Goal: Task Accomplishment & Management: Manage account settings

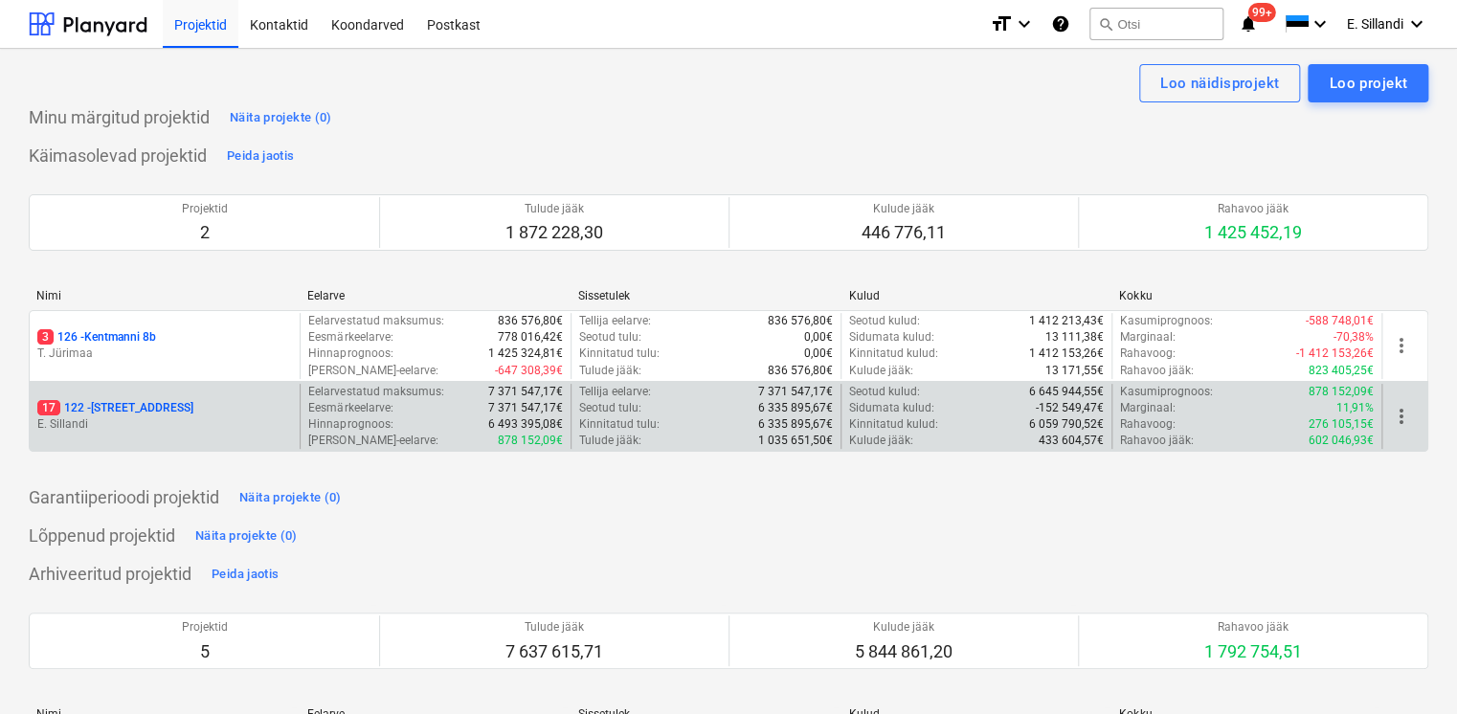
click at [86, 411] on p "17 122 - [STREET_ADDRESS]" at bounding box center [115, 408] width 156 height 16
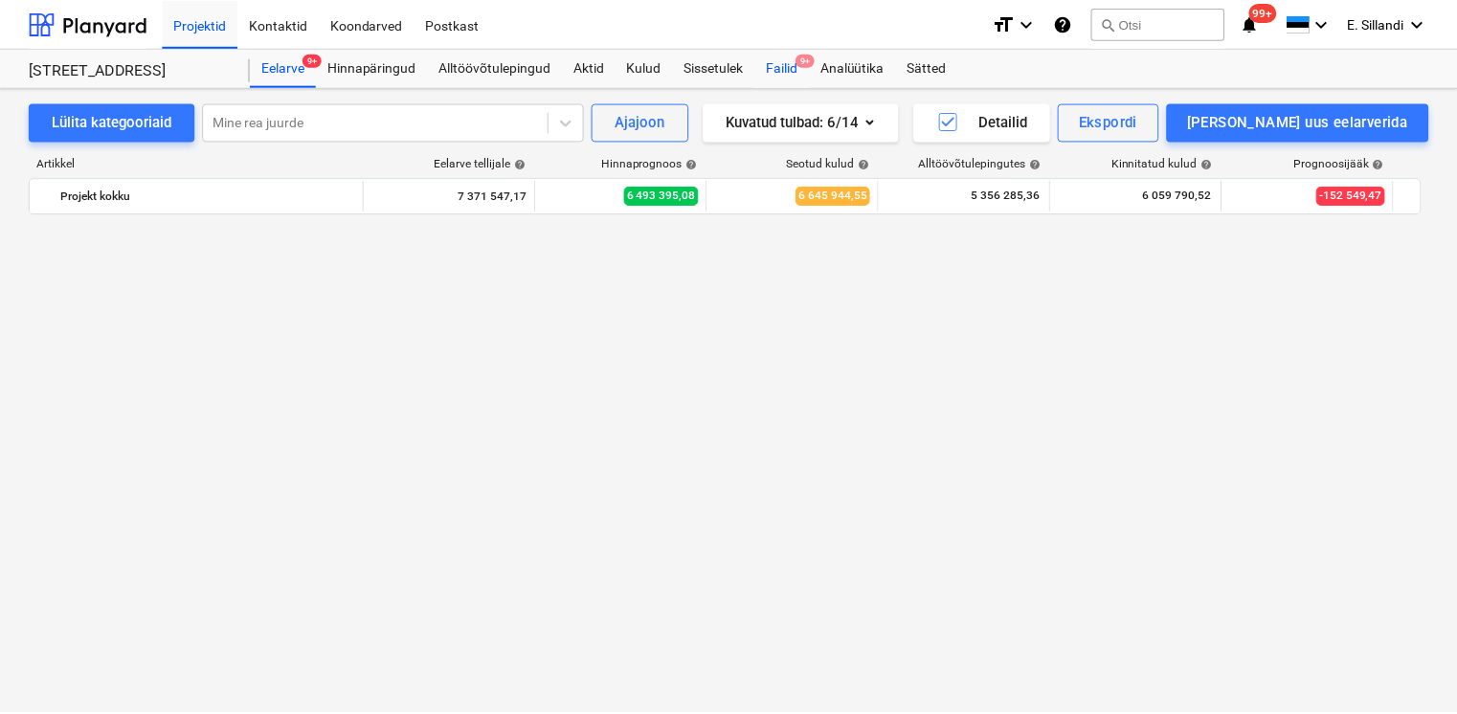
scroll to position [17413, 0]
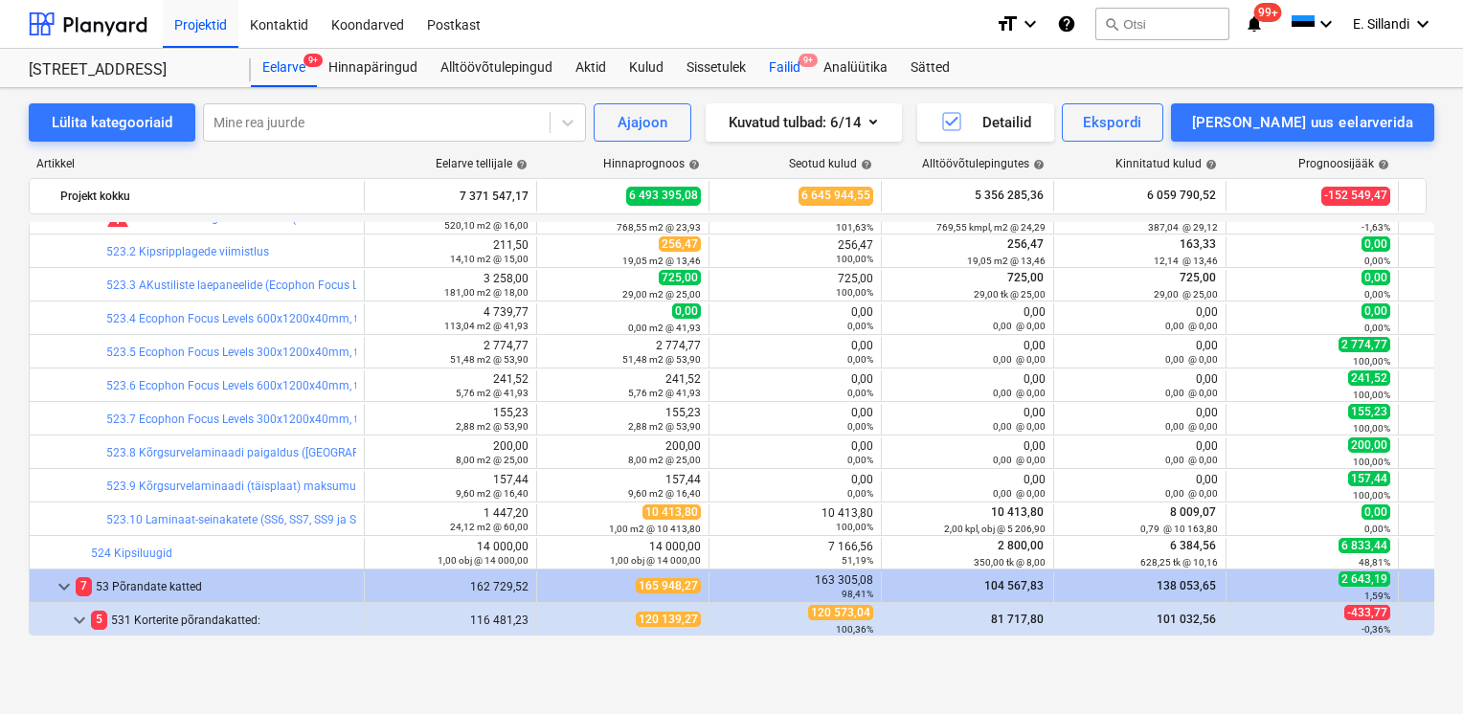
click at [771, 63] on div "Failid 9+" at bounding box center [784, 68] width 55 height 38
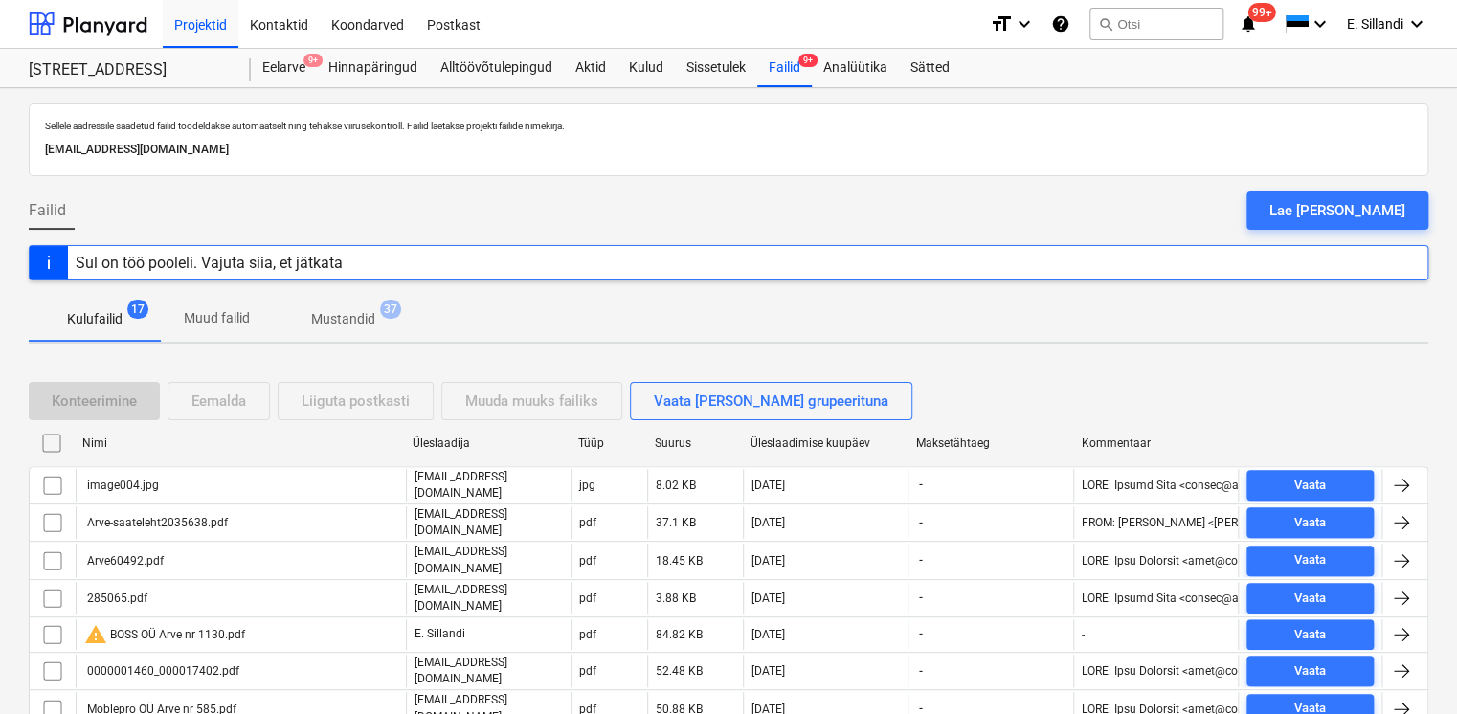
scroll to position [421, 0]
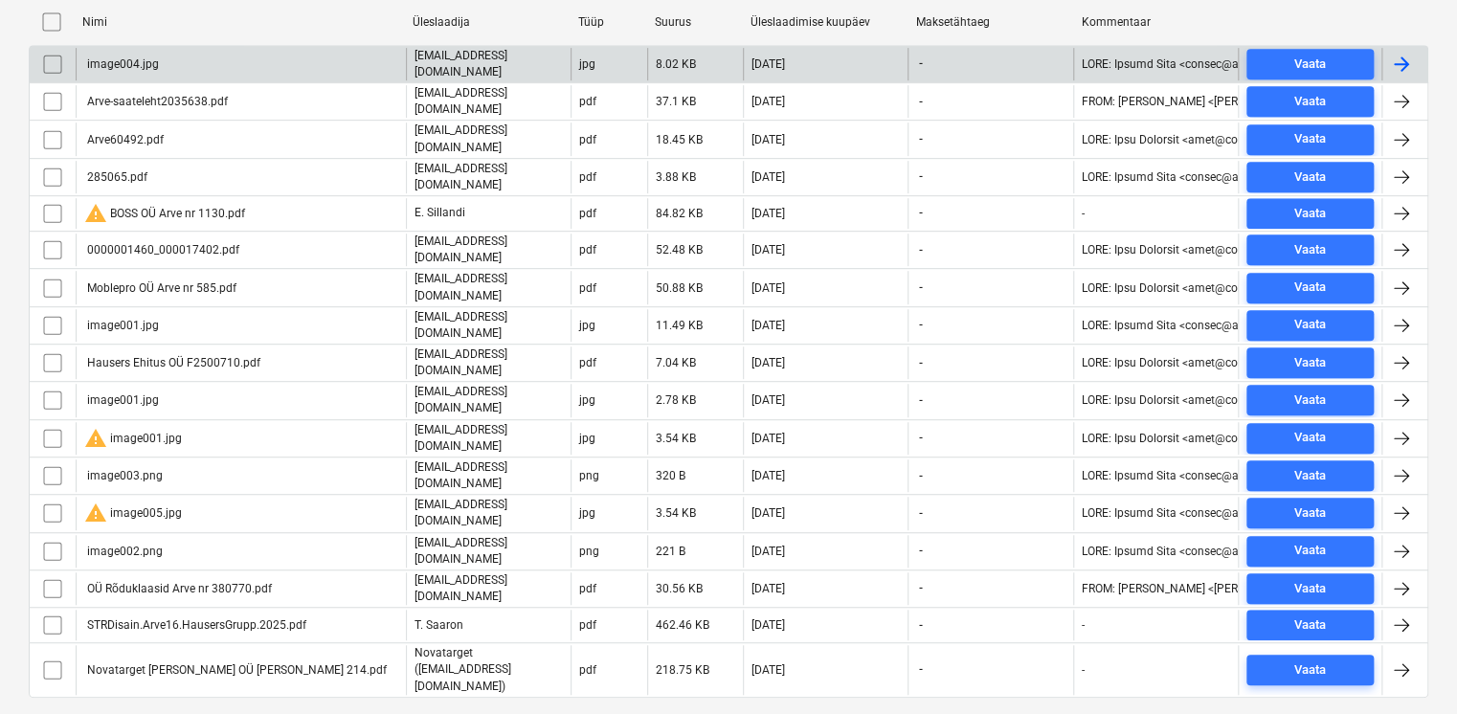
click at [54, 57] on input "checkbox" at bounding box center [52, 64] width 31 height 31
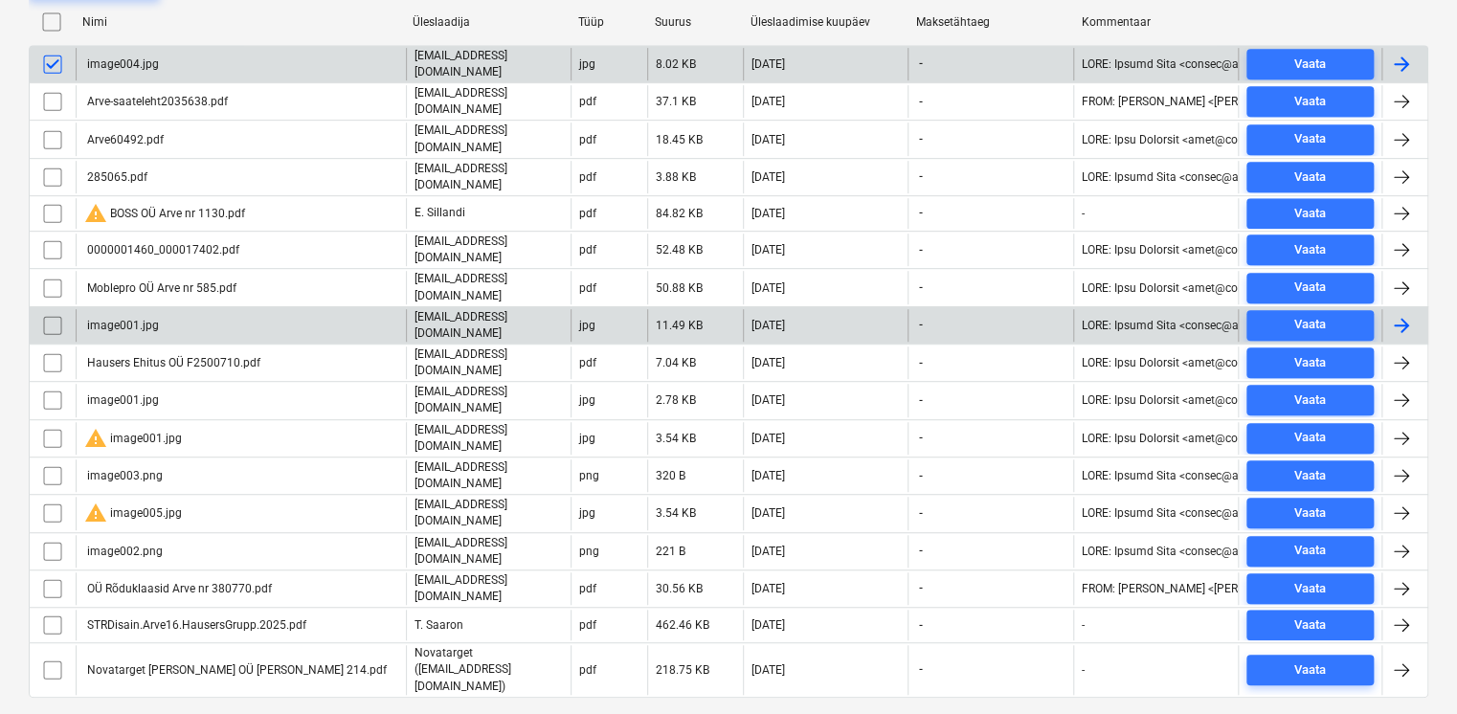
click at [50, 310] on input "checkbox" at bounding box center [52, 325] width 31 height 31
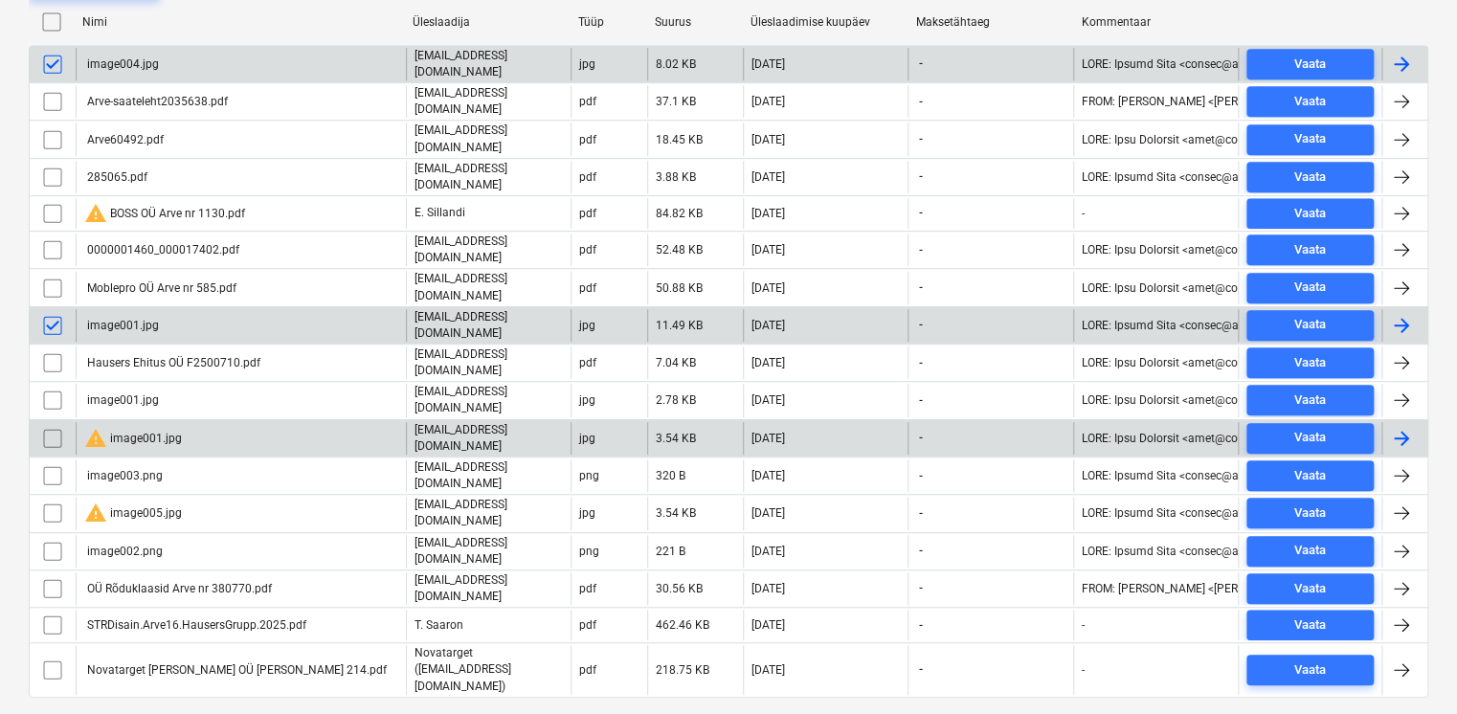
click at [56, 423] on input "checkbox" at bounding box center [52, 438] width 31 height 31
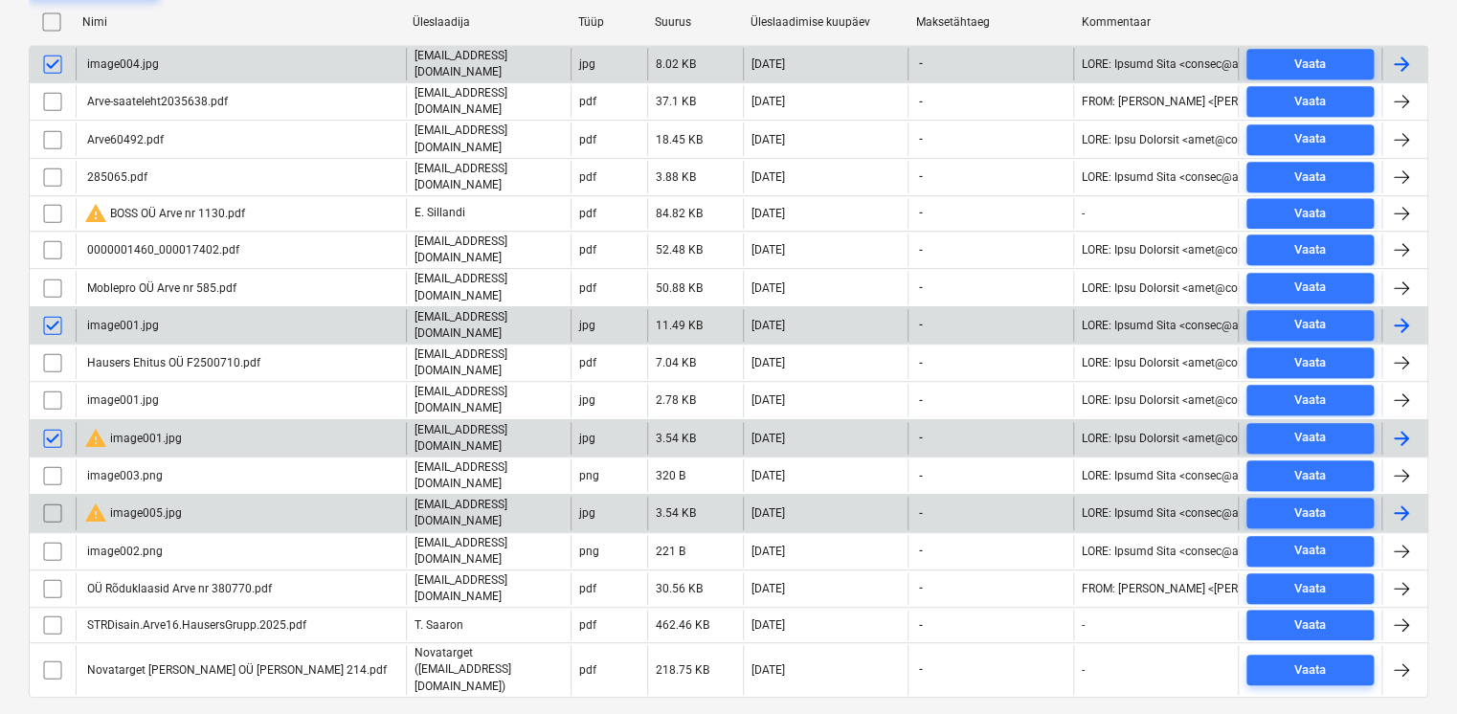
click at [53, 498] on input "checkbox" at bounding box center [52, 513] width 31 height 31
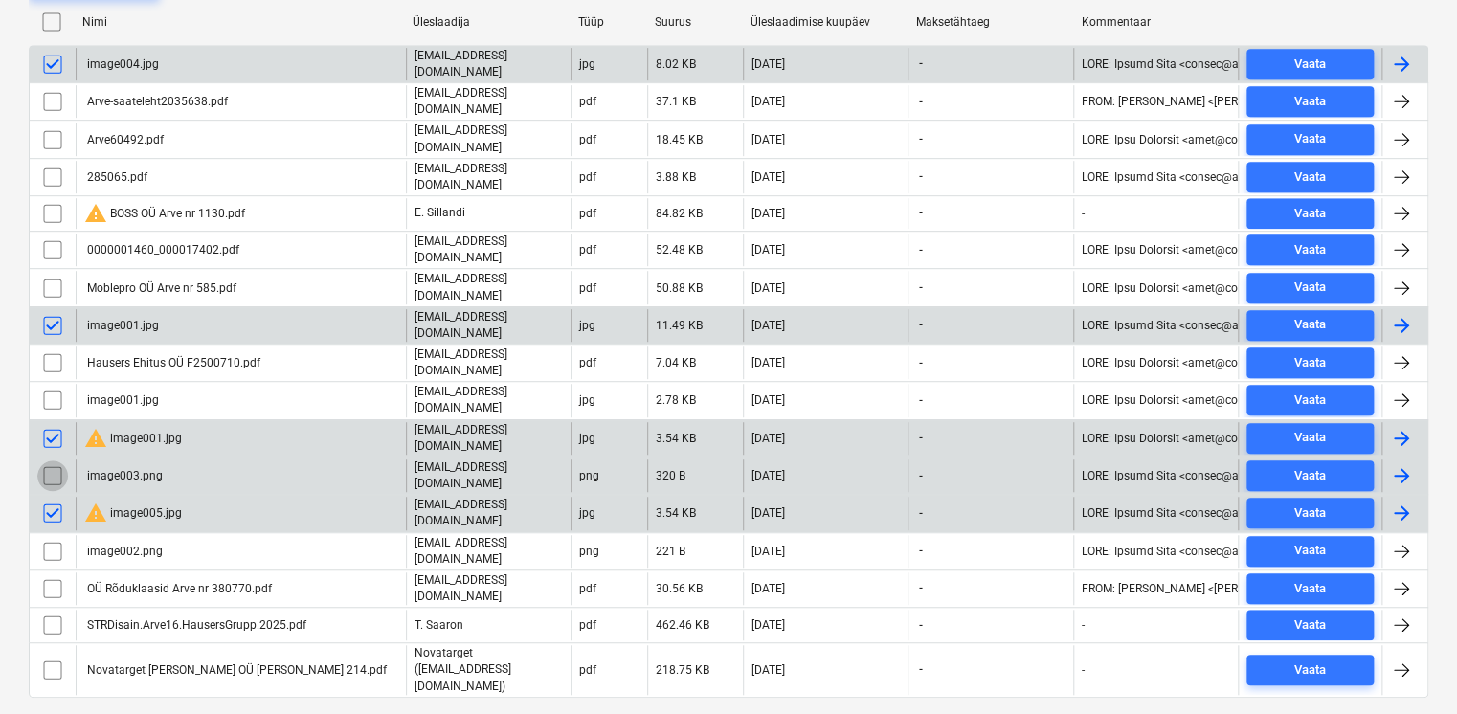
click at [54, 461] on input "checkbox" at bounding box center [52, 476] width 31 height 31
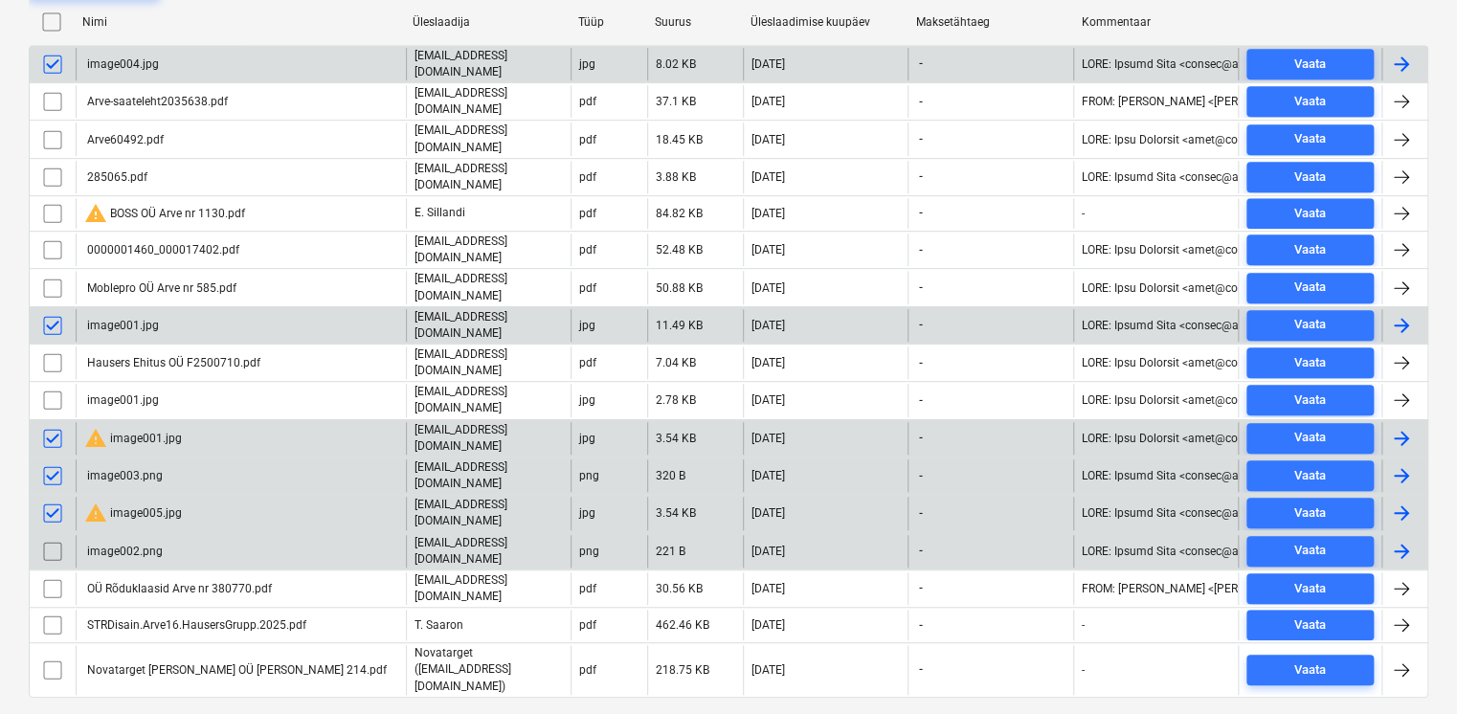
click at [56, 536] on input "checkbox" at bounding box center [52, 551] width 31 height 31
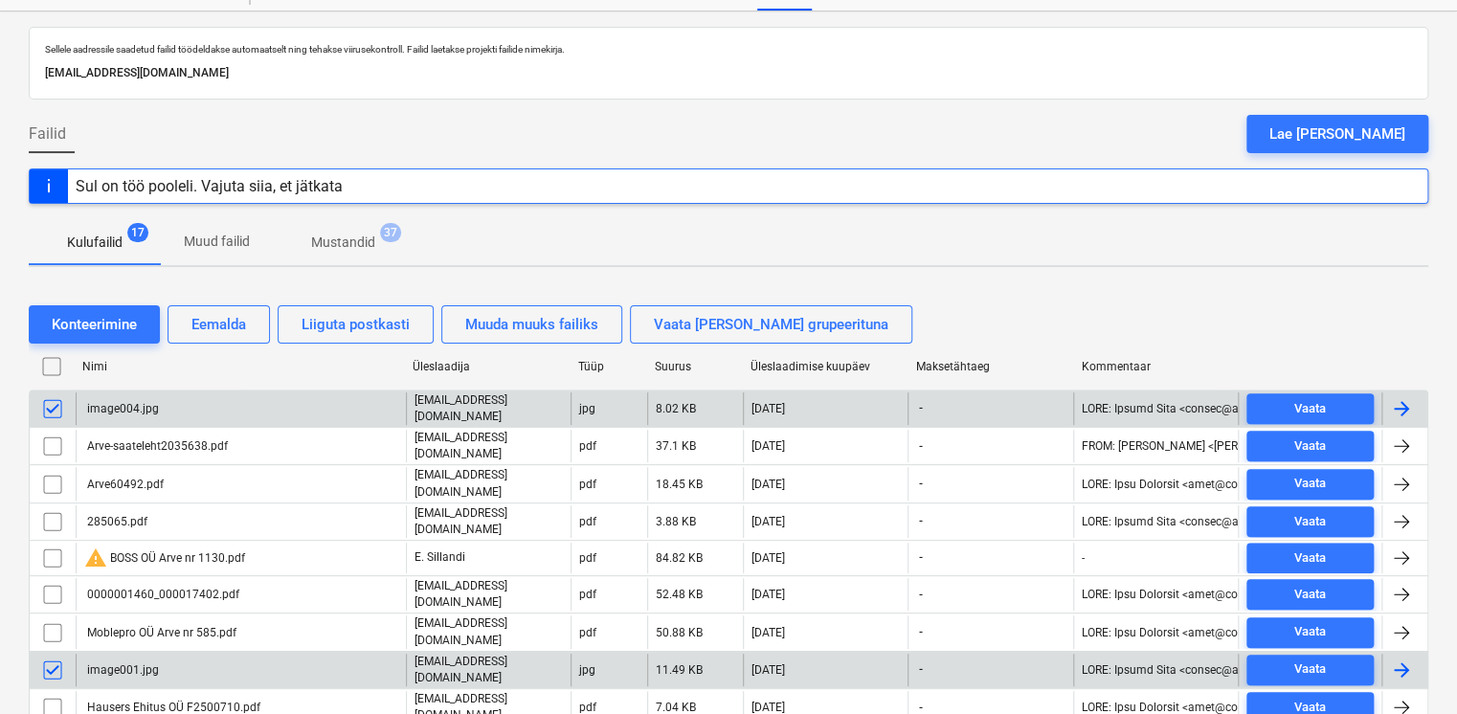
scroll to position [0, 0]
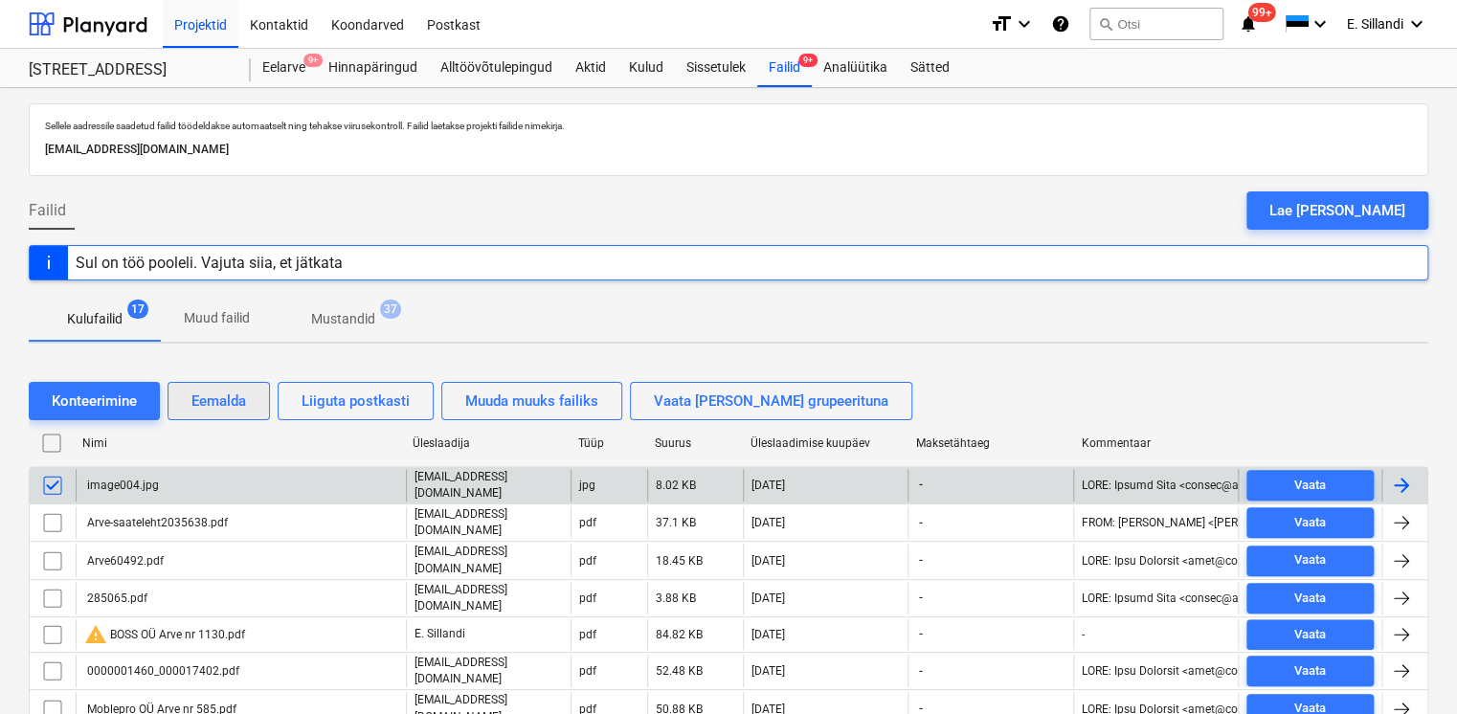
click at [202, 409] on div "Eemalda" at bounding box center [218, 401] width 55 height 25
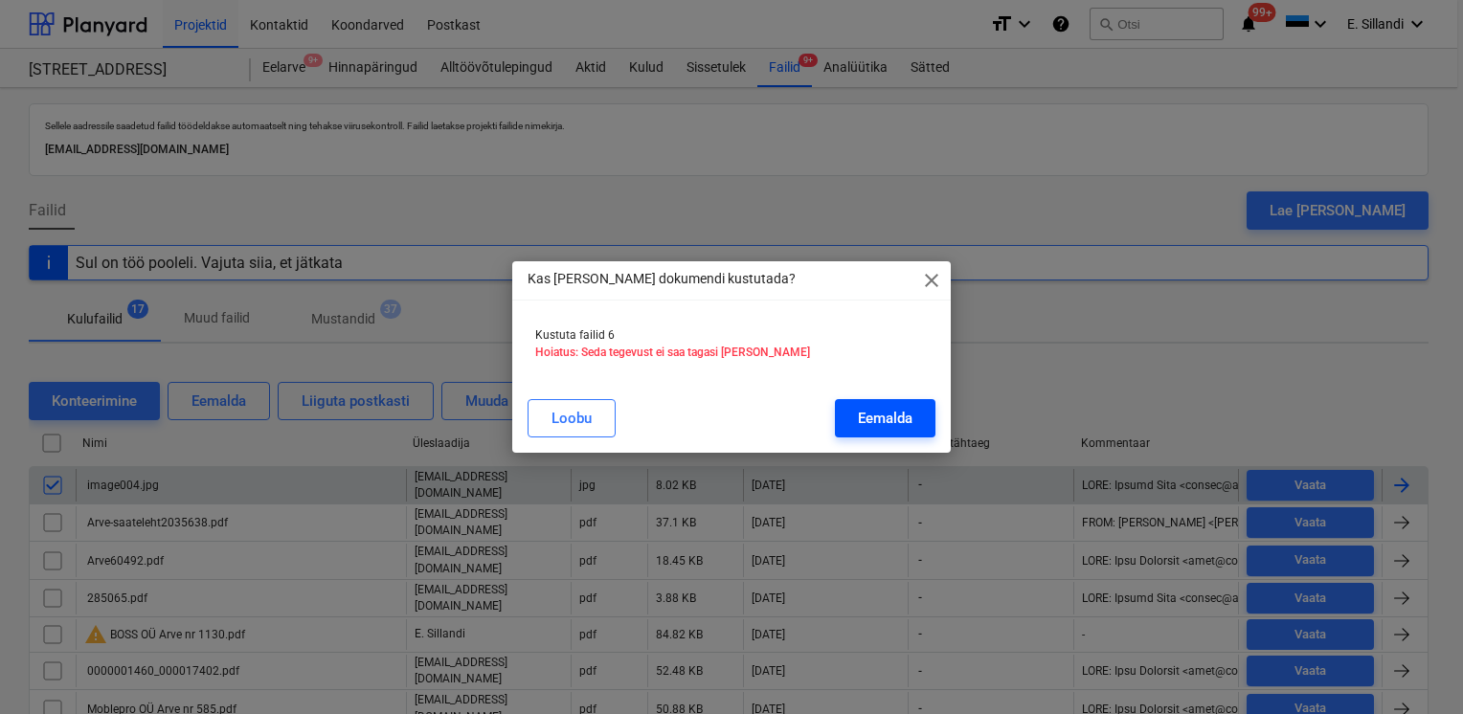
click at [869, 418] on div "Eemalda" at bounding box center [885, 418] width 55 height 25
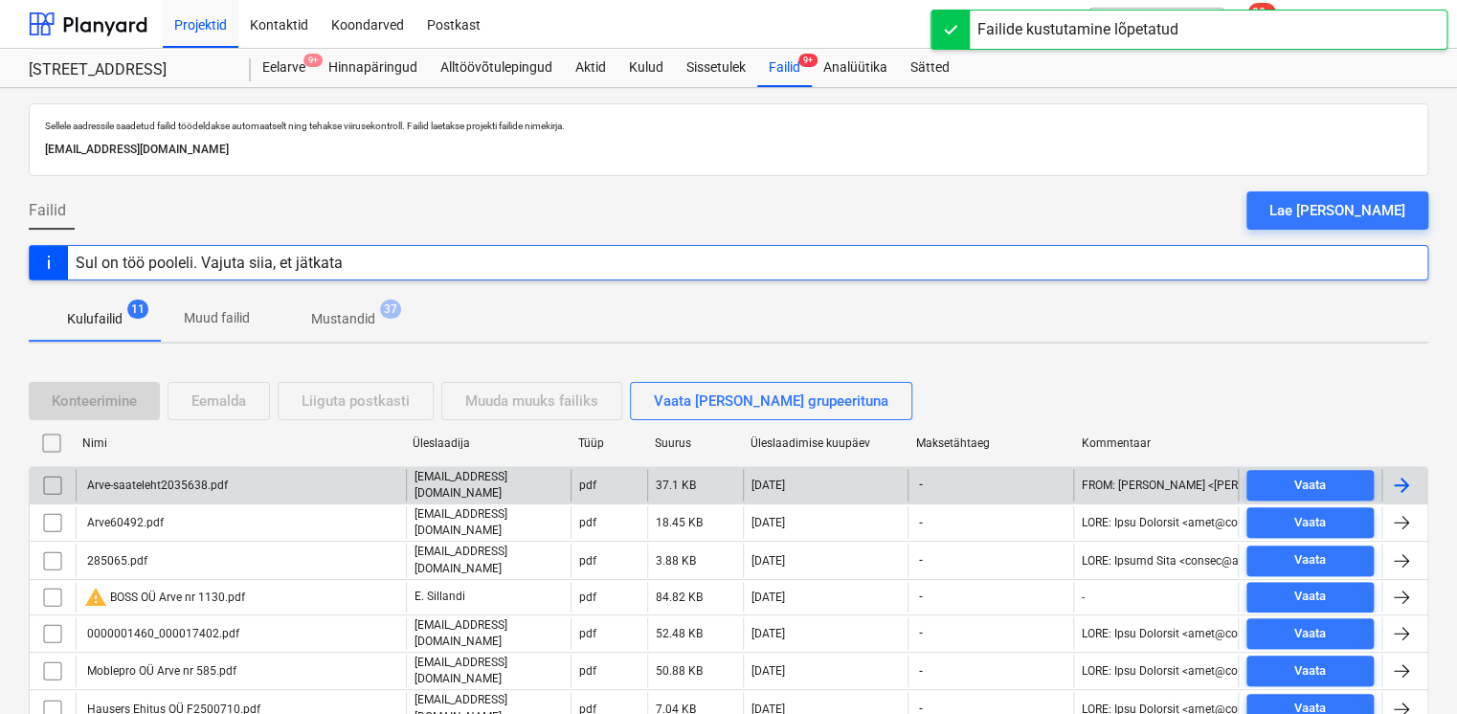
click at [500, 481] on p "[EMAIL_ADDRESS][DOMAIN_NAME]" at bounding box center [489, 485] width 148 height 33
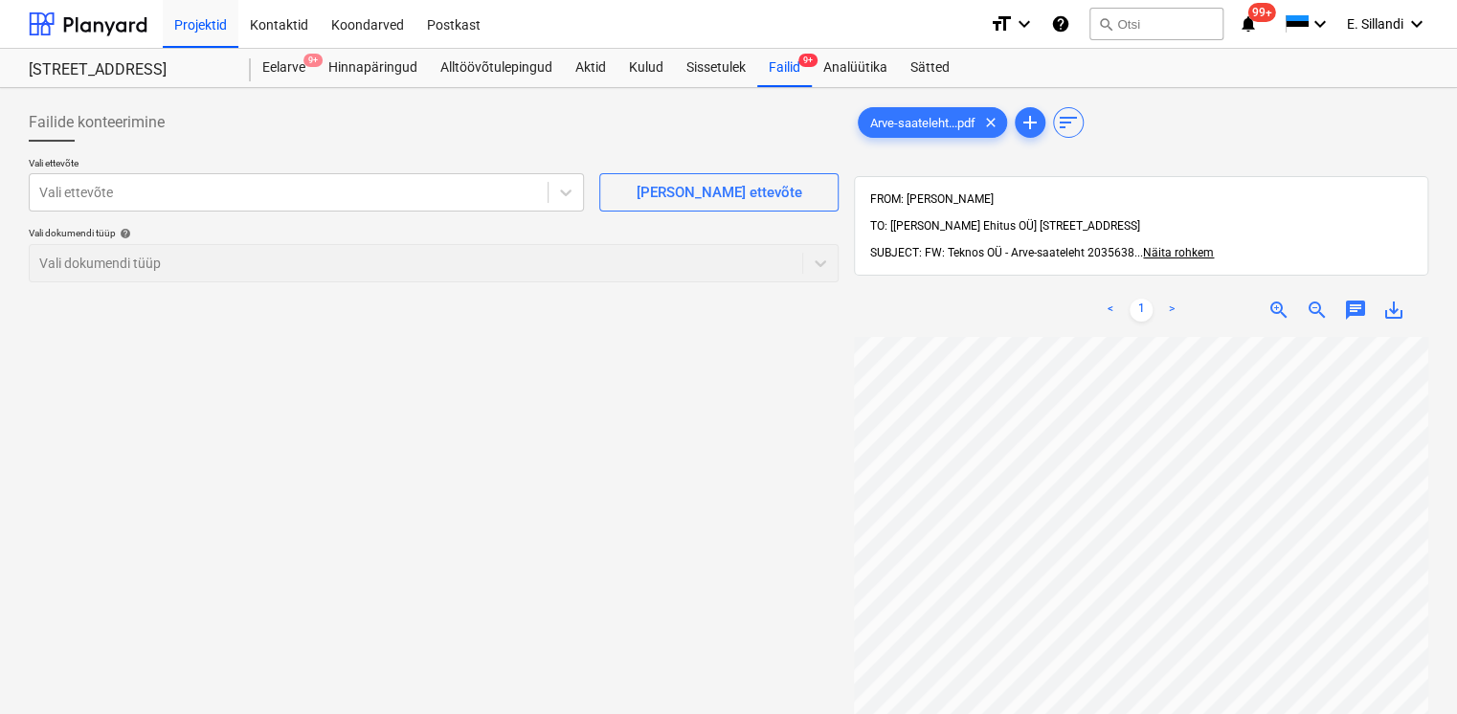
scroll to position [98, 38]
click at [789, 73] on div "Failid 9+" at bounding box center [784, 68] width 55 height 38
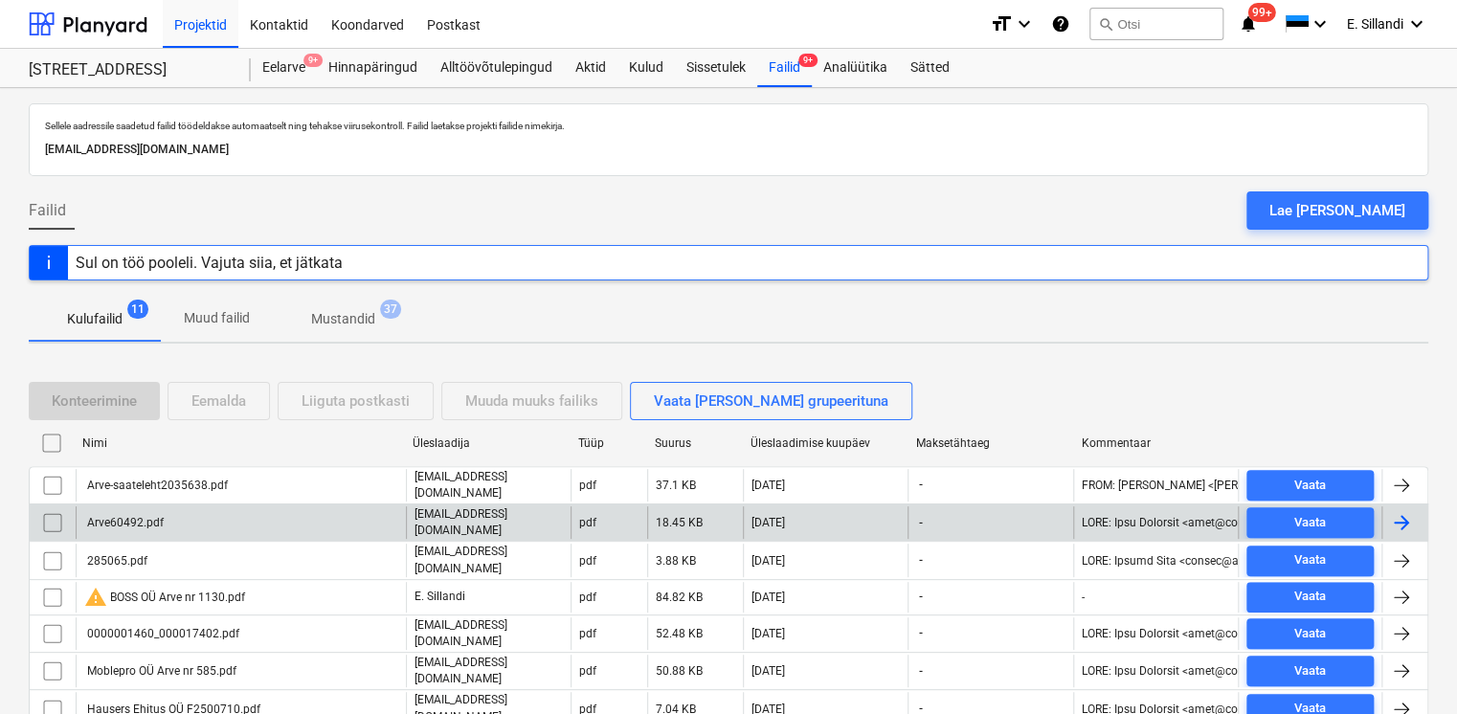
click at [213, 519] on div "Arve60492.pdf" at bounding box center [241, 522] width 330 height 33
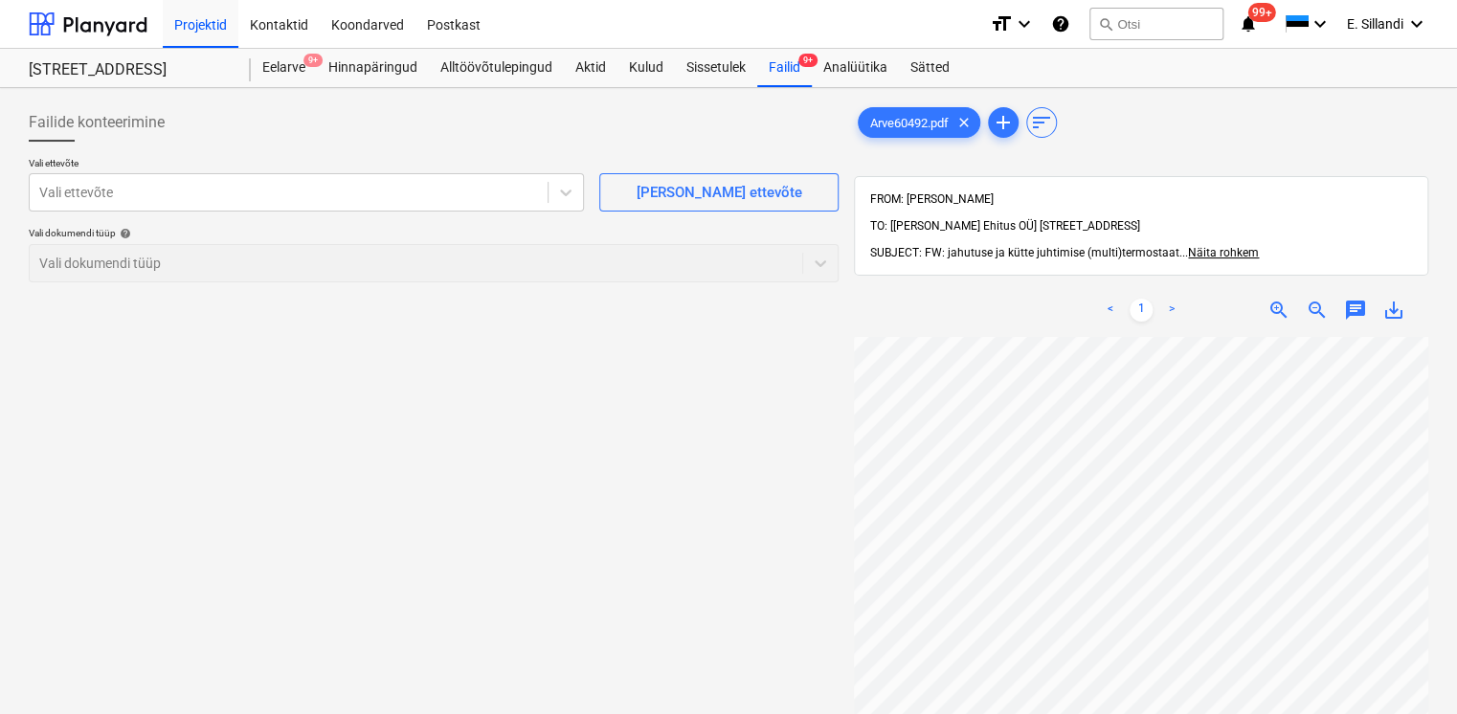
scroll to position [209, 0]
click at [360, 183] on div at bounding box center [288, 192] width 499 height 19
click at [1174, 713] on html "Projektid Kontaktid Koondarved Postkast format_size keyboard_arrow_down help se…" at bounding box center [728, 357] width 1457 height 714
click at [358, 205] on div "Vali ettevõte" at bounding box center [289, 192] width 518 height 27
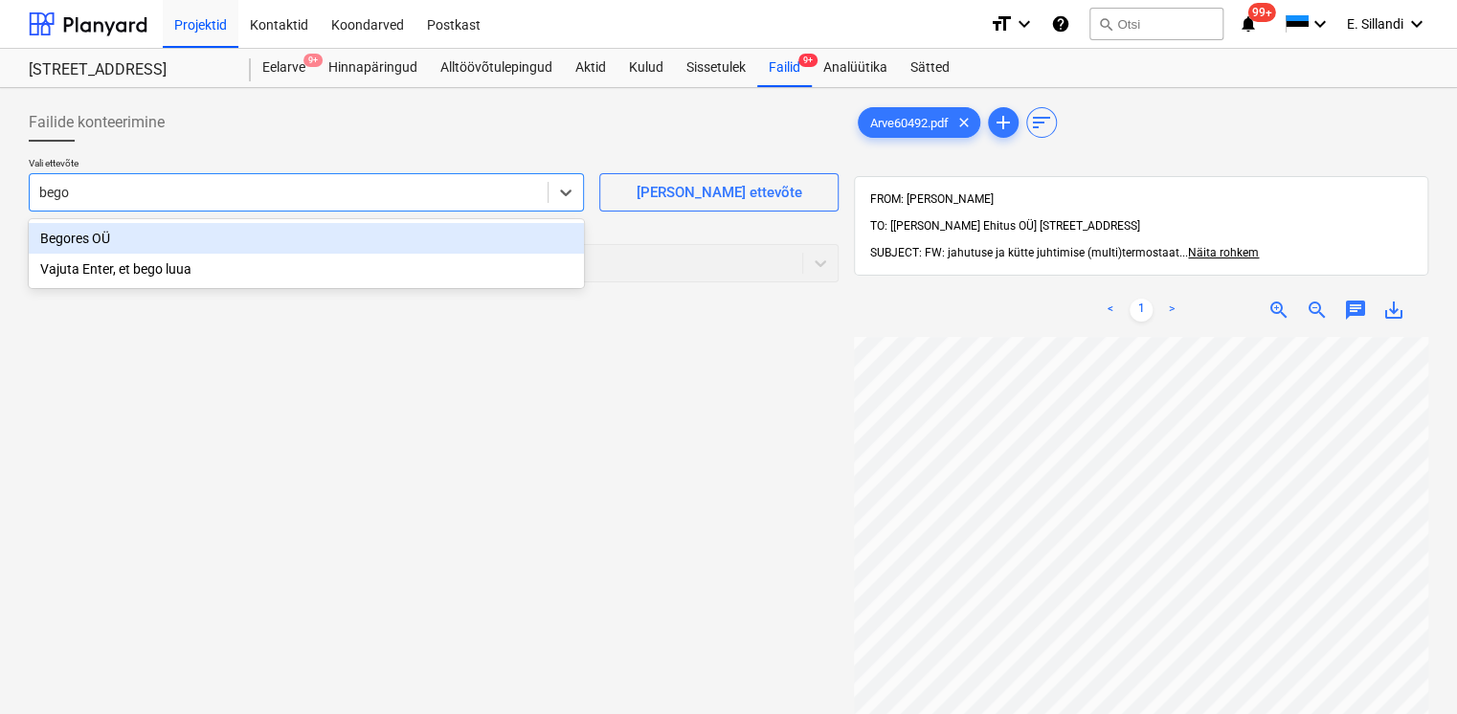
type input "[PERSON_NAME]"
click at [301, 244] on div "Begores OÜ" at bounding box center [306, 238] width 555 height 31
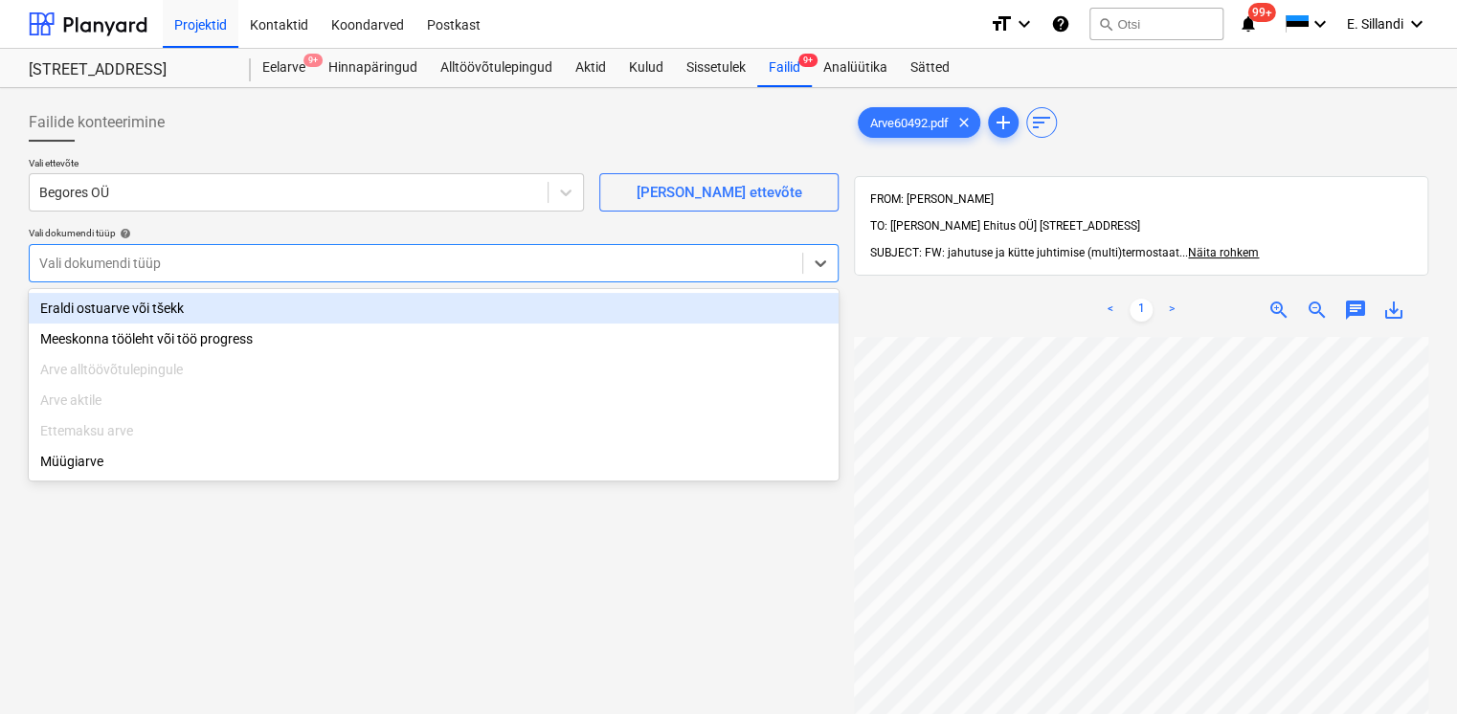
click at [268, 260] on div at bounding box center [415, 263] width 753 height 19
click at [236, 305] on div "Eraldi ostuarve või tšekk" at bounding box center [434, 308] width 810 height 31
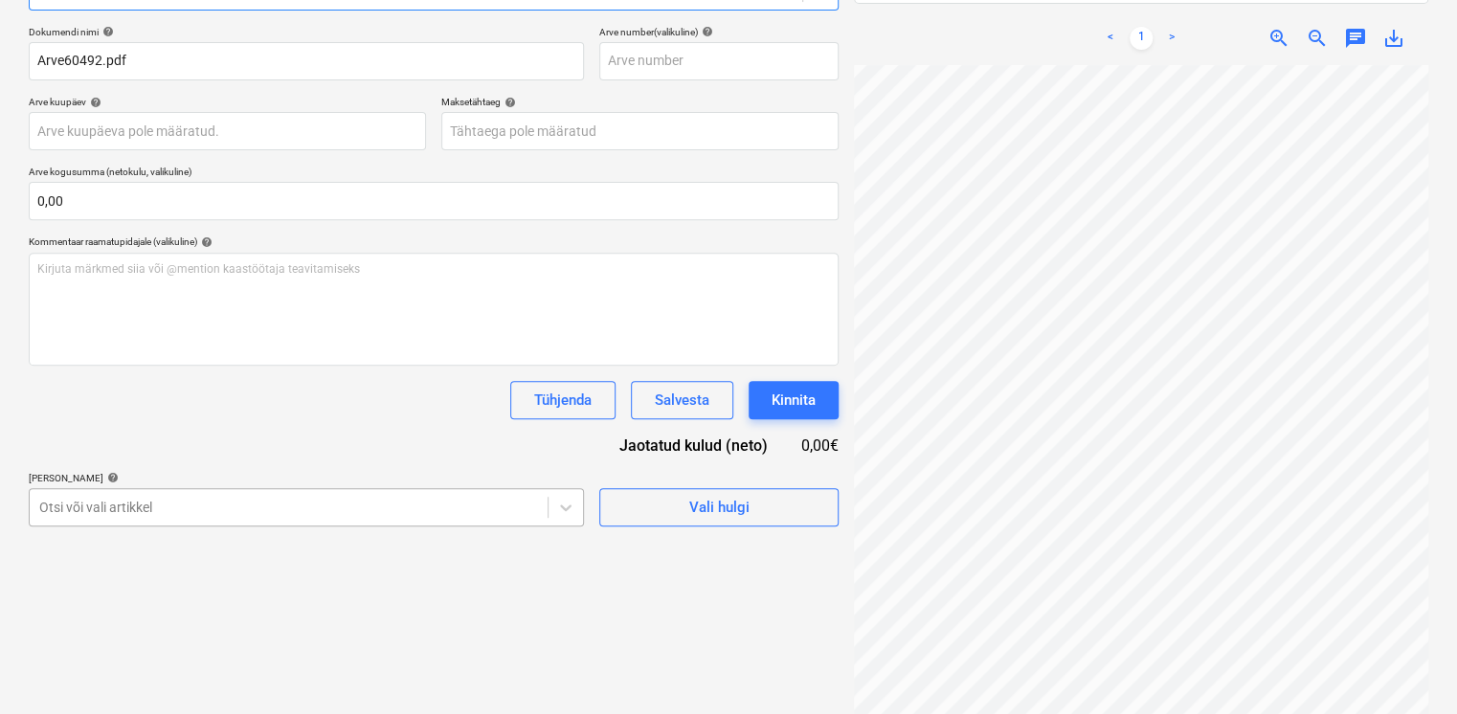
click at [236, 442] on body "Projektid Kontaktid Koondarved Postkast format_size keyboard_arrow_down help se…" at bounding box center [728, 85] width 1457 height 714
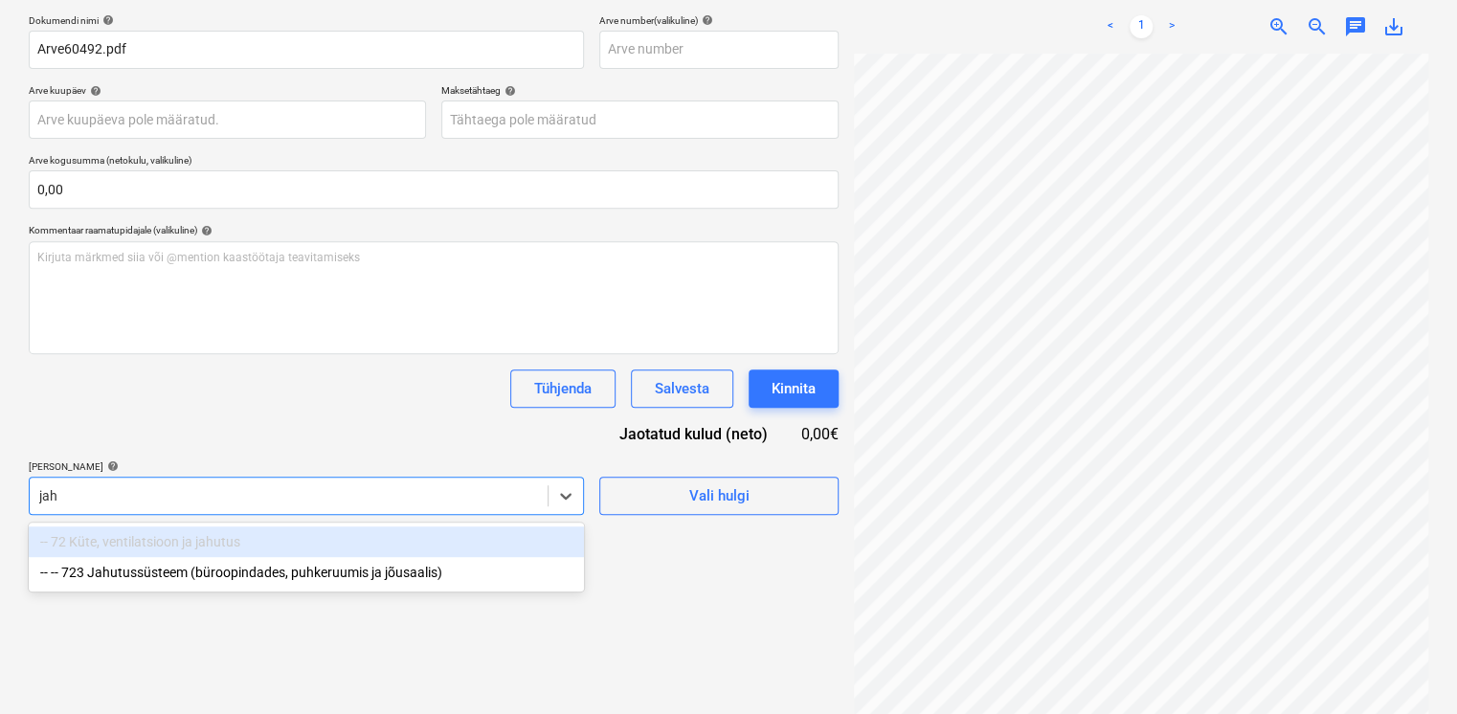
scroll to position [272, 0]
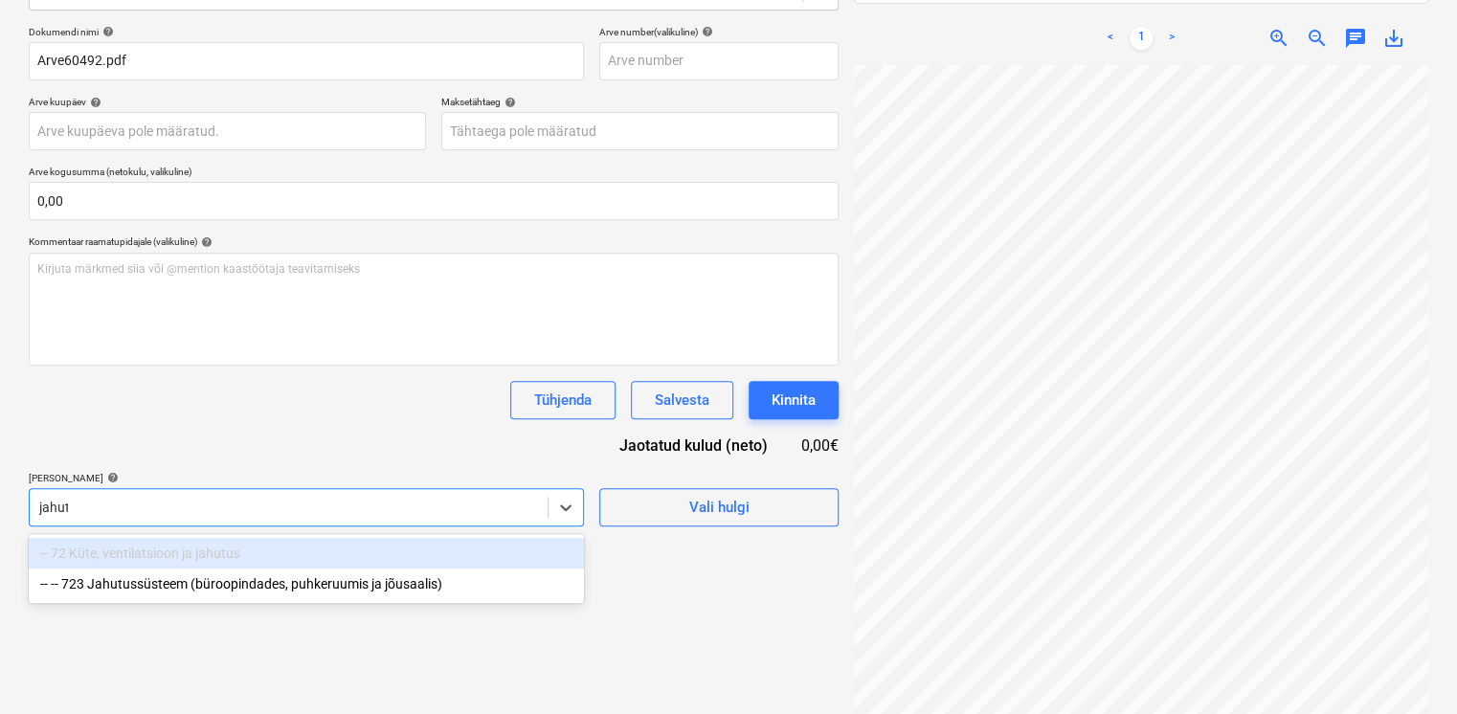
type input "jahutus"
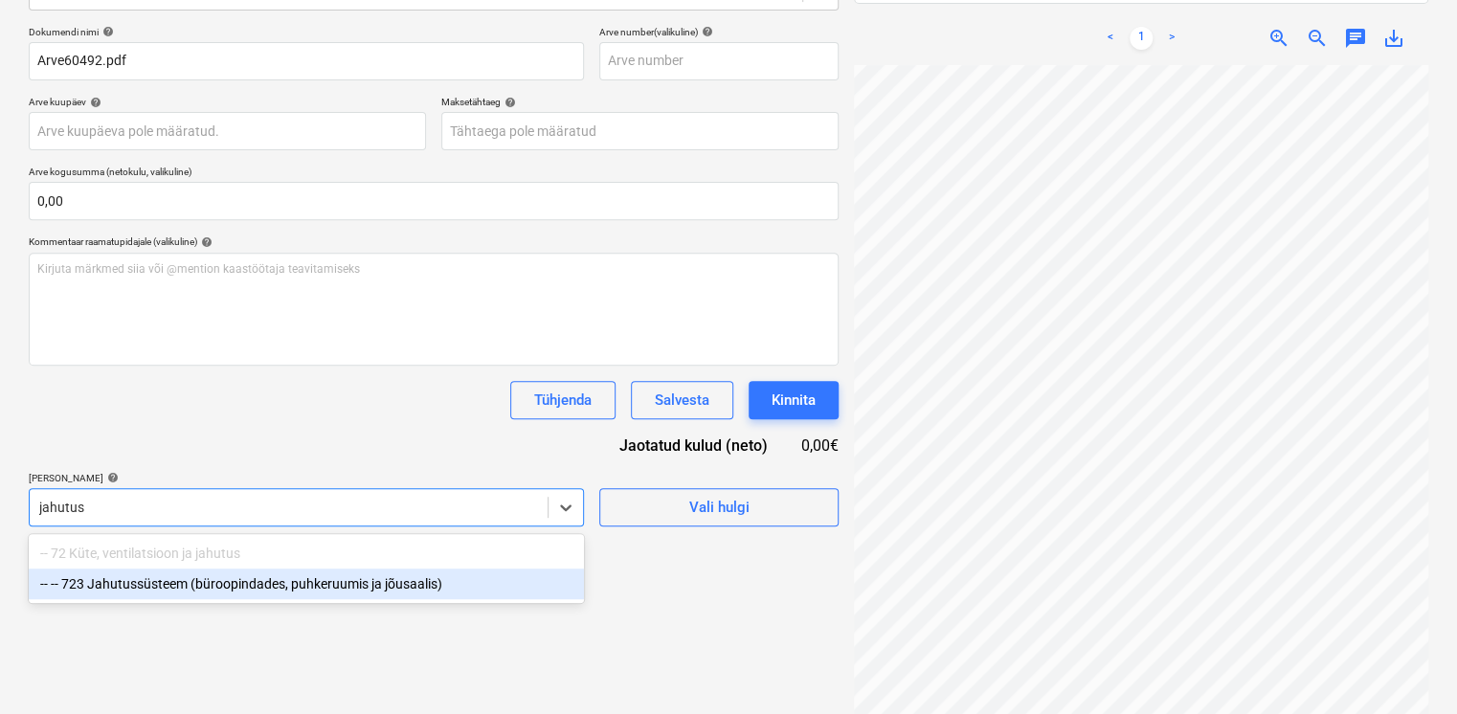
click at [292, 588] on div "-- -- 723 Jahutussüsteem (büroopindades, puhkeruumis ja jõusaalis)" at bounding box center [306, 584] width 555 height 31
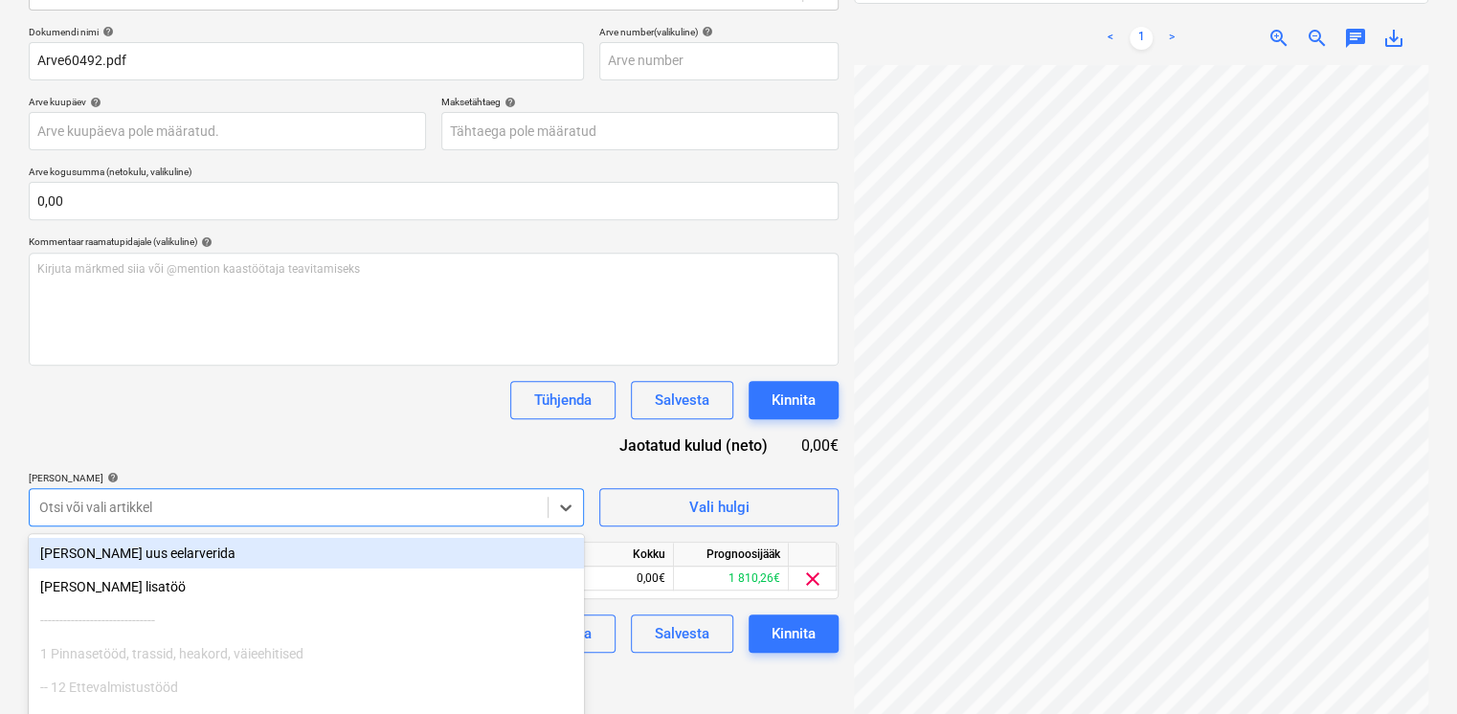
click at [340, 472] on div "[PERSON_NAME] artiklid help" at bounding box center [306, 478] width 555 height 12
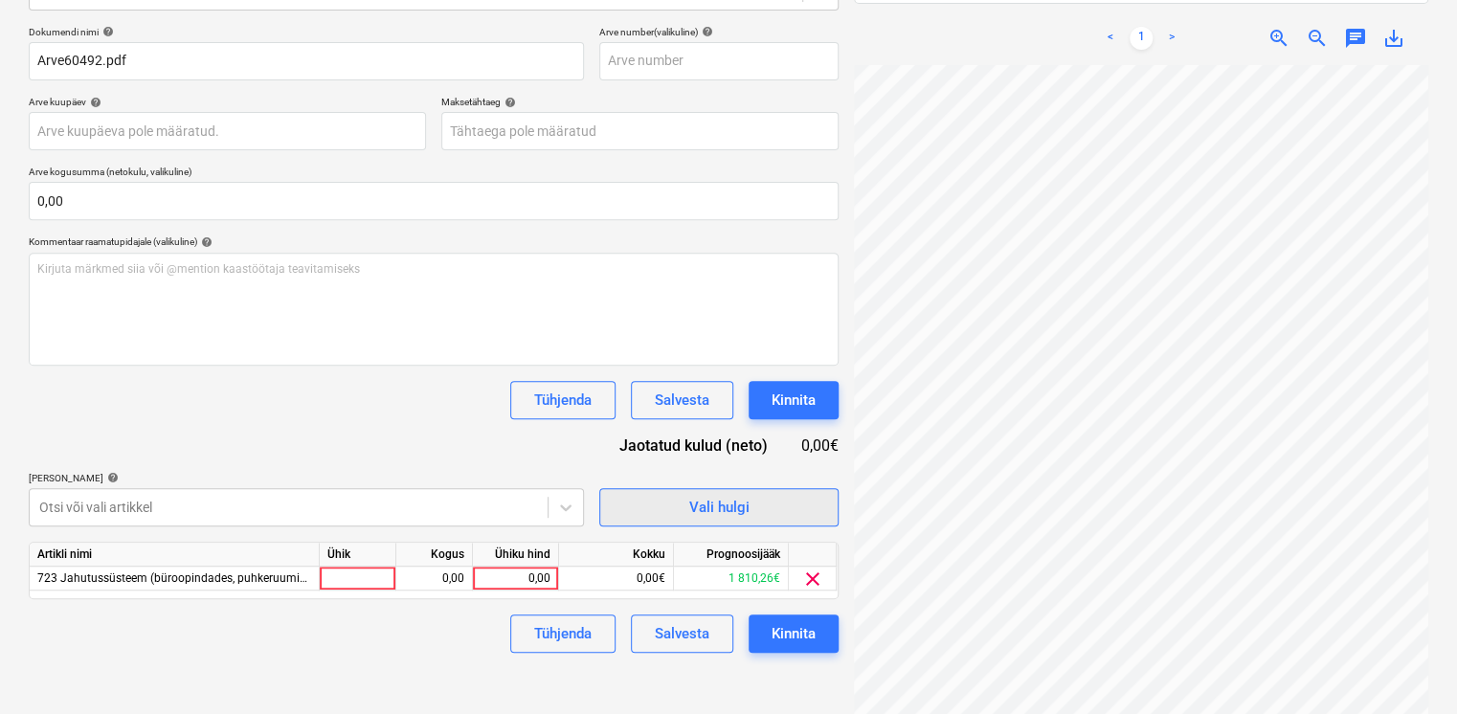
scroll to position [360, 147]
click at [503, 570] on div "0,00" at bounding box center [516, 579] width 70 height 24
type input "1164,09"
click at [452, 416] on div "Tühjenda Salvesta Kinnita" at bounding box center [434, 400] width 810 height 38
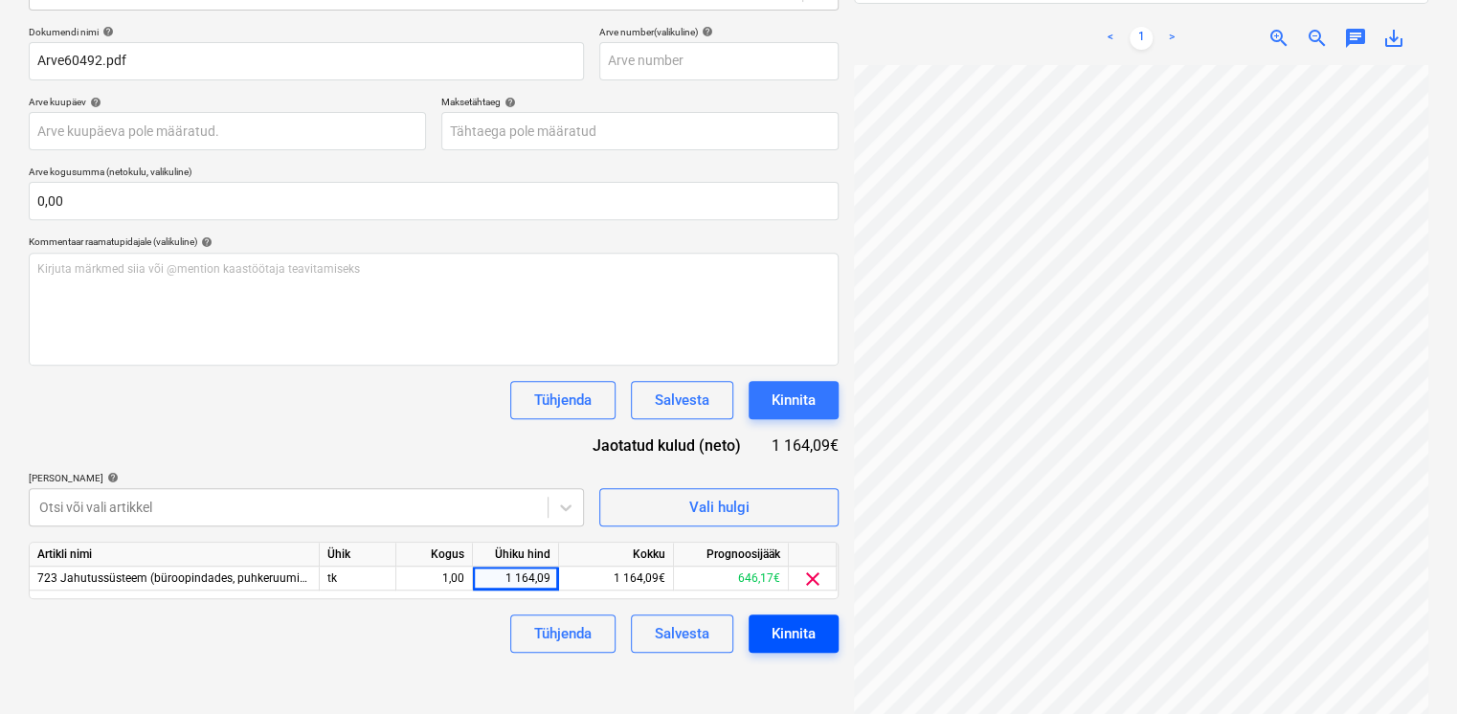
click at [795, 640] on div "Kinnita" at bounding box center [794, 633] width 44 height 25
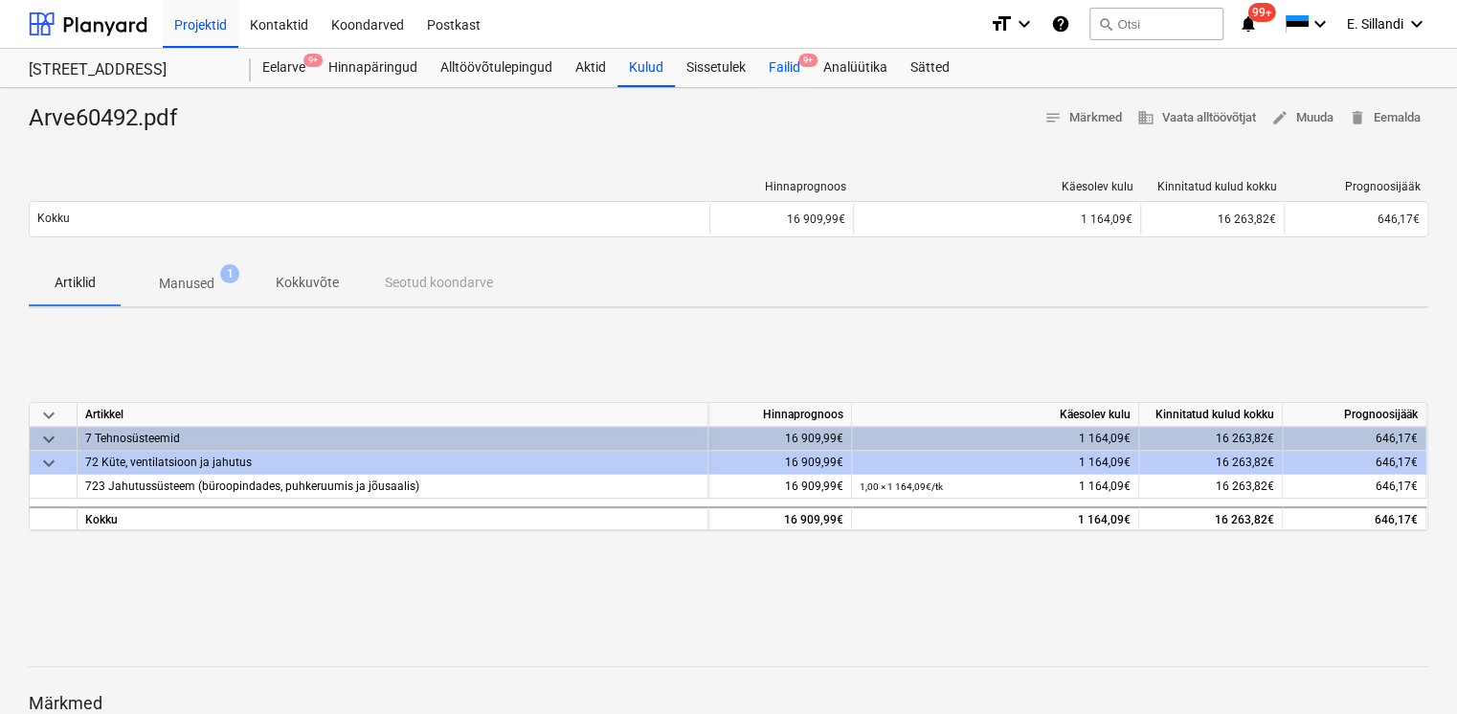
click at [792, 74] on div "Failid 9+" at bounding box center [784, 68] width 55 height 38
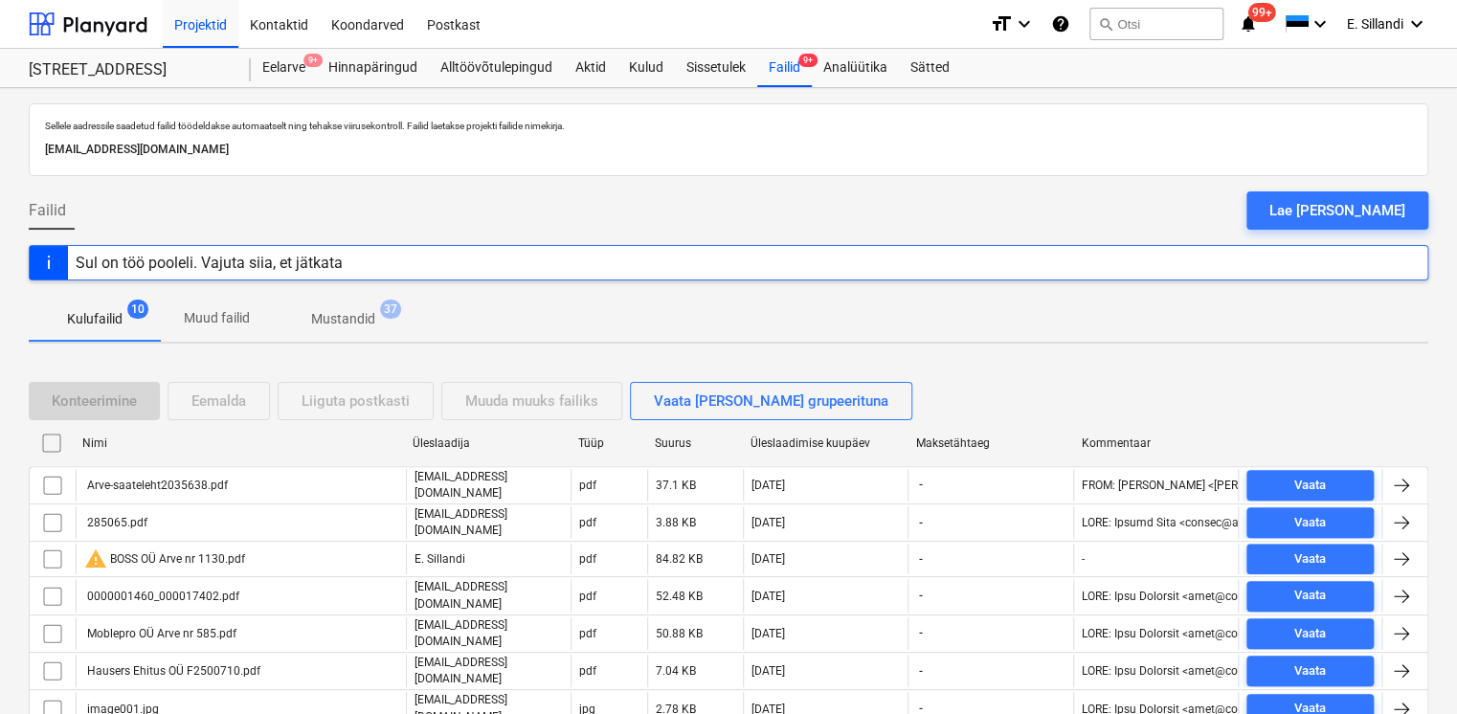
scroll to position [146, 0]
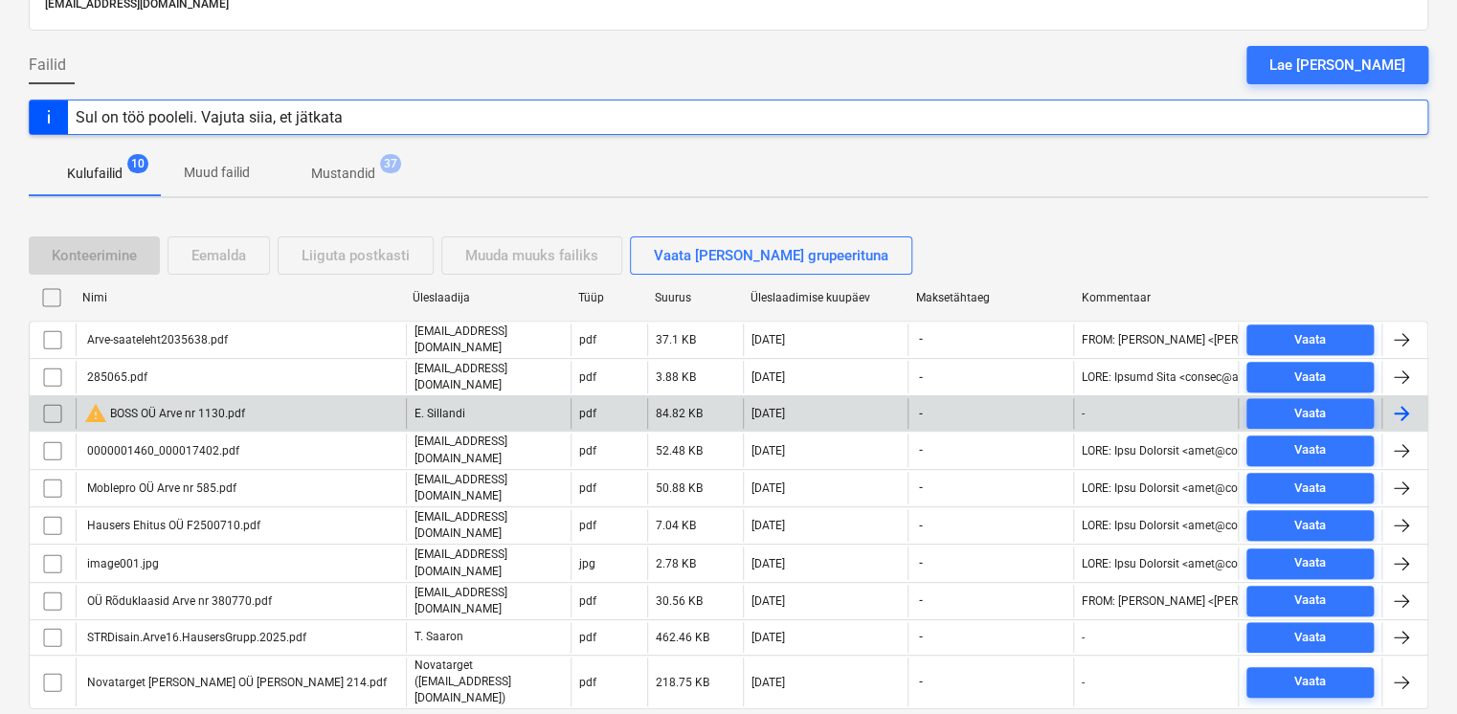
click at [145, 406] on div "warning BOSS OÜ Arve nr 1130.pdf" at bounding box center [164, 413] width 161 height 23
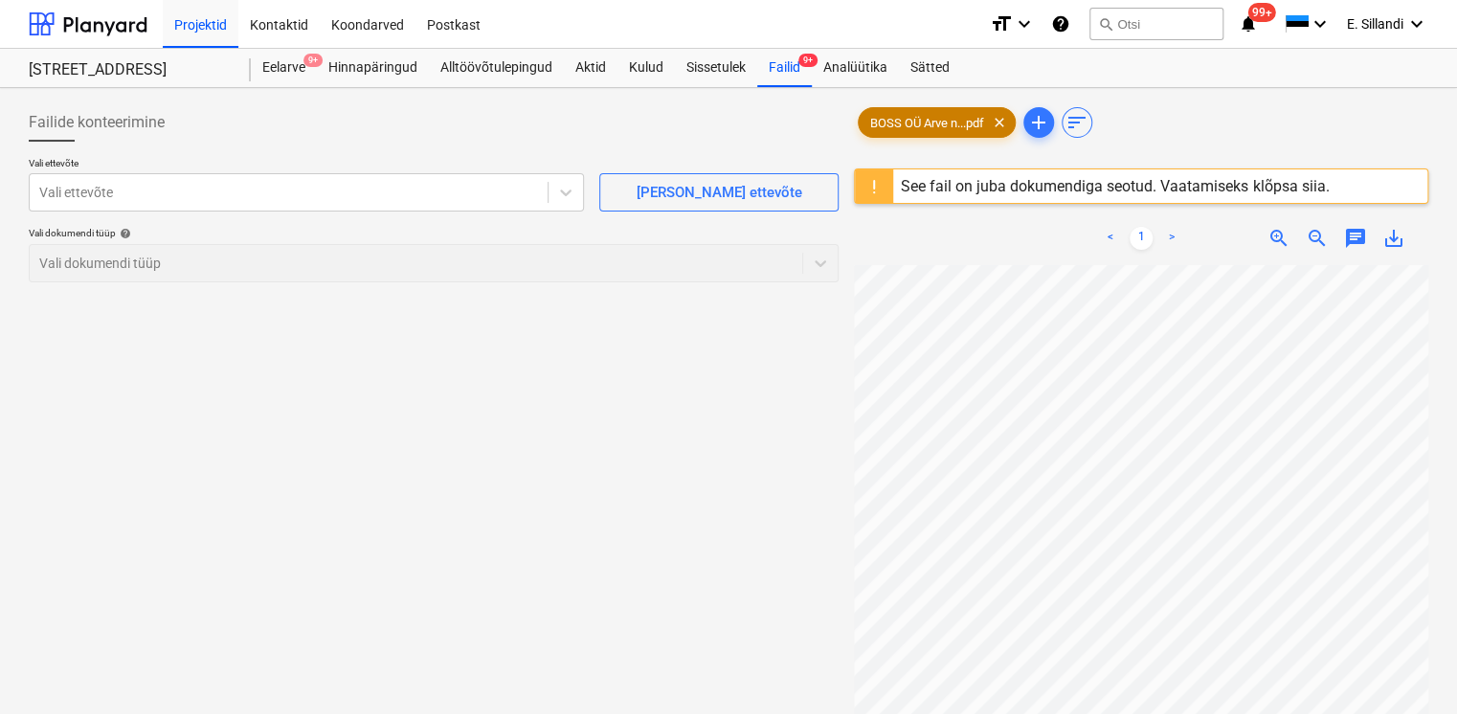
click at [957, 128] on span "BOSS OÜ Arve n...pdf" at bounding box center [927, 123] width 137 height 14
click at [961, 174] on div "See fail on juba dokumendiga seotud. Vaatamiseks klõpsa siia." at bounding box center [1114, 186] width 443 height 34
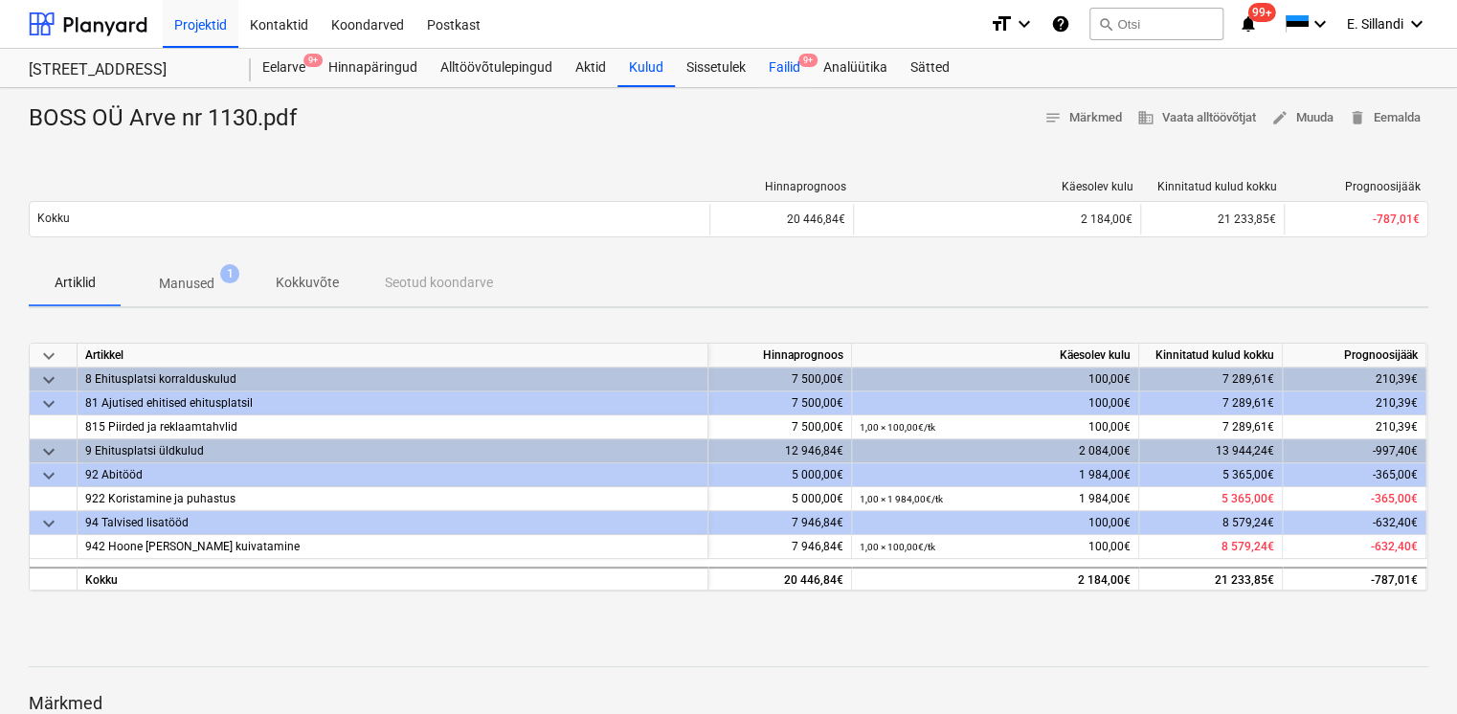
click at [797, 80] on div "Failid 9+" at bounding box center [784, 68] width 55 height 38
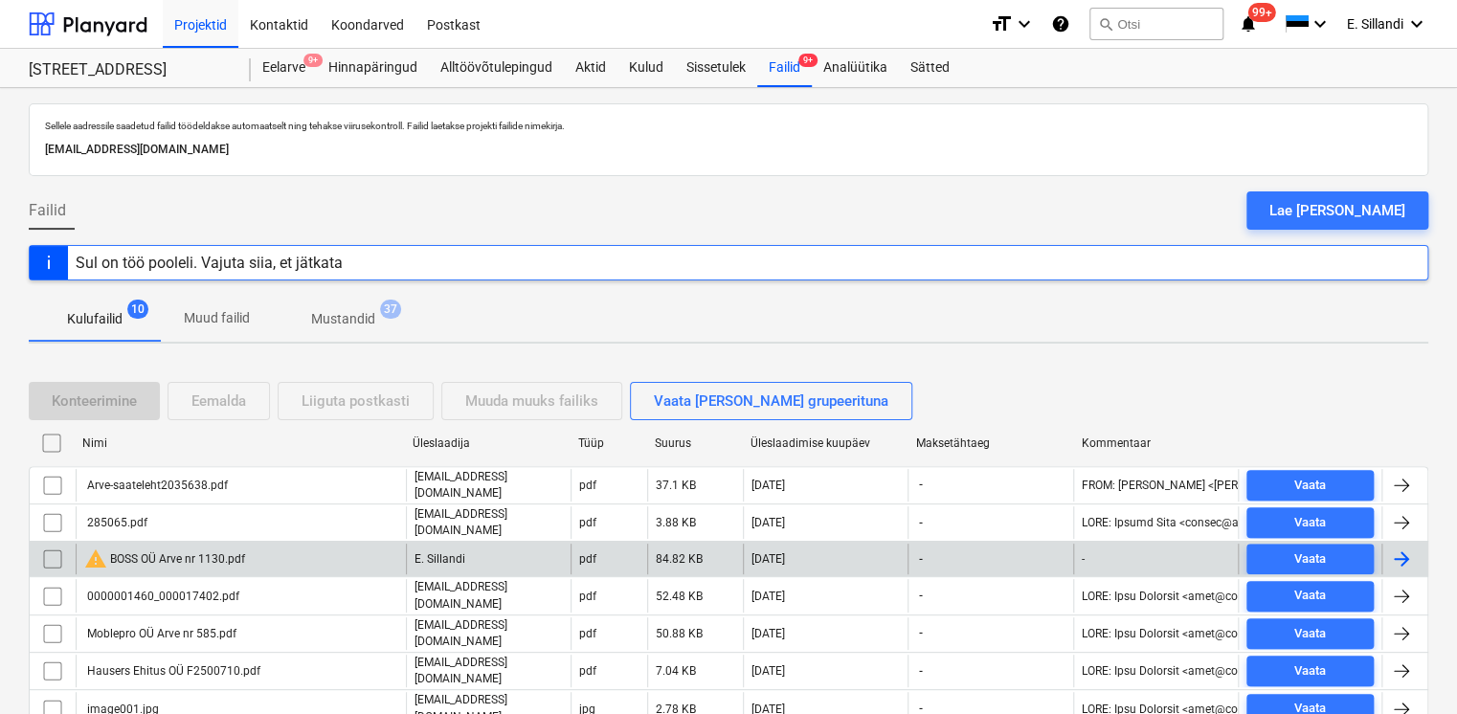
click at [50, 550] on input "checkbox" at bounding box center [52, 559] width 31 height 31
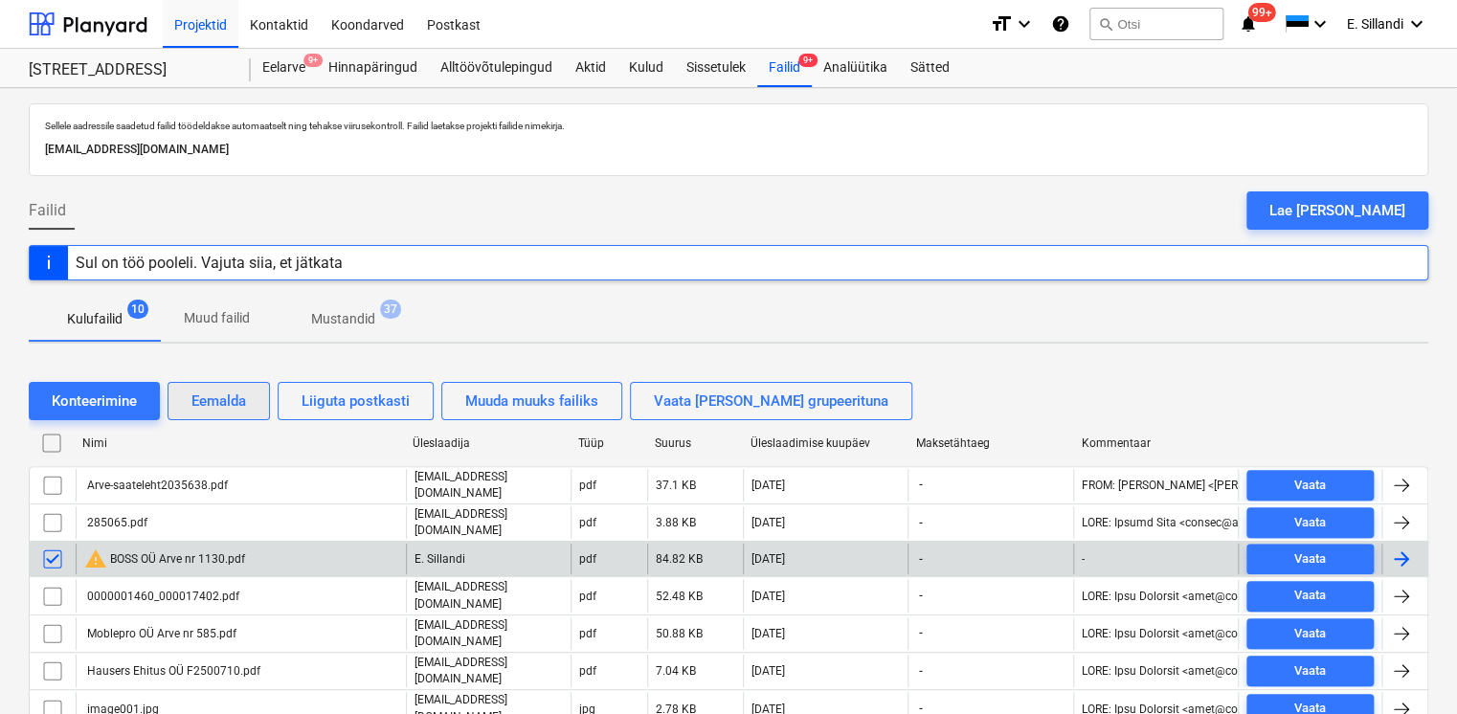
click at [240, 405] on div "Eemalda" at bounding box center [218, 401] width 55 height 25
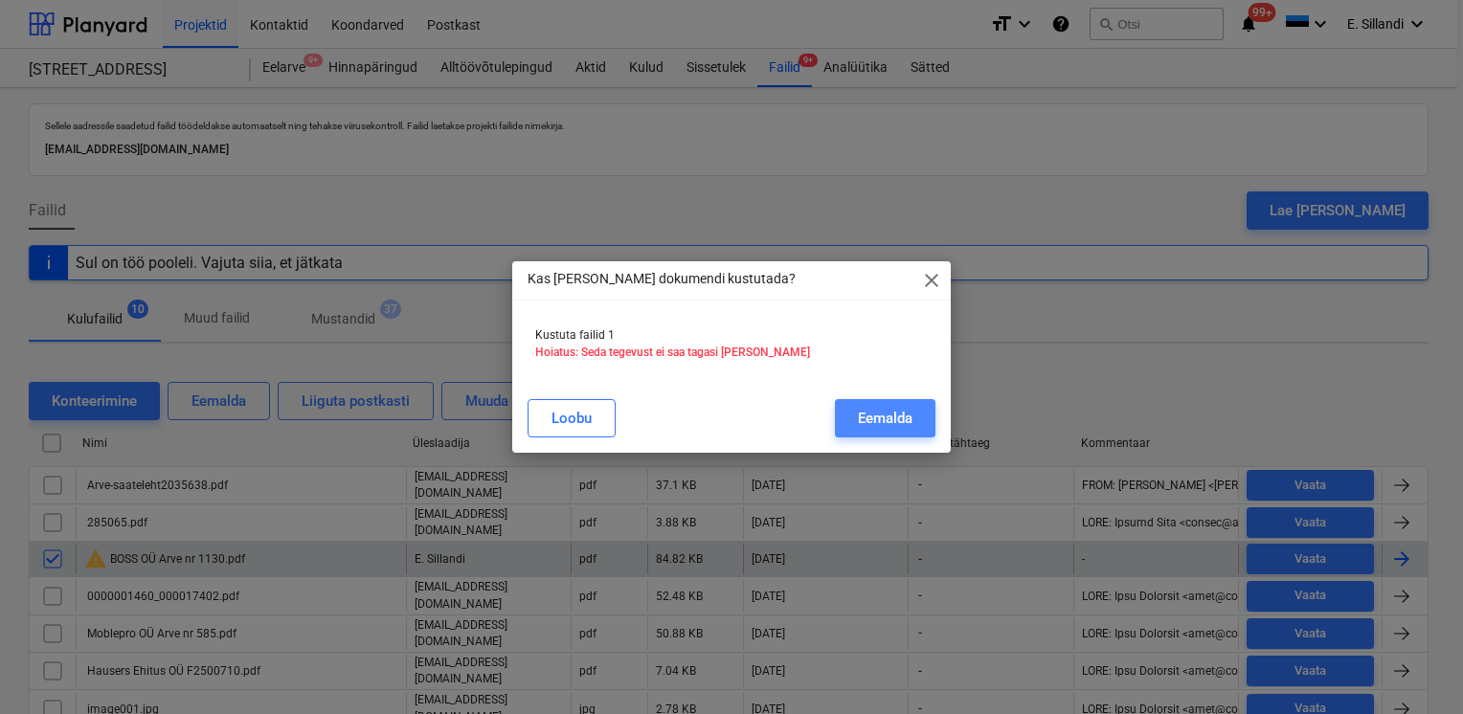
click at [904, 416] on div "Eemalda" at bounding box center [885, 418] width 55 height 25
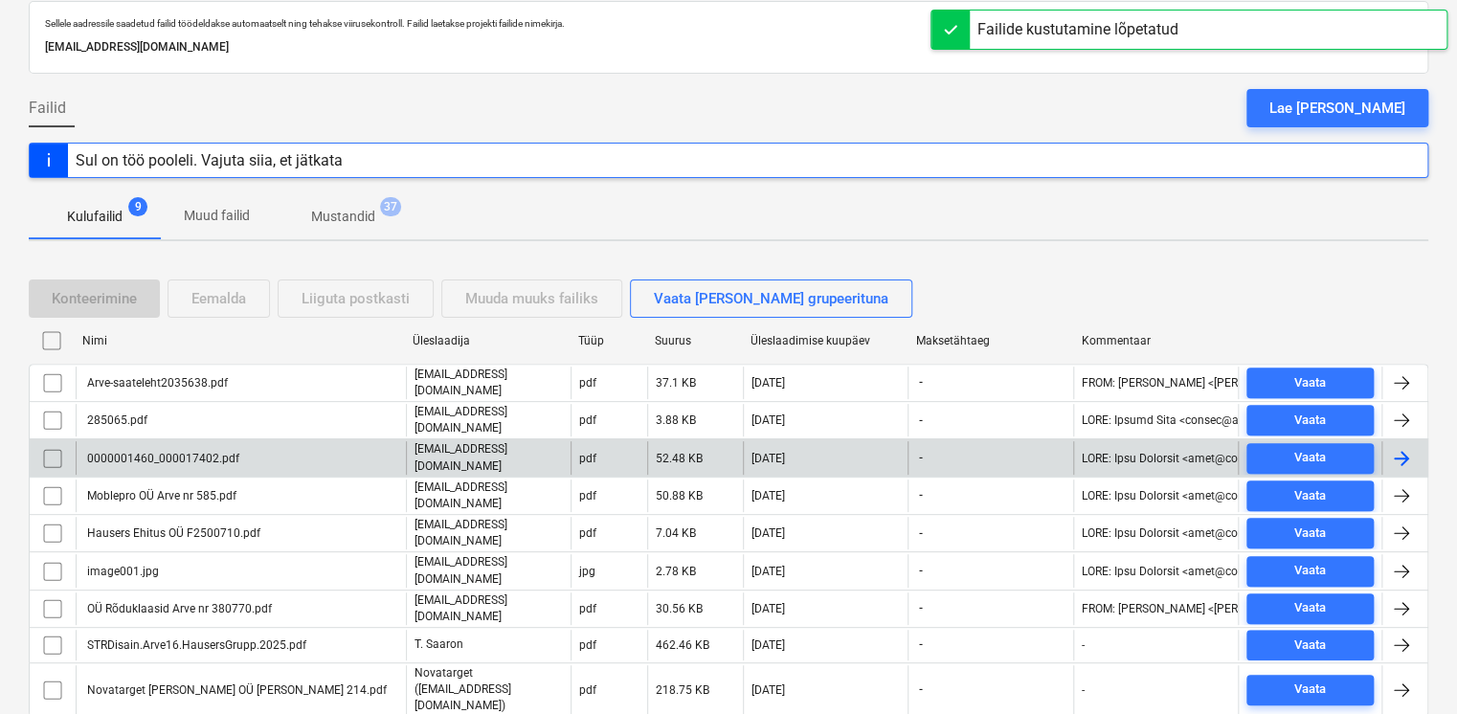
scroll to position [139, 0]
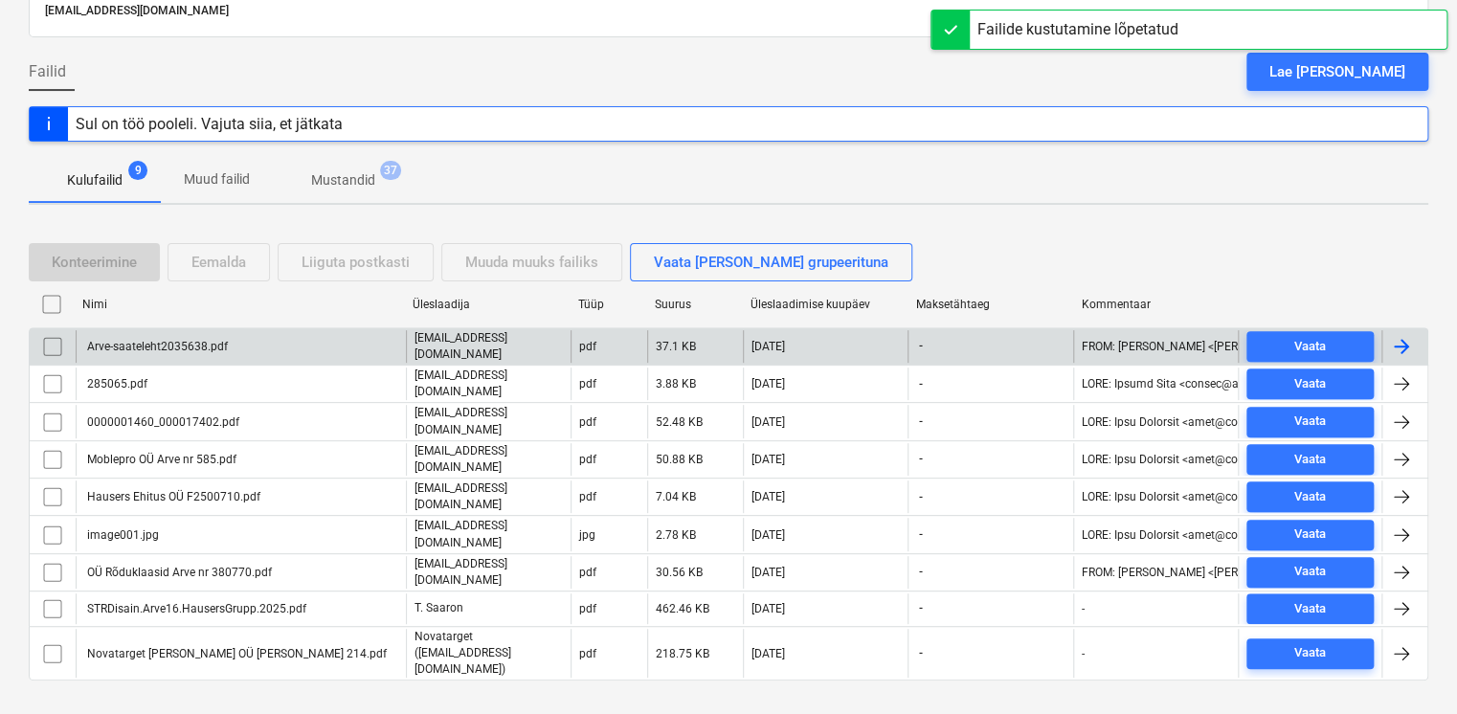
click at [426, 340] on p "[EMAIL_ADDRESS][DOMAIN_NAME]" at bounding box center [489, 346] width 148 height 33
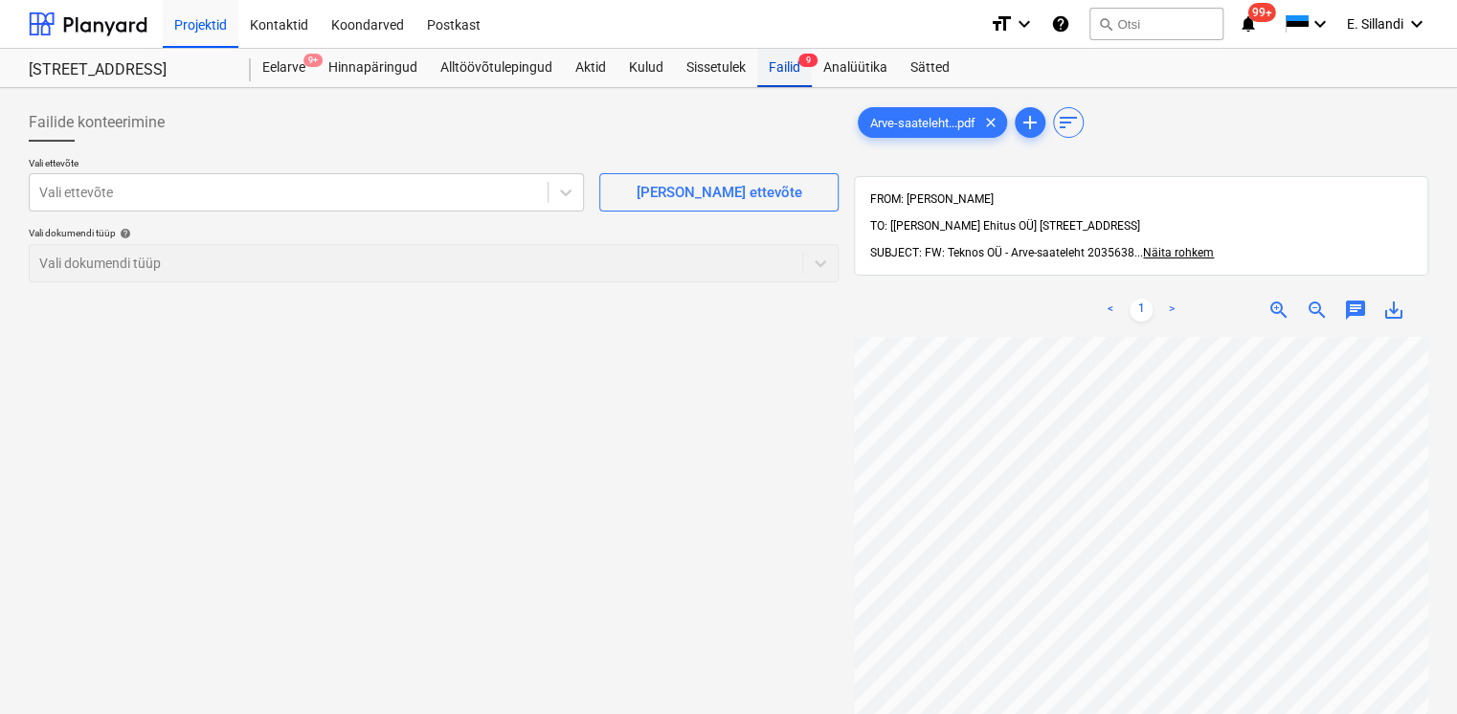
click at [781, 80] on div "Failid 9" at bounding box center [784, 68] width 55 height 38
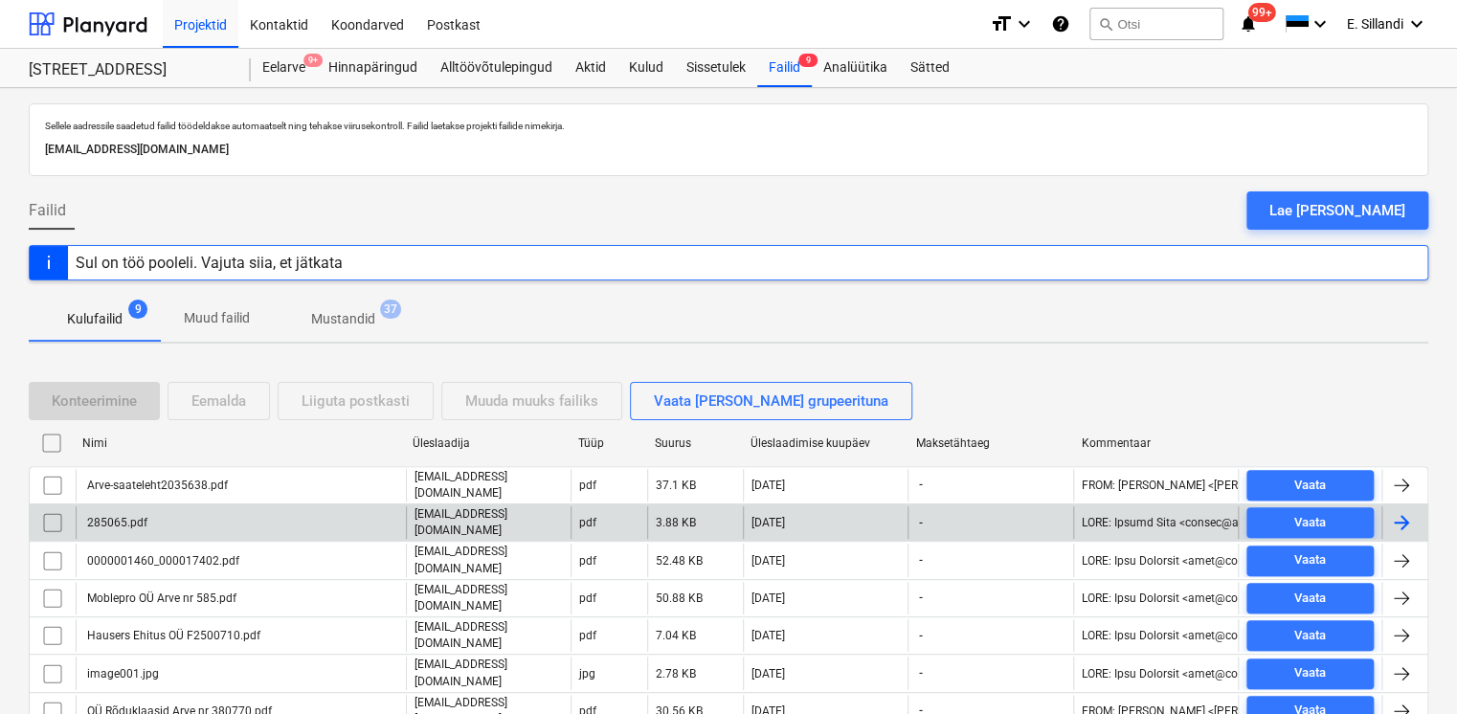
click at [240, 518] on div "285065.pdf" at bounding box center [241, 522] width 330 height 33
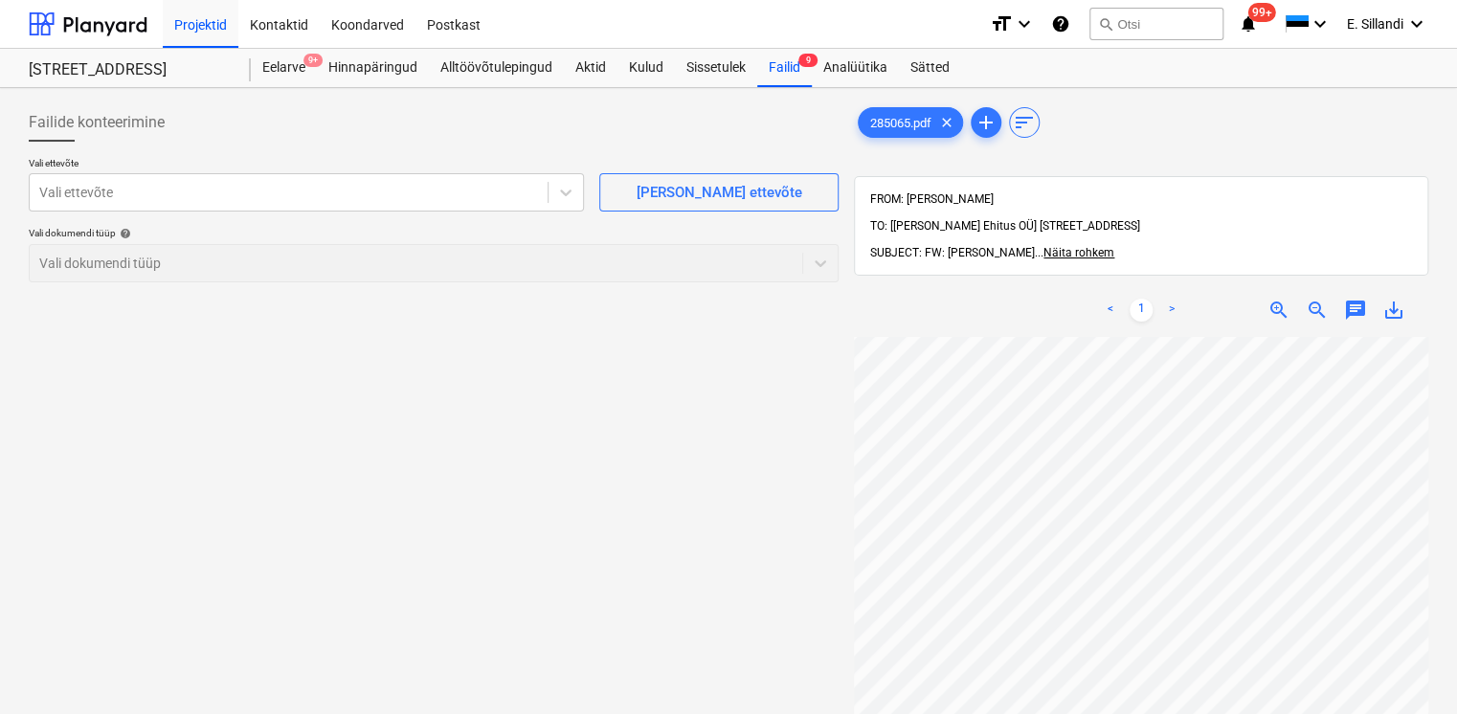
scroll to position [13, 0]
click at [251, 204] on div "Vali ettevõte" at bounding box center [289, 192] width 518 height 27
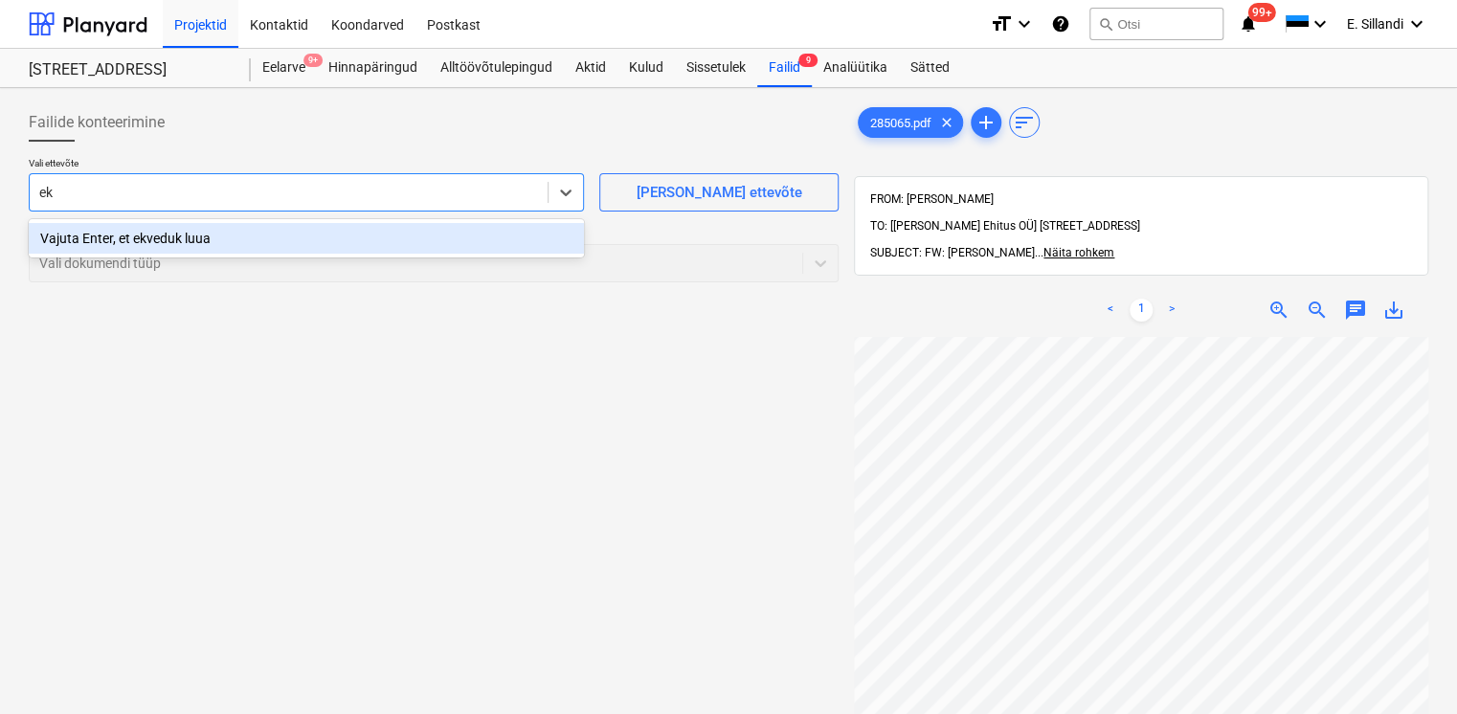
type input "e"
type input "a"
type input "Akvedukt OÜ"
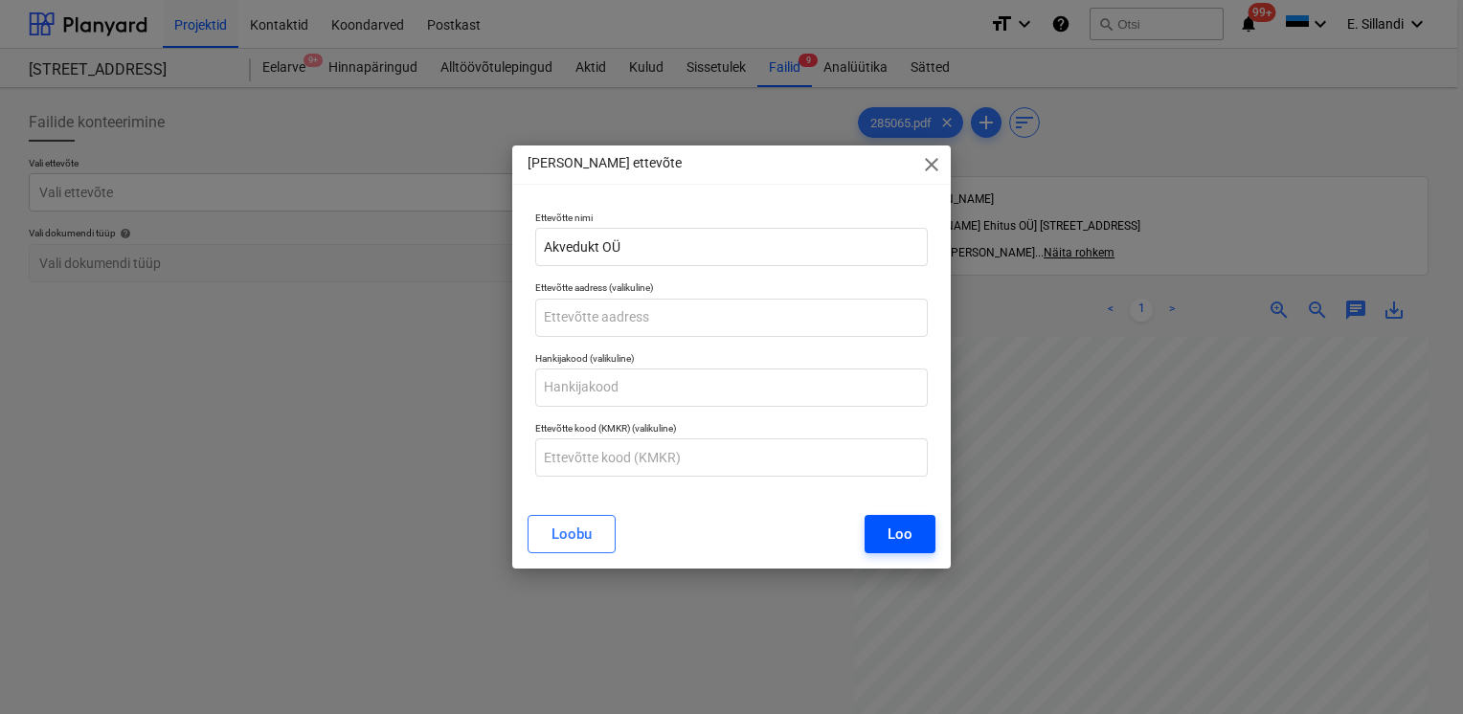
click at [883, 532] on button "Loo" at bounding box center [900, 534] width 71 height 38
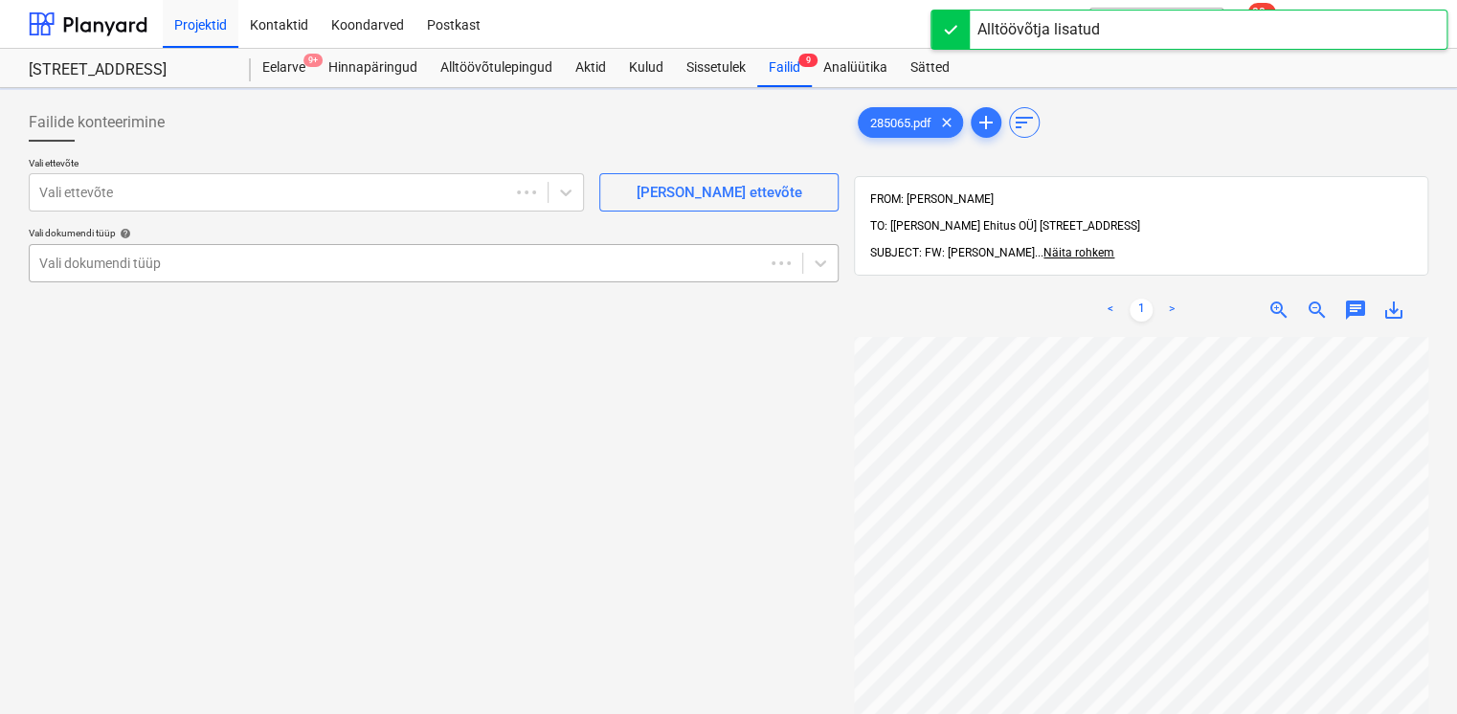
click at [120, 263] on div at bounding box center [396, 263] width 715 height 19
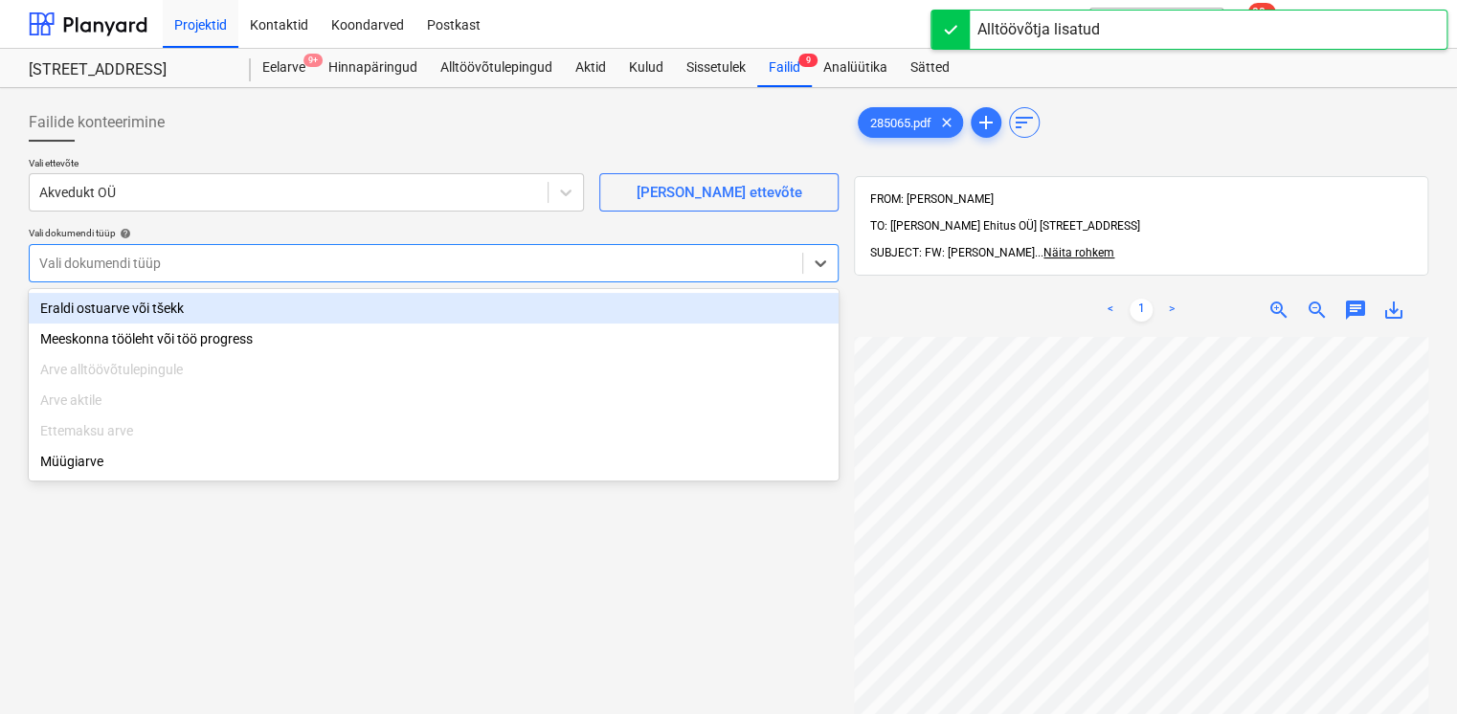
click at [137, 316] on div "Eraldi ostuarve või tšekk" at bounding box center [434, 308] width 810 height 31
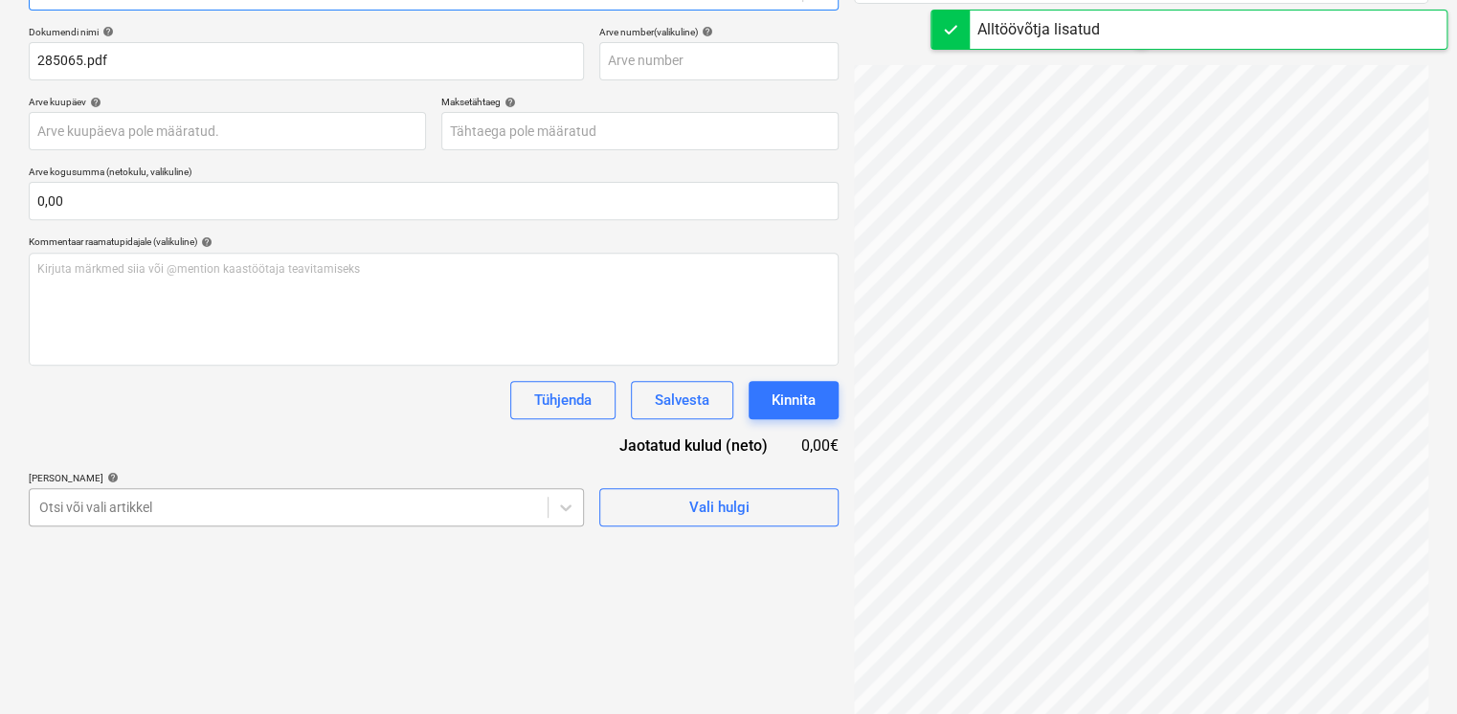
click at [184, 442] on body "Projektid Kontaktid Koondarved Postkast format_size keyboard_arrow_down help se…" at bounding box center [728, 85] width 1457 height 714
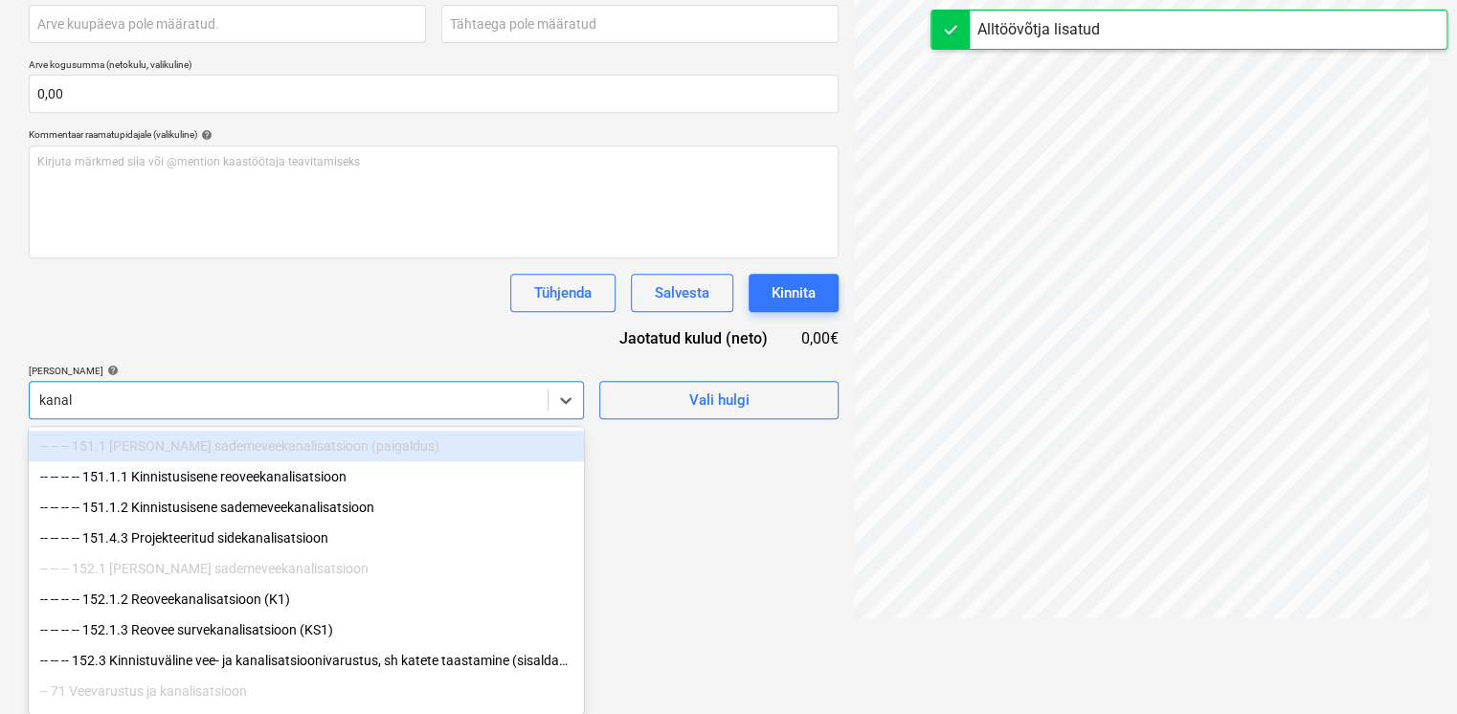
scroll to position [378, 0]
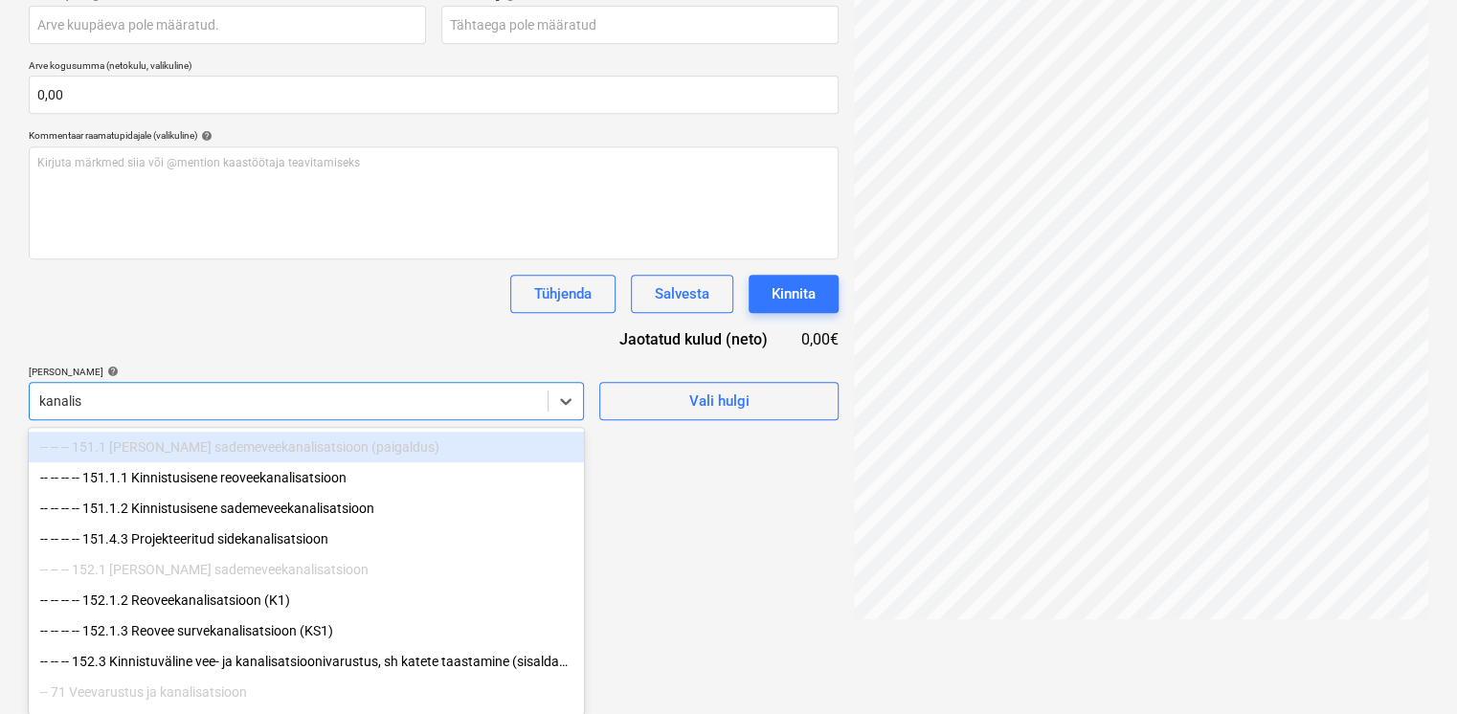
type input "kanalisa"
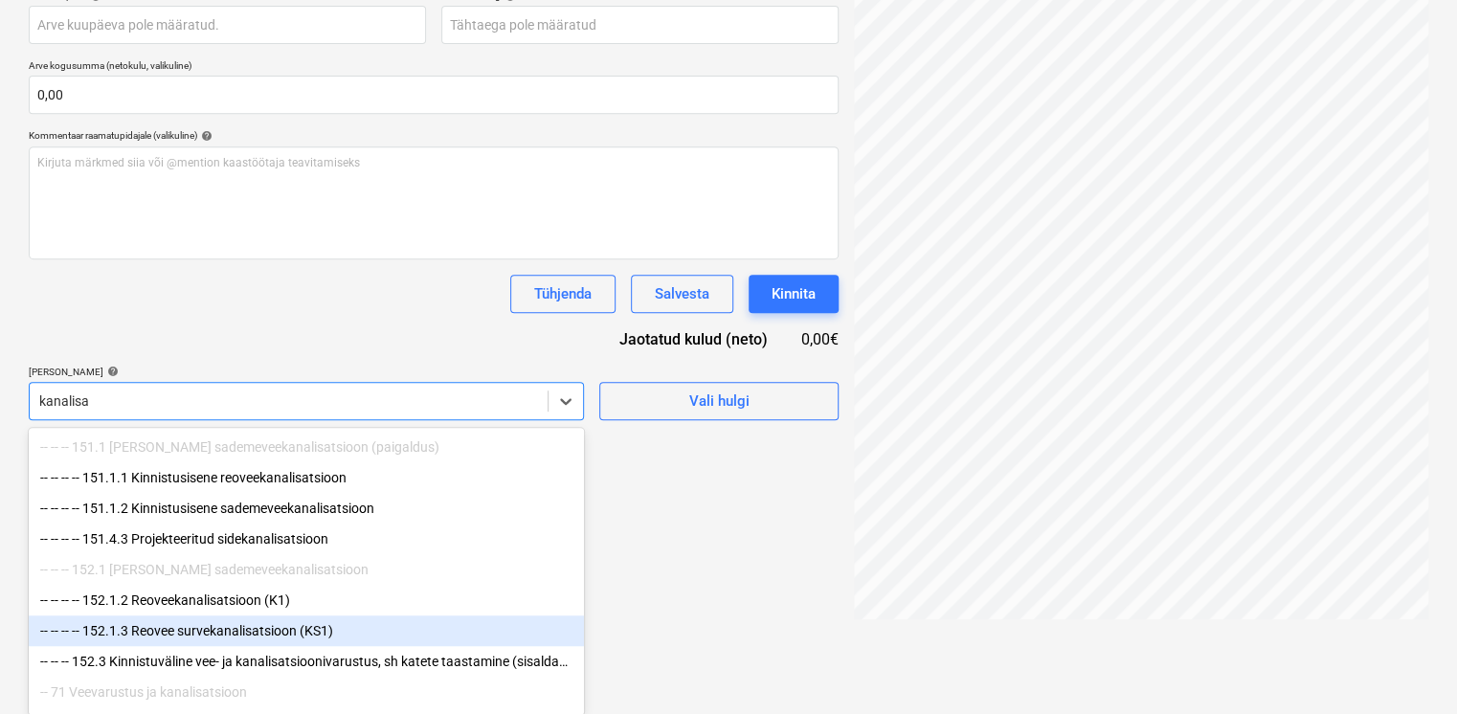
scroll to position [65, 0]
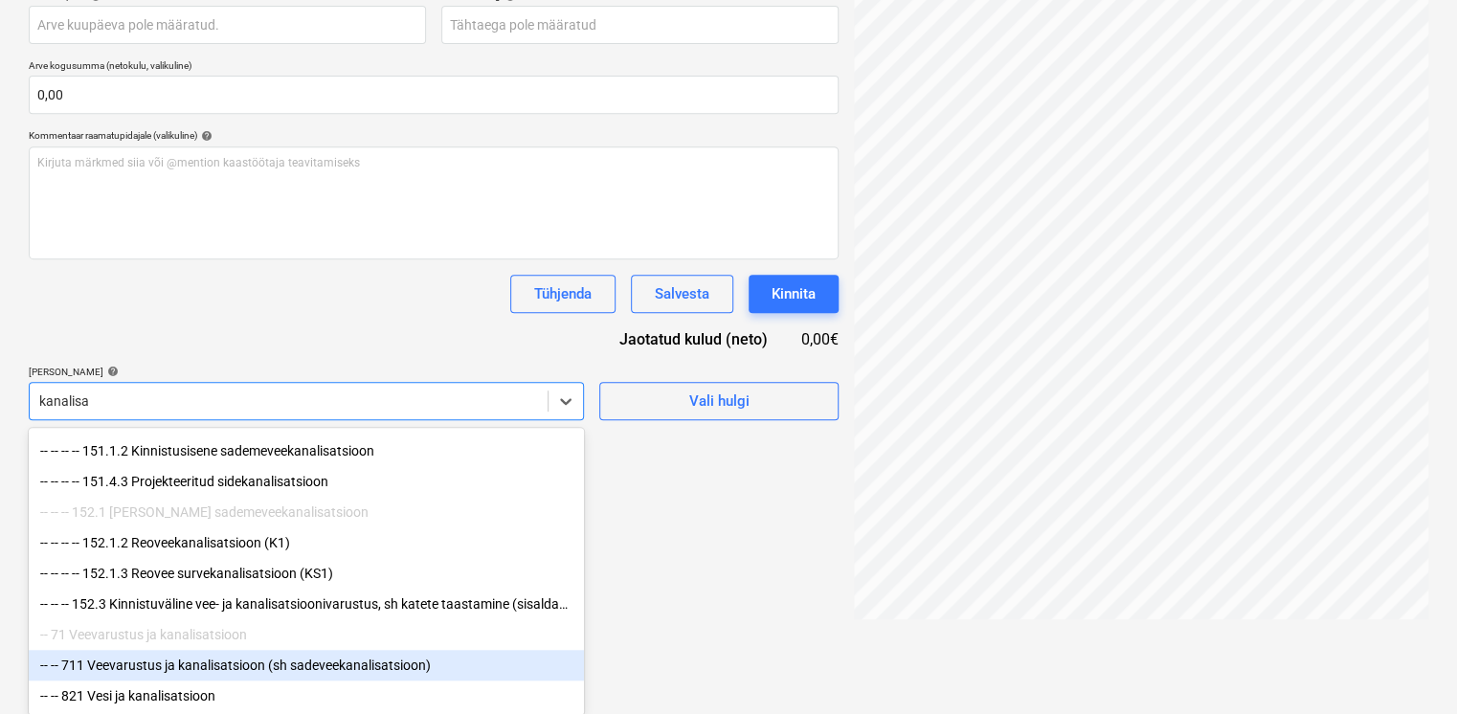
click at [210, 659] on div "-- -- 711 Veevarustus ja kanalisatsioon (sh sadeveekanalisatsioon)" at bounding box center [306, 665] width 555 height 31
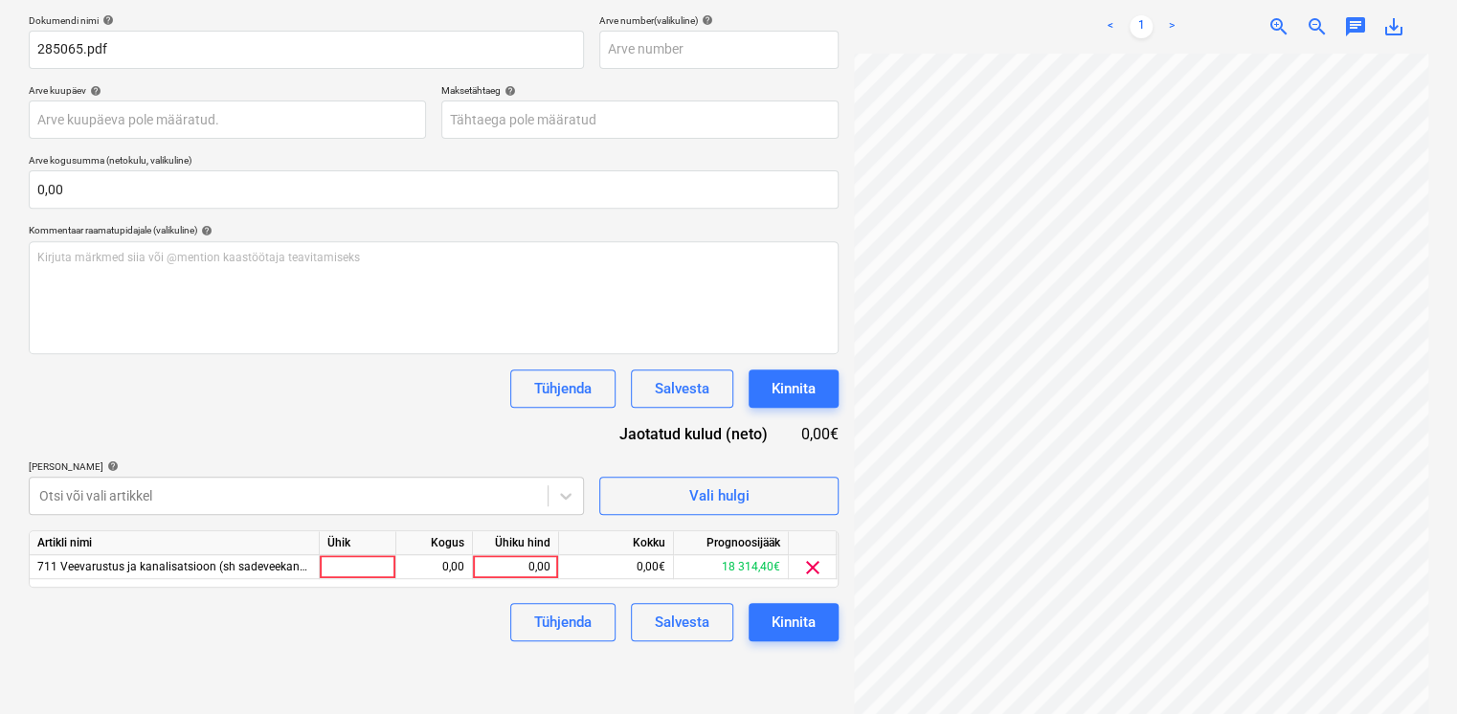
scroll to position [272, 0]
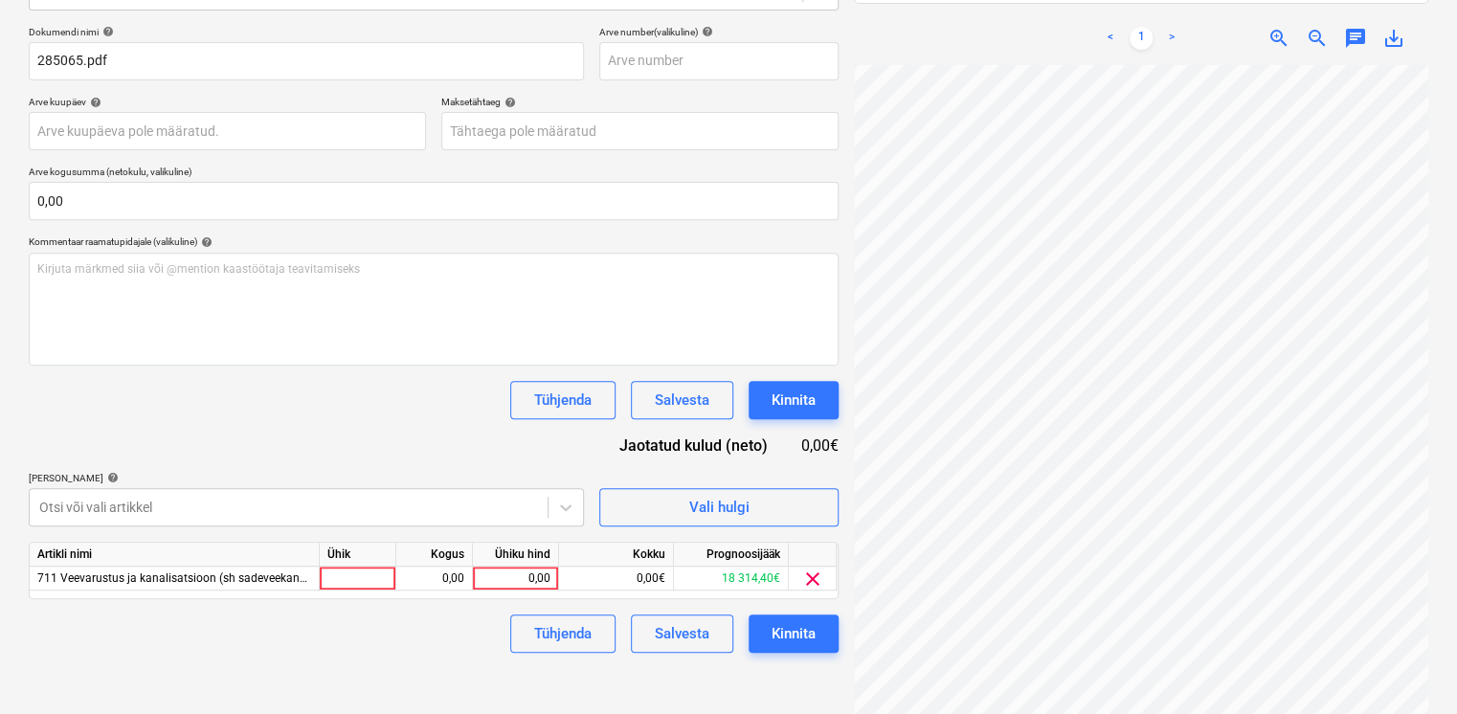
click at [292, 318] on div "Dokumendi nimi help 285065.pdf Arve number (valikuline) help Arve kuupäev help …" at bounding box center [434, 339] width 810 height 627
click at [507, 582] on div "0,00" at bounding box center [516, 579] width 70 height 24
click at [551, 579] on div "0,00" at bounding box center [516, 579] width 86 height 24
type input "70,26"
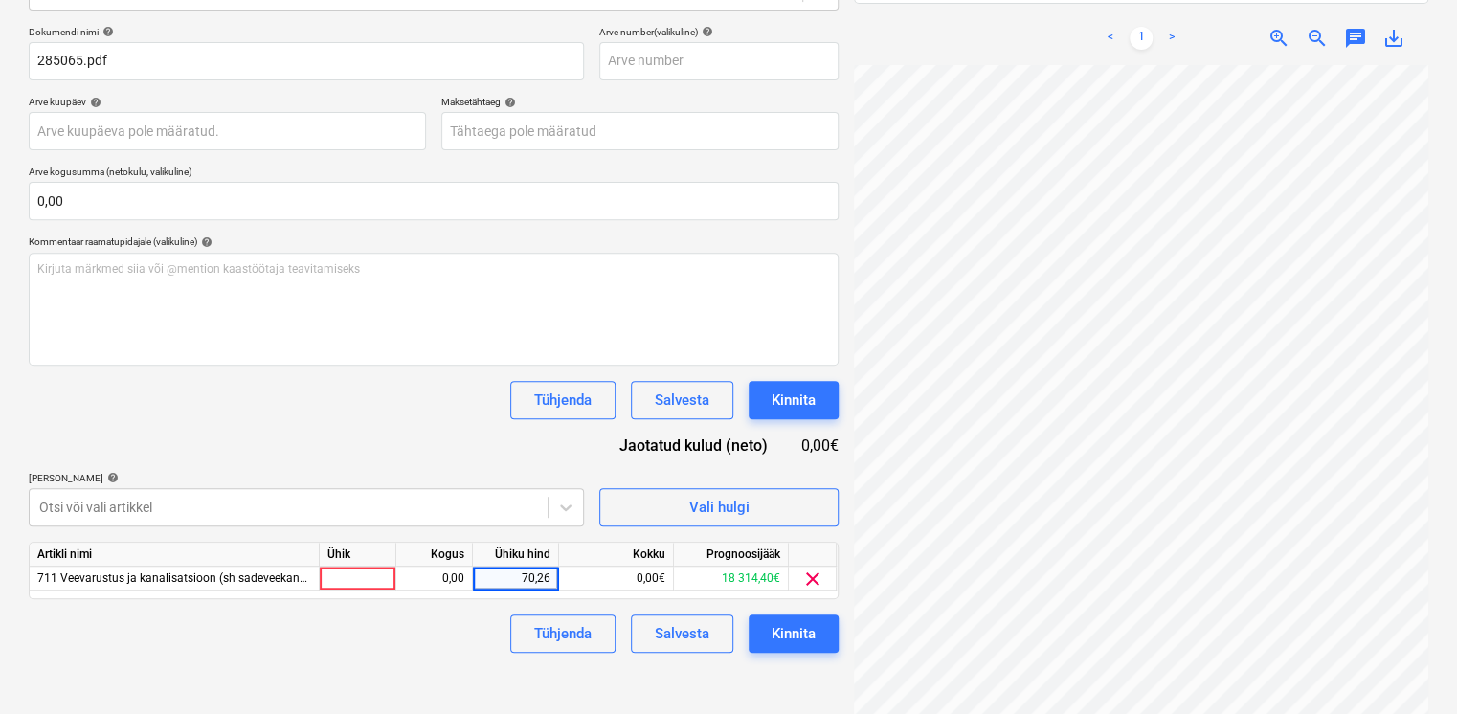
click at [461, 627] on div "Tühjenda Salvesta Kinnita" at bounding box center [434, 634] width 810 height 38
click at [778, 633] on div "Kinnita" at bounding box center [794, 633] width 44 height 25
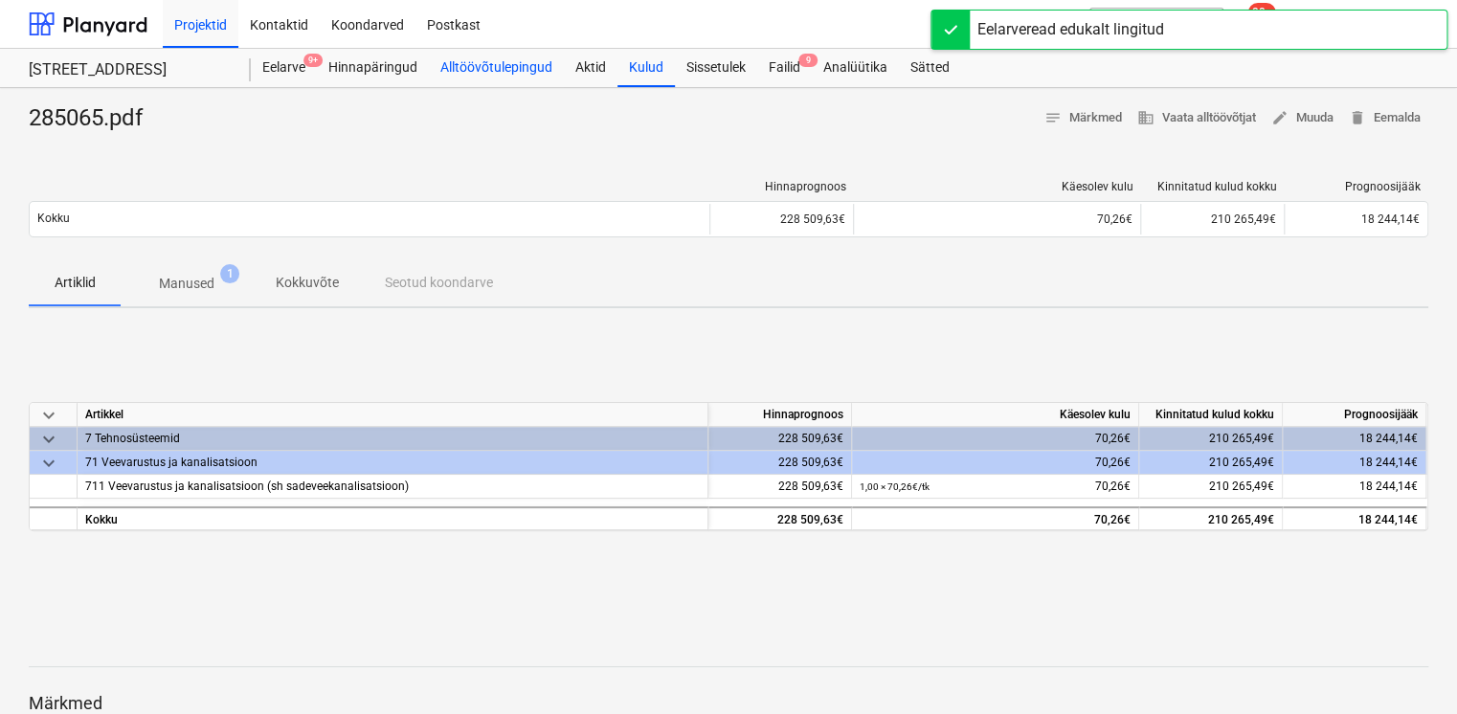
click at [475, 63] on div "Alltöövõtulepingud" at bounding box center [496, 68] width 135 height 38
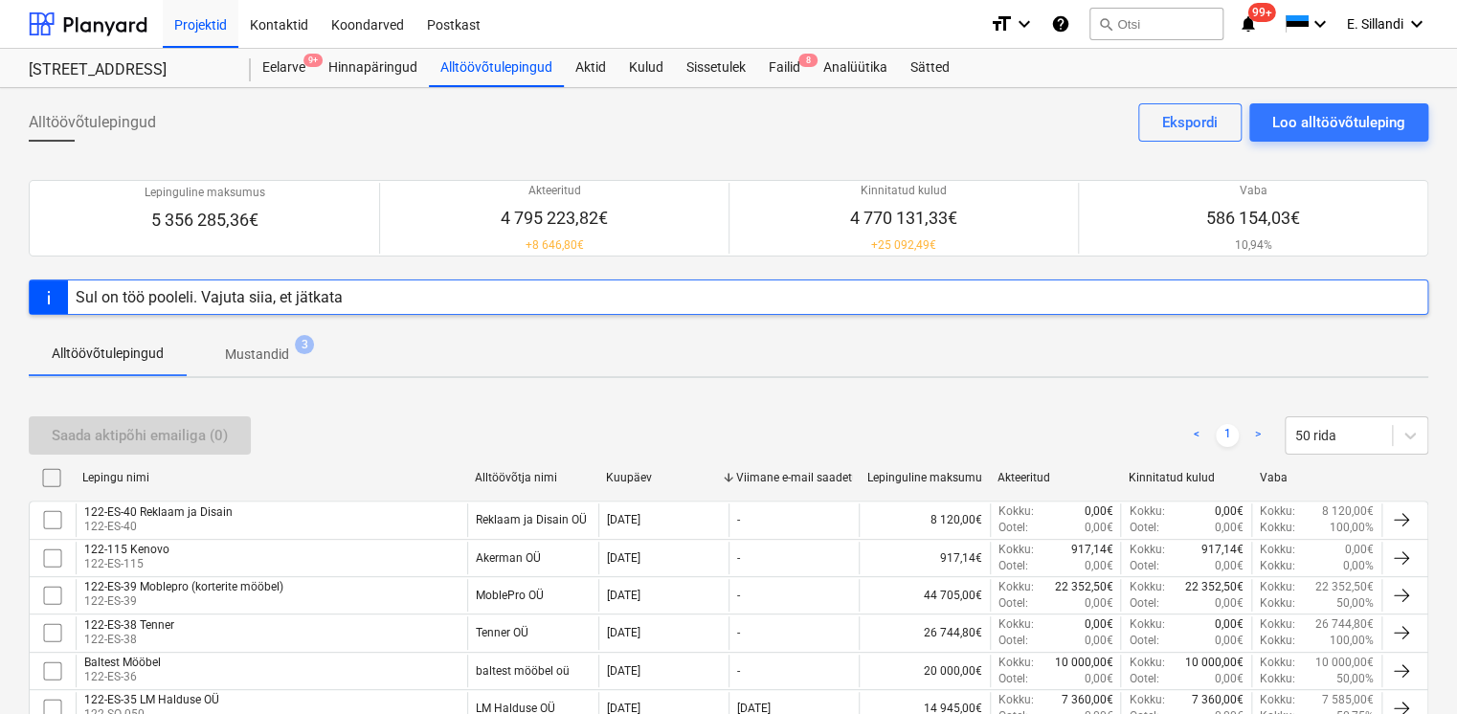
scroll to position [1275, 0]
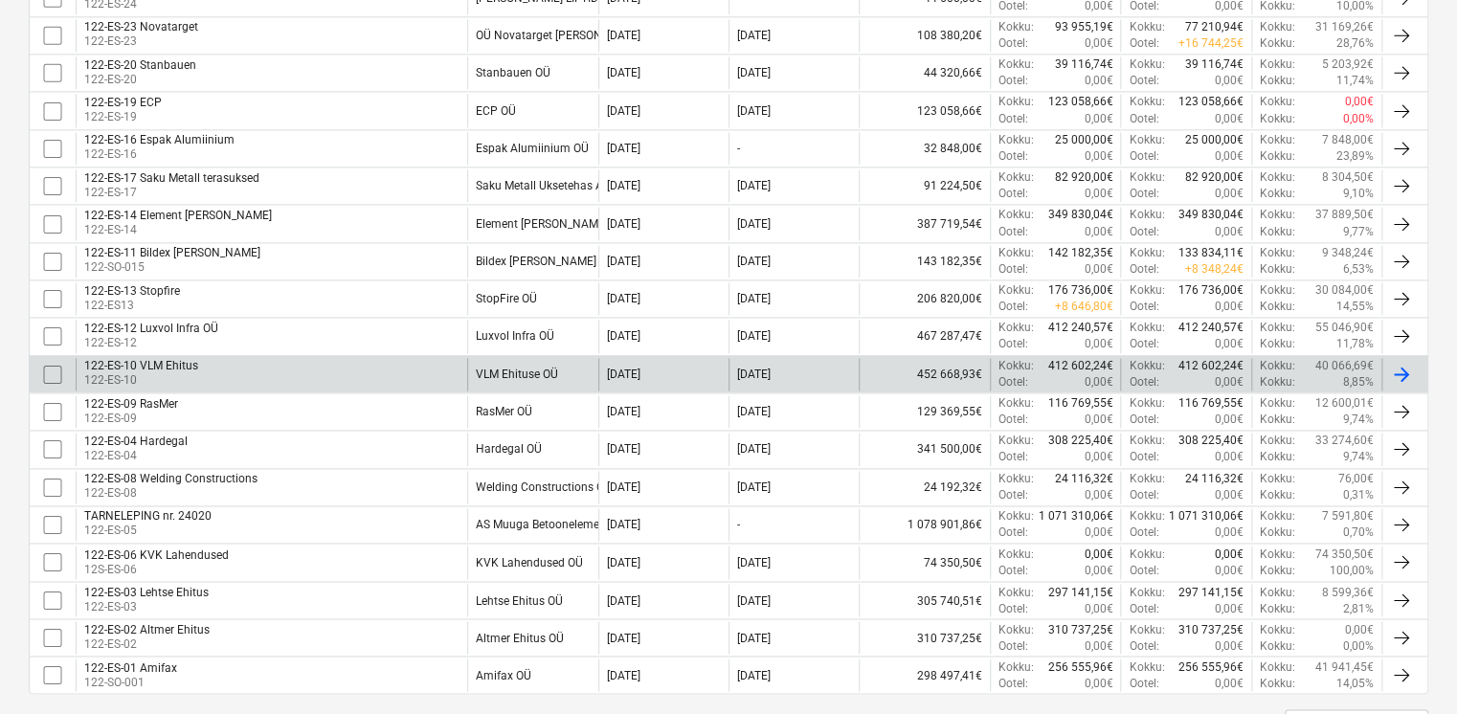
click at [272, 363] on div "122-ES-10 VLM Ehitus 122-ES-10" at bounding box center [272, 374] width 392 height 33
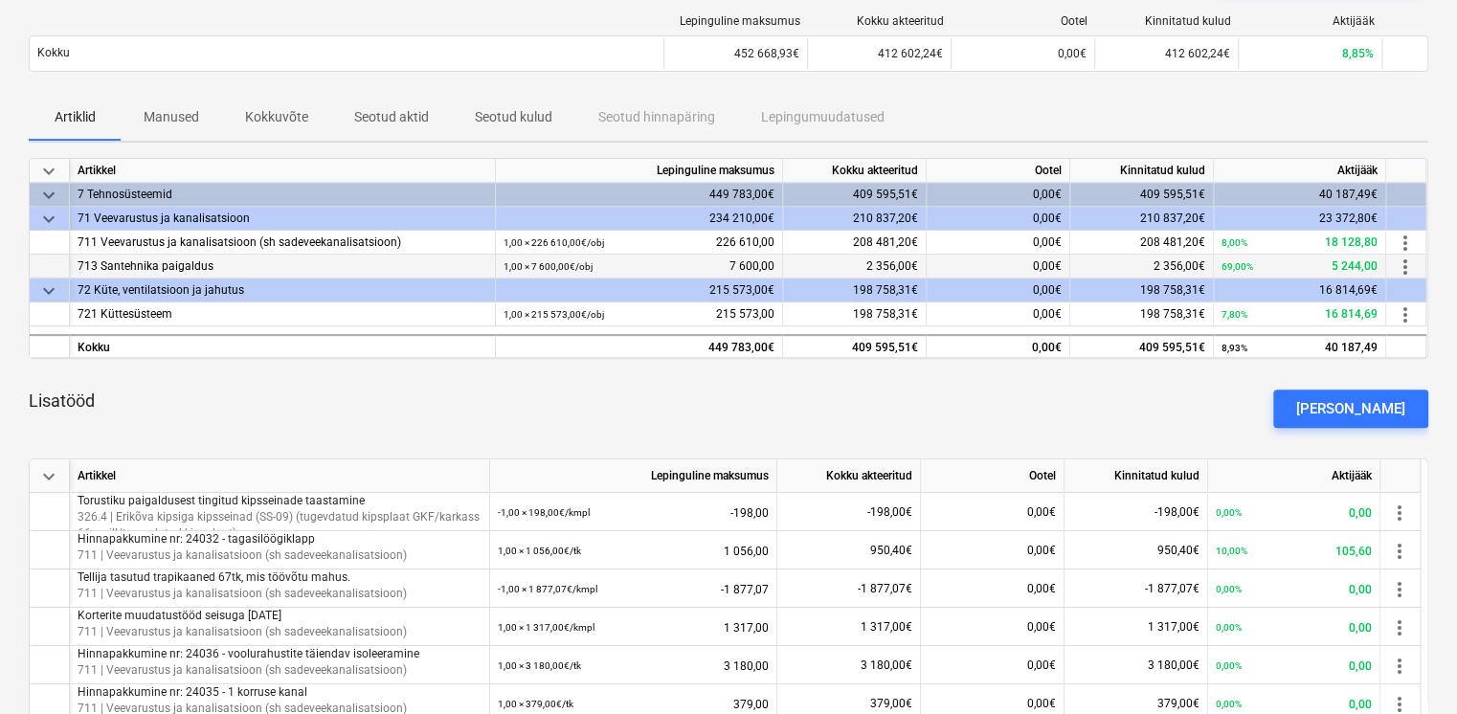
scroll to position [73, 0]
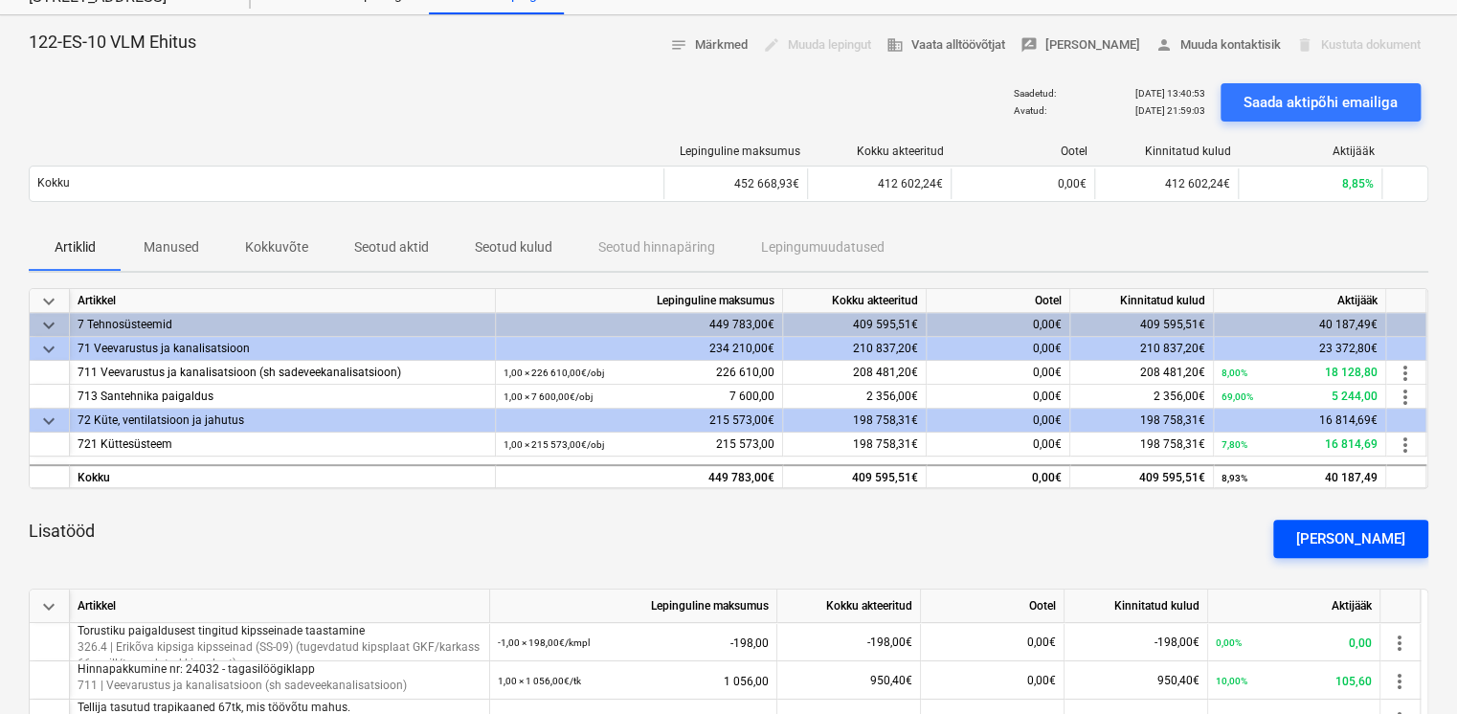
click at [1358, 524] on button "[PERSON_NAME]" at bounding box center [1350, 539] width 155 height 38
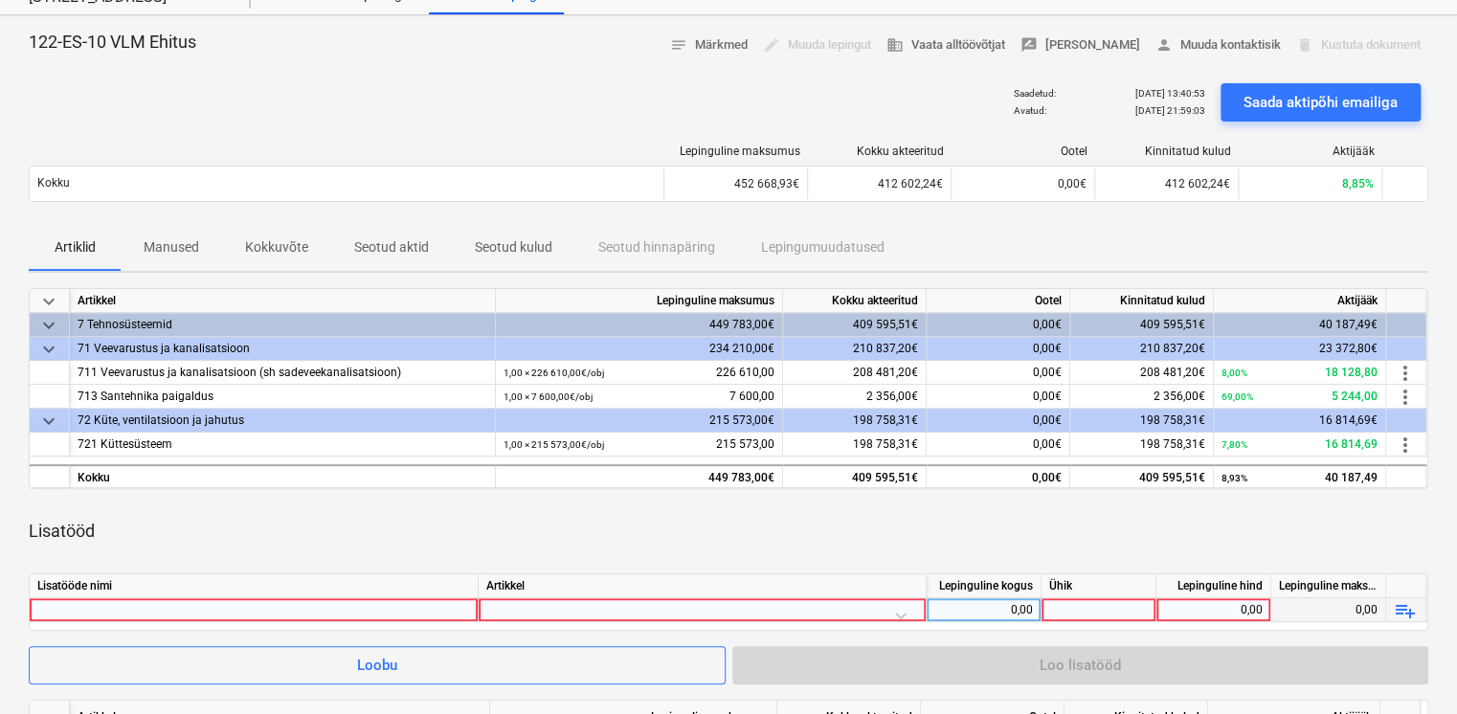
click at [345, 616] on div at bounding box center [253, 609] width 433 height 23
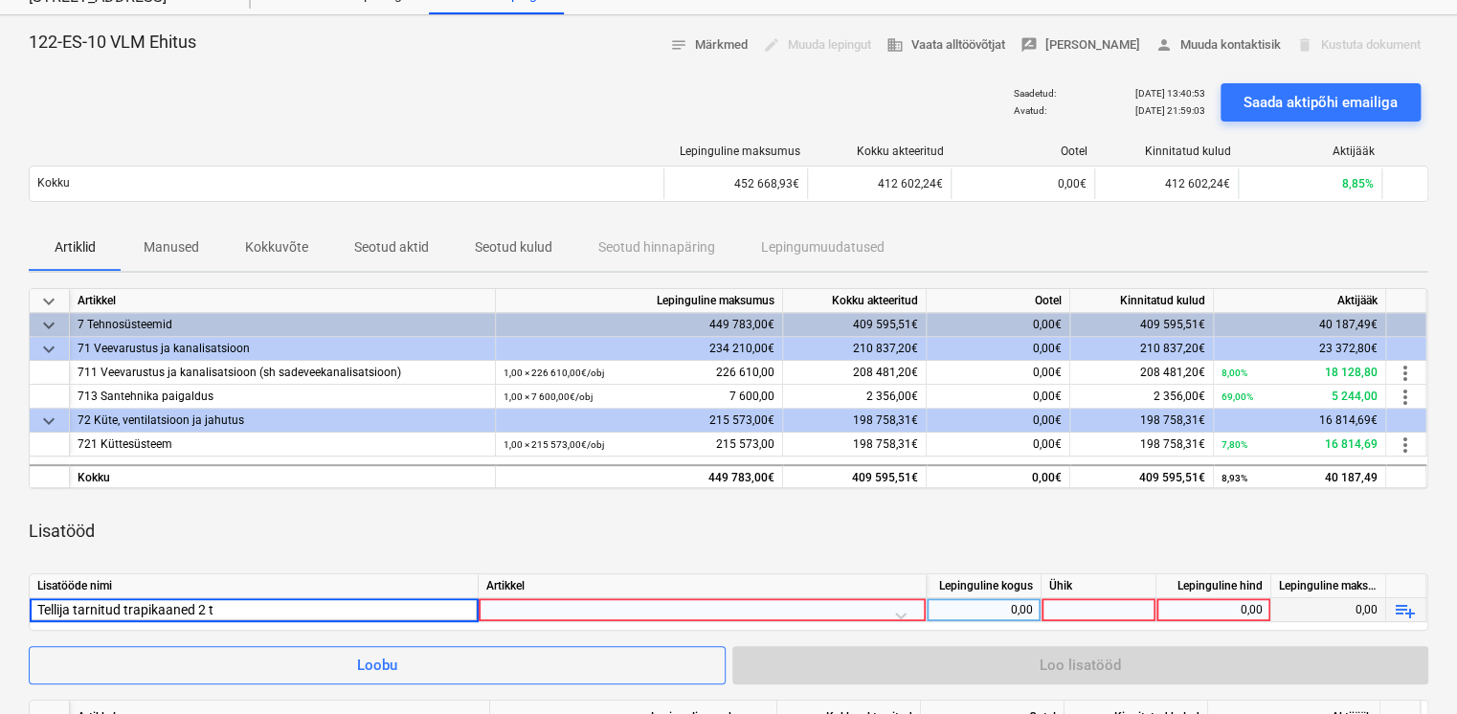
type input "Tellija tarnitud trapikaaned 2 tk"
click at [582, 605] on div at bounding box center [702, 615] width 432 height 34
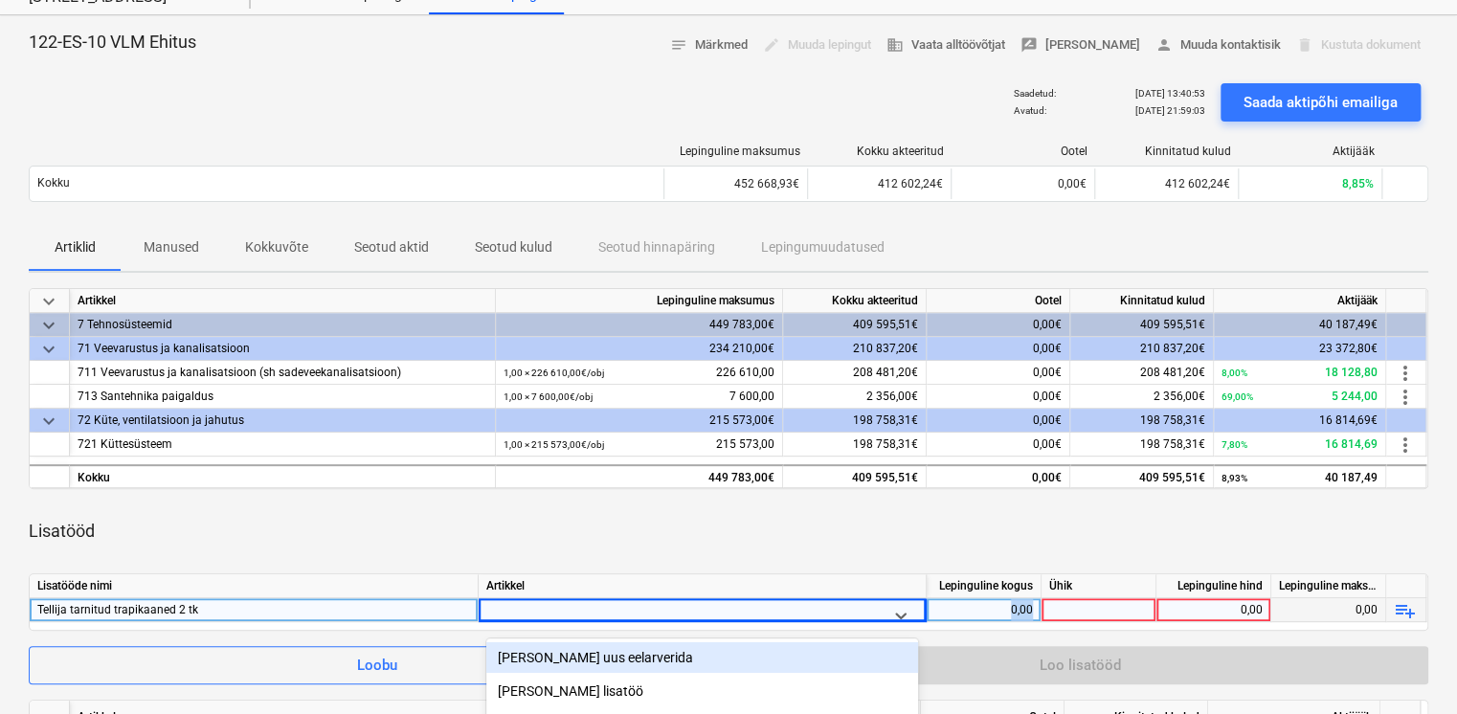
scroll to position [295, 0]
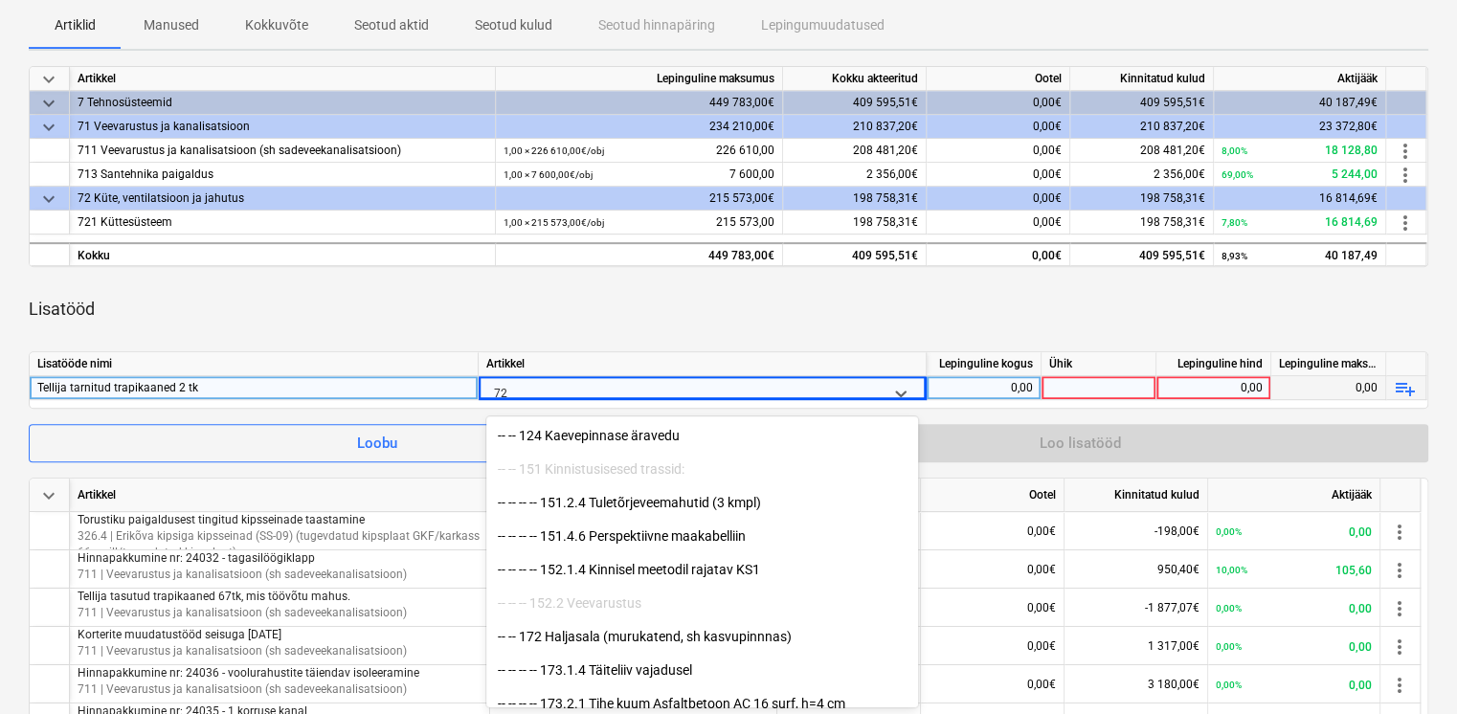
type input "721"
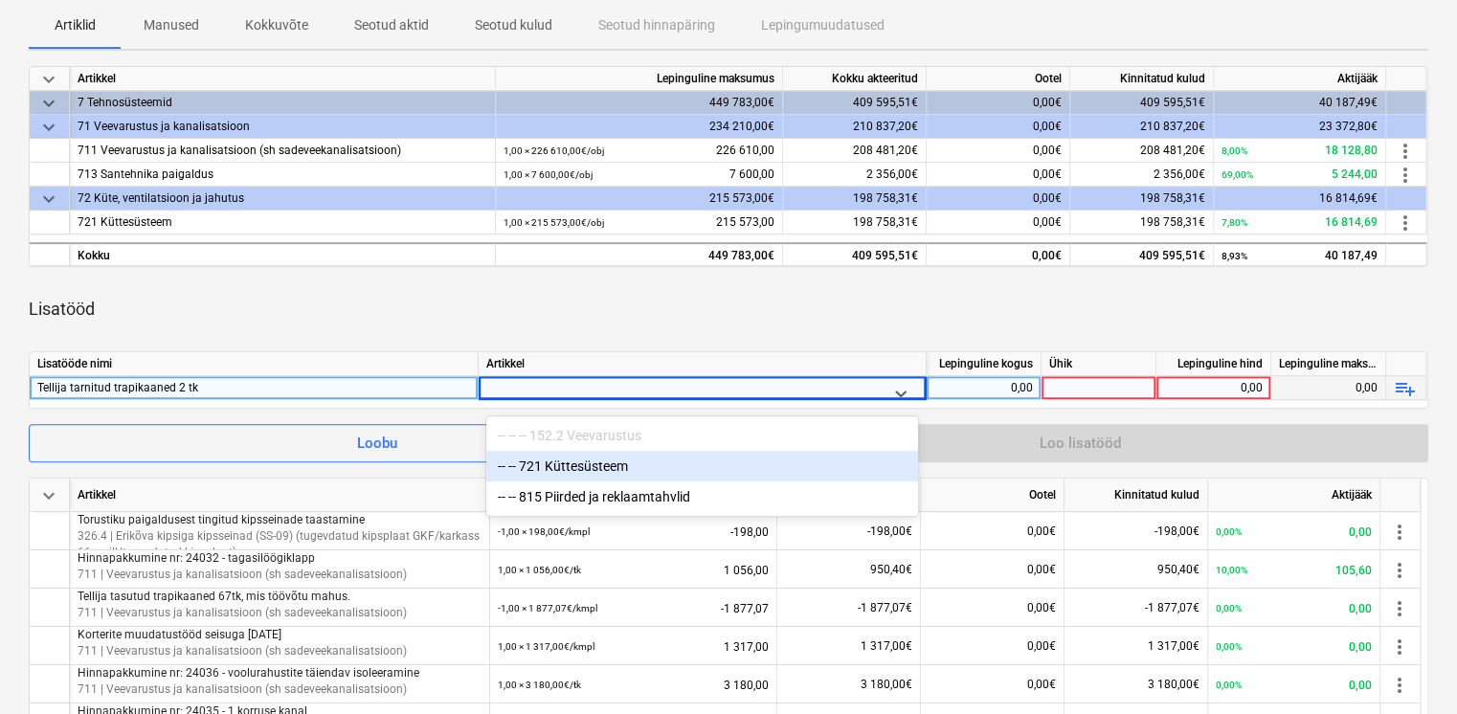
click at [525, 385] on div at bounding box center [685, 393] width 382 height 24
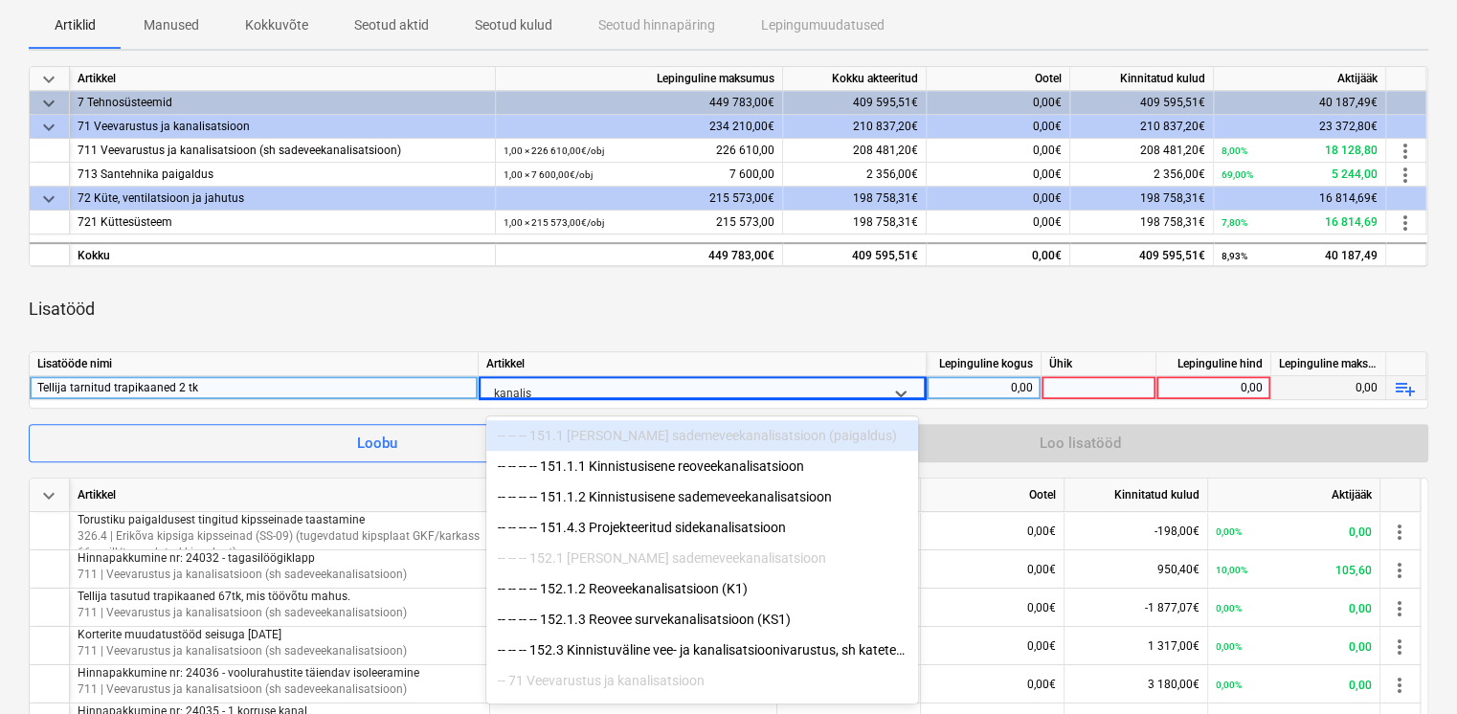
type input "kanalisa"
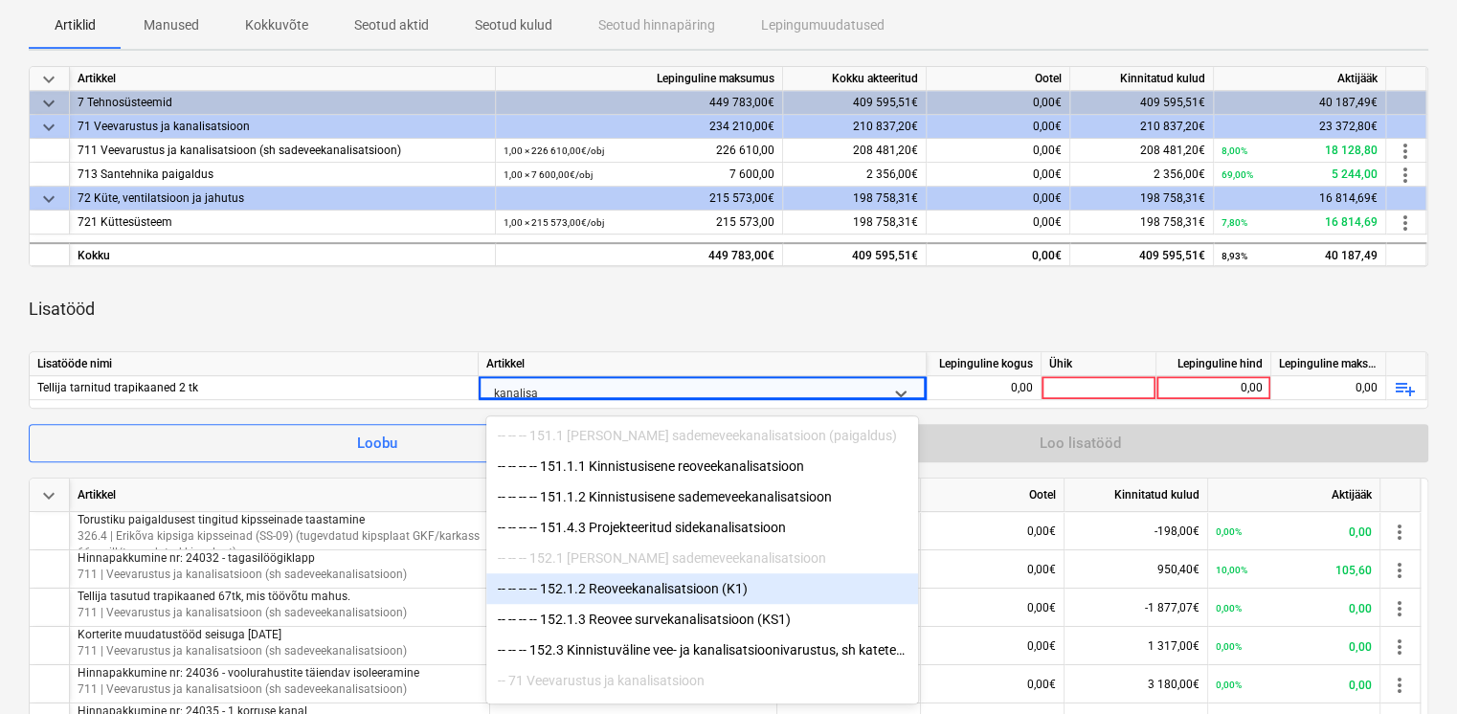
scroll to position [65, 0]
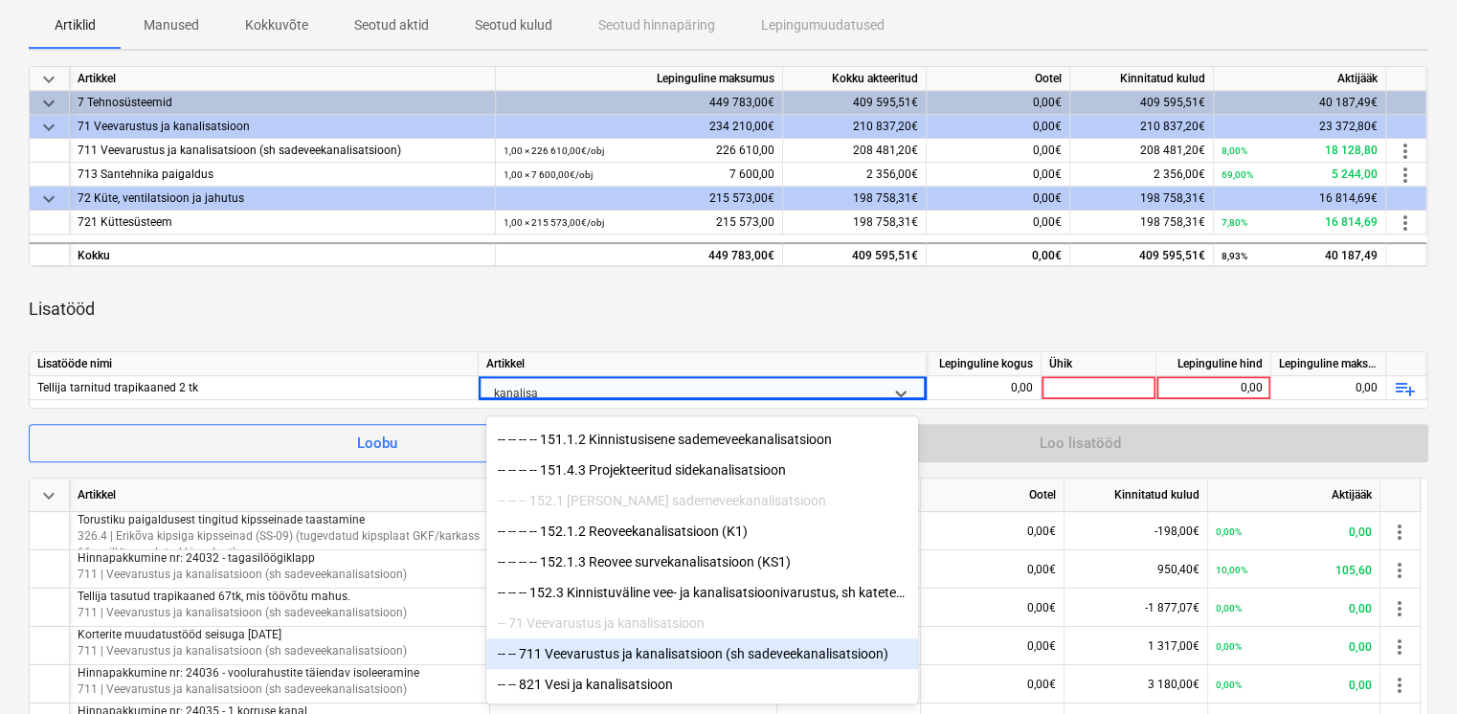
click at [563, 649] on div "-- -- 711 Veevarustus ja kanalisatsioon (sh sadeveekanalisatsioon)" at bounding box center [702, 654] width 432 height 31
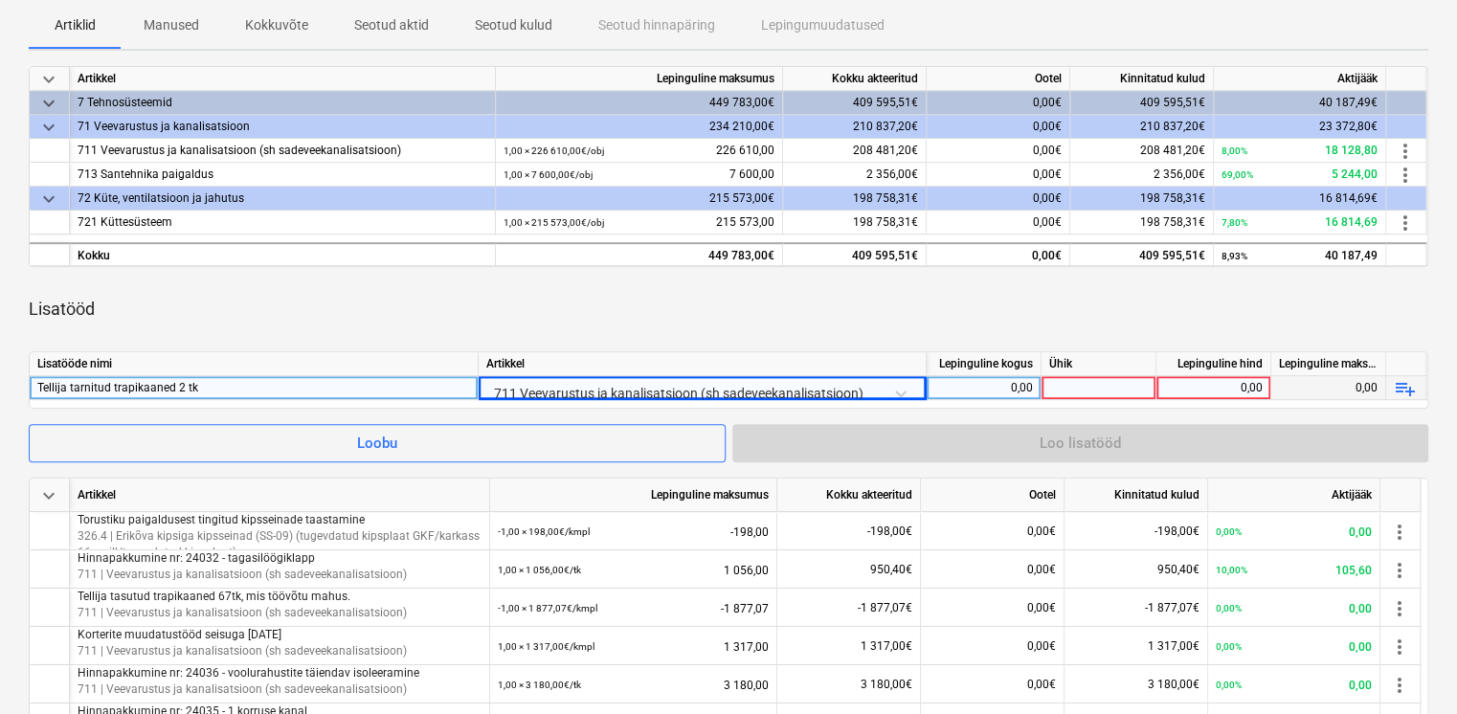
click at [996, 380] on div "0,00" at bounding box center [983, 388] width 99 height 24
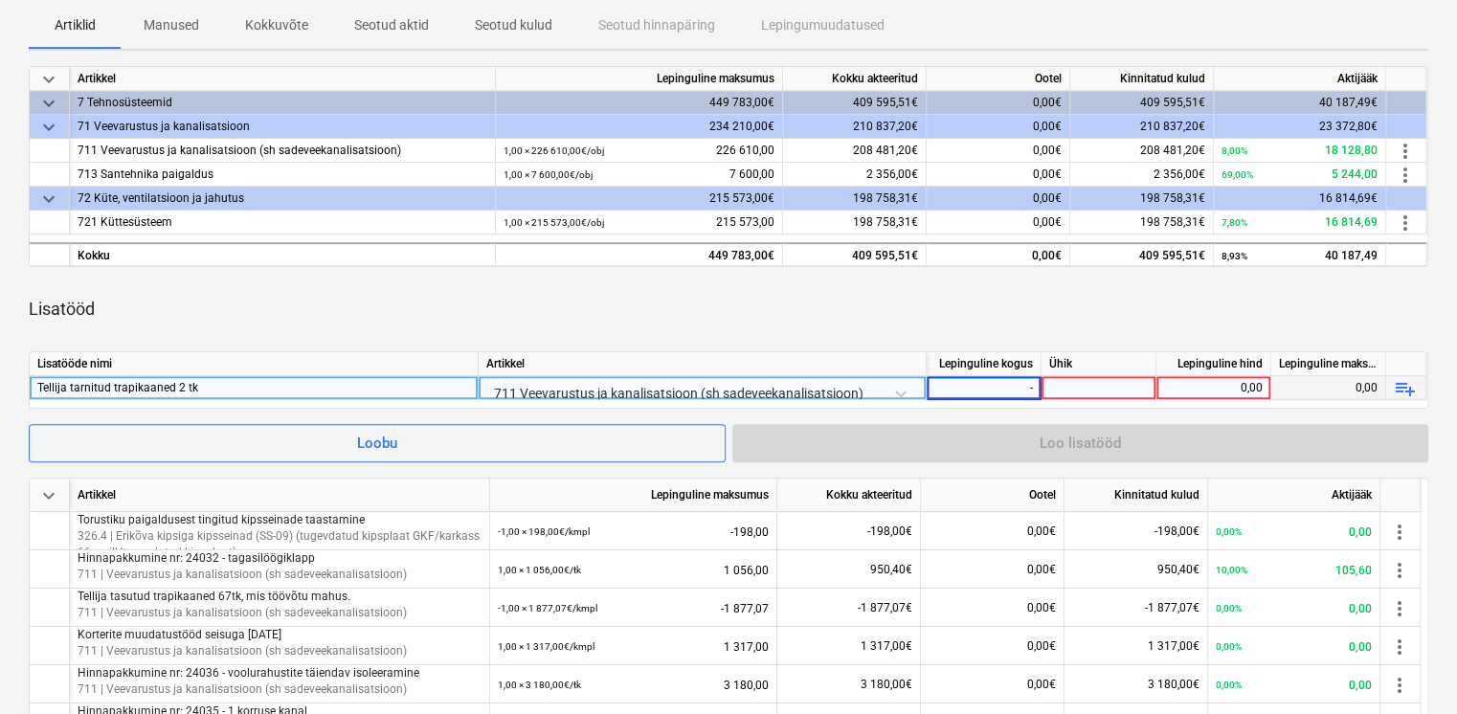
type input "-1"
click at [1065, 390] on div at bounding box center [1099, 388] width 115 height 24
type input "kmpl"
click at [1177, 385] on div "0,00" at bounding box center [1213, 388] width 99 height 24
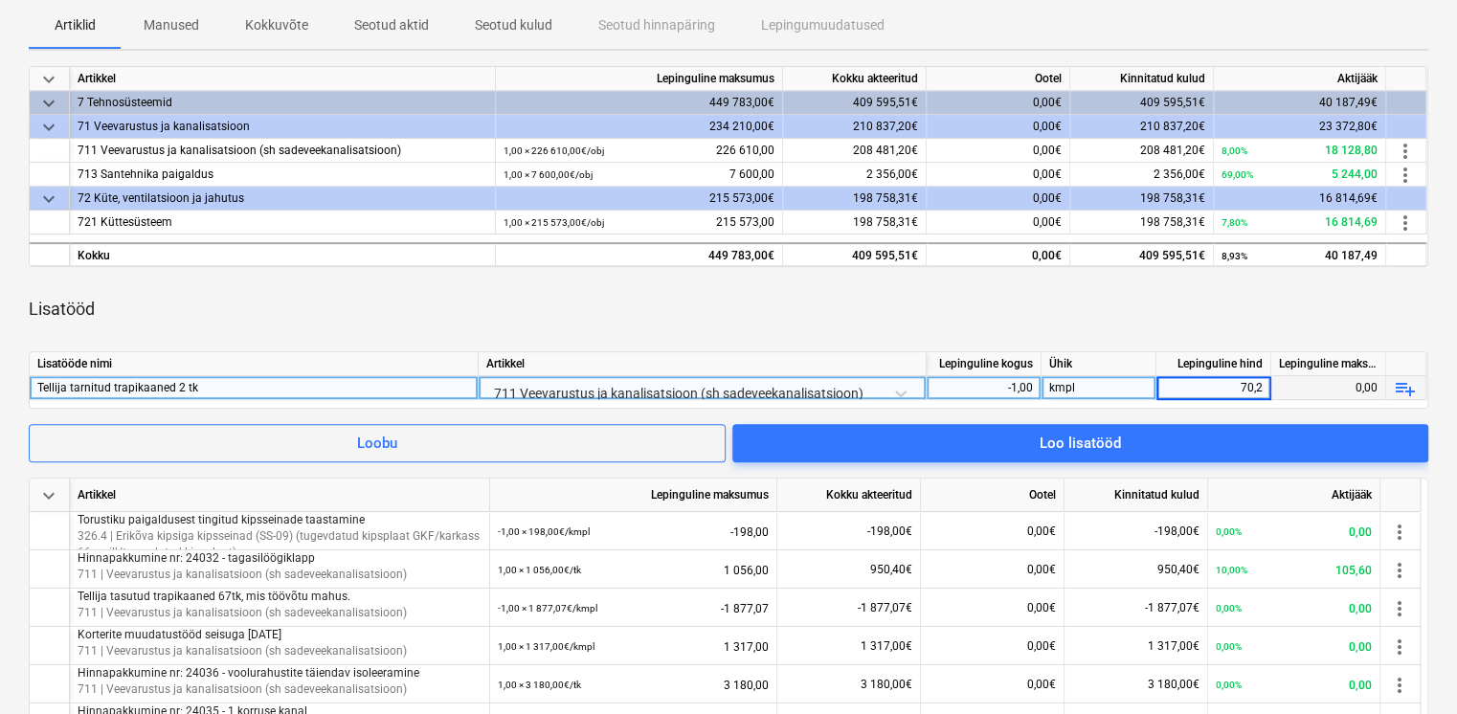
type input "70,26"
click at [1179, 312] on div "Lisatööd" at bounding box center [729, 309] width 1400 height 54
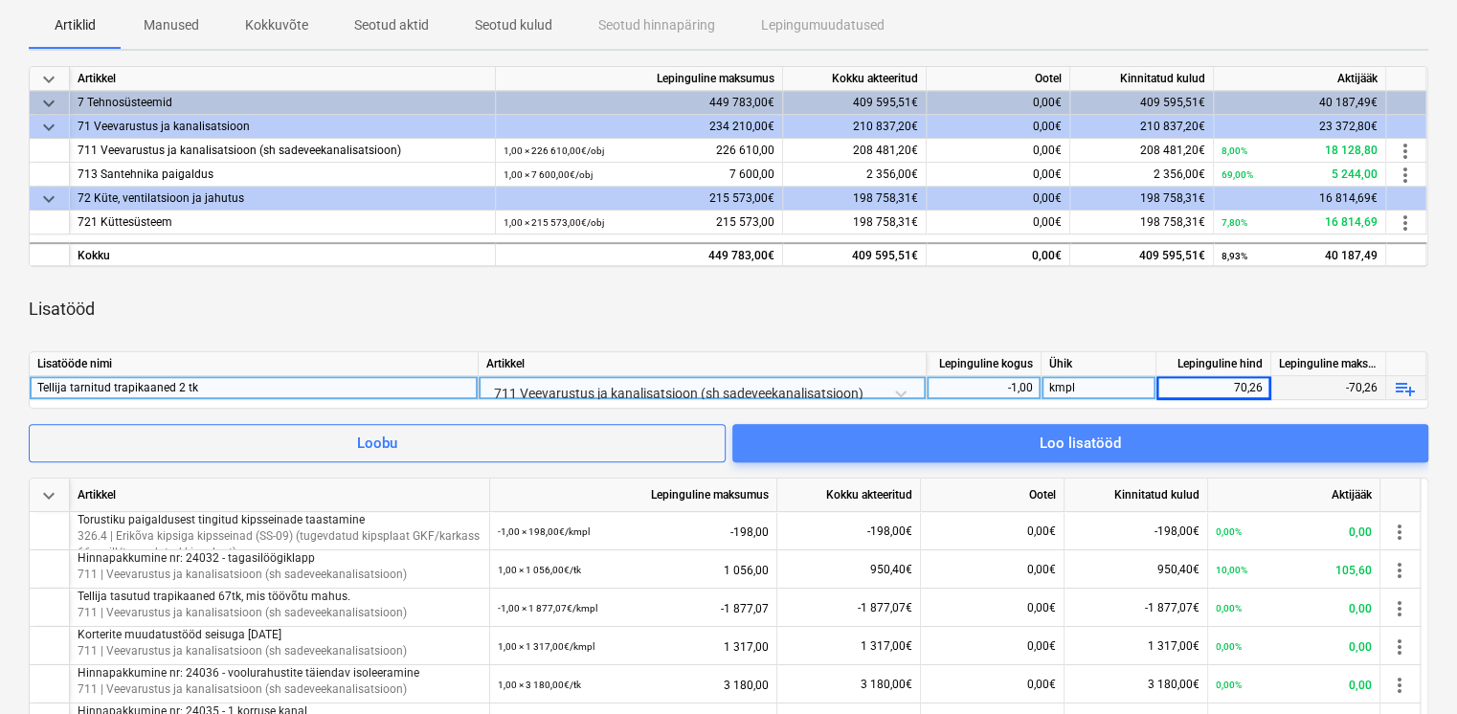
click at [1179, 439] on span "Loo lisatööd" at bounding box center [1080, 443] width 650 height 25
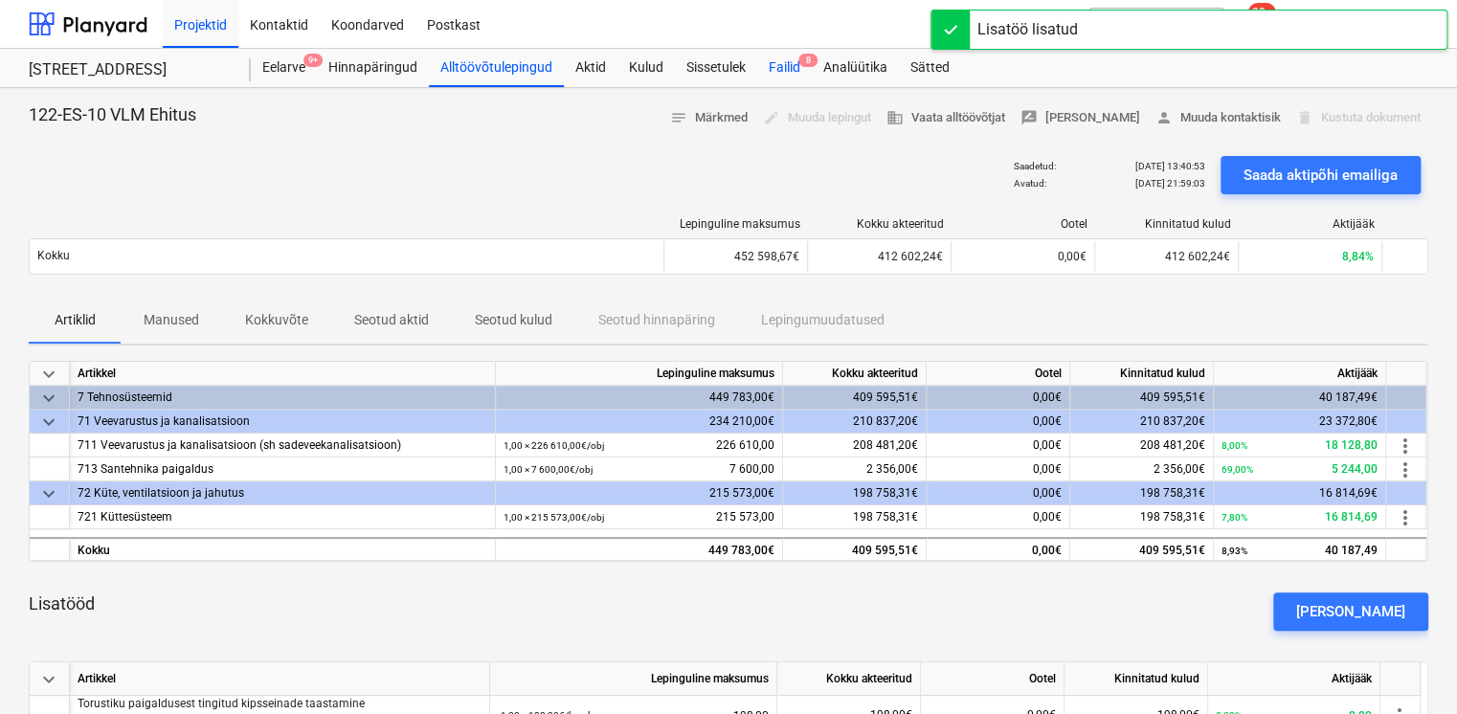
click at [795, 71] on div "Failid 8" at bounding box center [784, 68] width 55 height 38
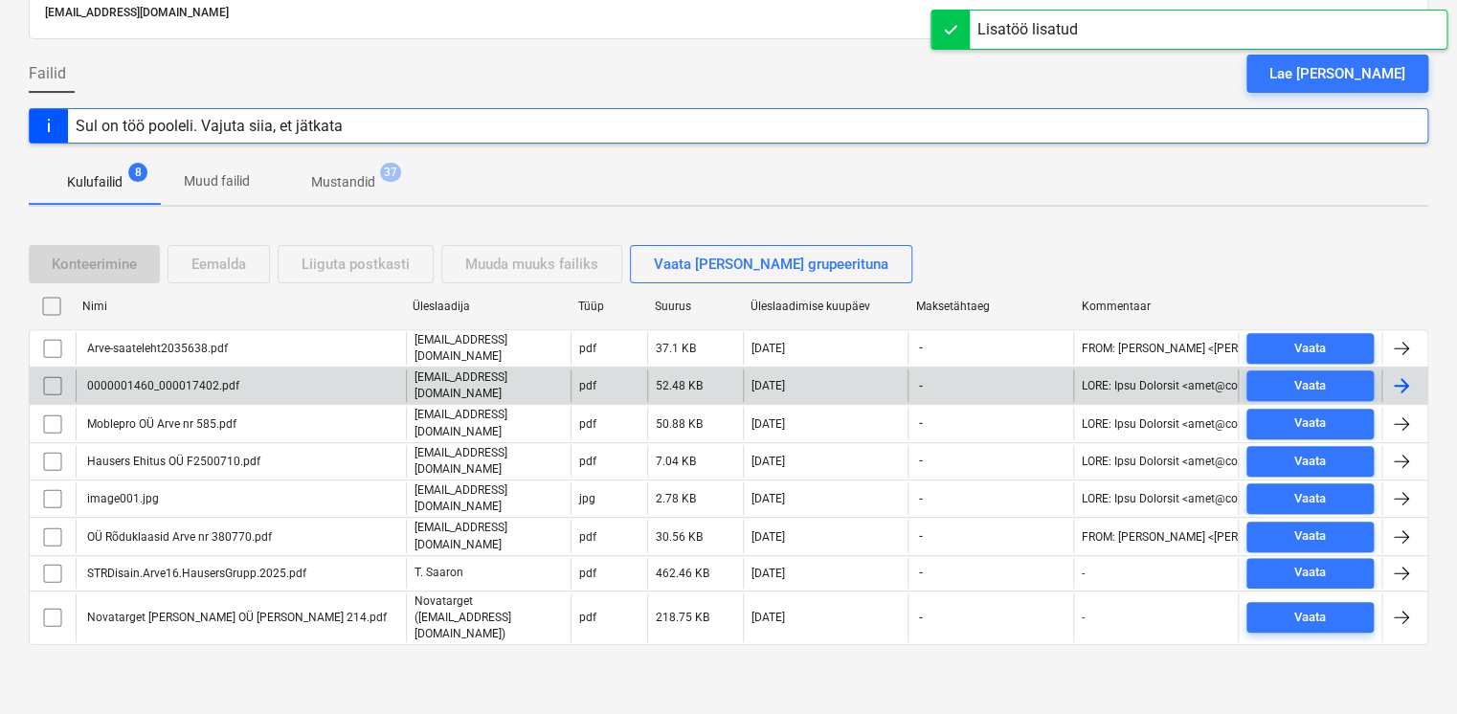
scroll to position [103, 0]
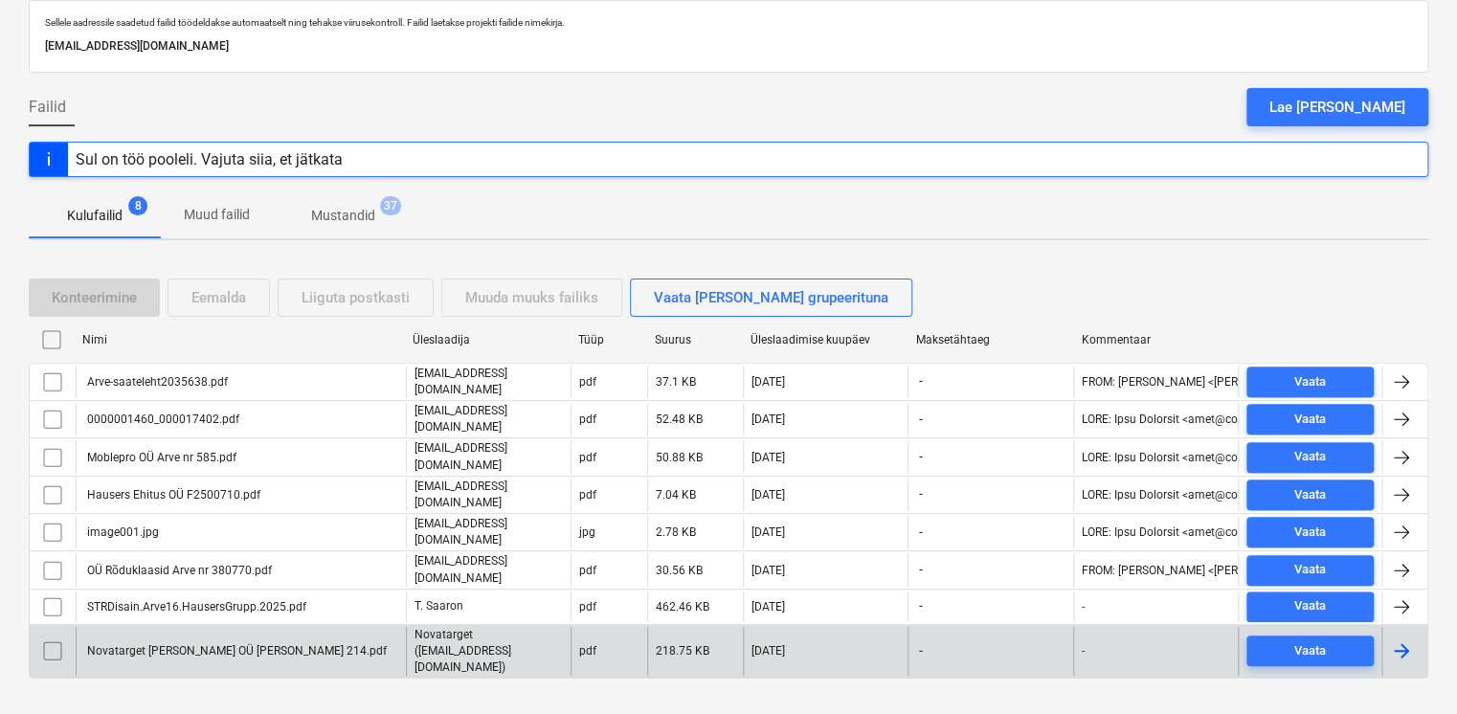
click at [451, 627] on p "Novatarget ([EMAIL_ADDRESS][DOMAIN_NAME])" at bounding box center [489, 651] width 148 height 49
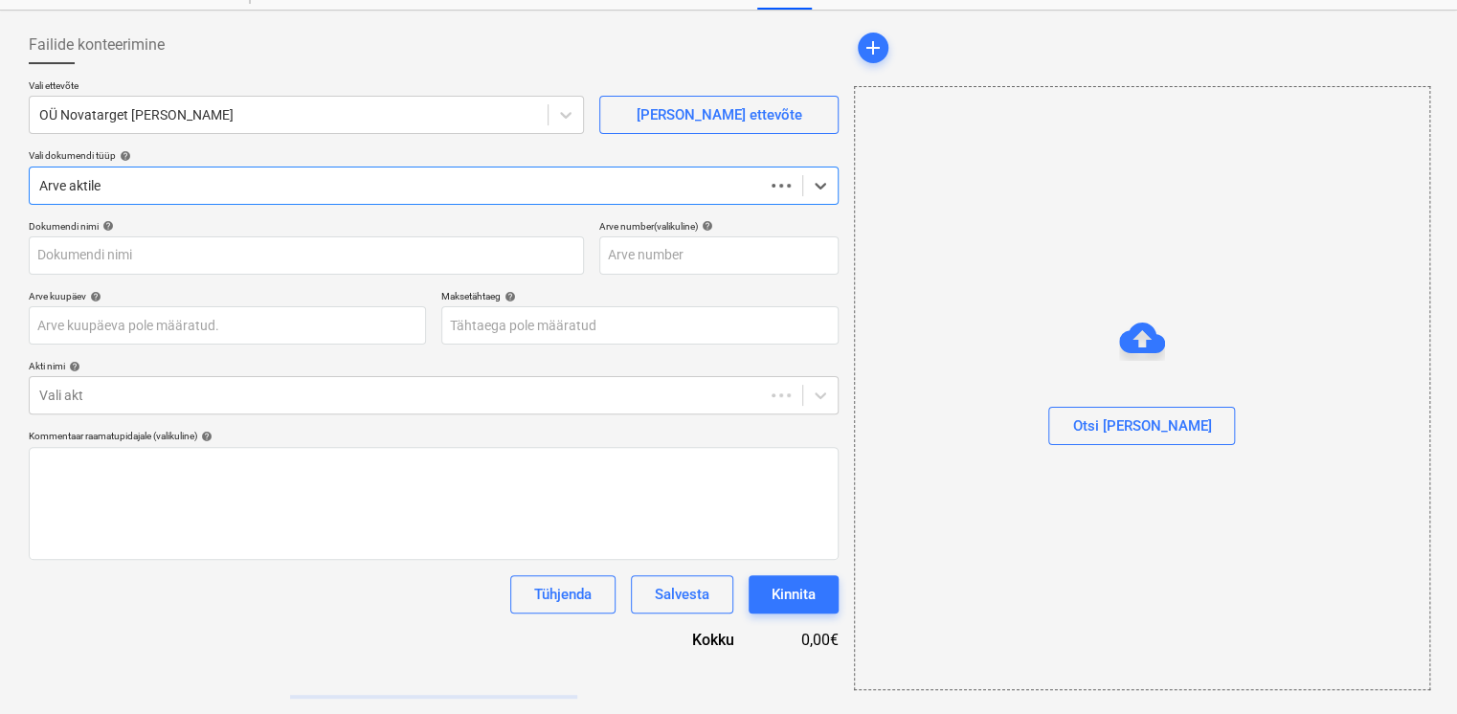
scroll to position [77, 0]
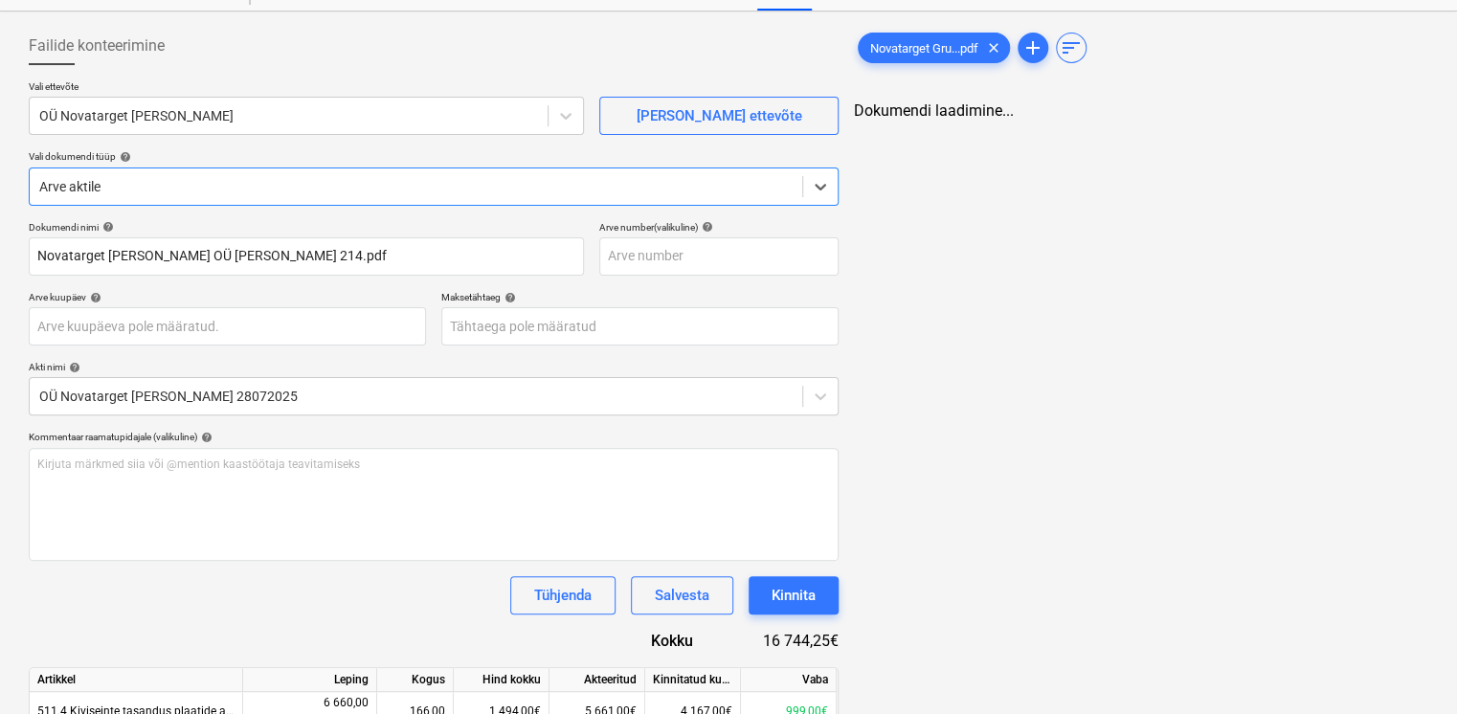
type input "Novatarget [PERSON_NAME] OÜ [PERSON_NAME] 214.pdf"
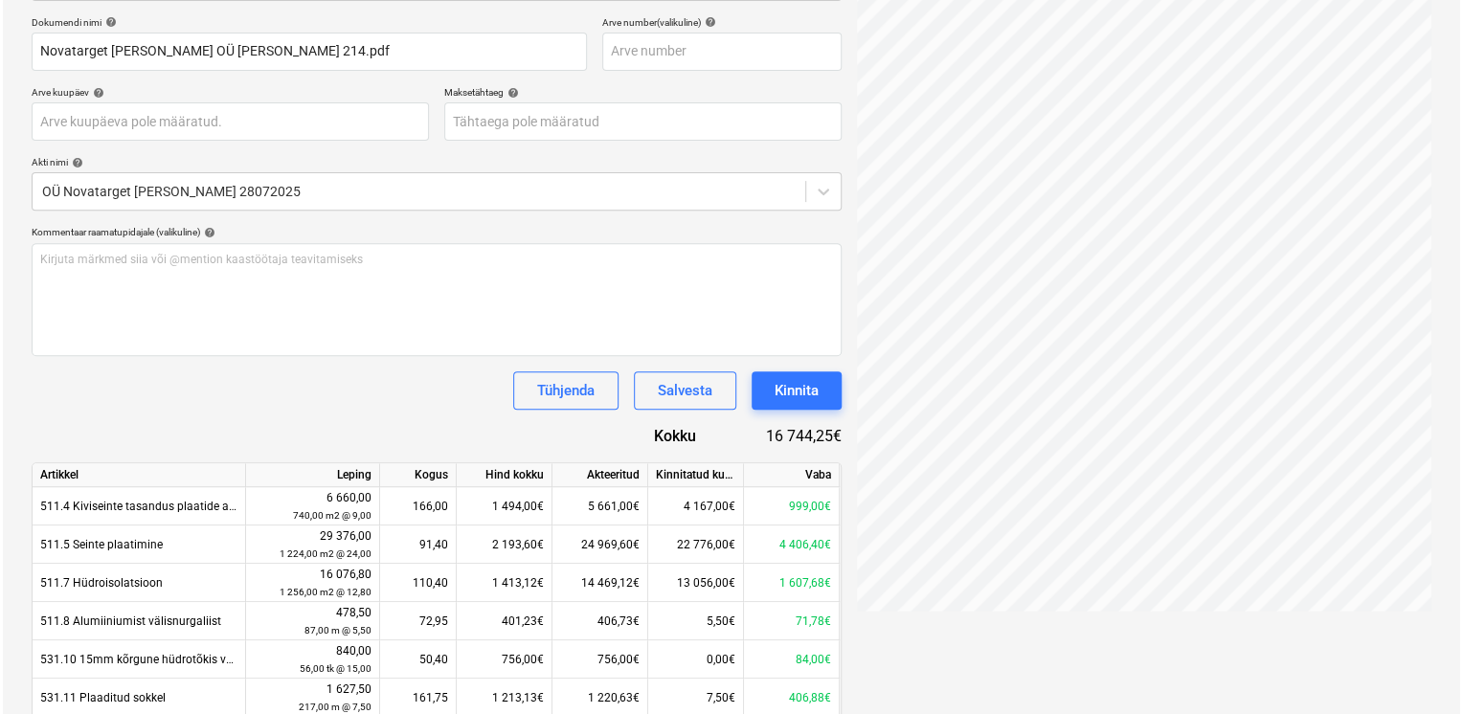
scroll to position [300, 0]
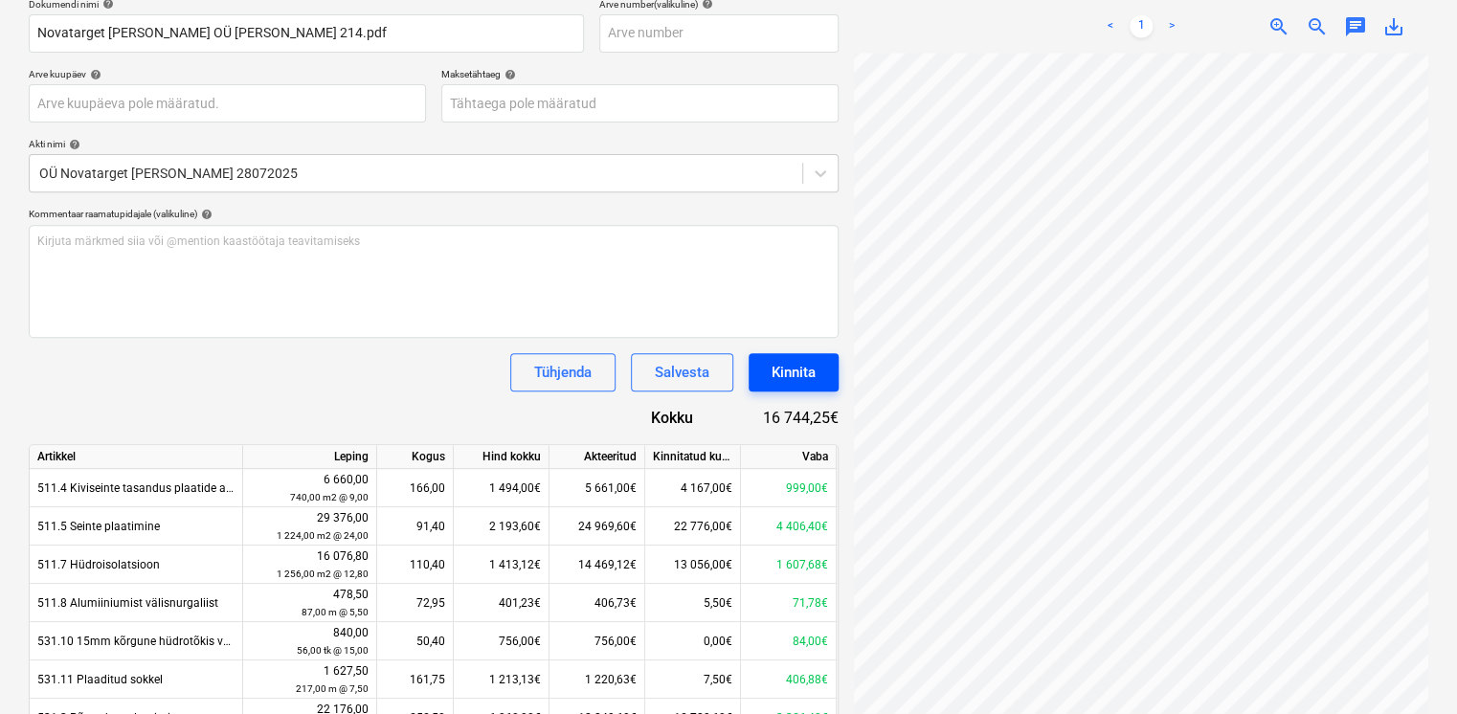
click at [791, 376] on div "Kinnita" at bounding box center [794, 372] width 44 height 25
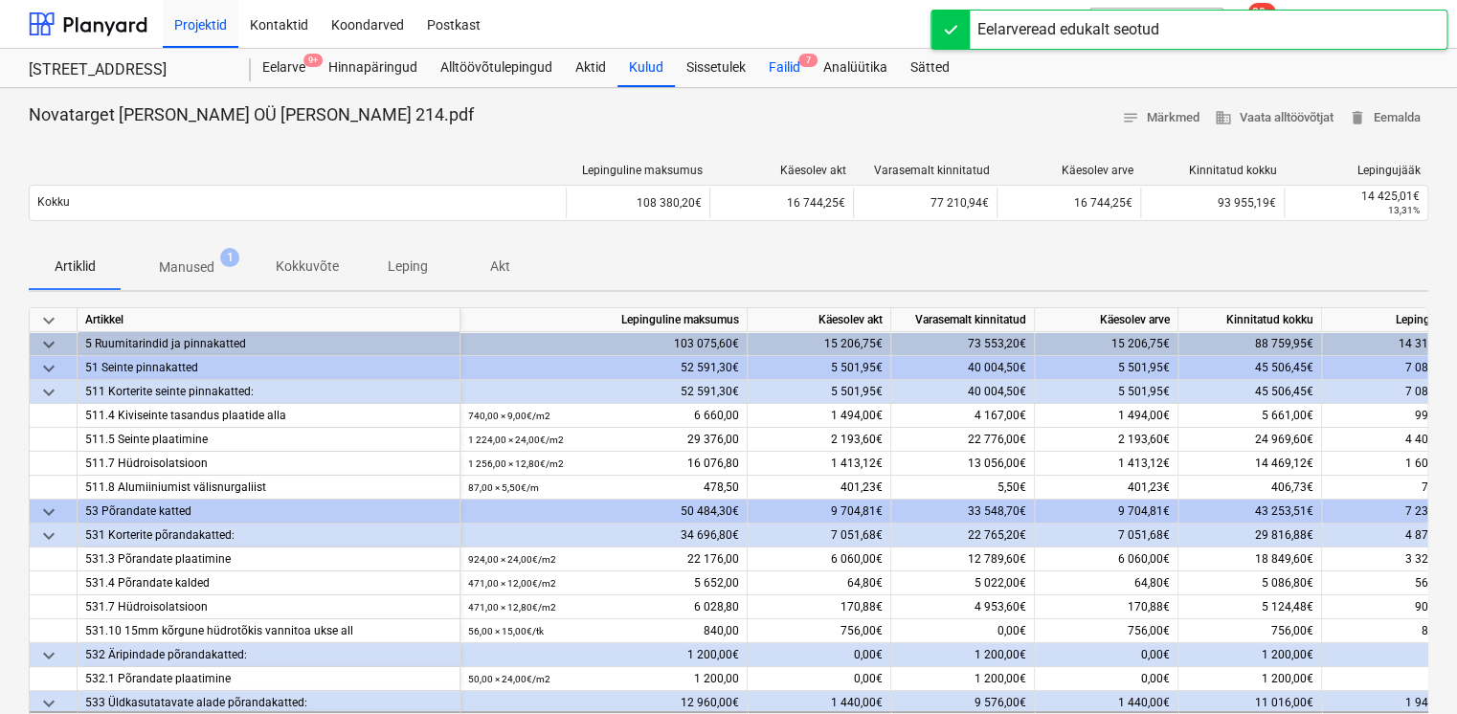
click at [789, 71] on div "Failid 7" at bounding box center [784, 68] width 55 height 38
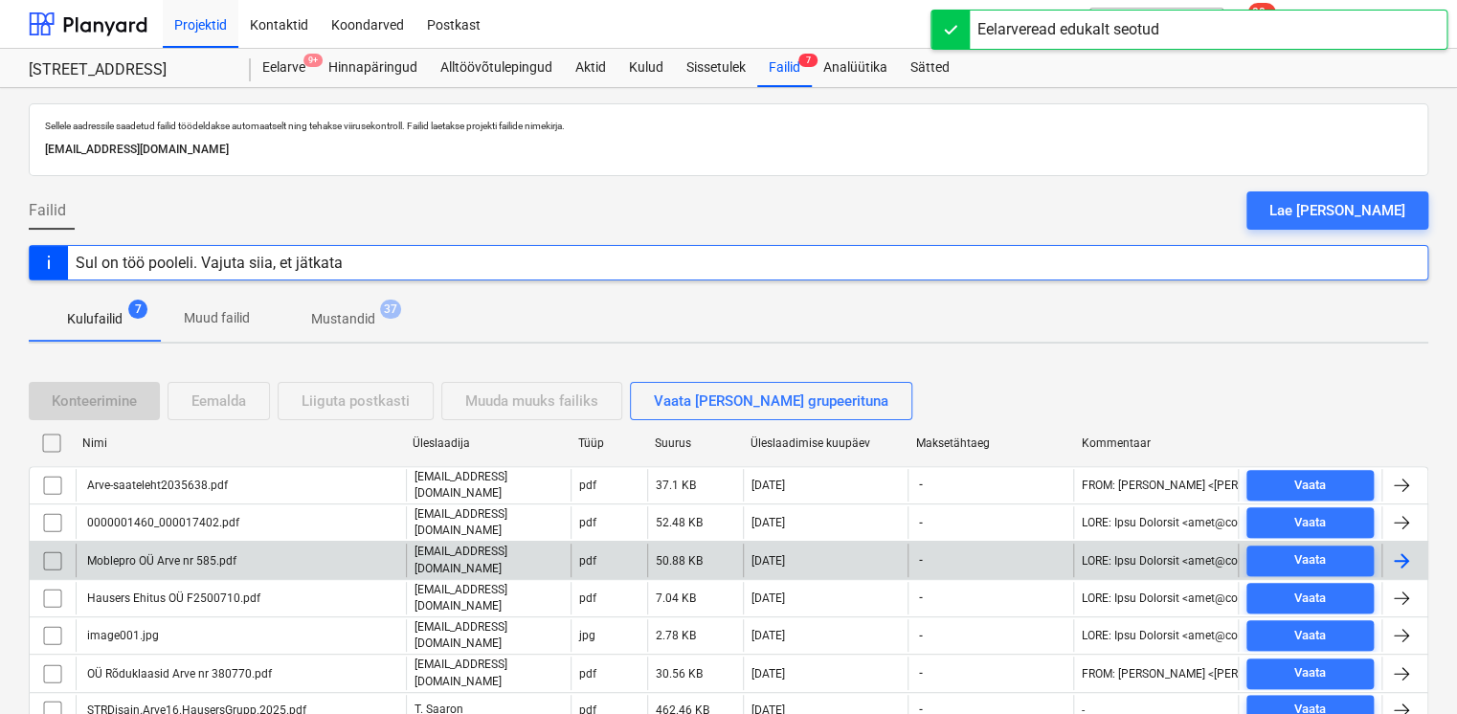
scroll to position [66, 0]
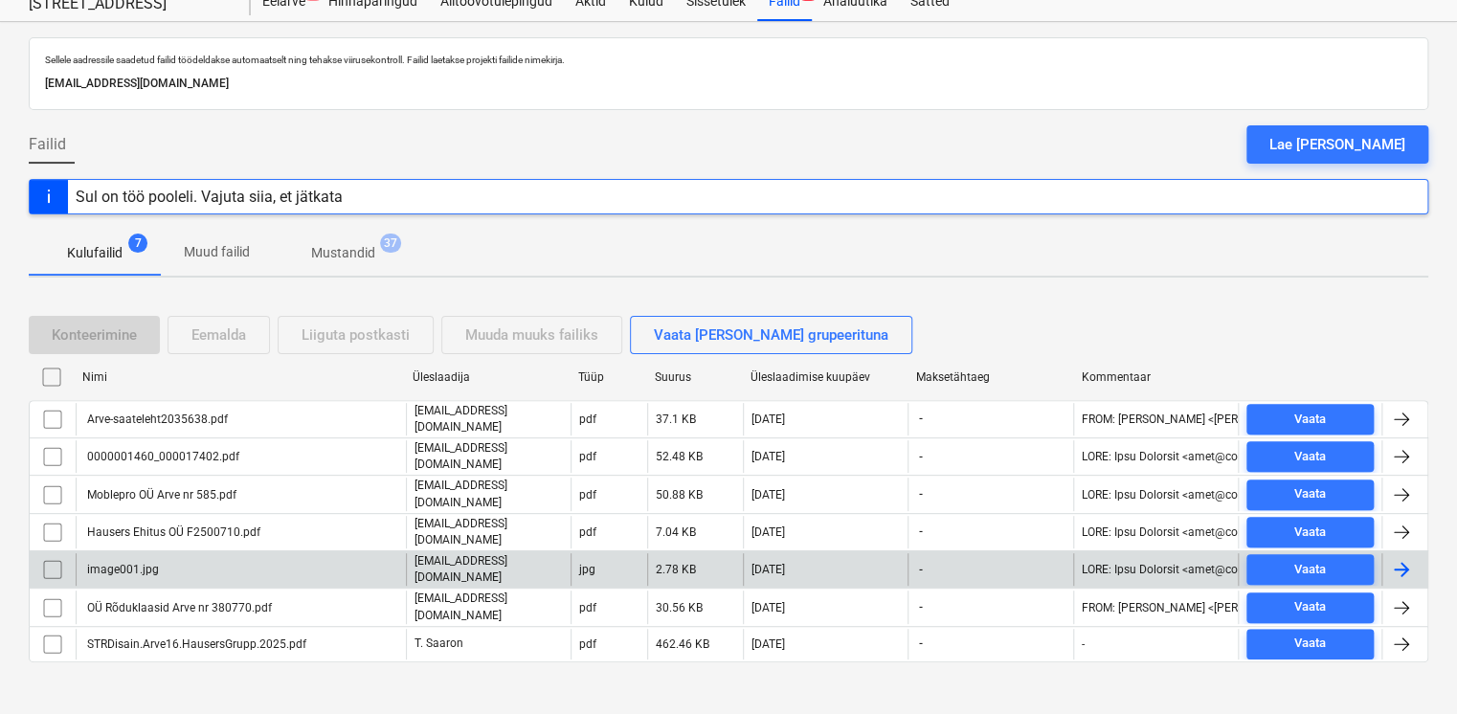
click at [355, 557] on div "image001.jpg" at bounding box center [241, 569] width 330 height 33
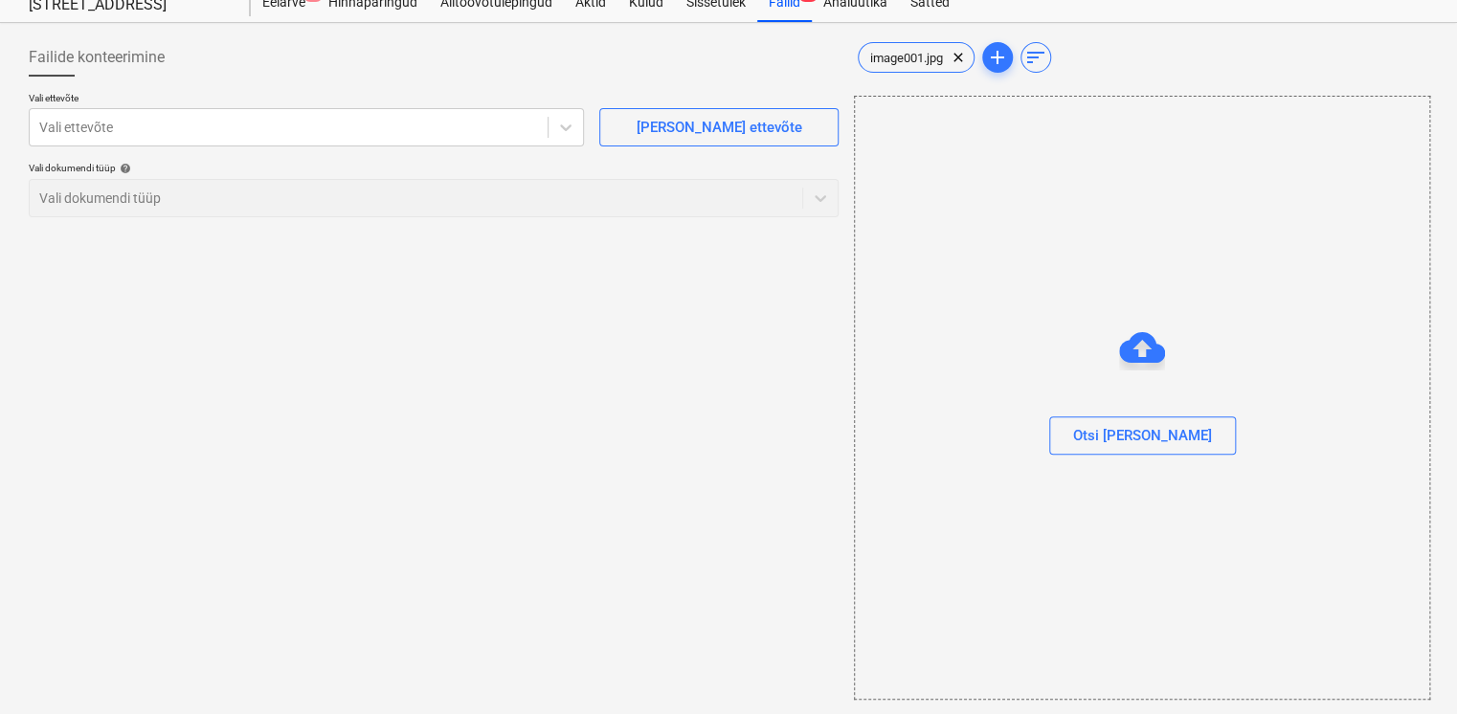
scroll to position [66, 0]
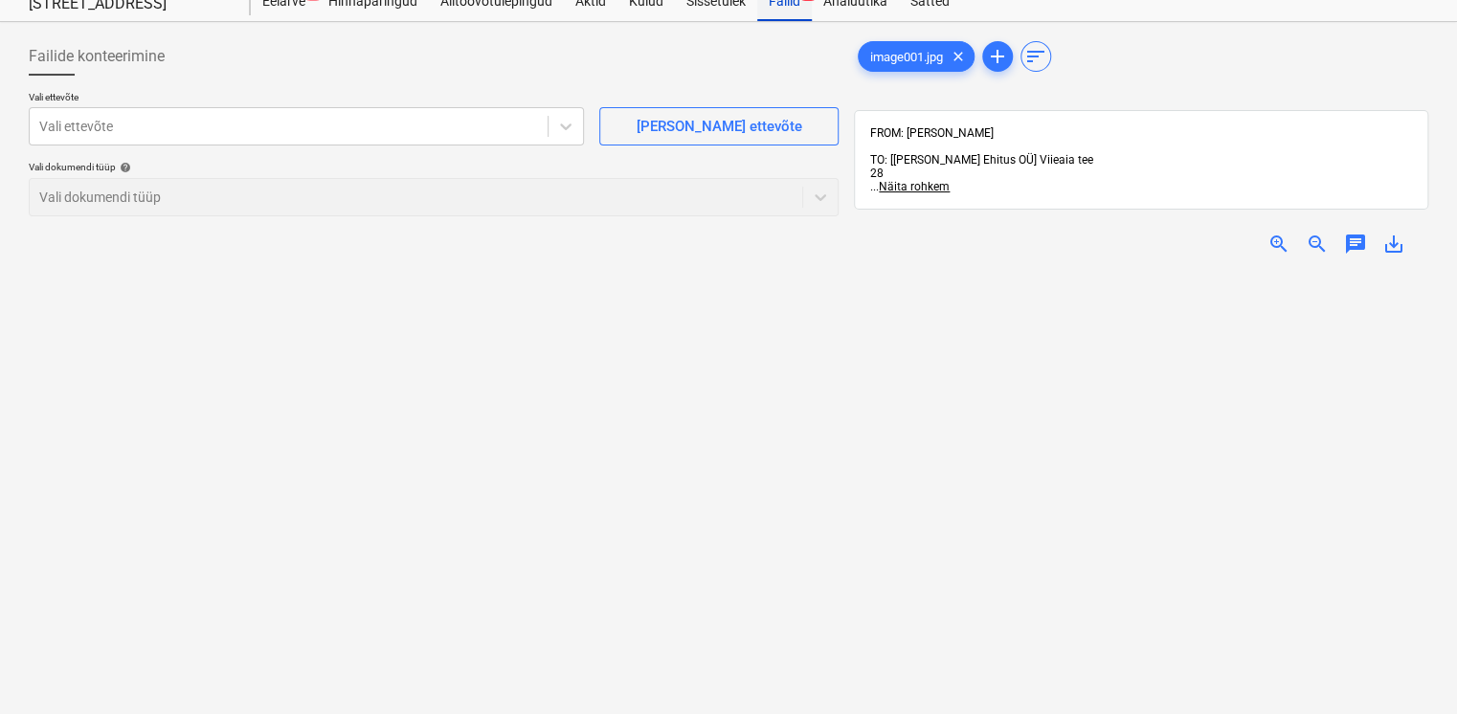
click at [779, 10] on div "Failid 7" at bounding box center [784, 2] width 55 height 38
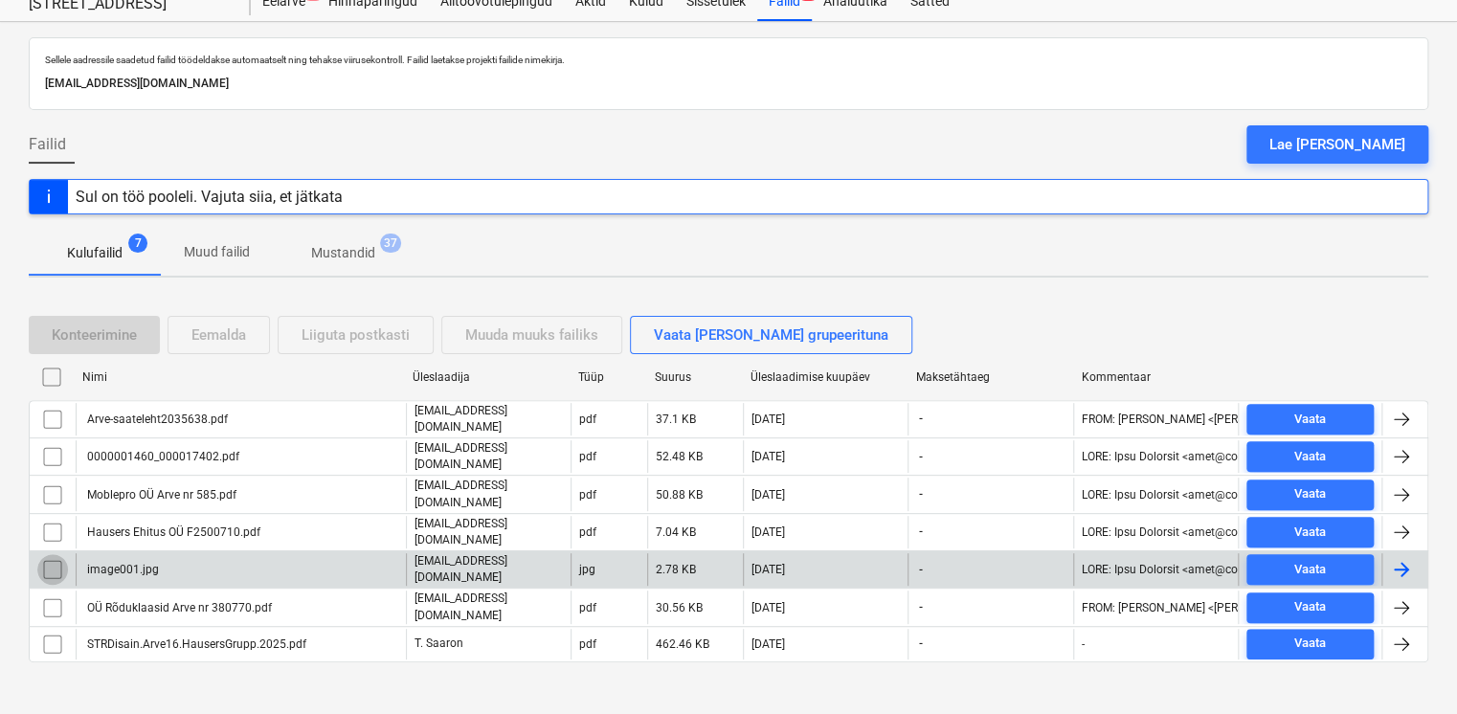
click at [61, 561] on input "checkbox" at bounding box center [52, 569] width 31 height 31
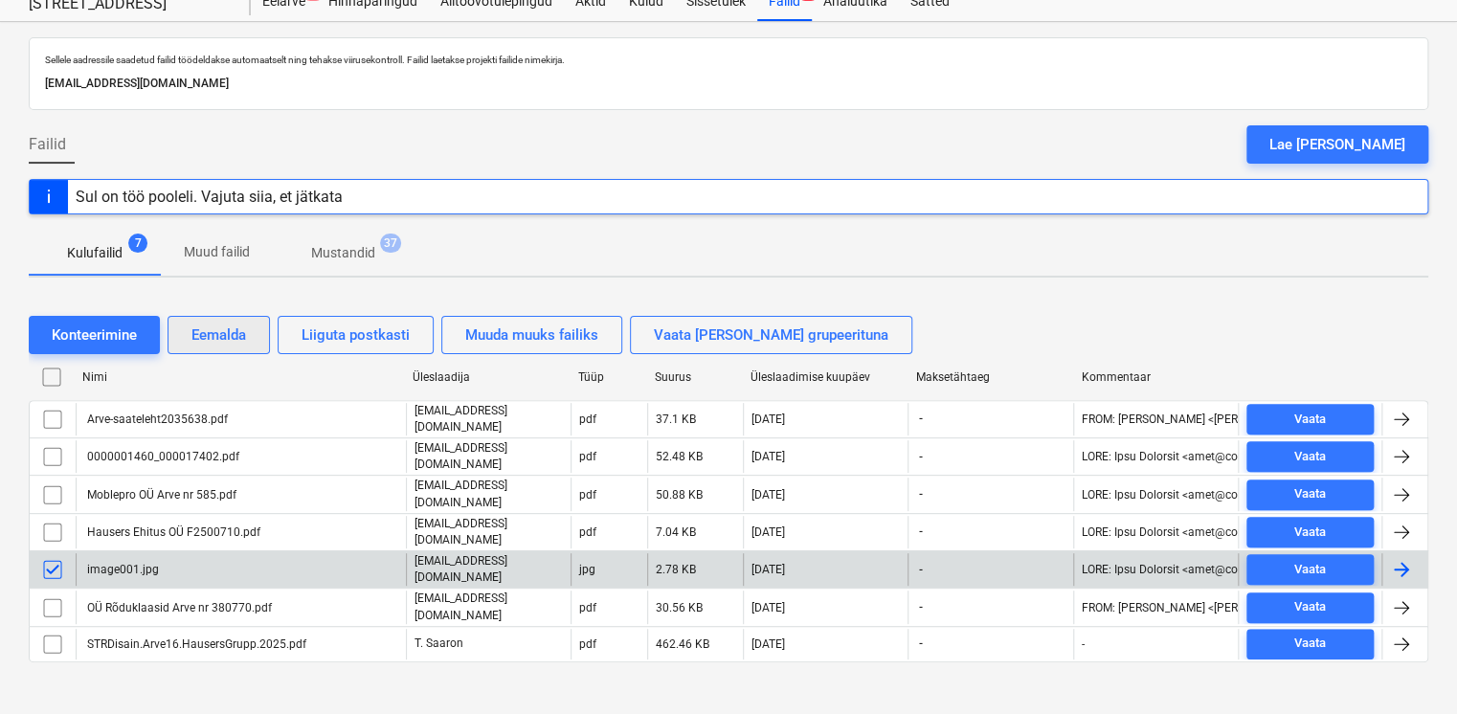
click at [243, 331] on div "Eemalda" at bounding box center [218, 335] width 55 height 25
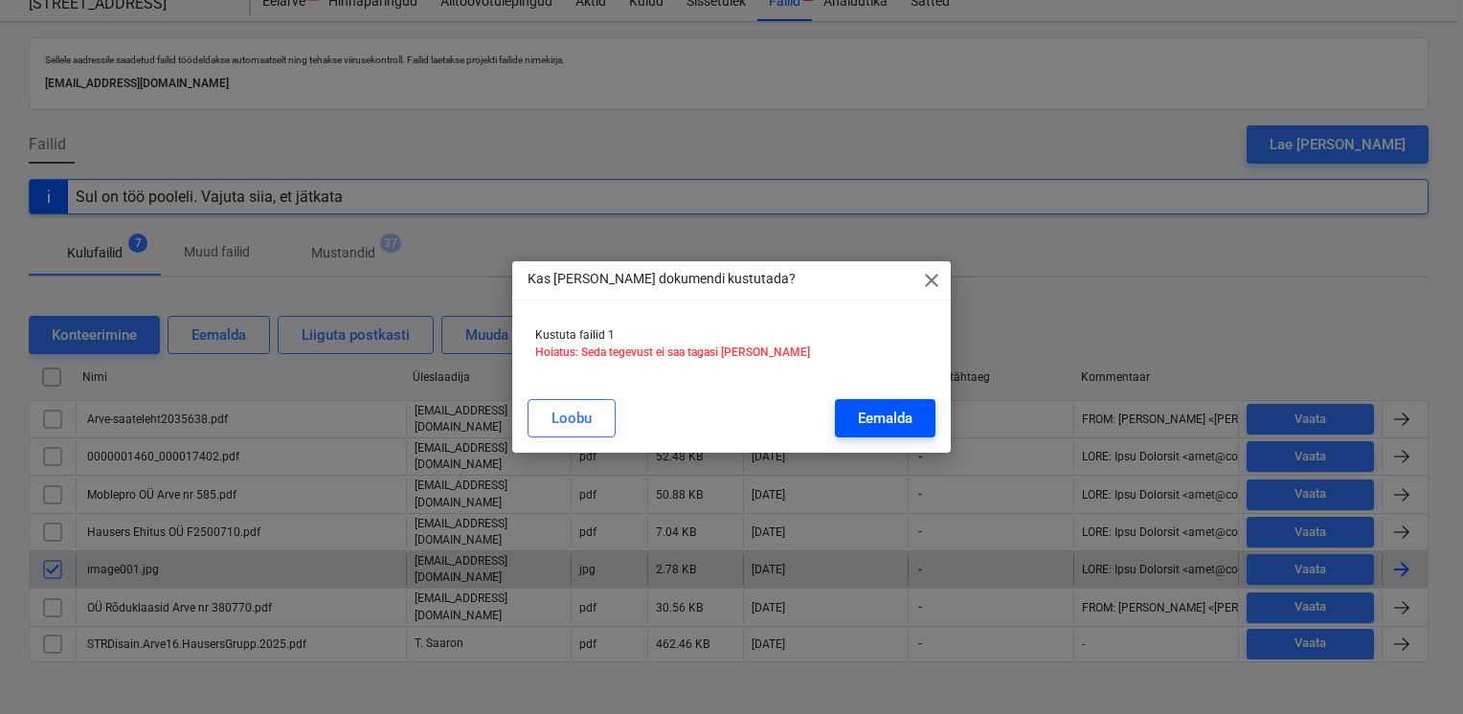
drag, startPoint x: 850, startPoint y: 404, endPoint x: 874, endPoint y: 408, distance: 24.2
click at [852, 404] on button "Eemalda" at bounding box center [885, 418] width 101 height 38
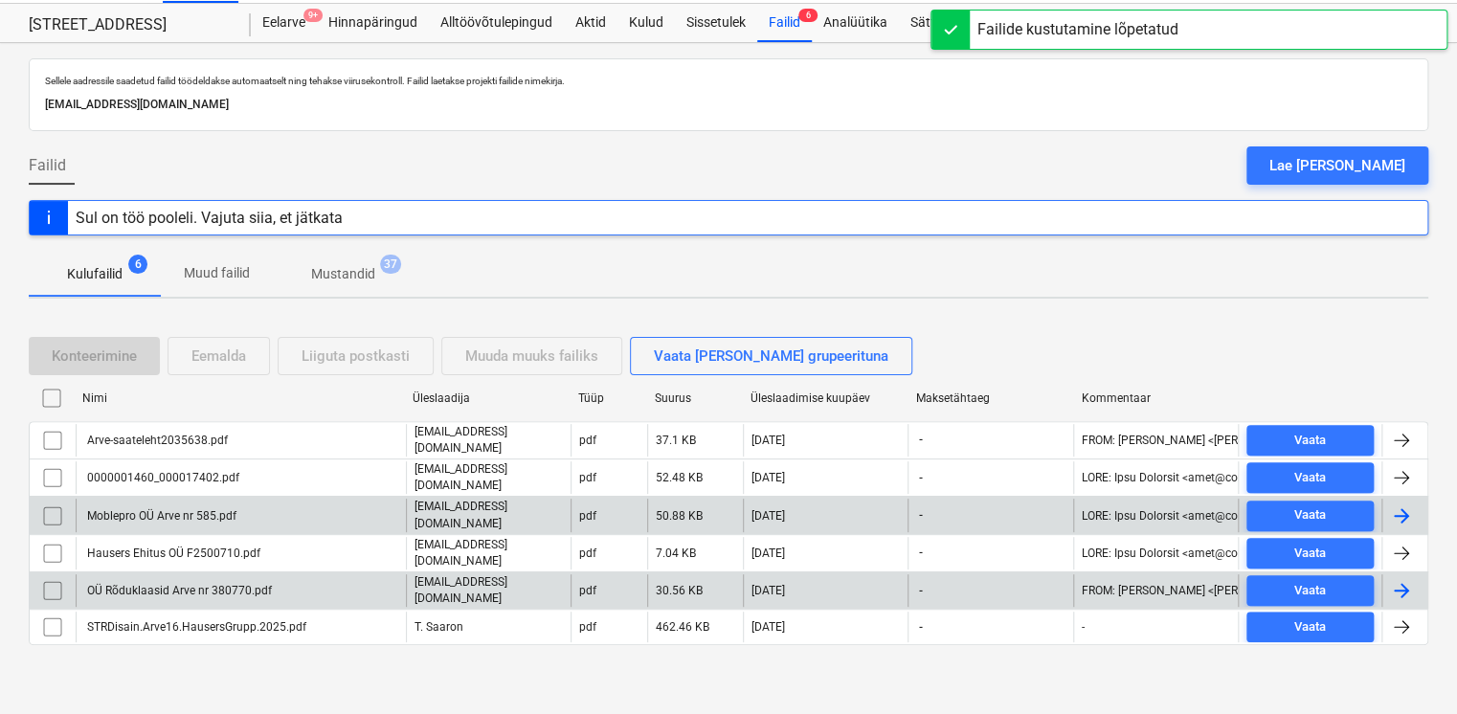
scroll to position [31, 0]
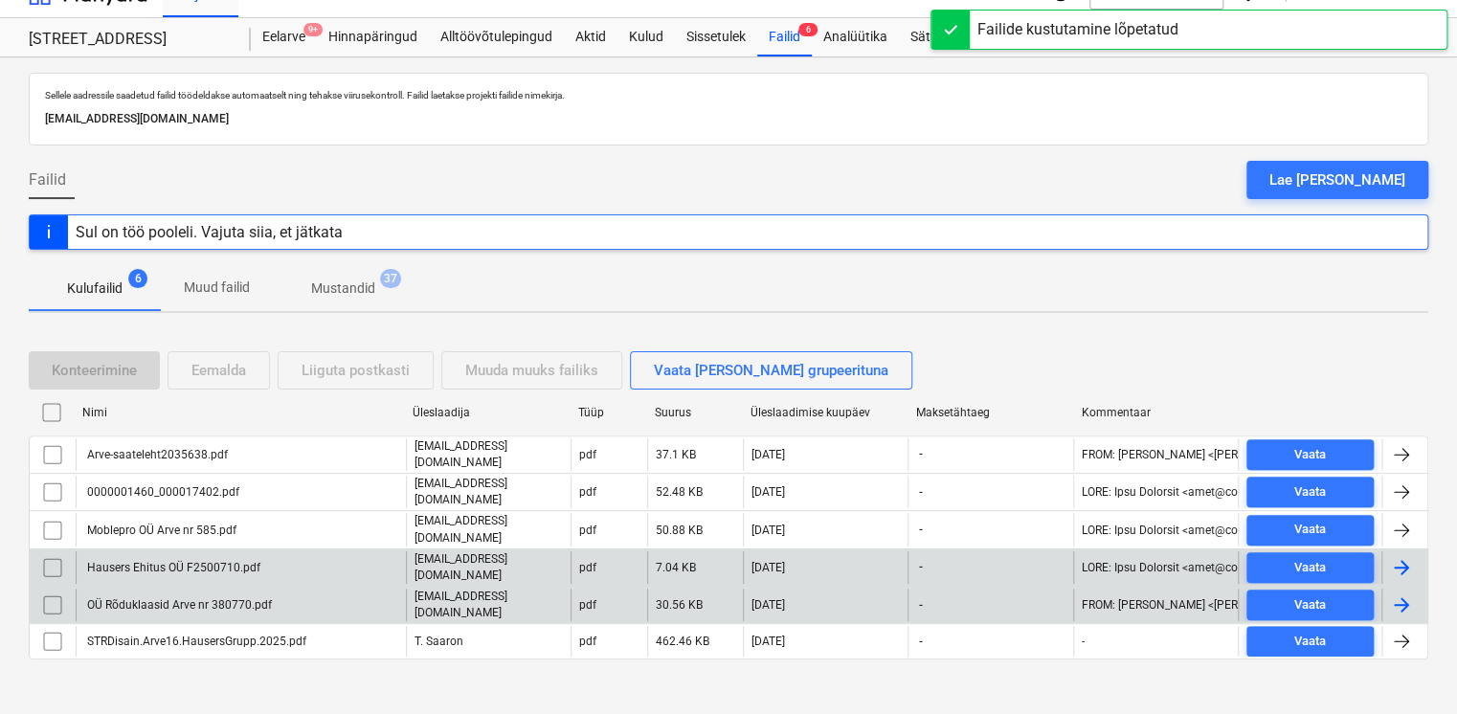
click at [477, 551] on div "[EMAIL_ADDRESS][DOMAIN_NAME]" at bounding box center [488, 567] width 165 height 33
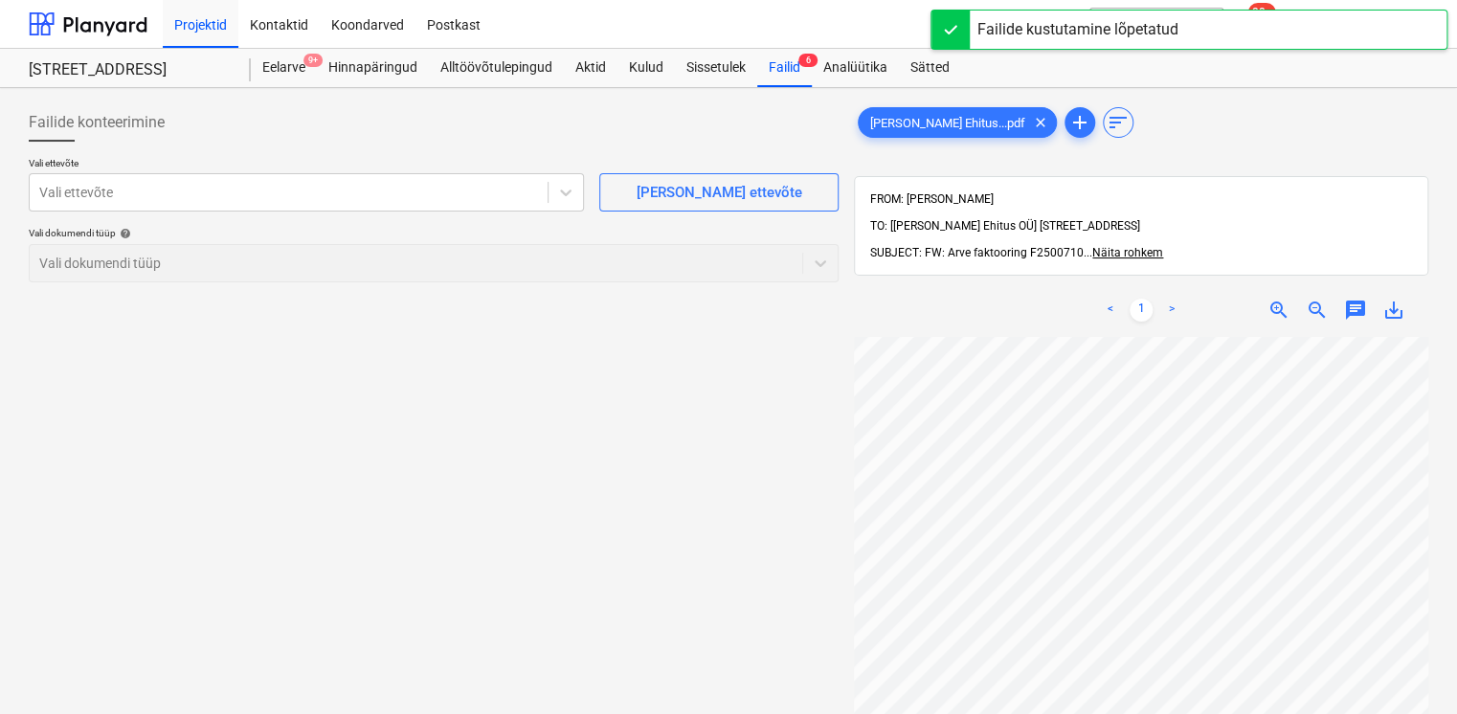
scroll to position [102, 31]
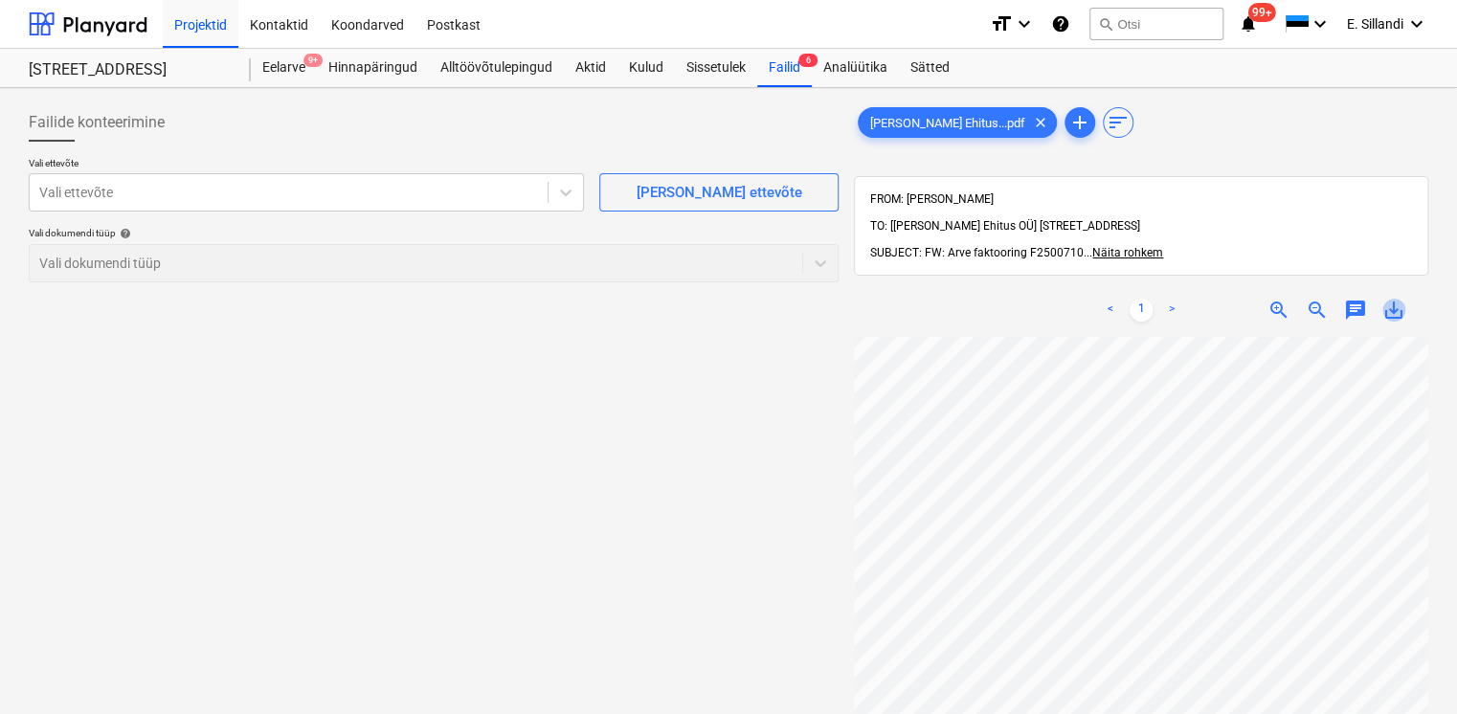
click at [1398, 299] on span "save_alt" at bounding box center [1393, 310] width 23 height 23
click at [790, 64] on div "Failid 6" at bounding box center [784, 68] width 55 height 38
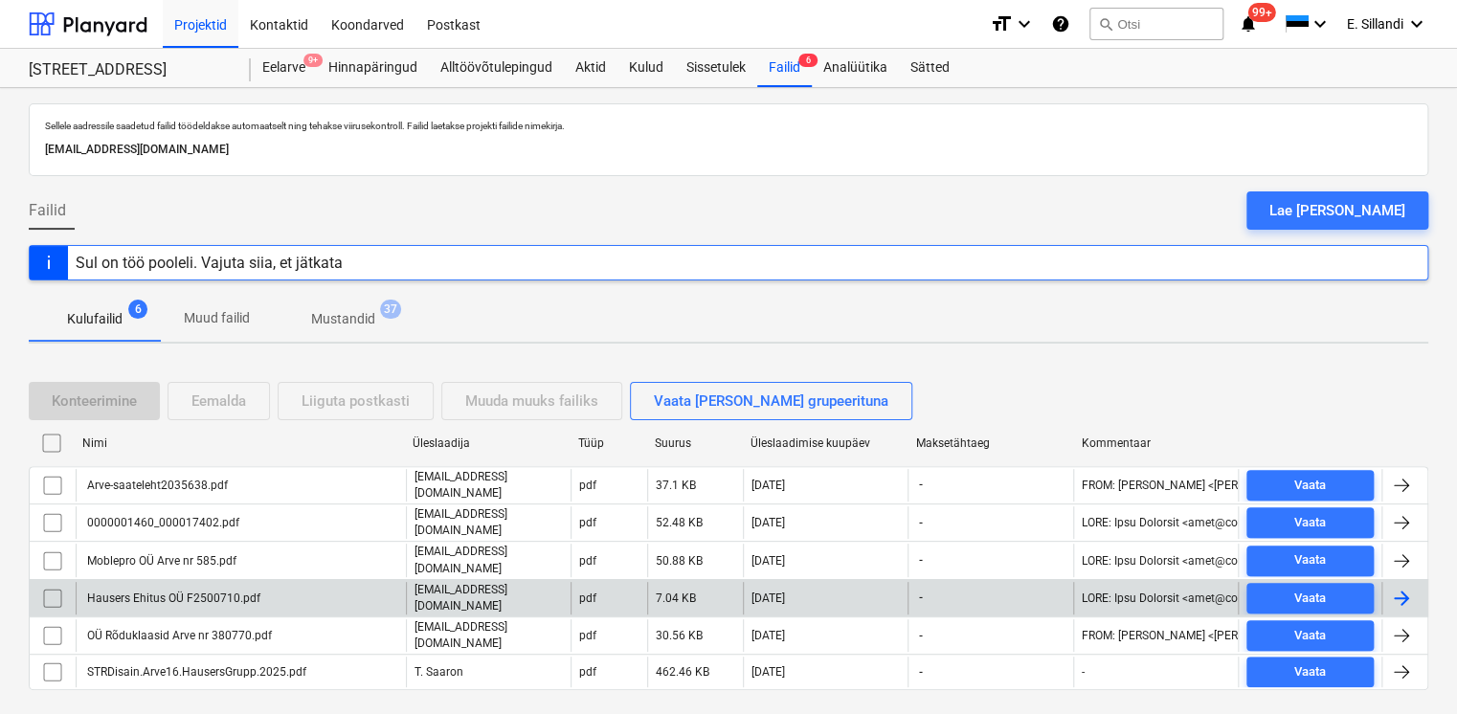
scroll to position [31, 0]
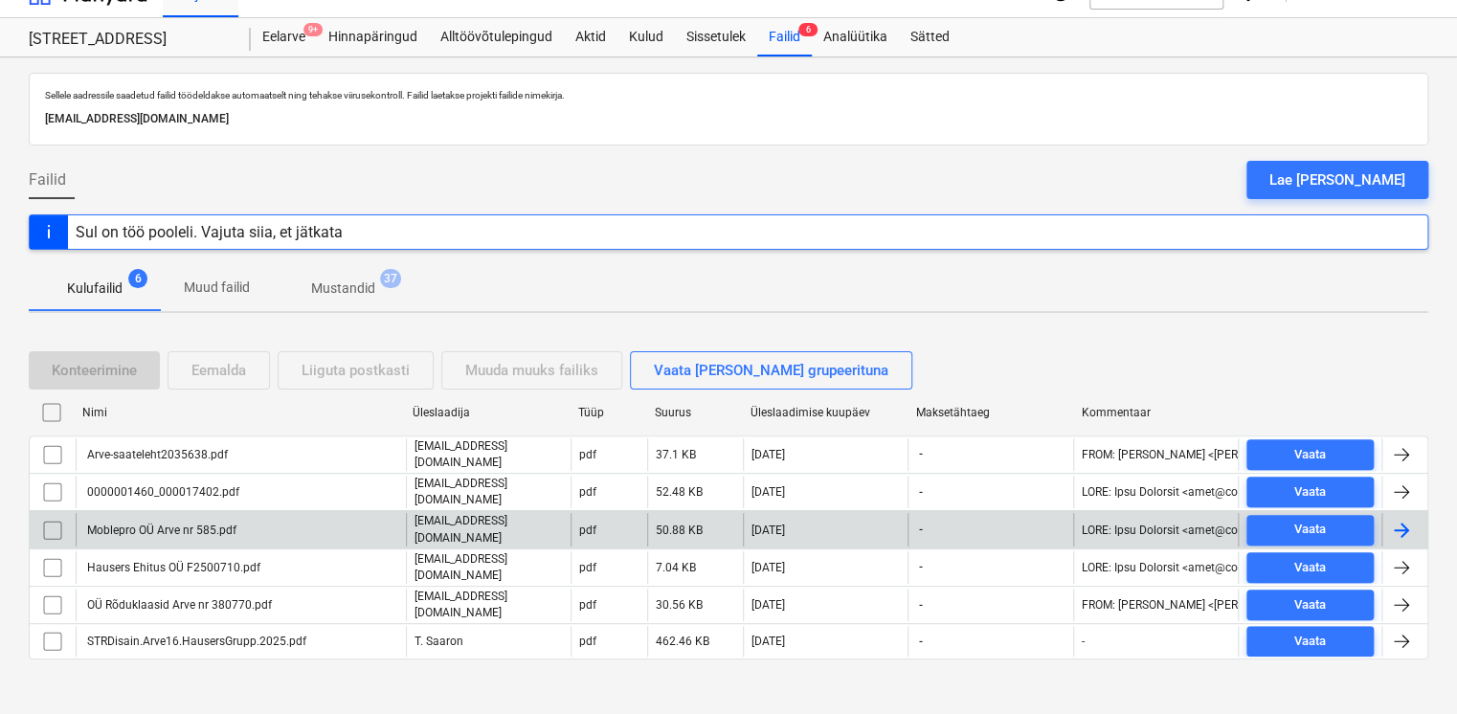
click at [214, 524] on div "Moblepro OÜ Arve nr 585.pdf" at bounding box center [160, 530] width 152 height 13
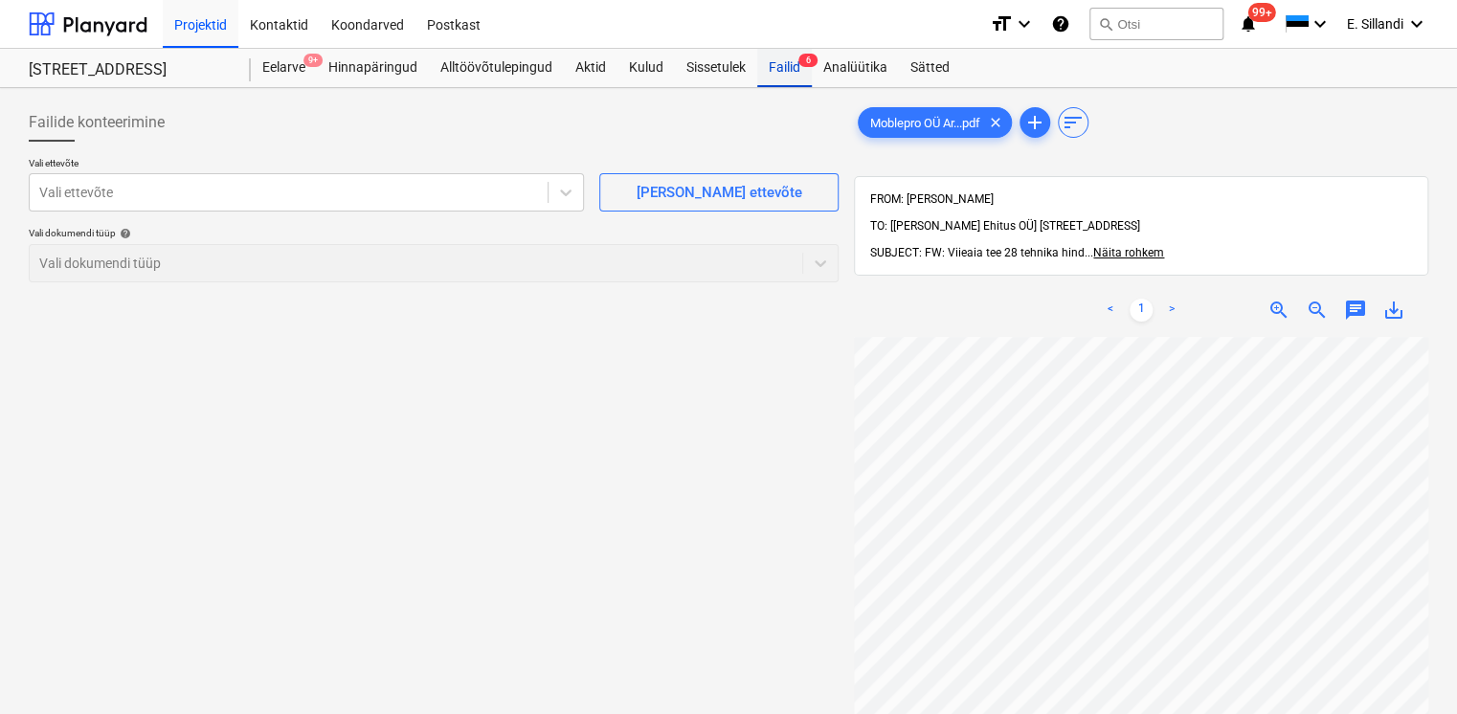
click at [779, 63] on div "Failid 6" at bounding box center [784, 68] width 55 height 38
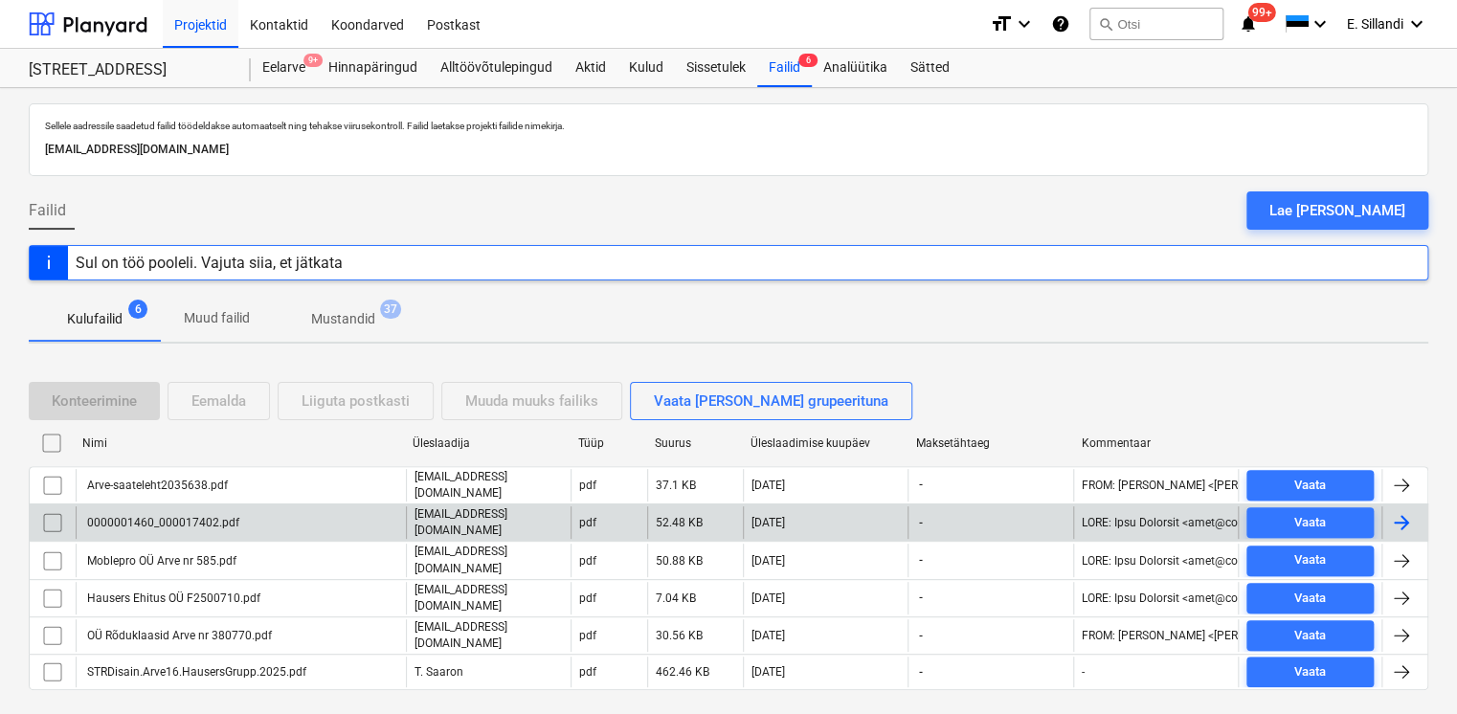
click at [221, 526] on div "0000001460_000017402.pdf" at bounding box center [241, 522] width 330 height 33
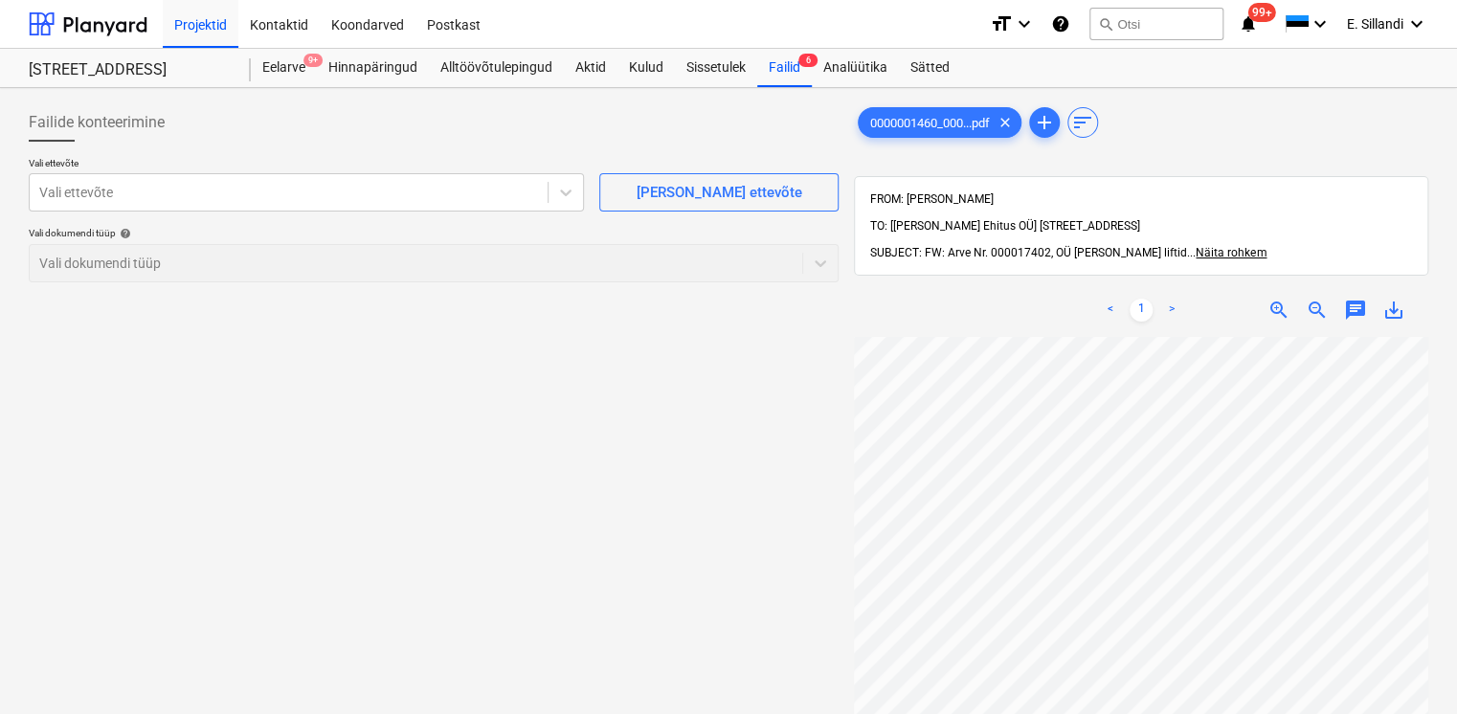
scroll to position [94, 168]
click at [148, 180] on div "Vali ettevõte" at bounding box center [289, 192] width 518 height 27
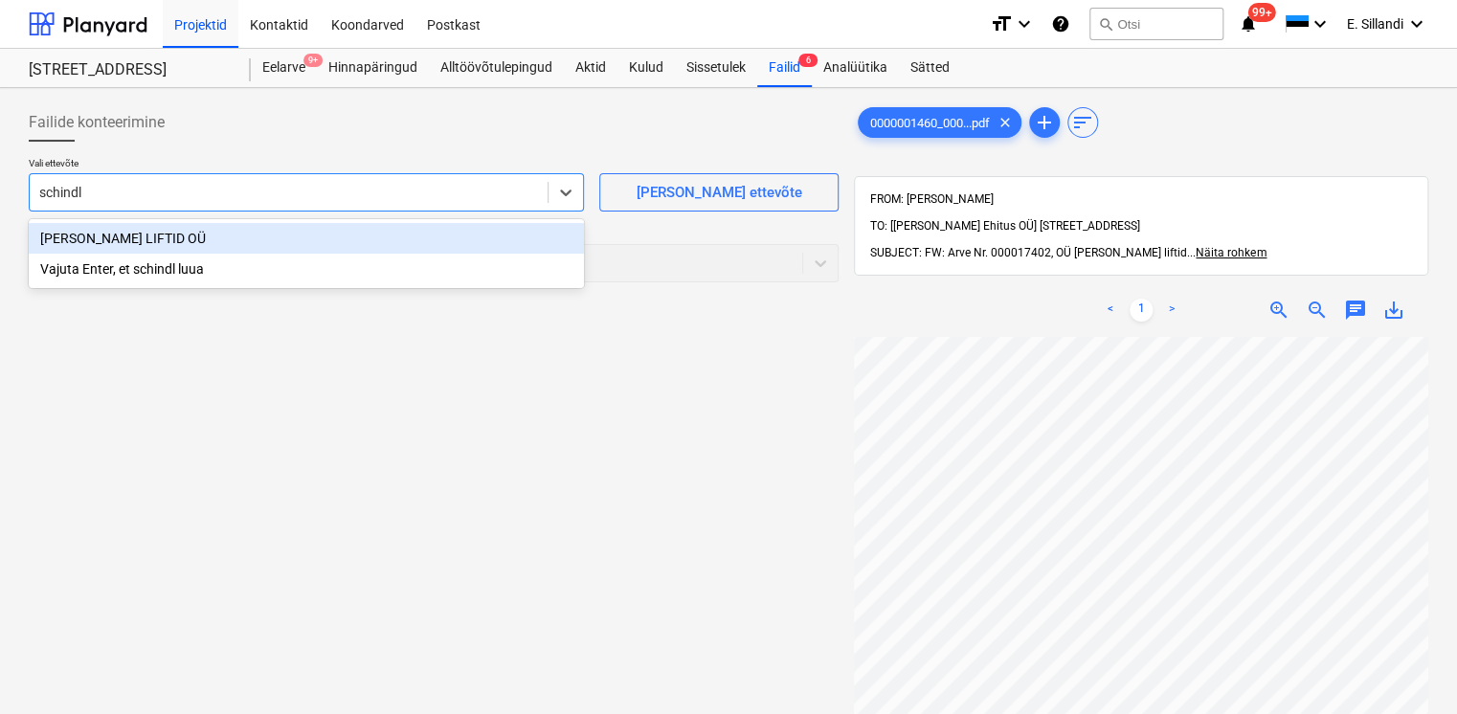
type input "schindle"
click at [139, 236] on div "[PERSON_NAME] LIFTID OÜ" at bounding box center [306, 238] width 555 height 31
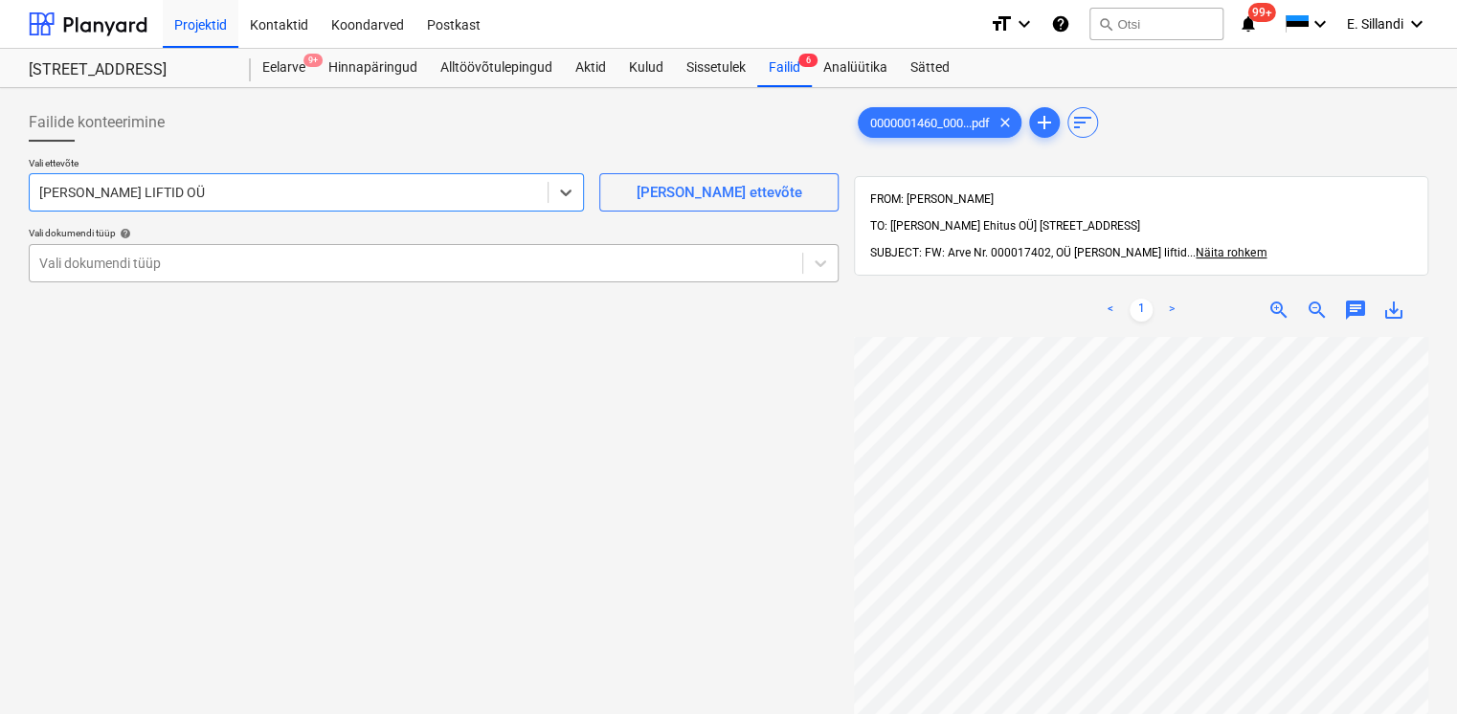
click at [130, 264] on div at bounding box center [415, 263] width 753 height 19
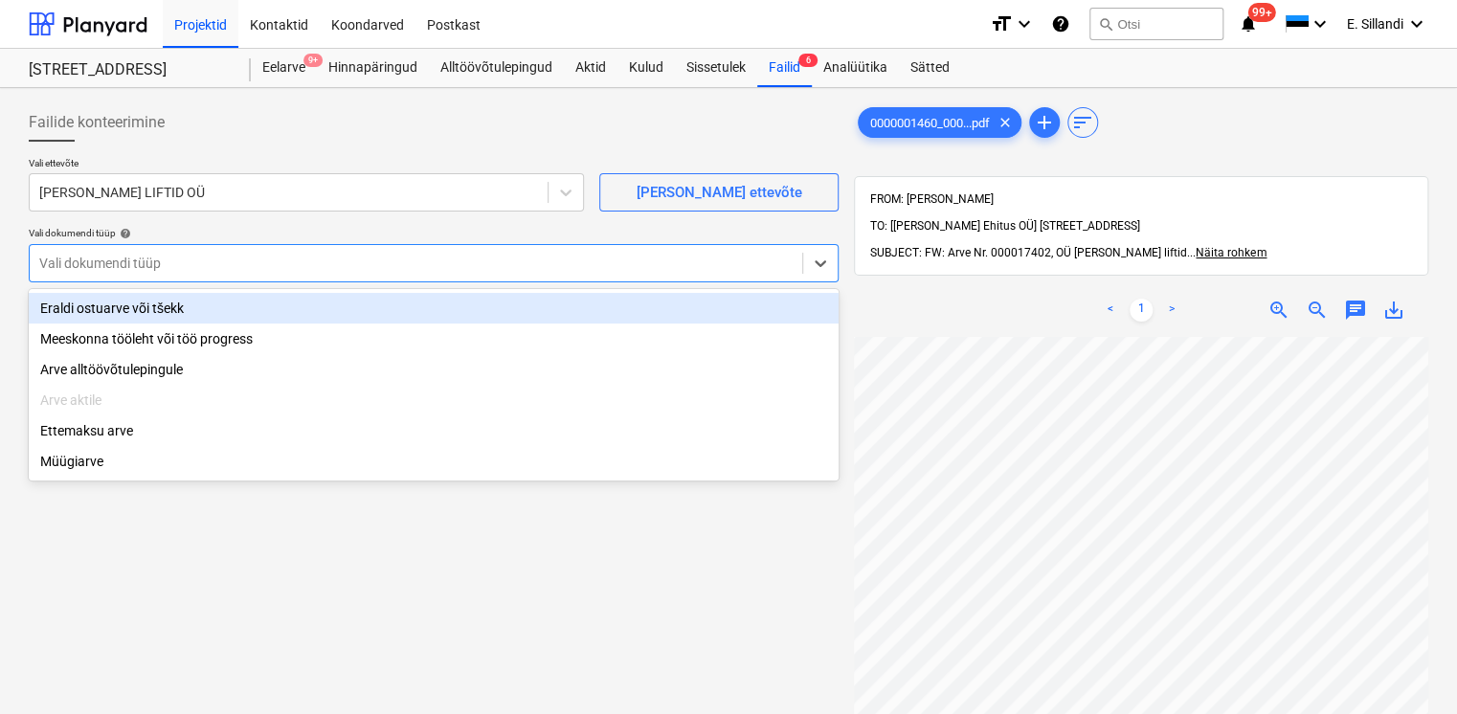
click at [130, 309] on div "Eraldi ostuarve või tšekk" at bounding box center [434, 308] width 810 height 31
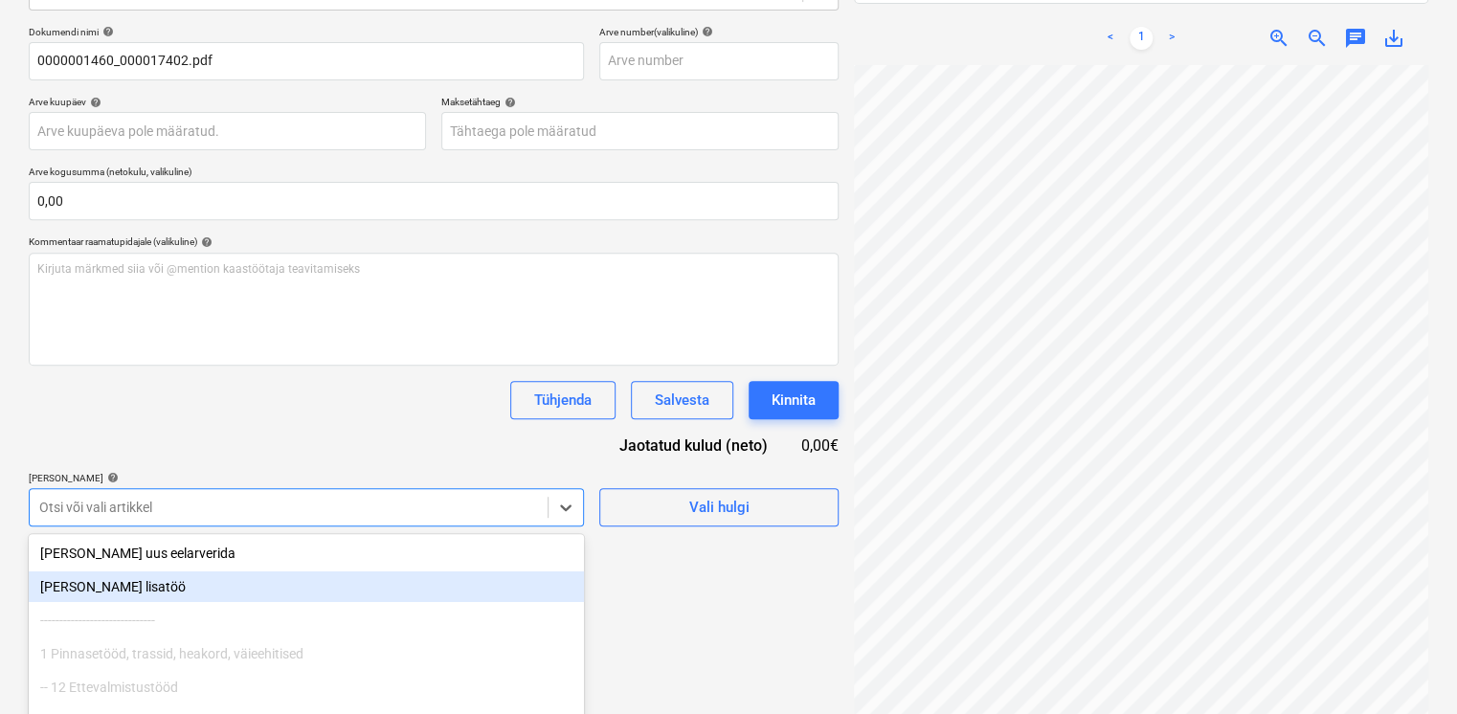
click at [260, 442] on body "Projektid Kontaktid Koondarved Postkast format_size keyboard_arrow_down help se…" at bounding box center [728, 85] width 1457 height 714
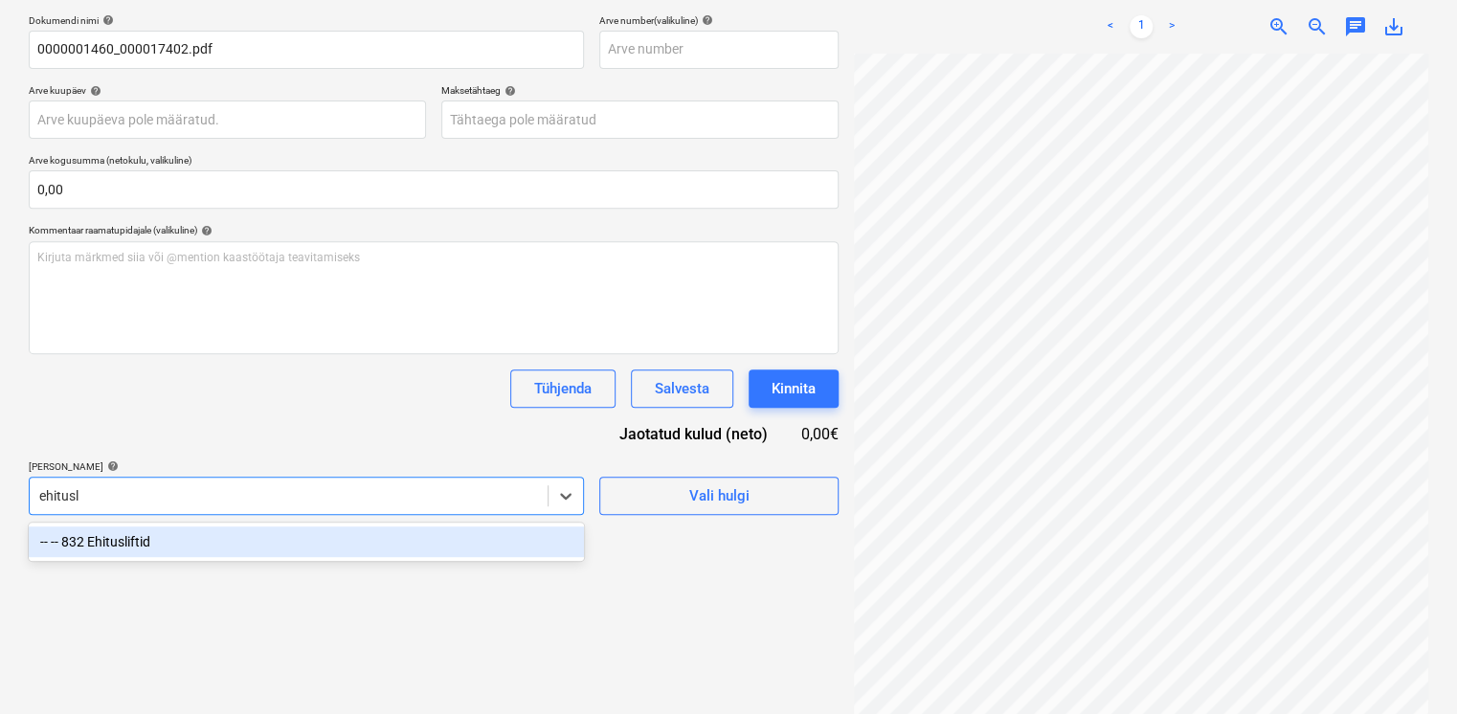
scroll to position [272, 0]
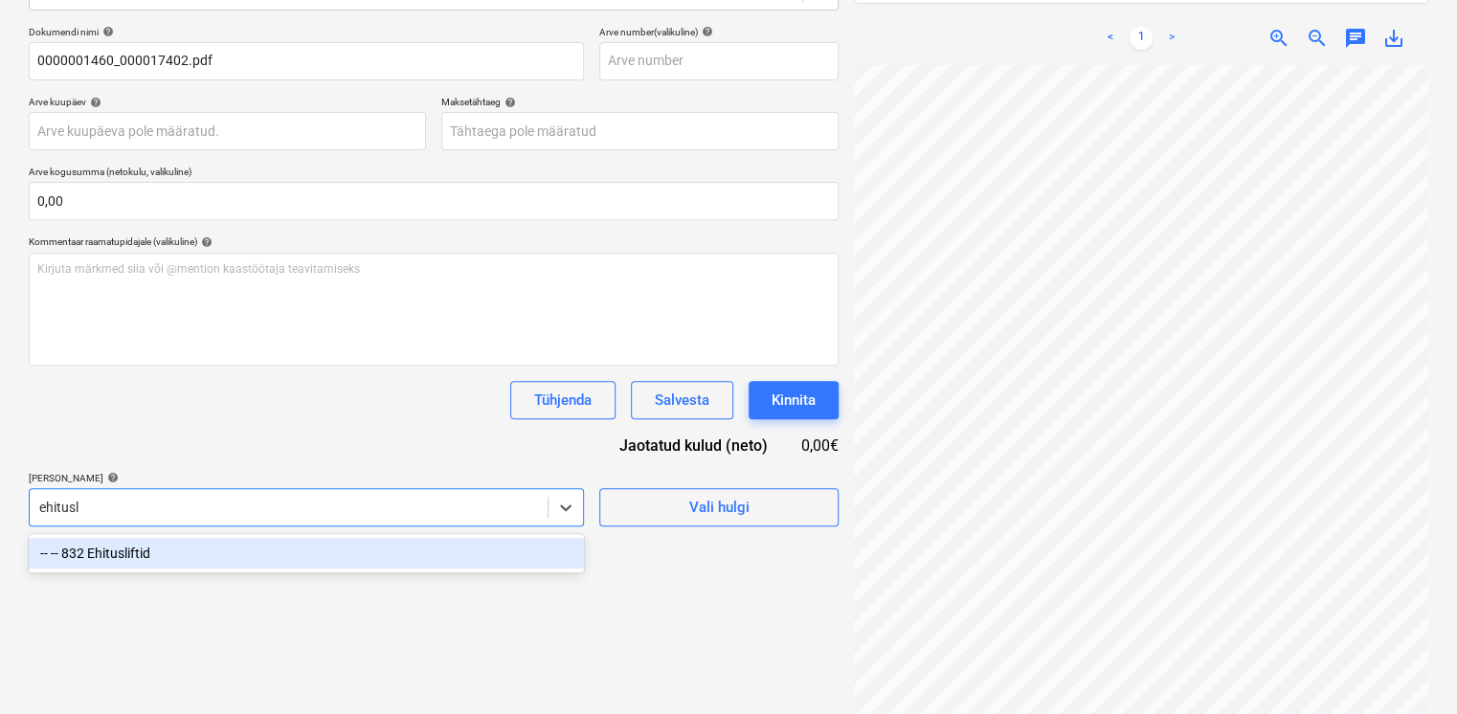
type input "ehitusli"
click at [202, 565] on div "-- -- 832 Ehitusliftid" at bounding box center [306, 553] width 555 height 31
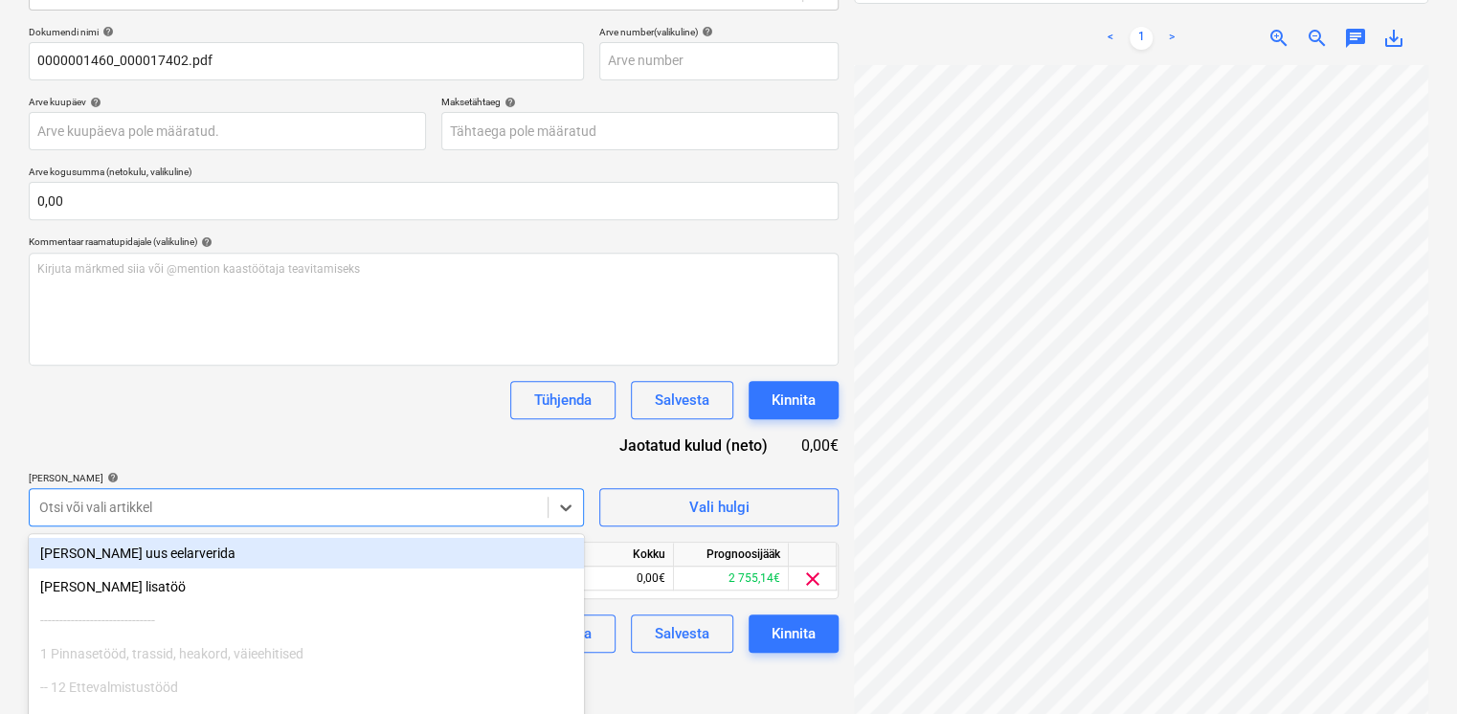
click at [285, 457] on div "Dokumendi nimi help 0000001460_000017402.pdf Arve number (valikuline) help Arve…" at bounding box center [434, 339] width 810 height 627
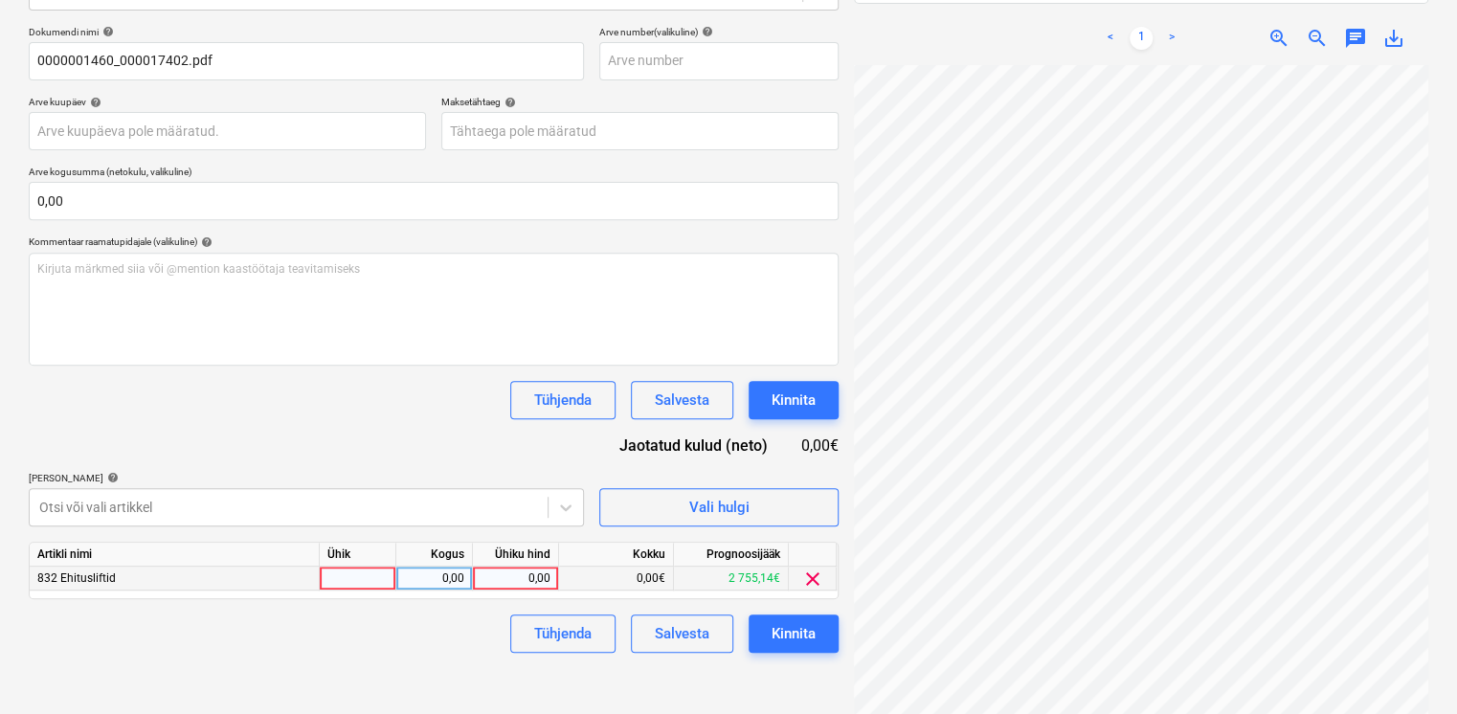
click at [544, 582] on div "0,00" at bounding box center [516, 579] width 70 height 24
type input "150"
click at [433, 435] on div "Dokumendi nimi help 0000001460_000017402.pdf Arve number (valikuline) help Arve…" at bounding box center [434, 339] width 810 height 627
click at [801, 630] on div "Kinnita" at bounding box center [794, 633] width 44 height 25
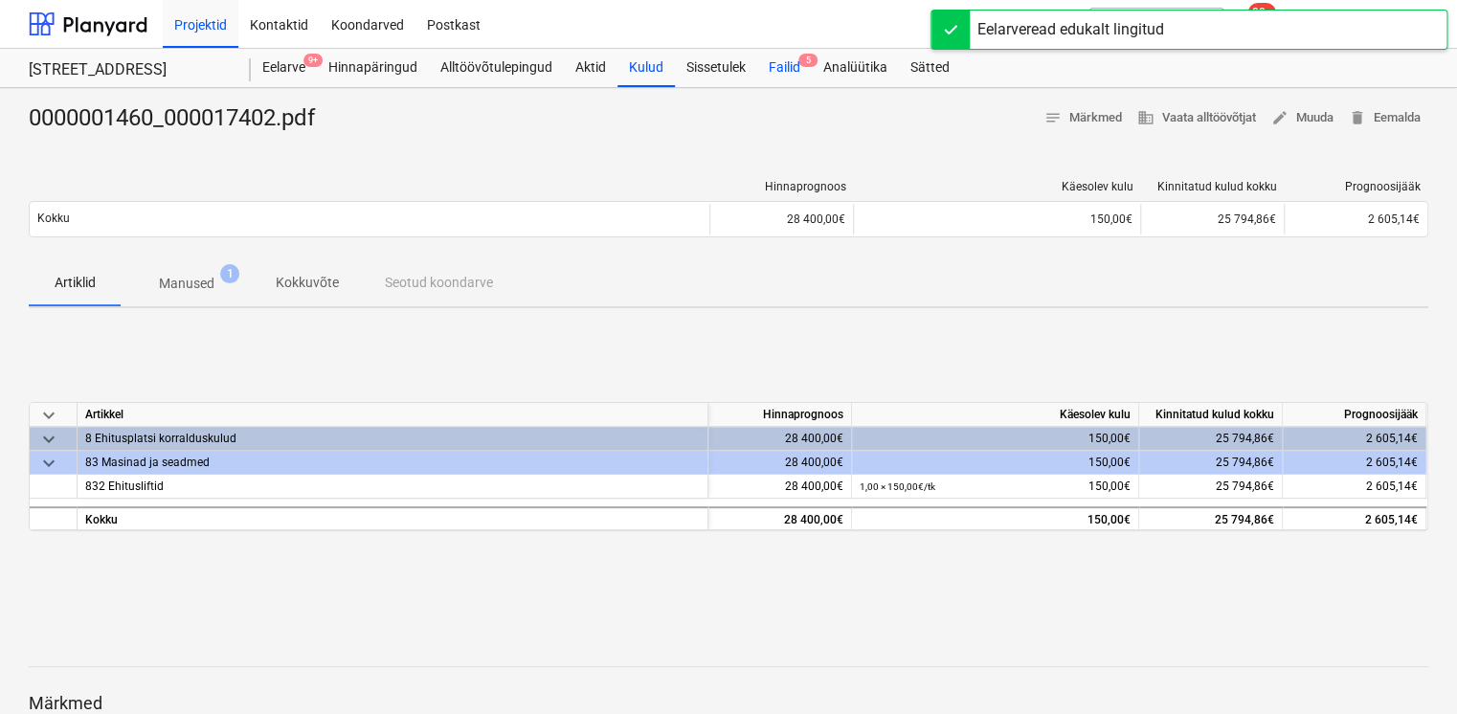
click at [787, 71] on div "Failid 5" at bounding box center [784, 68] width 55 height 38
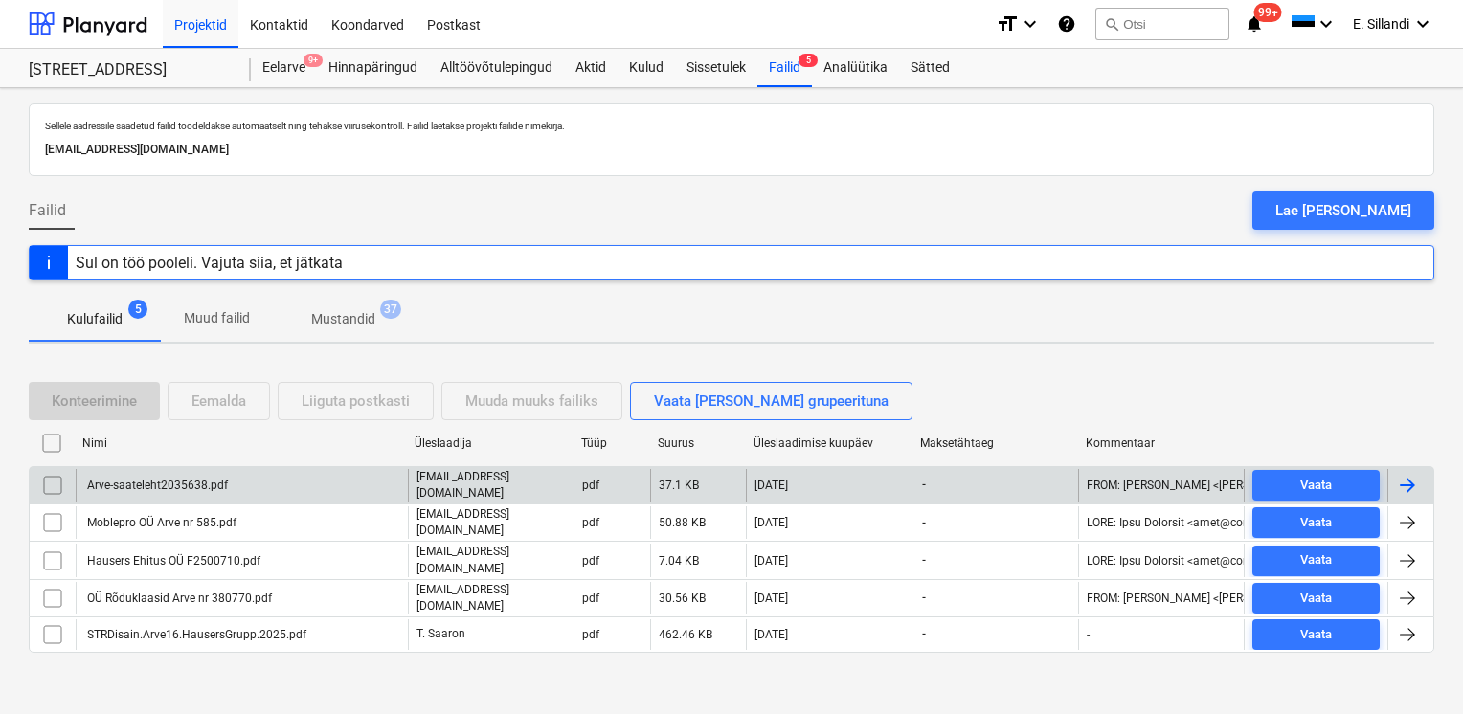
click at [325, 486] on div "Arve-saateleht2035638.pdf" at bounding box center [242, 485] width 332 height 33
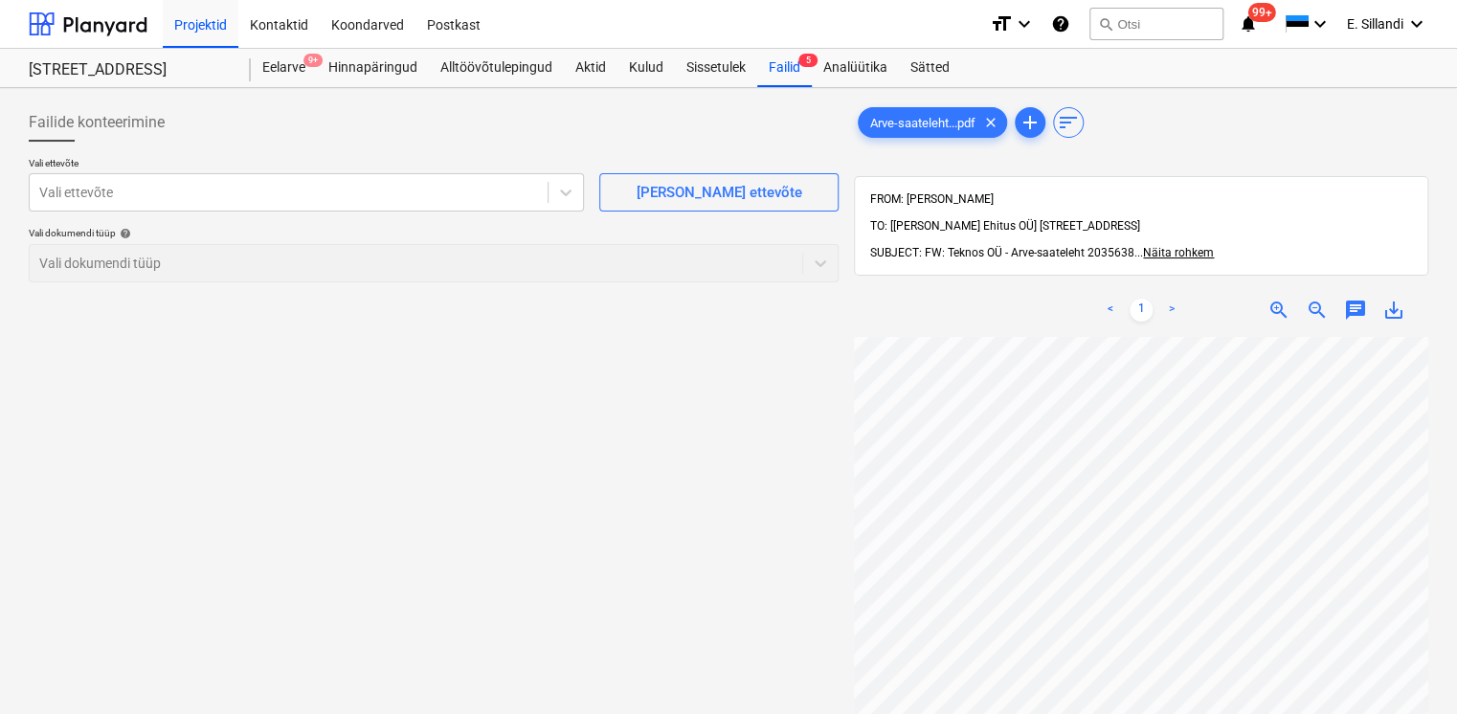
scroll to position [75, 147]
click at [777, 69] on div "Failid 5" at bounding box center [784, 68] width 55 height 38
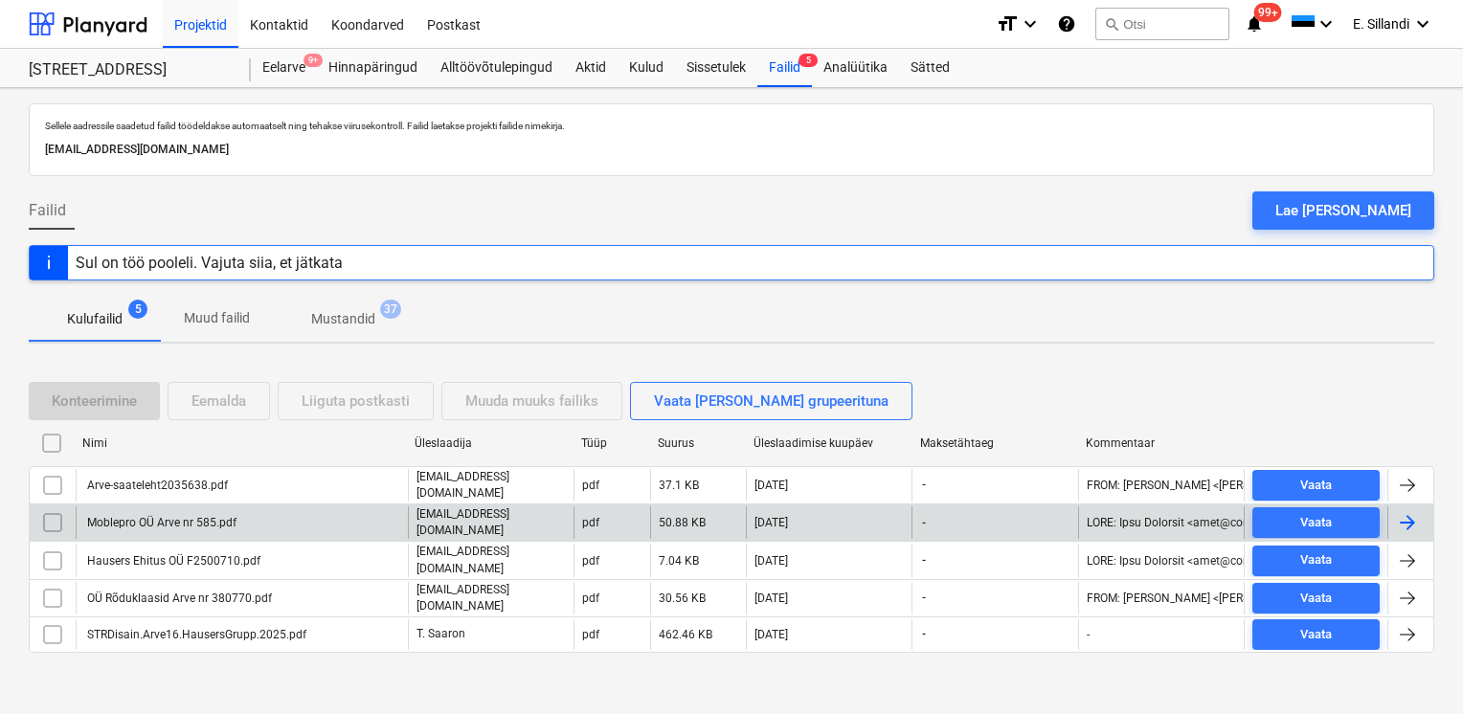
click at [245, 516] on div "Moblepro OÜ Arve nr 585.pdf" at bounding box center [242, 522] width 332 height 33
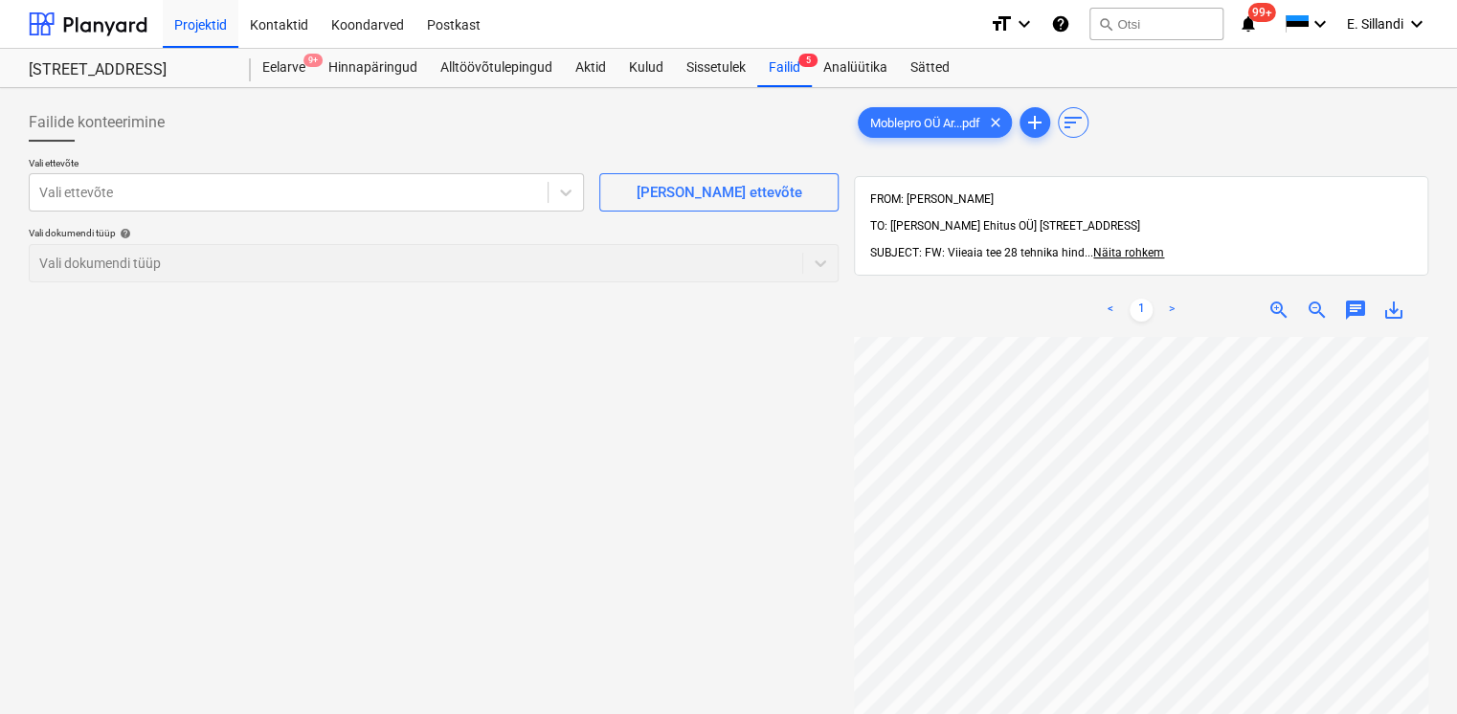
scroll to position [172, 38]
click at [1397, 299] on span "save_alt" at bounding box center [1393, 310] width 23 height 23
click at [490, 71] on div "Alltöövõtulepingud" at bounding box center [496, 68] width 135 height 38
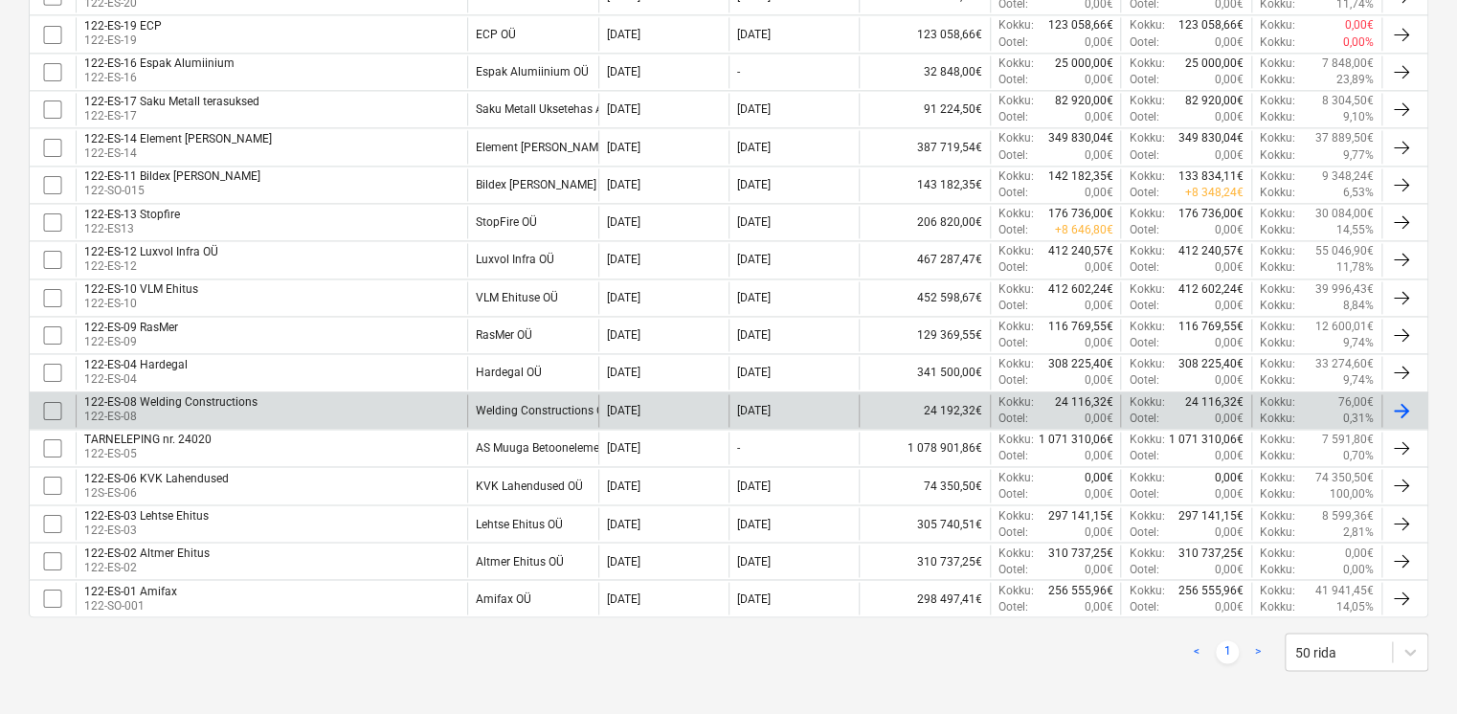
scroll to position [228, 0]
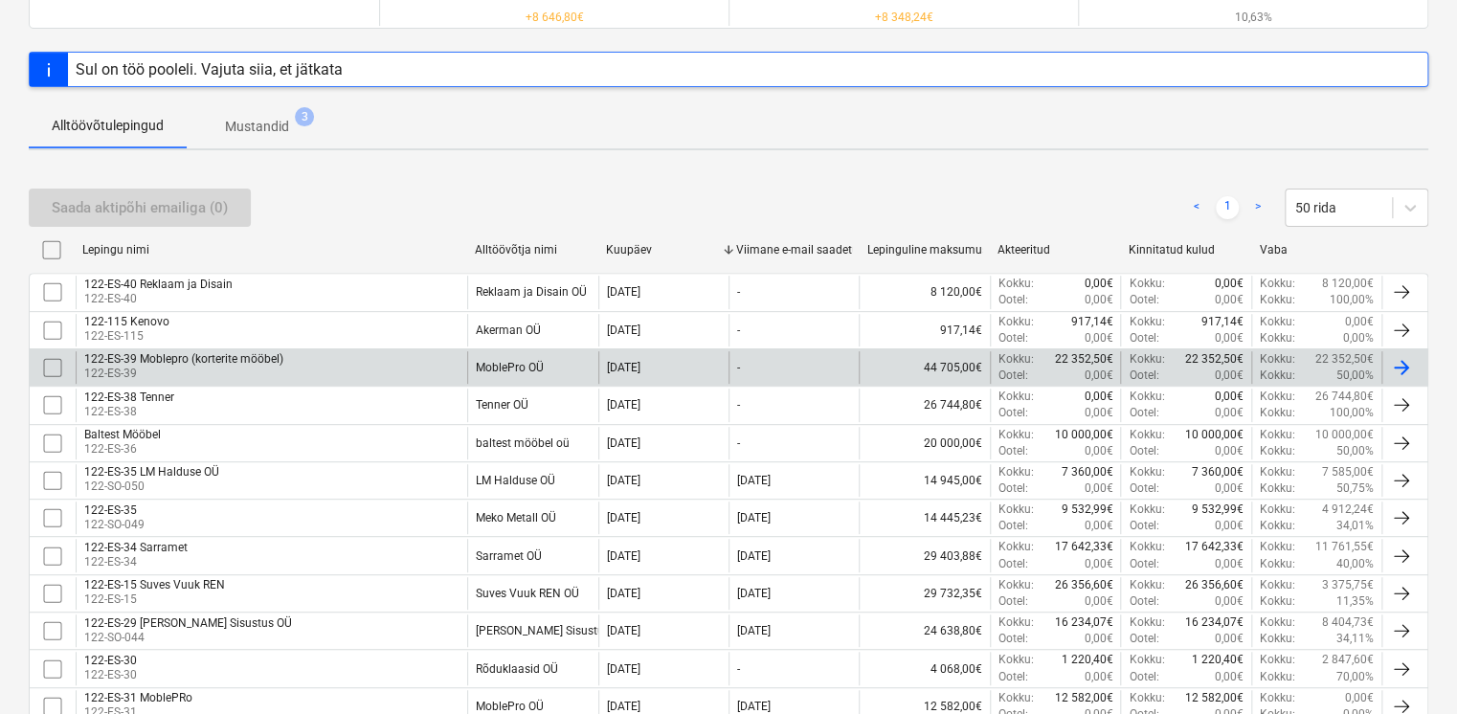
click at [366, 358] on div "122-ES-39 Moblepro (korterite mööbel) 122-ES-39" at bounding box center [272, 367] width 392 height 33
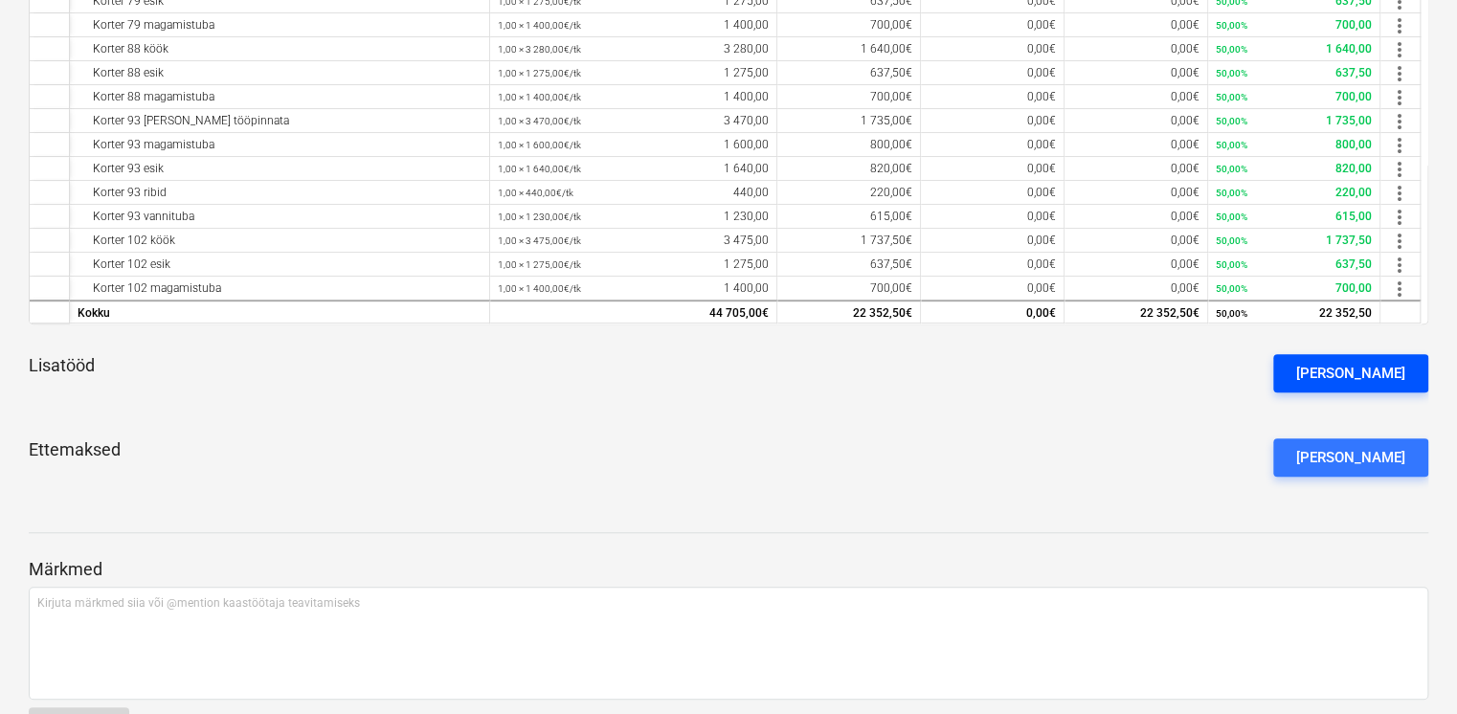
scroll to position [526, 0]
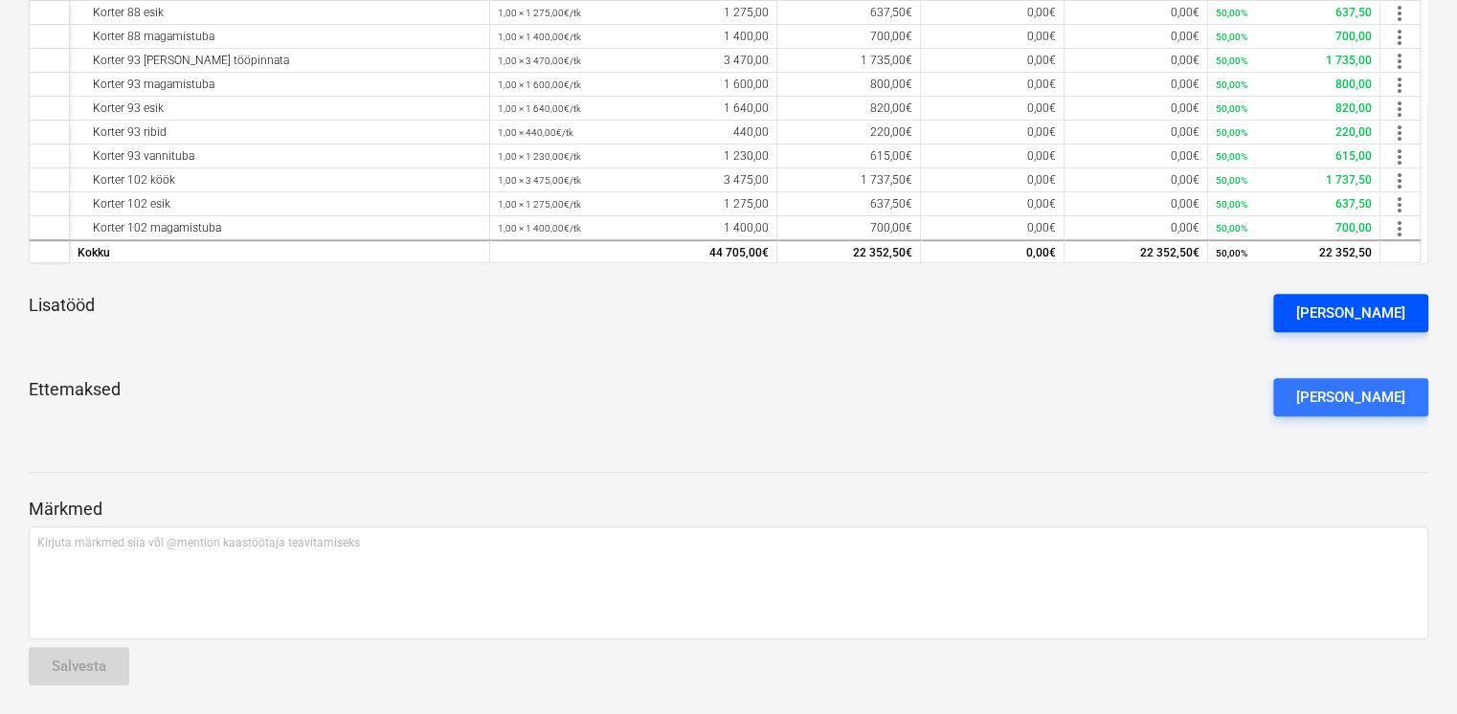
click at [1381, 313] on div "[PERSON_NAME]" at bounding box center [1350, 313] width 109 height 25
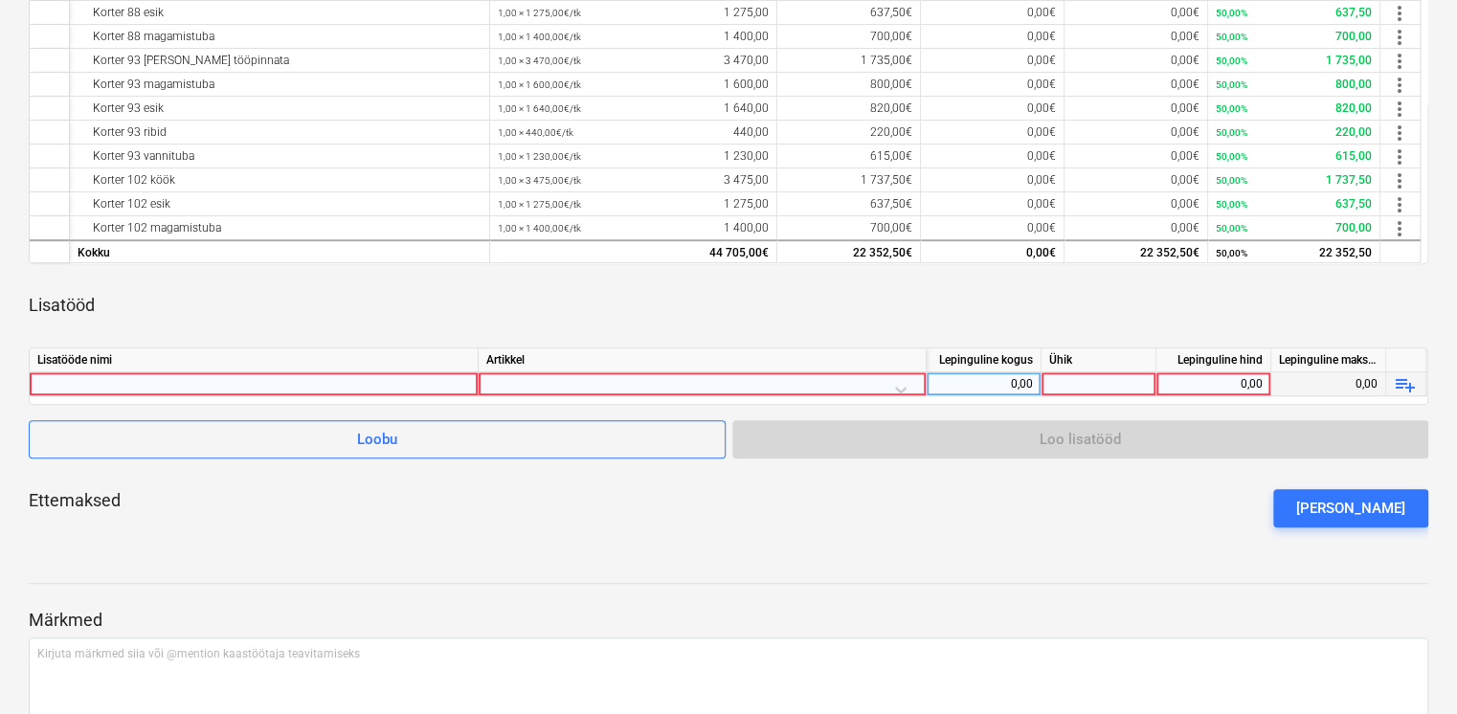
click at [333, 383] on div at bounding box center [253, 383] width 433 height 23
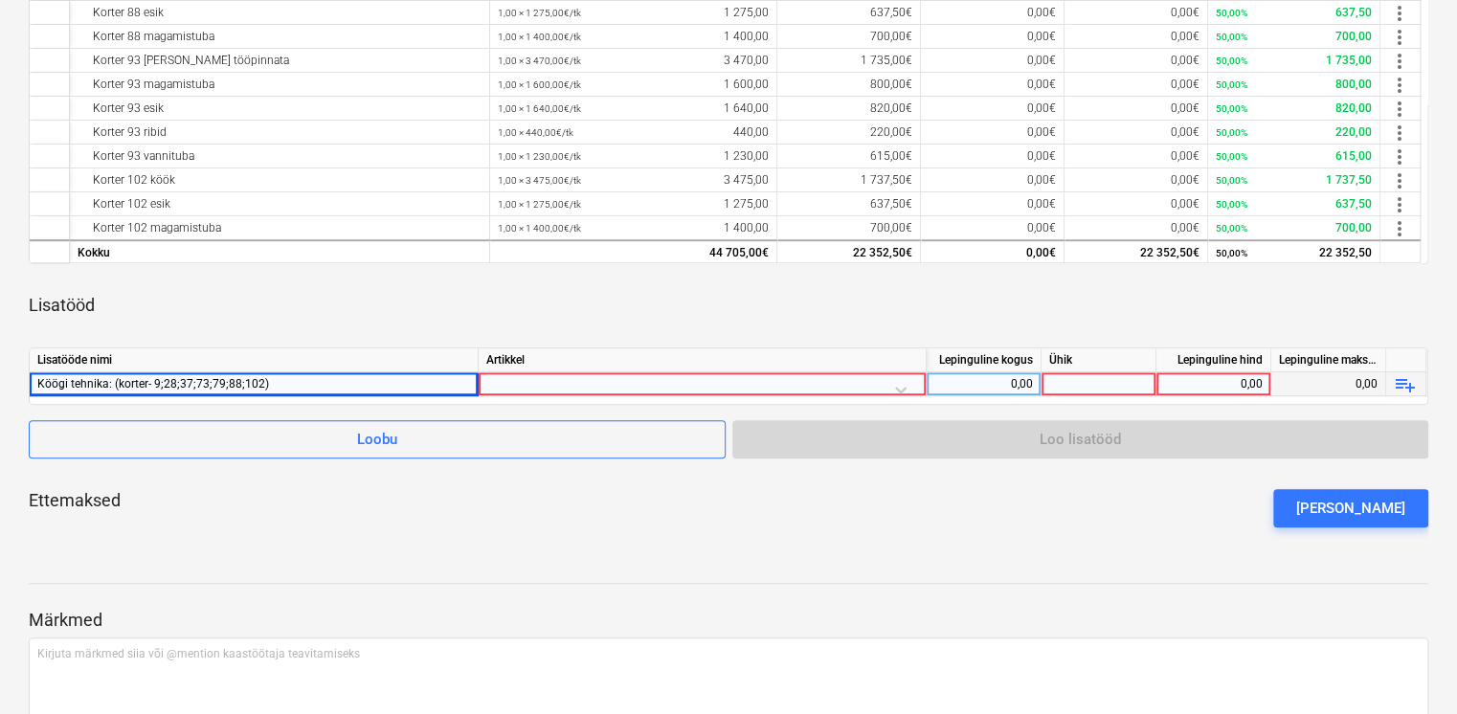
click at [617, 381] on div at bounding box center [702, 389] width 432 height 34
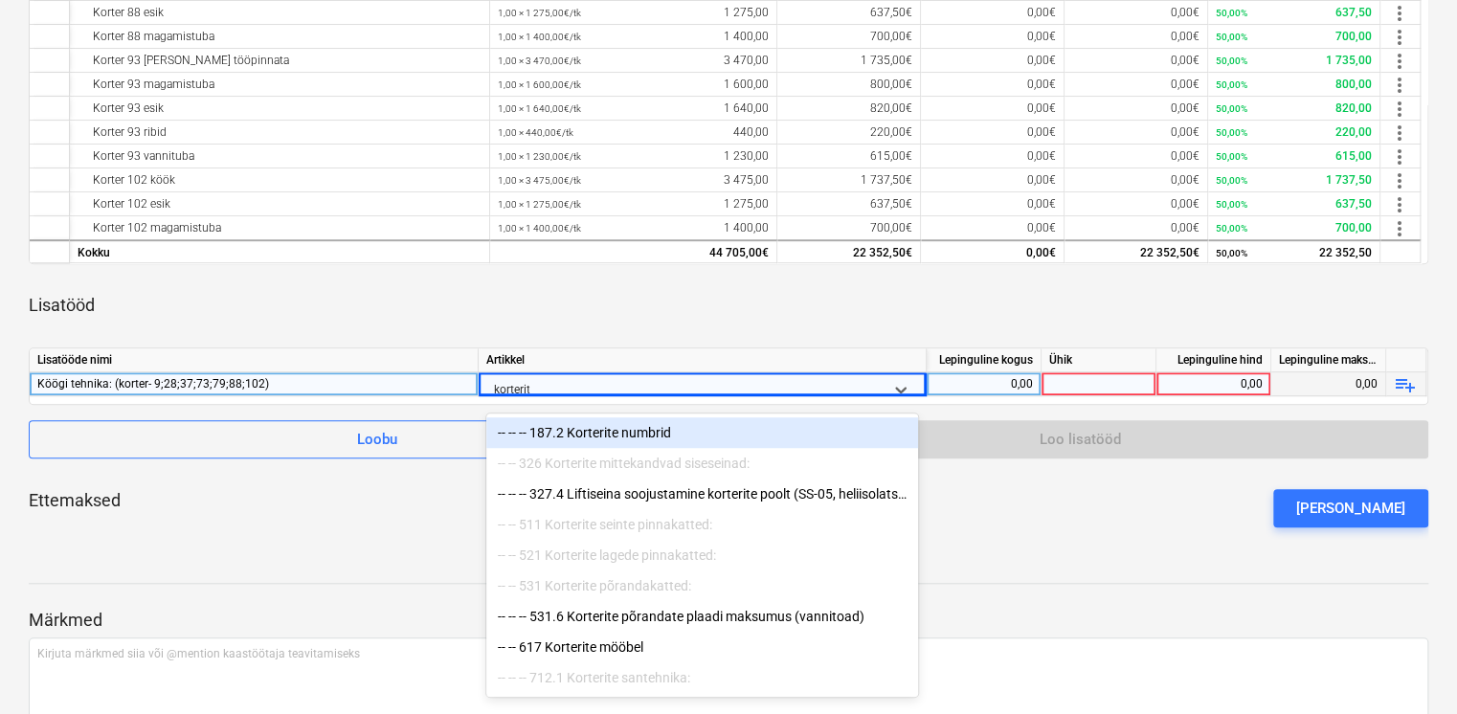
type input "korterite"
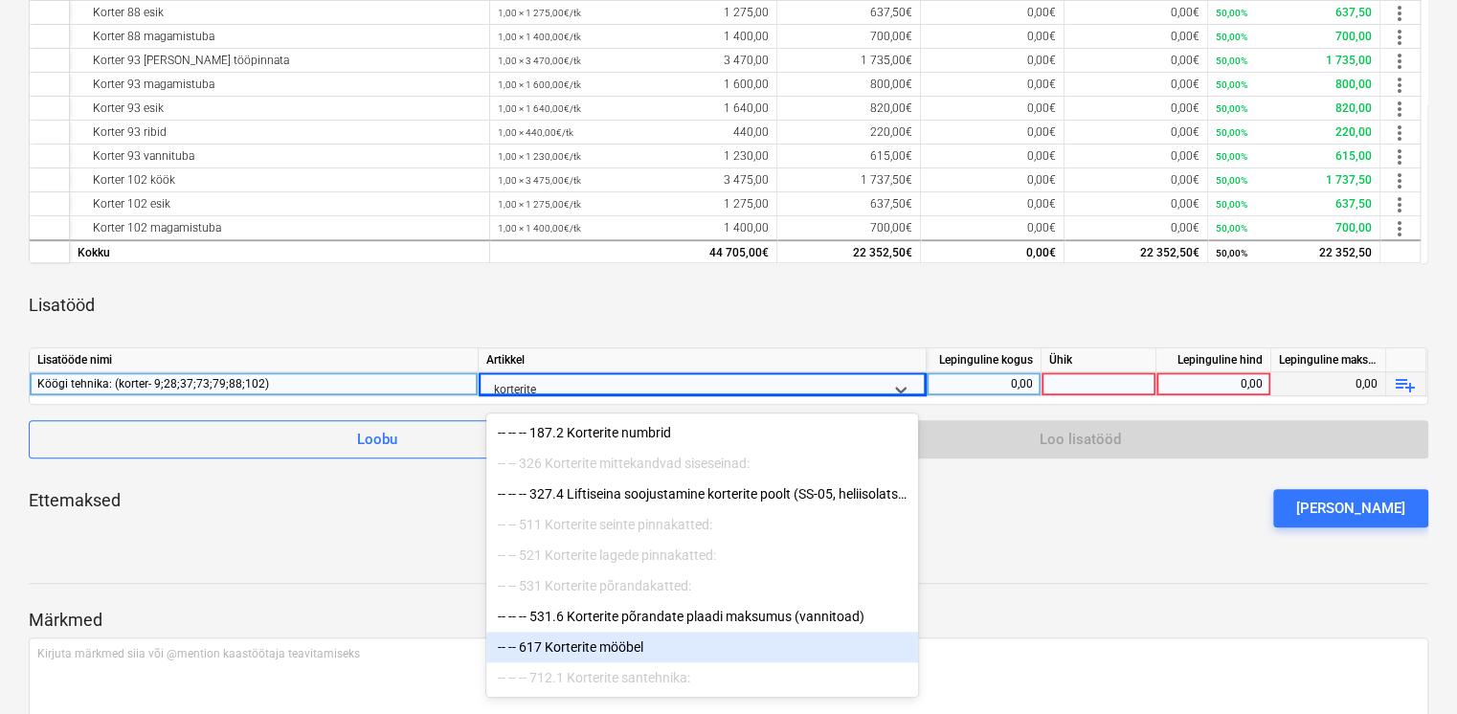
click at [618, 658] on div "-- -- 617 Korterite mööbel" at bounding box center [702, 647] width 432 height 31
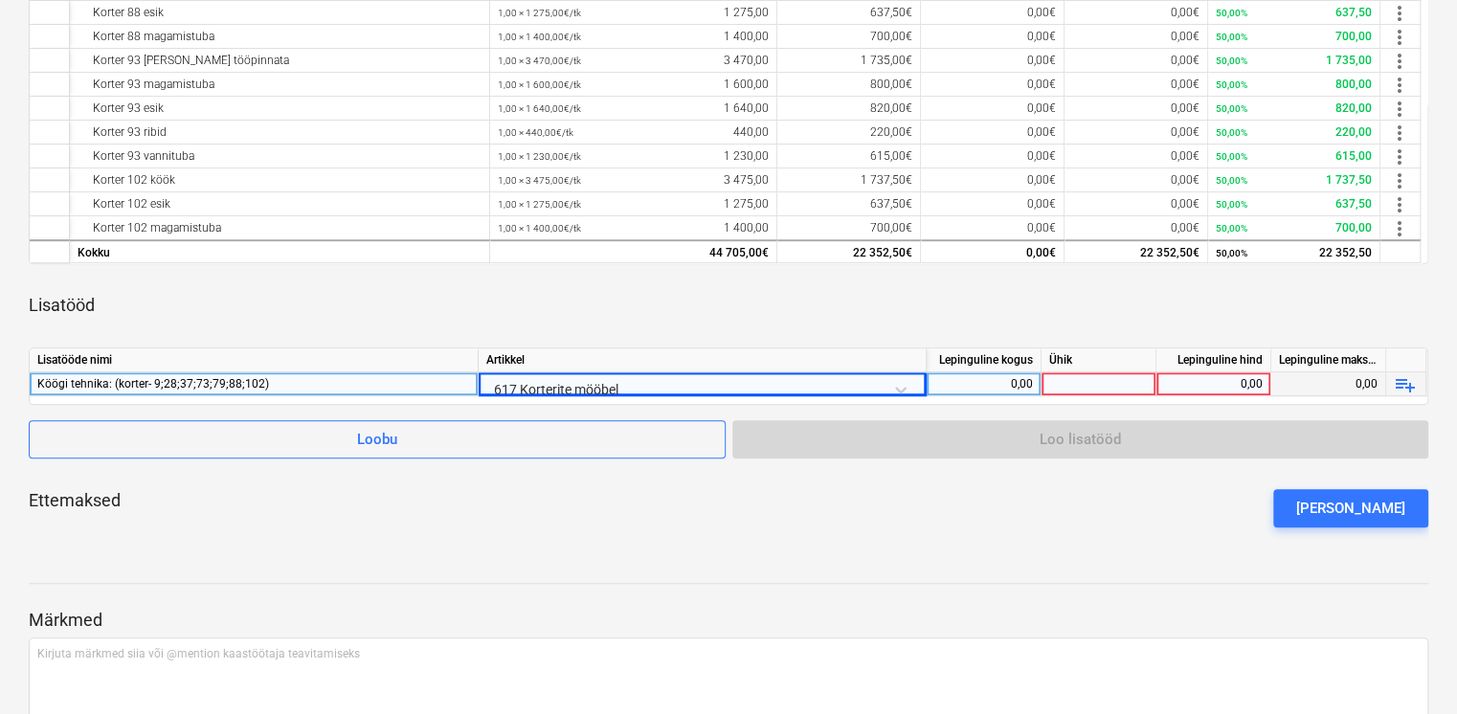
click at [770, 329] on div "Lisatööd" at bounding box center [729, 306] width 1400 height 54
click at [965, 381] on div "0,00" at bounding box center [983, 384] width 99 height 24
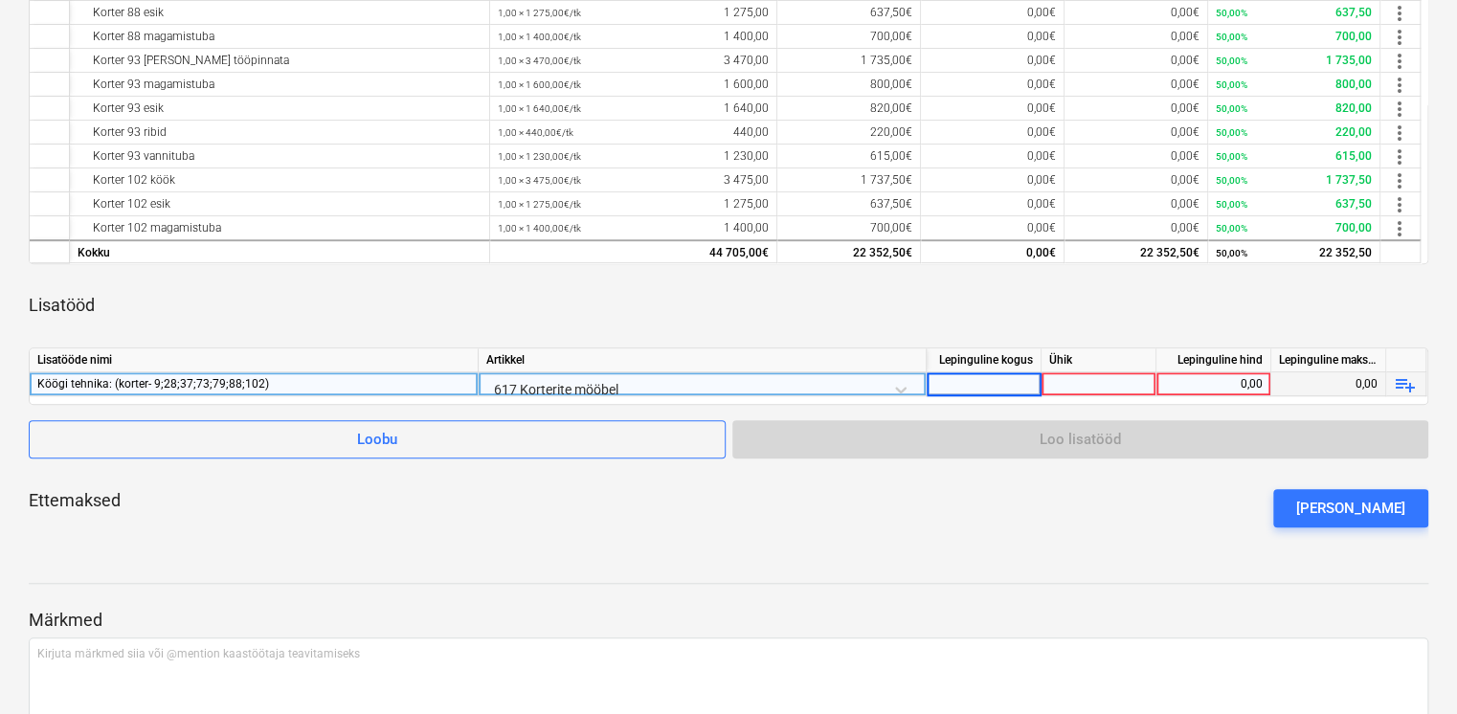
type input "1"
drag, startPoint x: 1021, startPoint y: 378, endPoint x: 1041, endPoint y: 375, distance: 20.3
click at [1039, 375] on input "1" at bounding box center [984, 383] width 114 height 23
click at [1111, 392] on div at bounding box center [1099, 384] width 115 height 24
type input "kmpl"
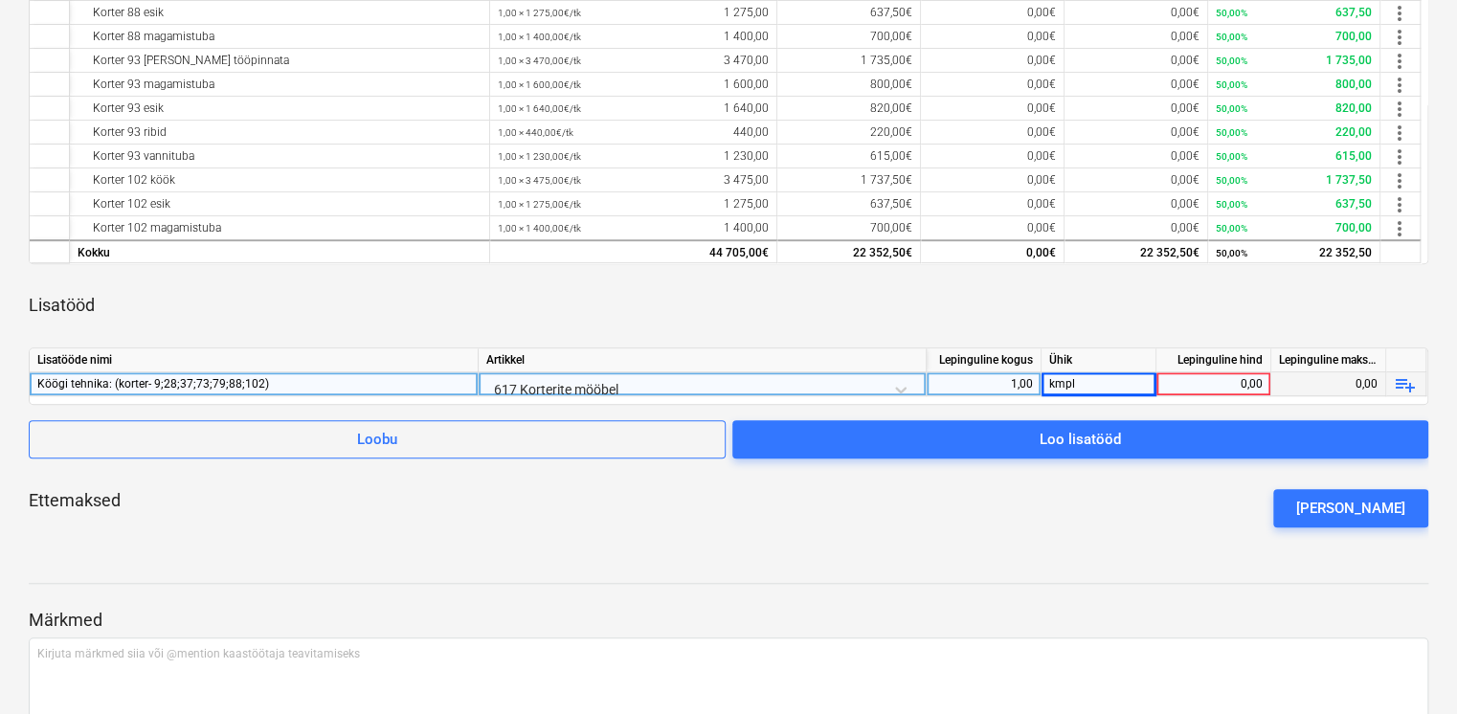
click at [1195, 391] on div "0,00" at bounding box center [1213, 384] width 99 height 24
type input "1086"
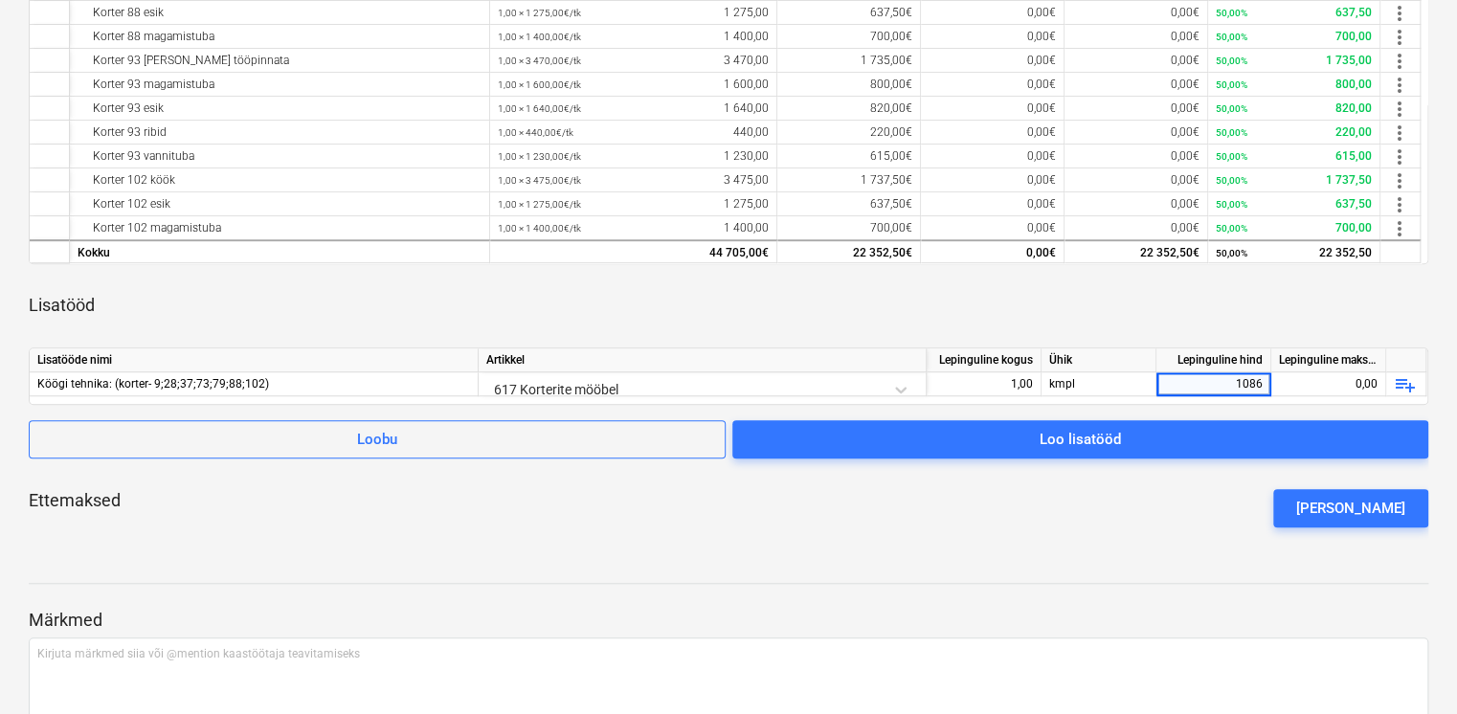
click at [1226, 311] on div "Lisatööd" at bounding box center [729, 306] width 1400 height 54
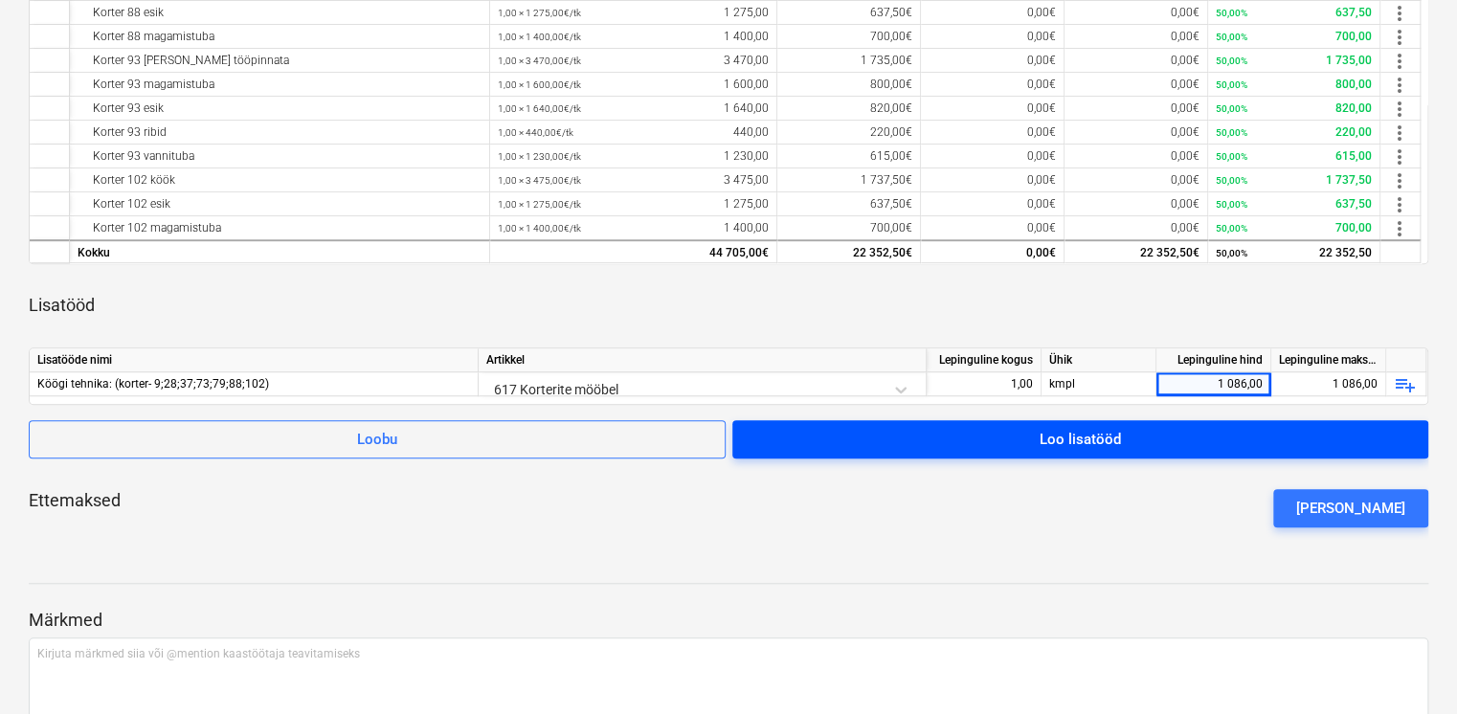
click at [1145, 444] on span "Loo lisatööd" at bounding box center [1080, 439] width 650 height 25
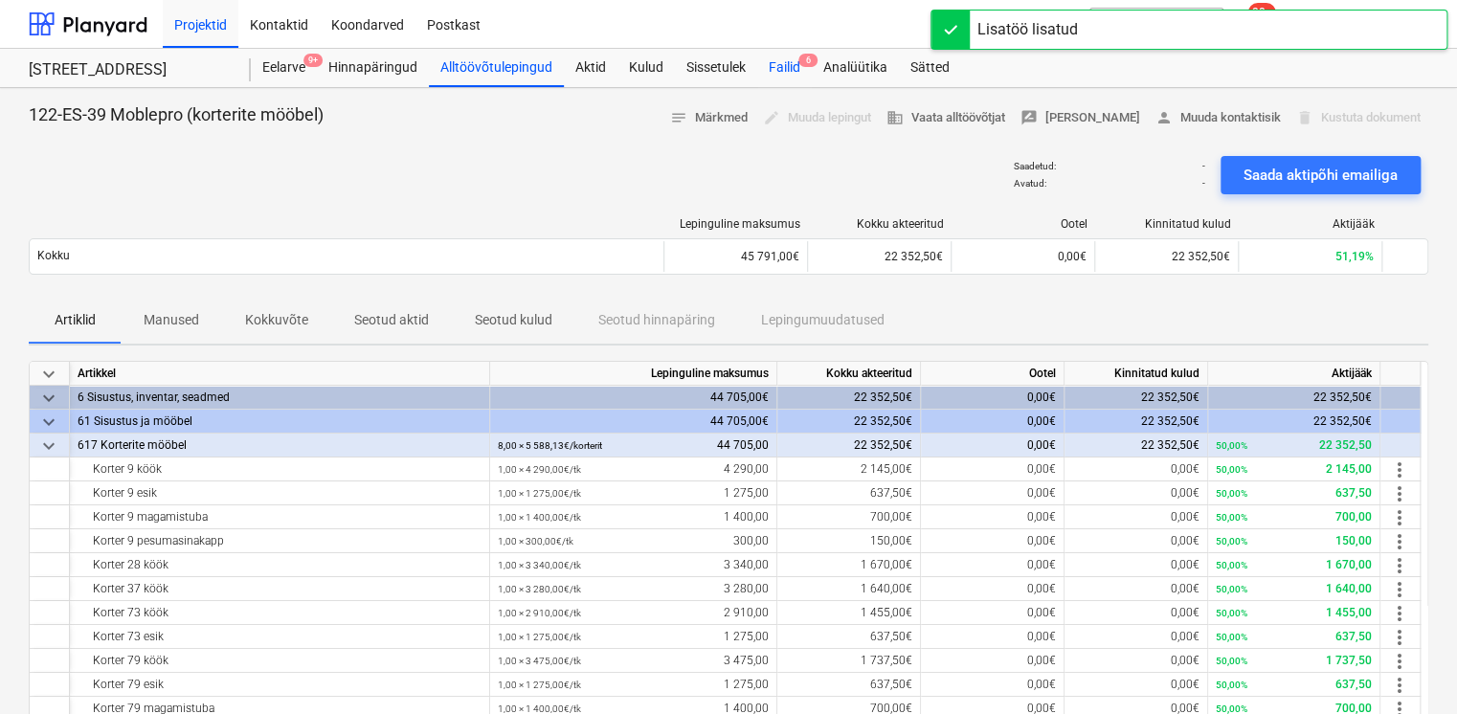
click at [789, 64] on div "Failid 6" at bounding box center [784, 68] width 55 height 38
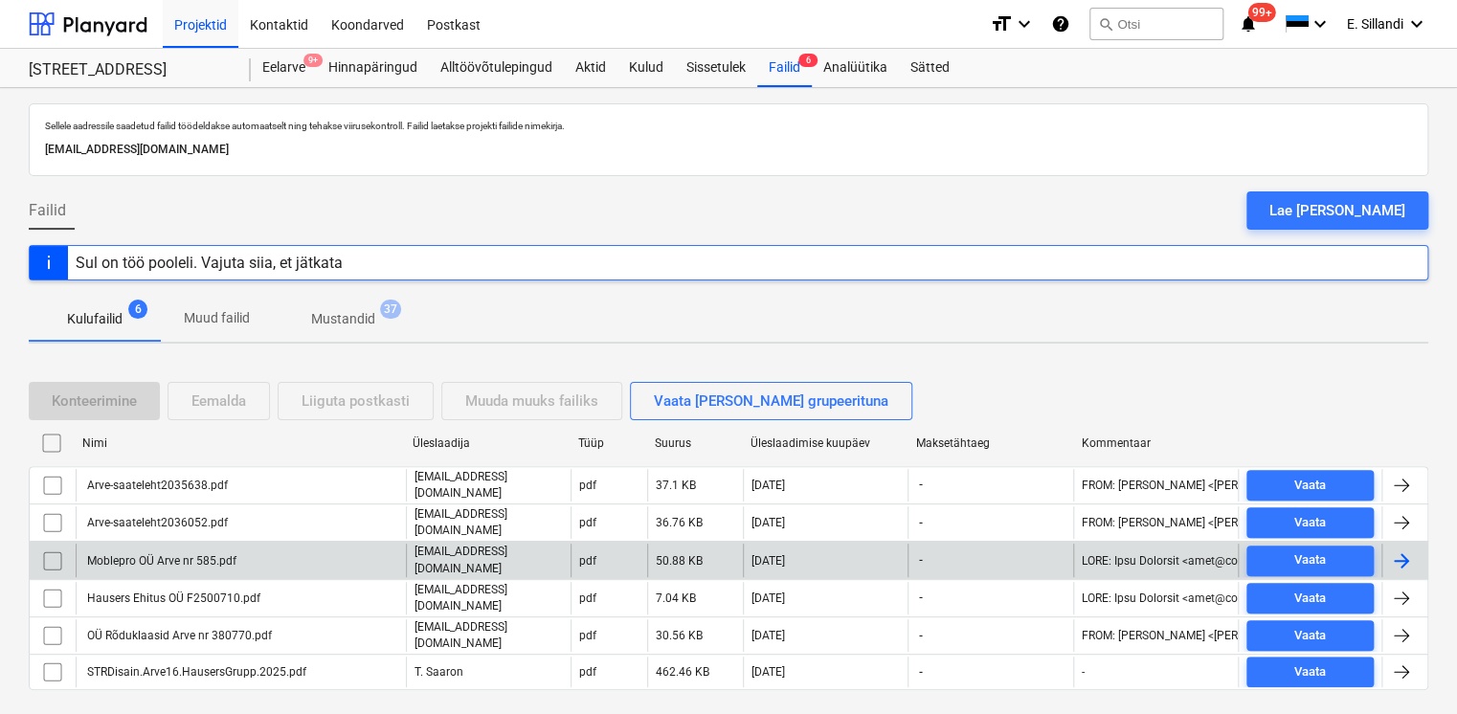
click at [331, 557] on div "Moblepro OÜ Arve nr 585.pdf" at bounding box center [241, 560] width 330 height 33
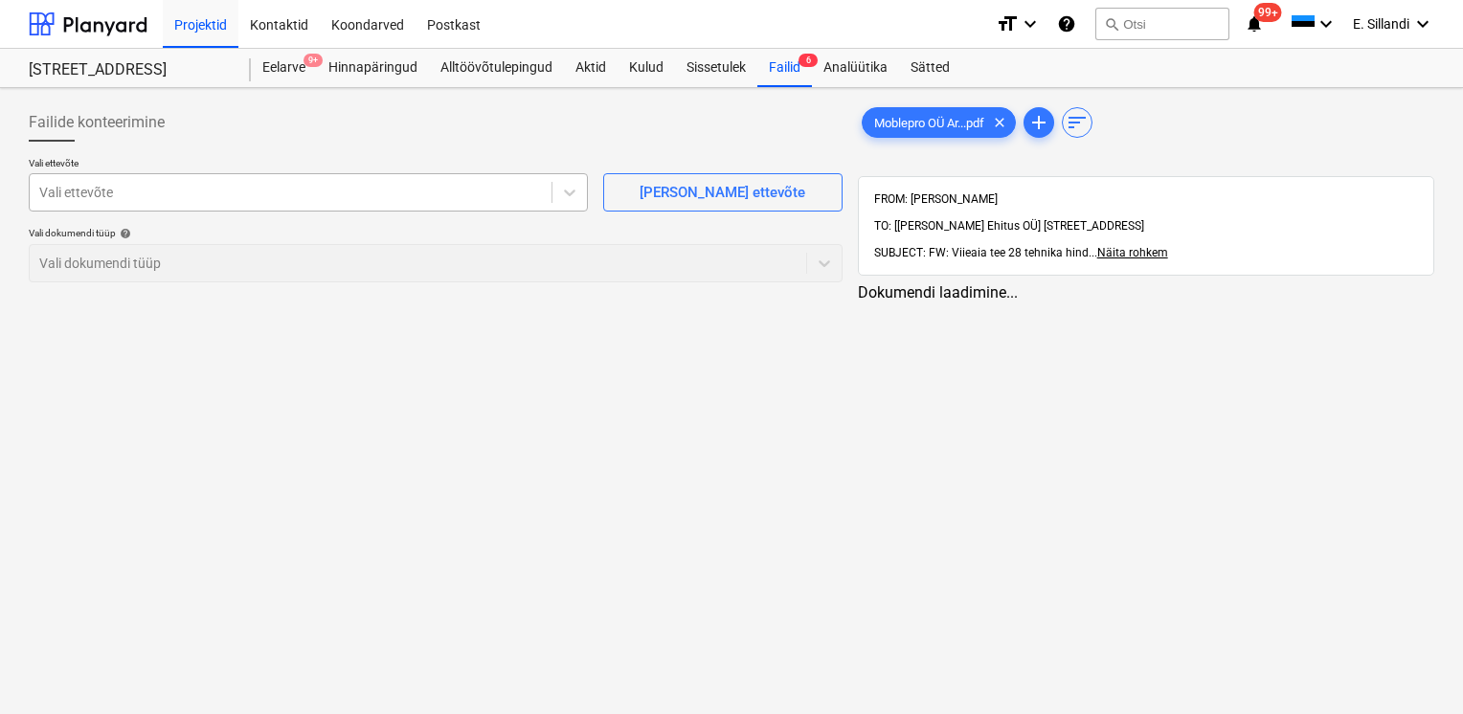
click at [355, 189] on div at bounding box center [290, 192] width 503 height 19
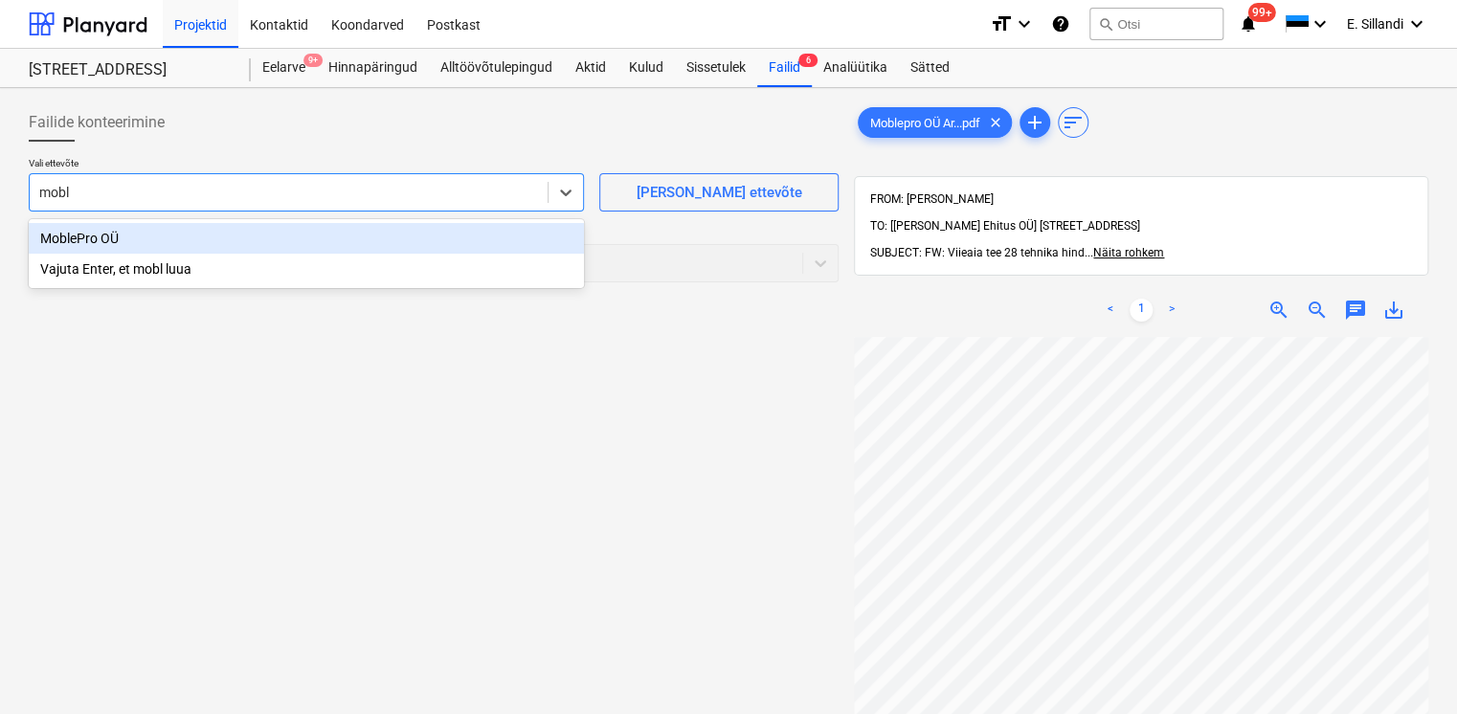
type input "moble"
click at [204, 241] on div "MoblePro OÜ" at bounding box center [306, 238] width 555 height 31
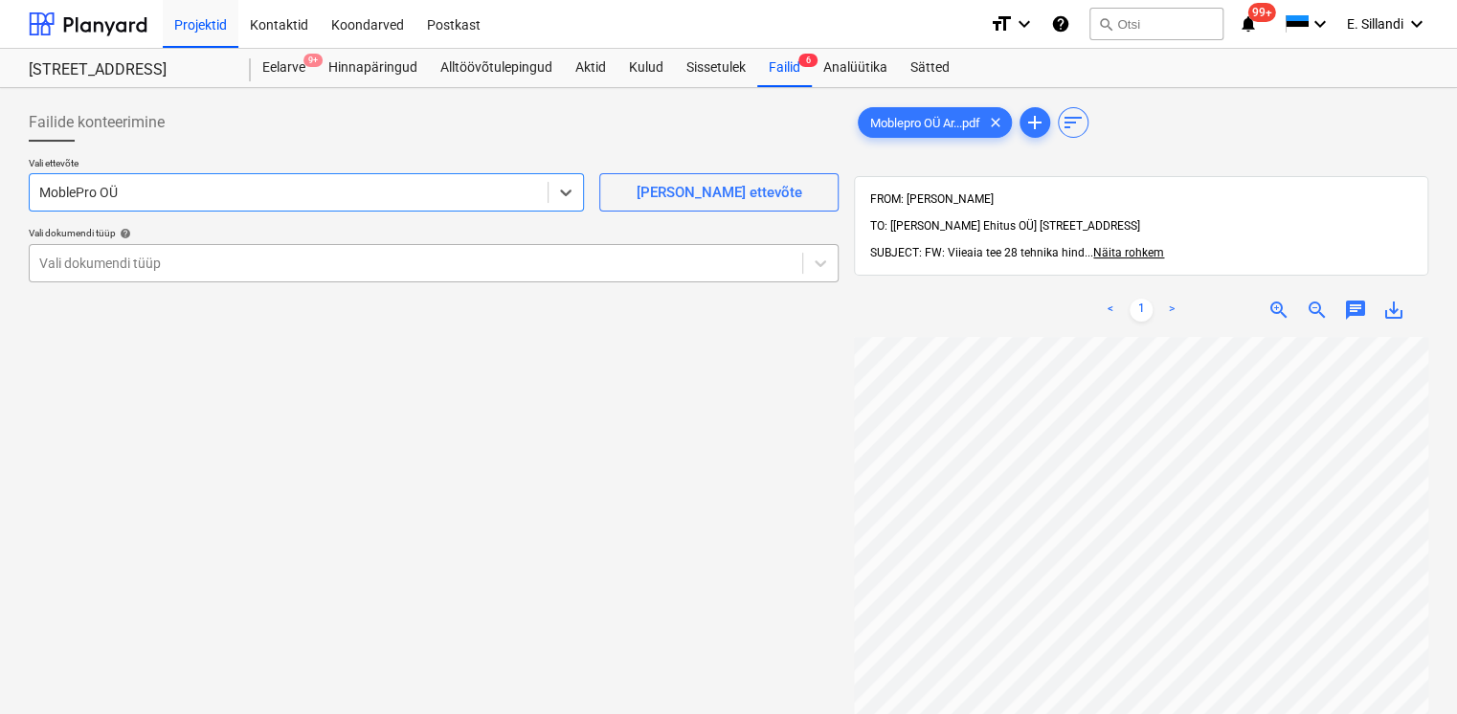
click at [184, 263] on div at bounding box center [415, 263] width 753 height 19
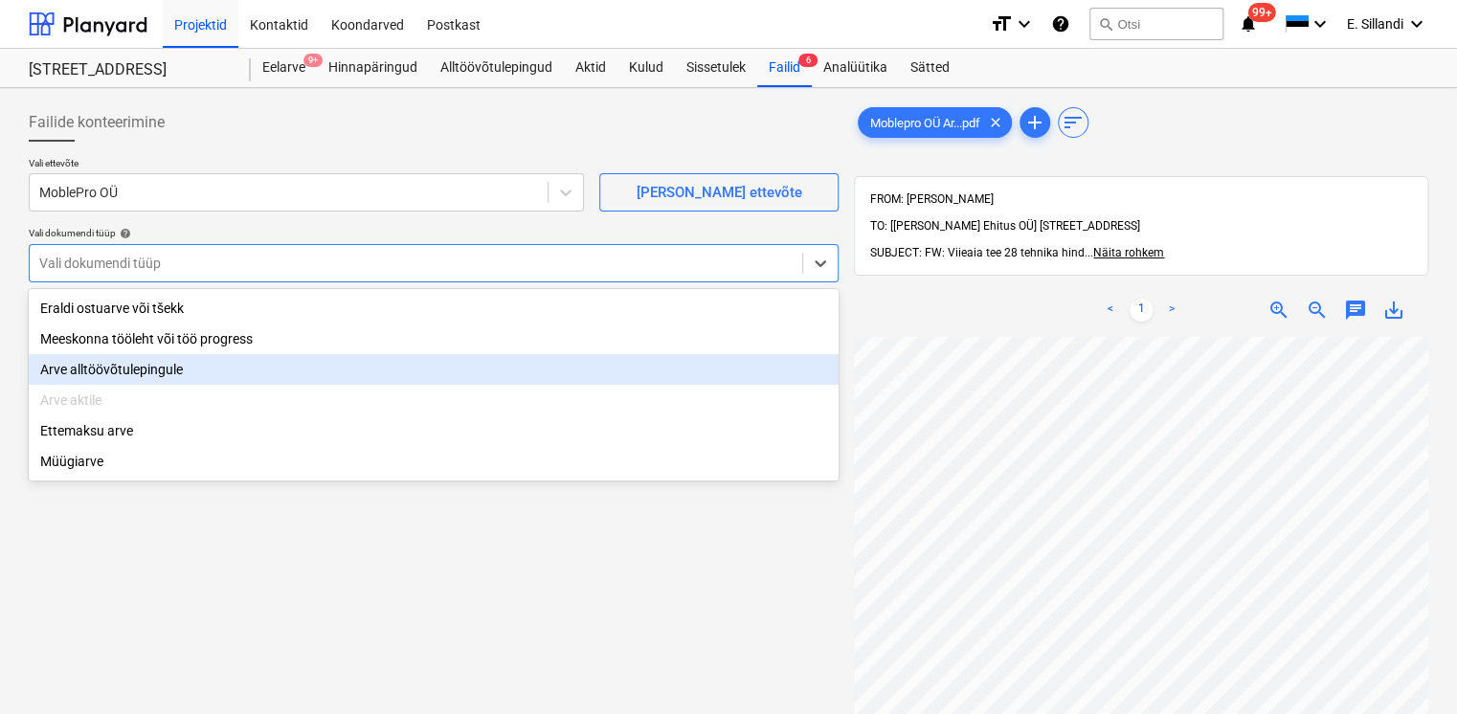
click at [139, 375] on div "Arve alltöövõtulepingule" at bounding box center [434, 369] width 810 height 31
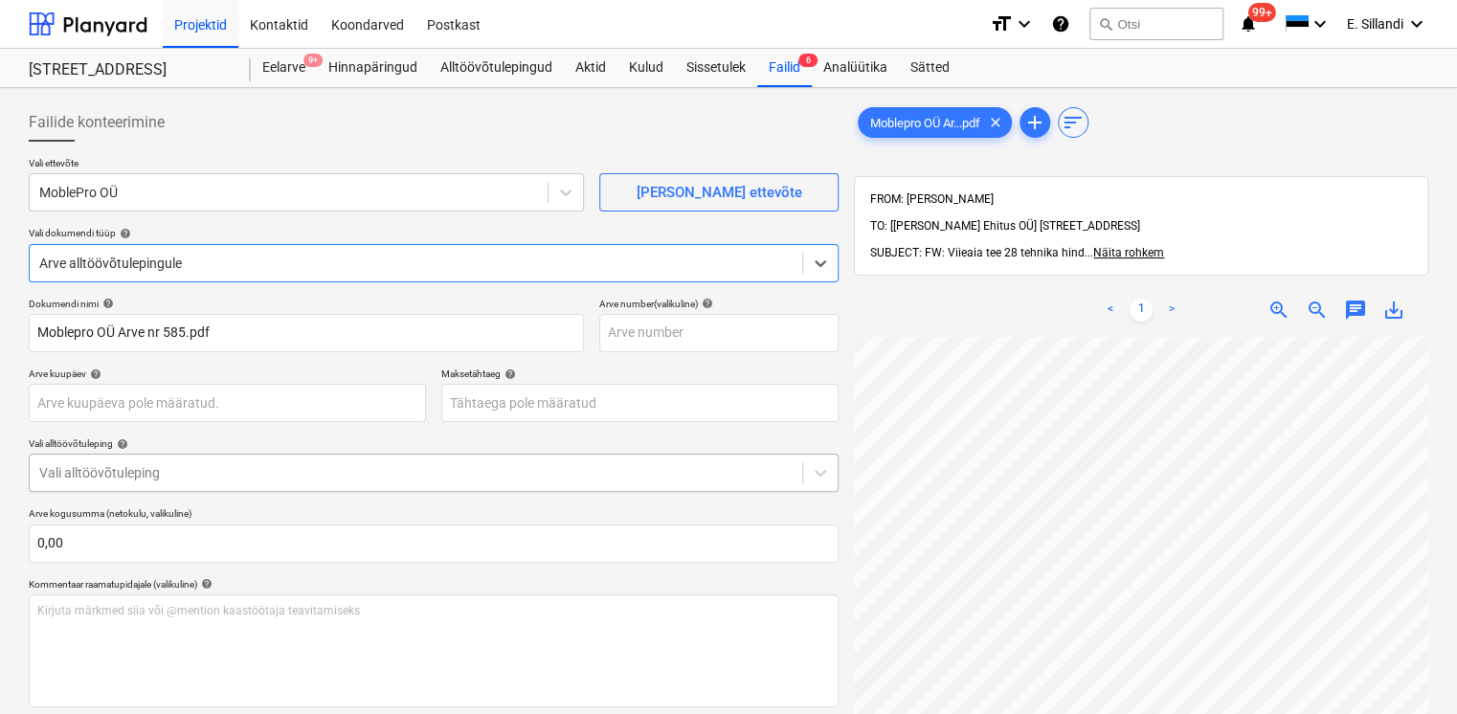
click at [150, 476] on div at bounding box center [415, 472] width 753 height 19
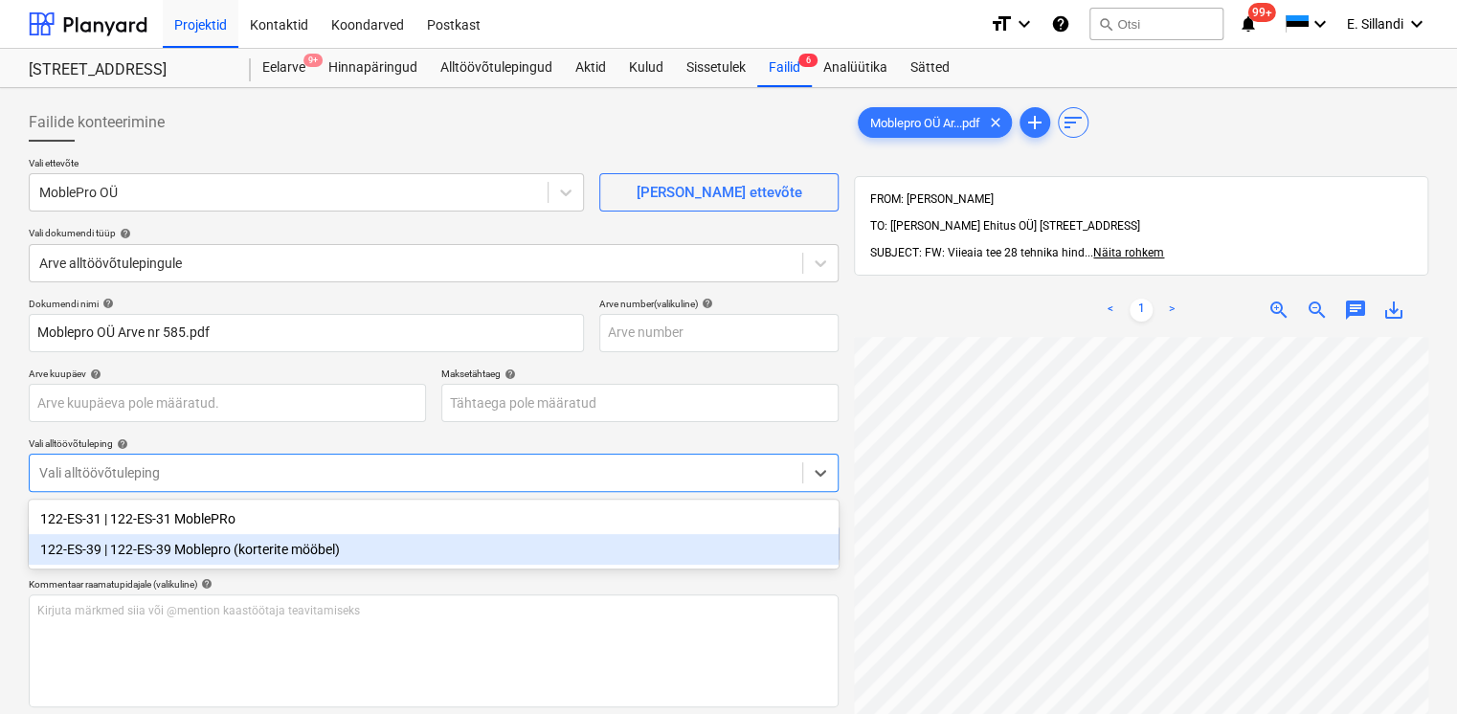
drag, startPoint x: 156, startPoint y: 551, endPoint x: 168, endPoint y: 540, distance: 16.2
click at [156, 551] on div "122-ES-39 | 122-ES-39 Moblepro (korterite mööbel)" at bounding box center [434, 549] width 810 height 31
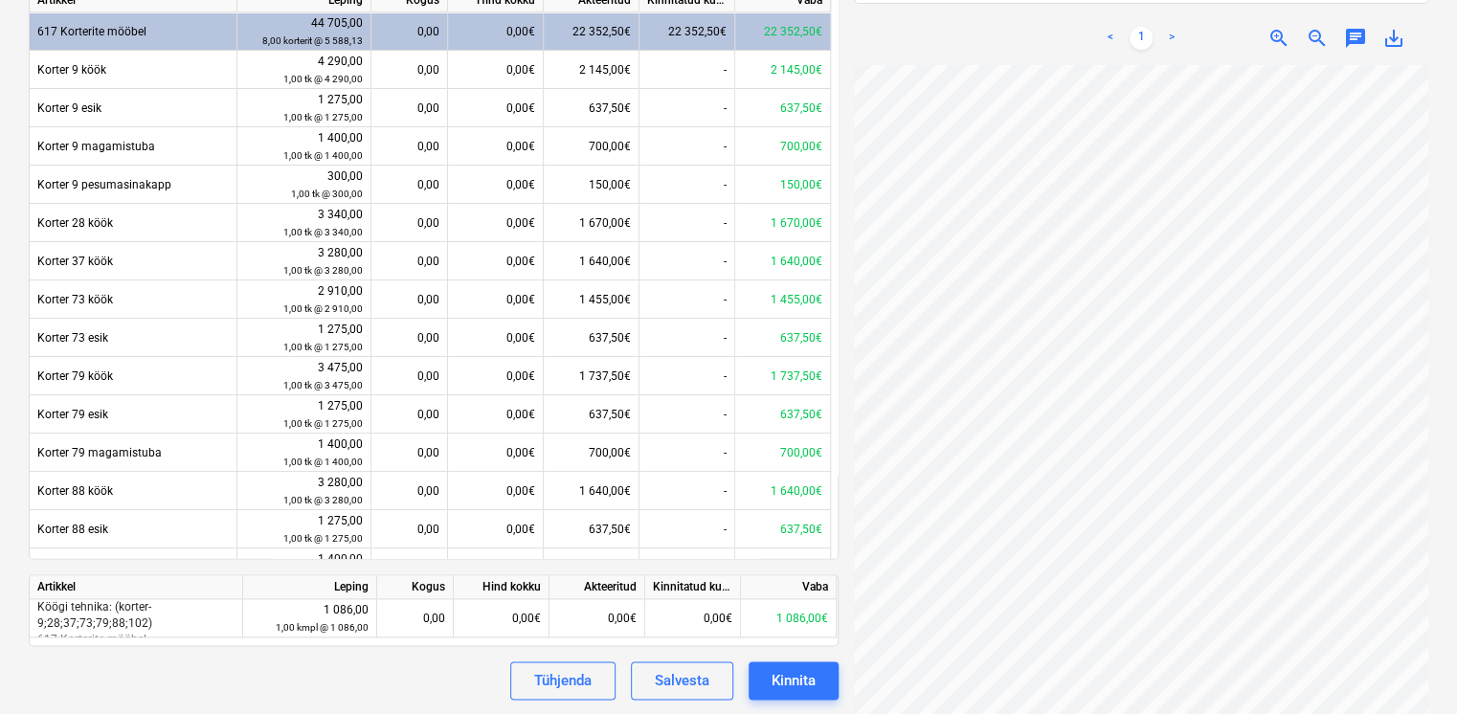
scroll to position [334, 0]
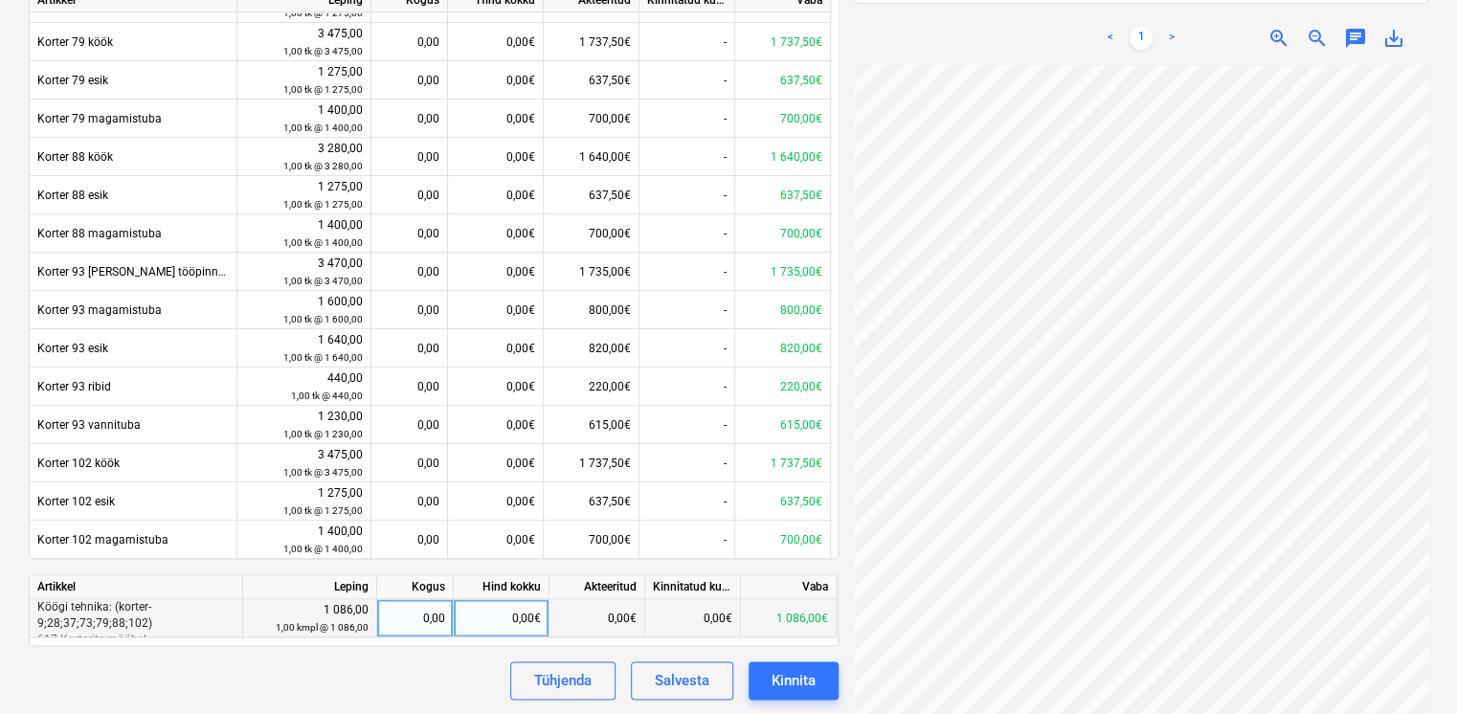
click at [616, 620] on div "0,00€" at bounding box center [598, 618] width 96 height 38
click at [503, 618] on div "0,00€" at bounding box center [502, 618] width 96 height 38
type input "1086"
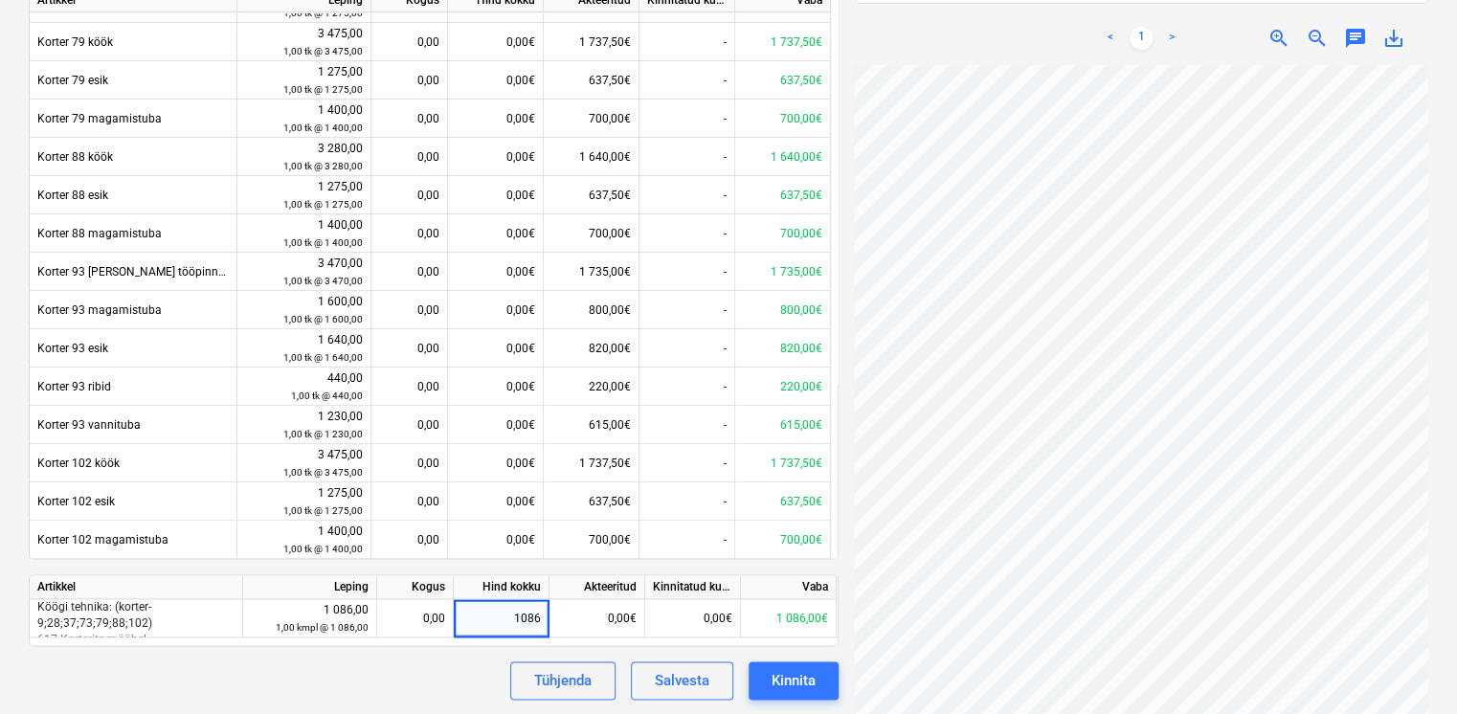
click at [481, 670] on div "Tühjenda Salvesta Kinnita" at bounding box center [434, 681] width 810 height 38
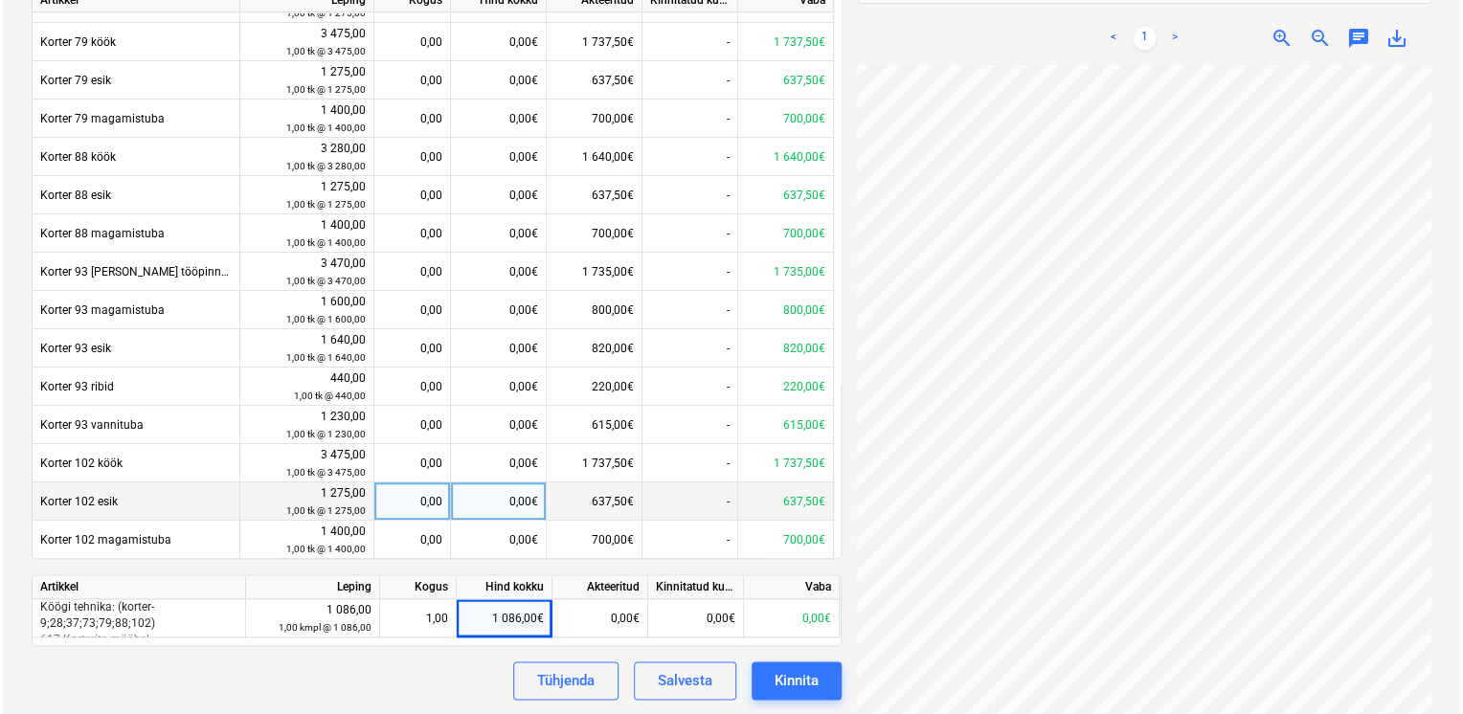
scroll to position [11, 147]
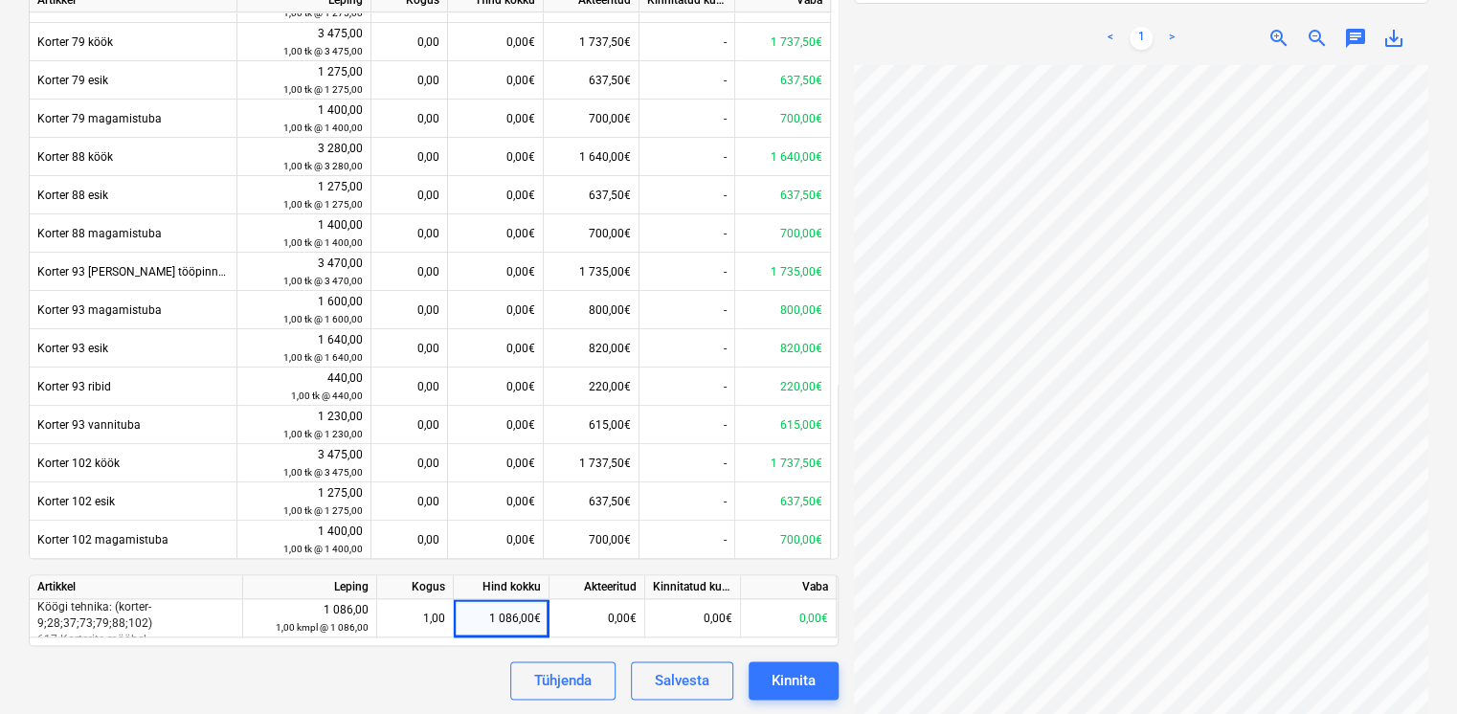
click at [438, 659] on div "Dokumendi nimi help Moblepro OÜ Arve nr 585.pdf Arve number (valikuline) help A…" at bounding box center [434, 86] width 810 height 1228
click at [542, 675] on div "Tühjenda" at bounding box center [562, 680] width 57 height 25
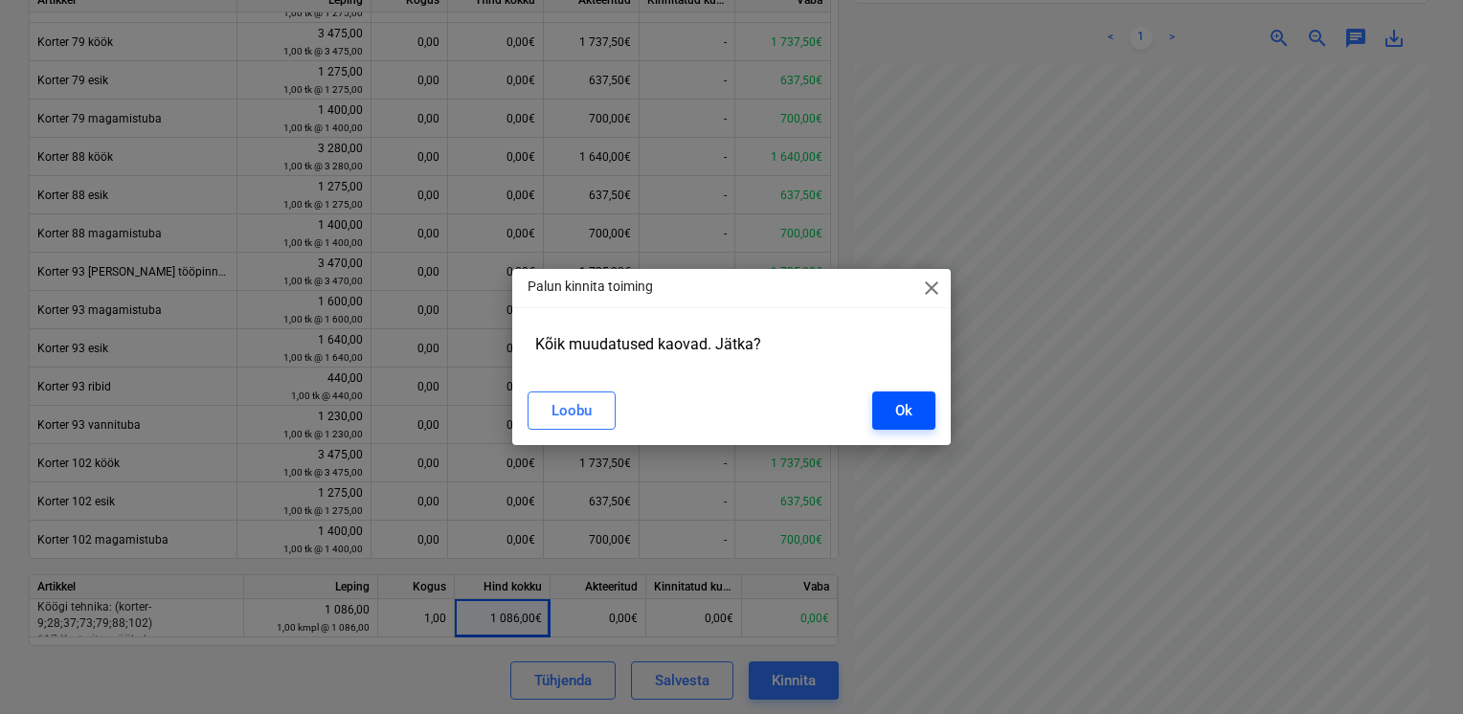
click at [911, 409] on div "Ok" at bounding box center [903, 410] width 17 height 25
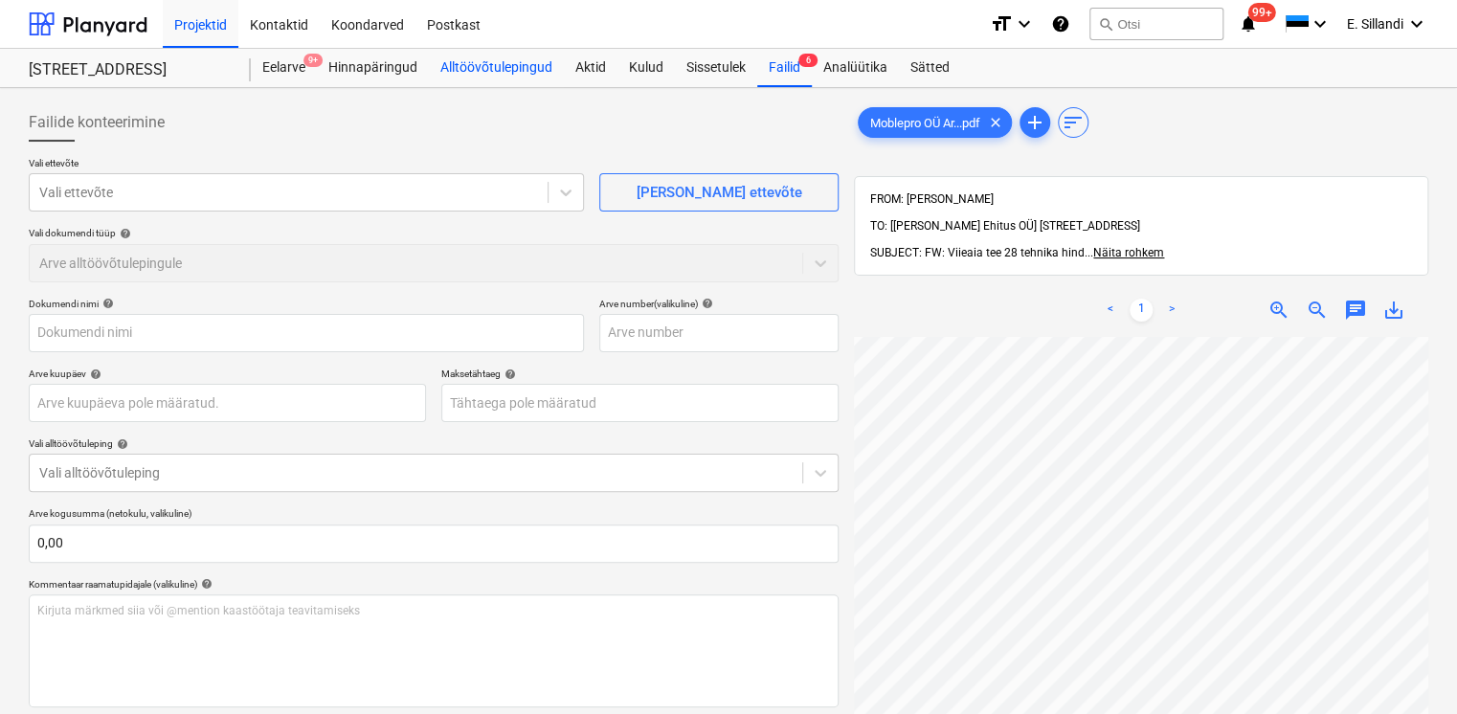
click at [501, 62] on div "Alltöövõtulepingud" at bounding box center [496, 68] width 135 height 38
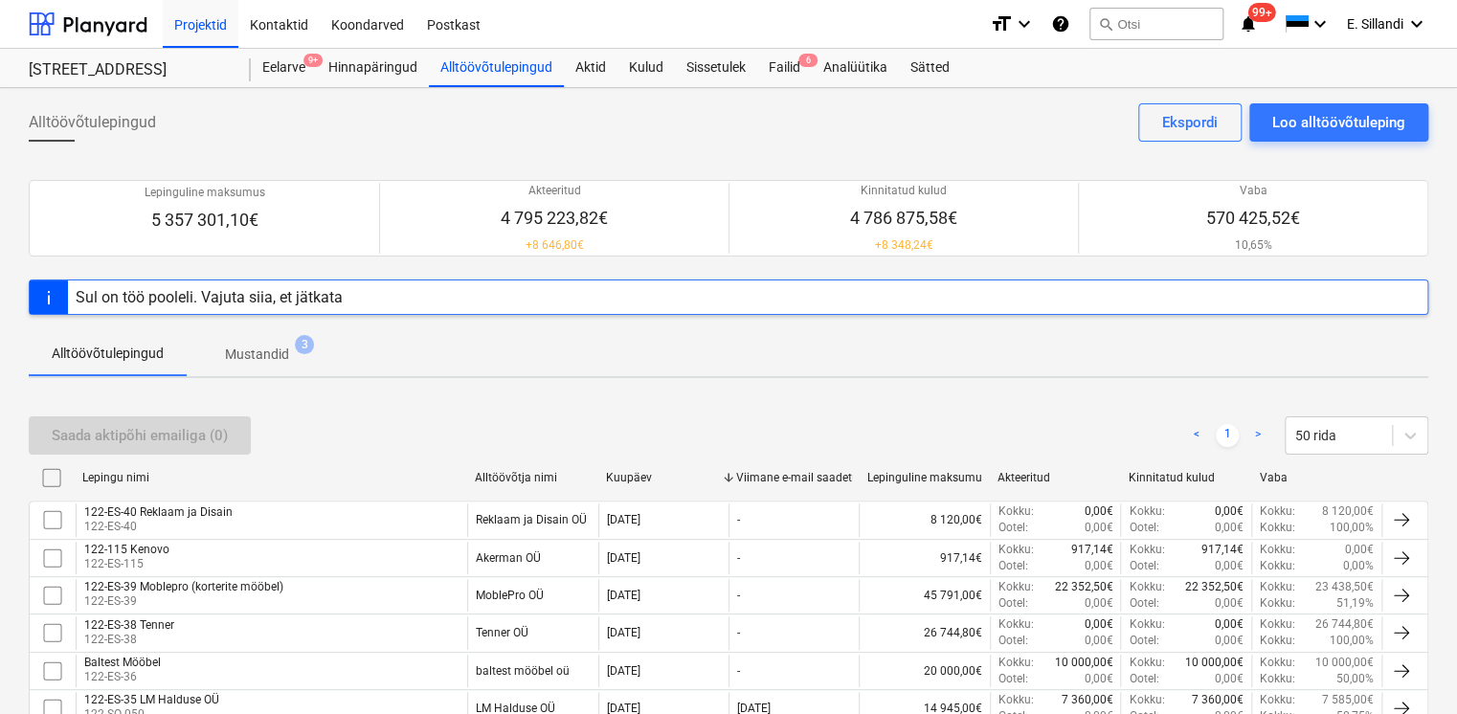
scroll to position [446, 0]
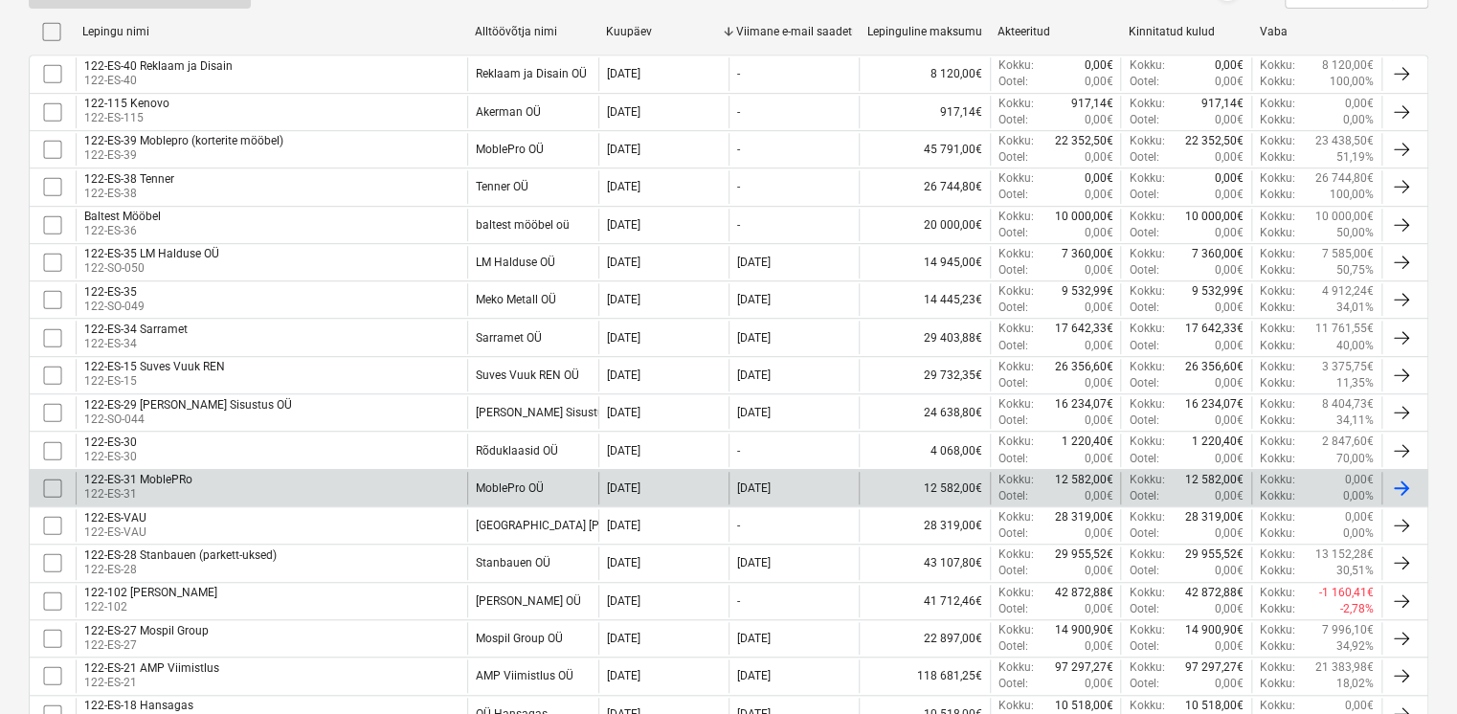
click at [329, 477] on div "122-ES-31 MoblePRo 122-ES-31" at bounding box center [272, 488] width 392 height 33
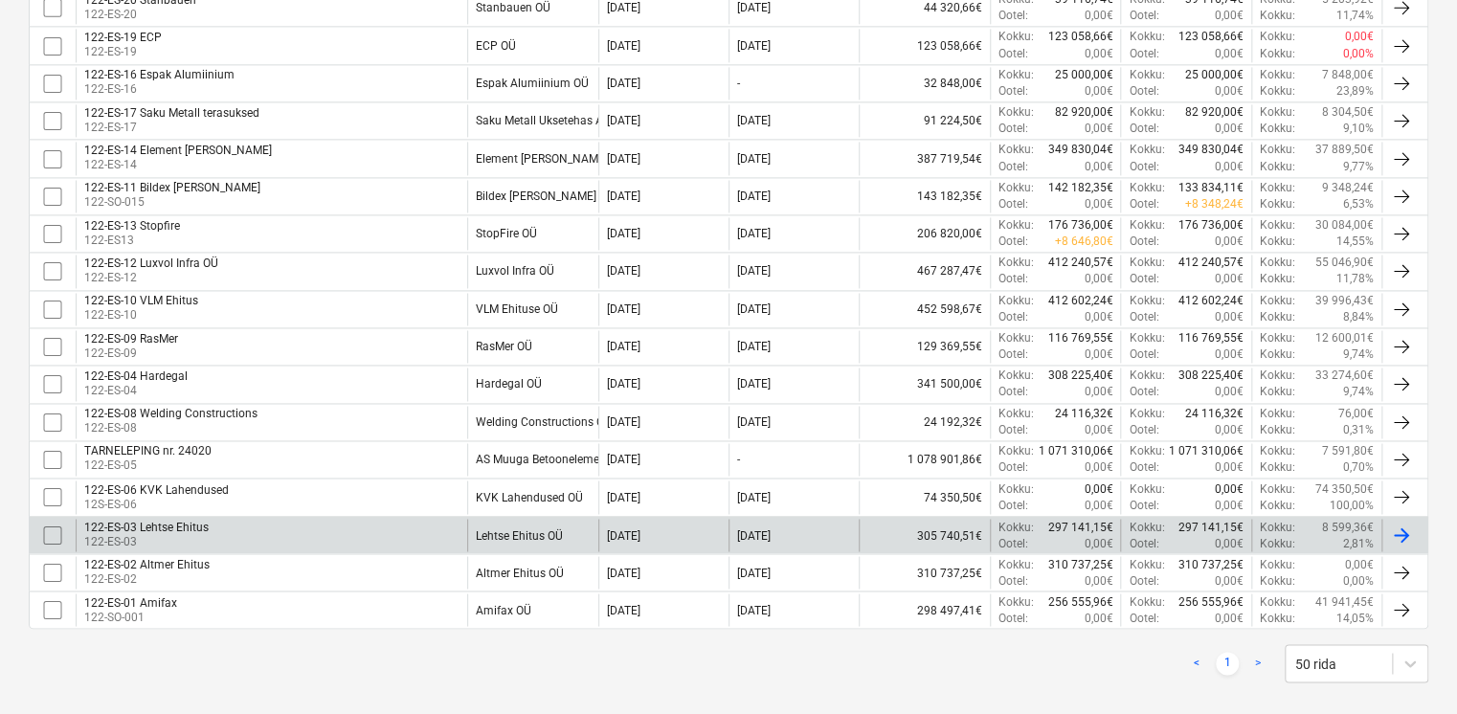
scroll to position [228, 0]
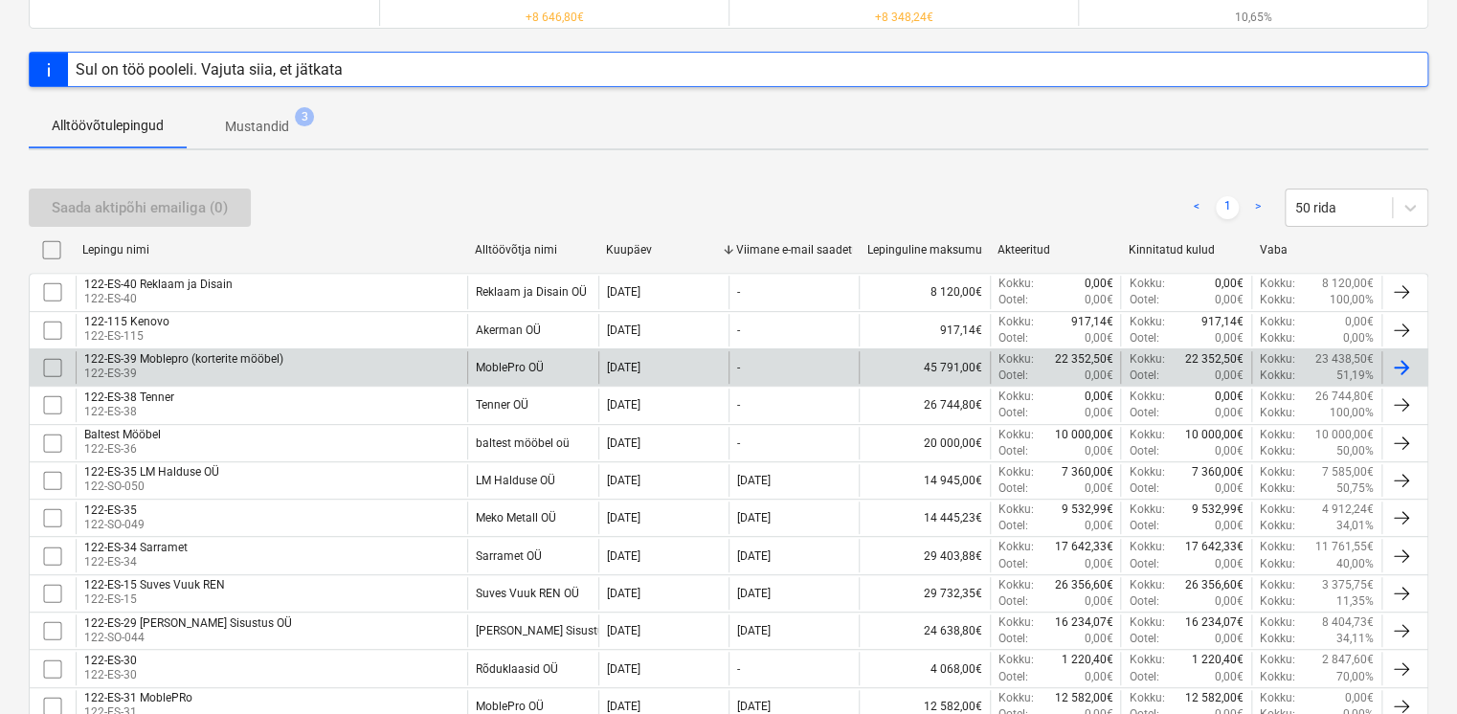
click at [445, 357] on div "122-ES-39 Moblepro (korterite mööbel) 122-ES-39" at bounding box center [272, 367] width 392 height 33
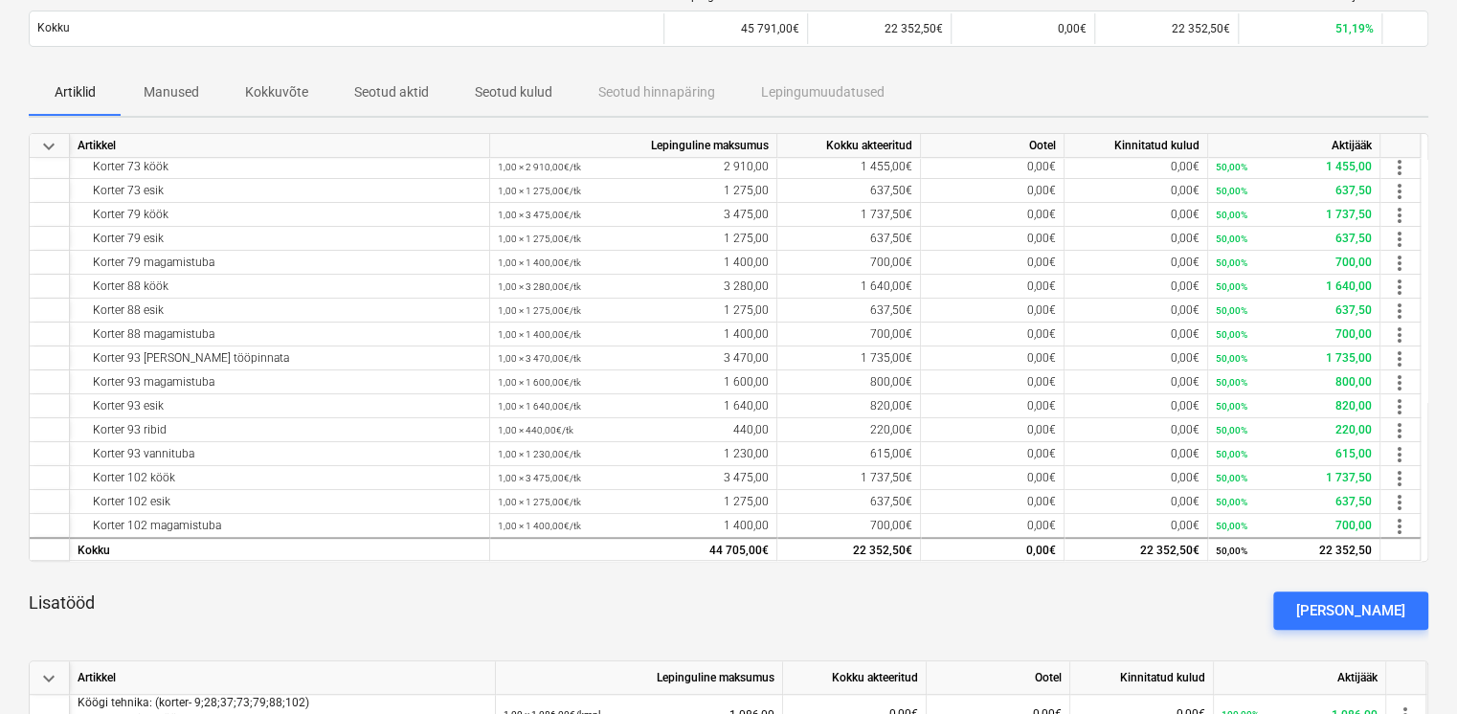
scroll to position [662, 0]
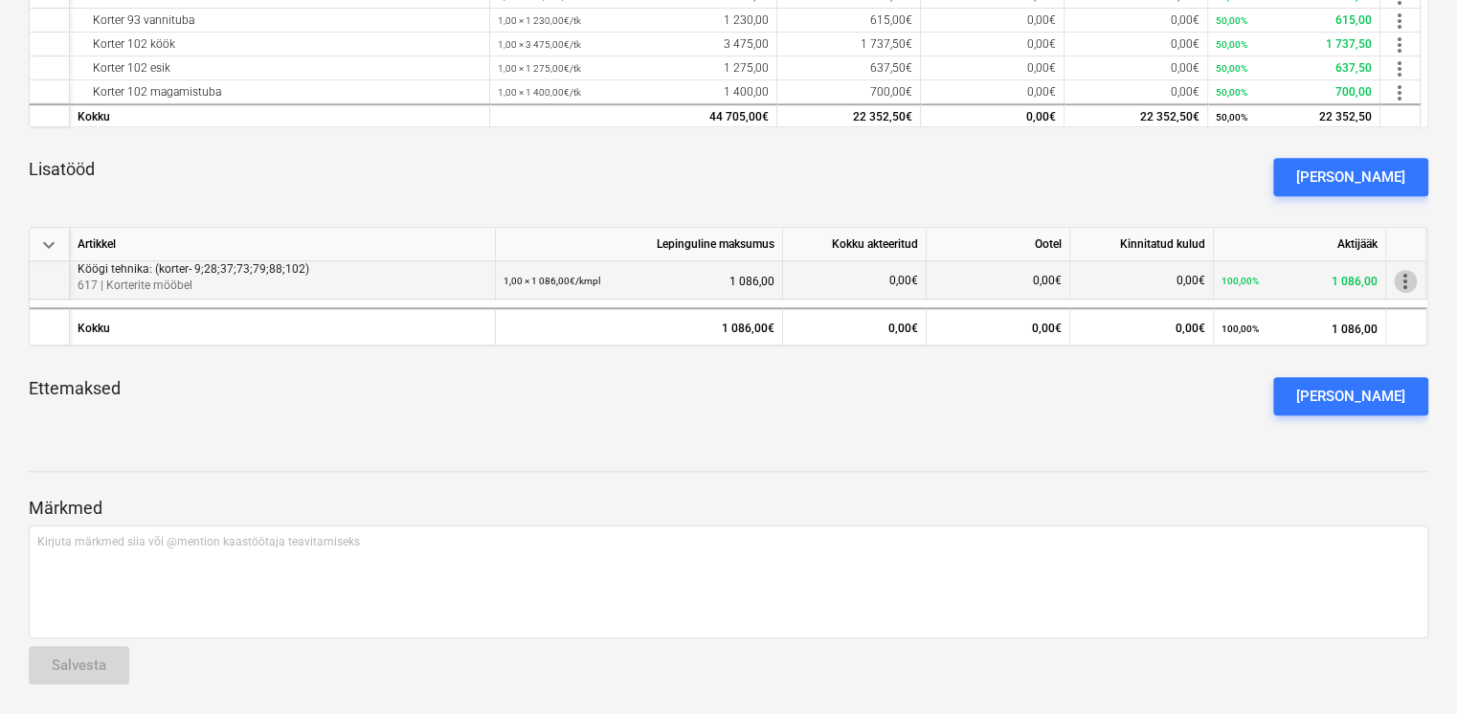
click at [1406, 280] on span "more_vert" at bounding box center [1405, 281] width 23 height 23
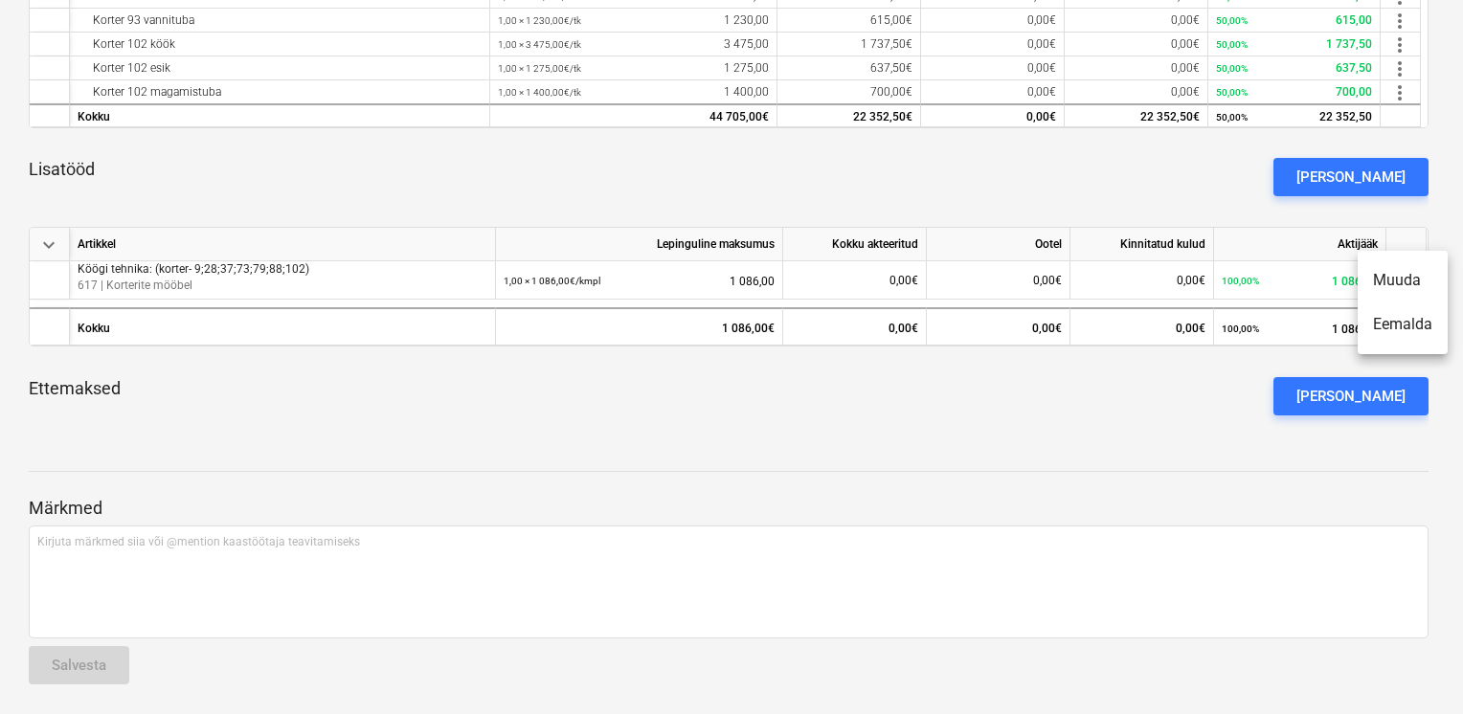
click at [1417, 323] on li "Eemalda" at bounding box center [1403, 325] width 90 height 44
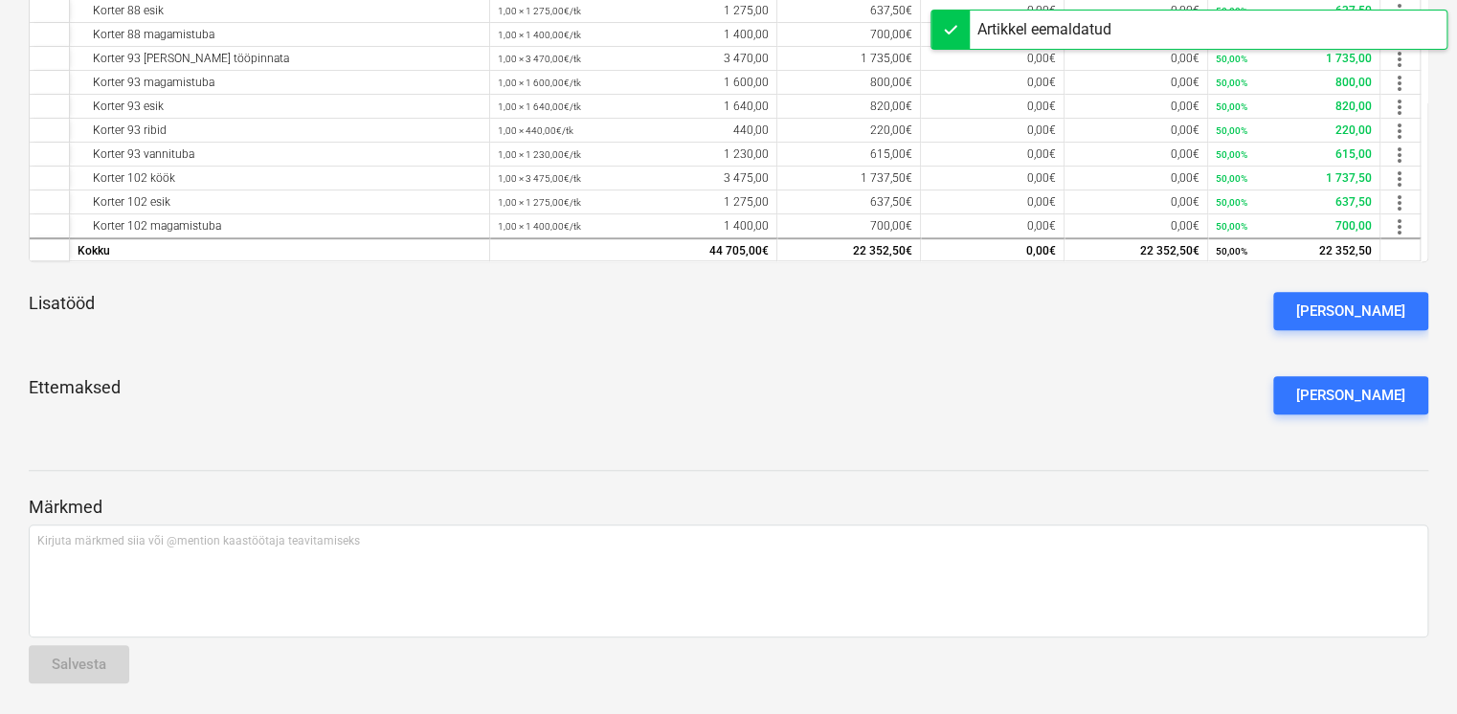
scroll to position [526, 0]
click at [1325, 299] on button "[PERSON_NAME]" at bounding box center [1350, 313] width 155 height 38
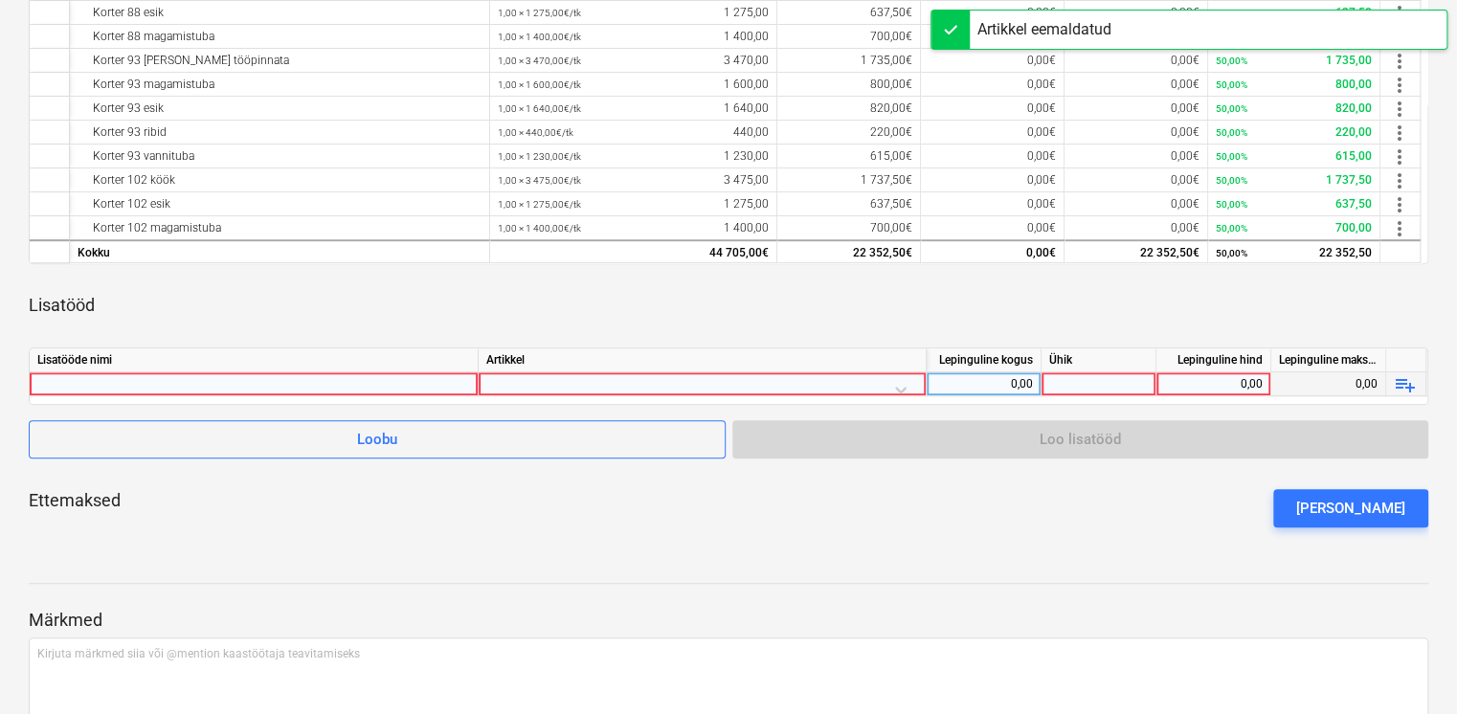
click at [258, 375] on div at bounding box center [253, 383] width 433 height 23
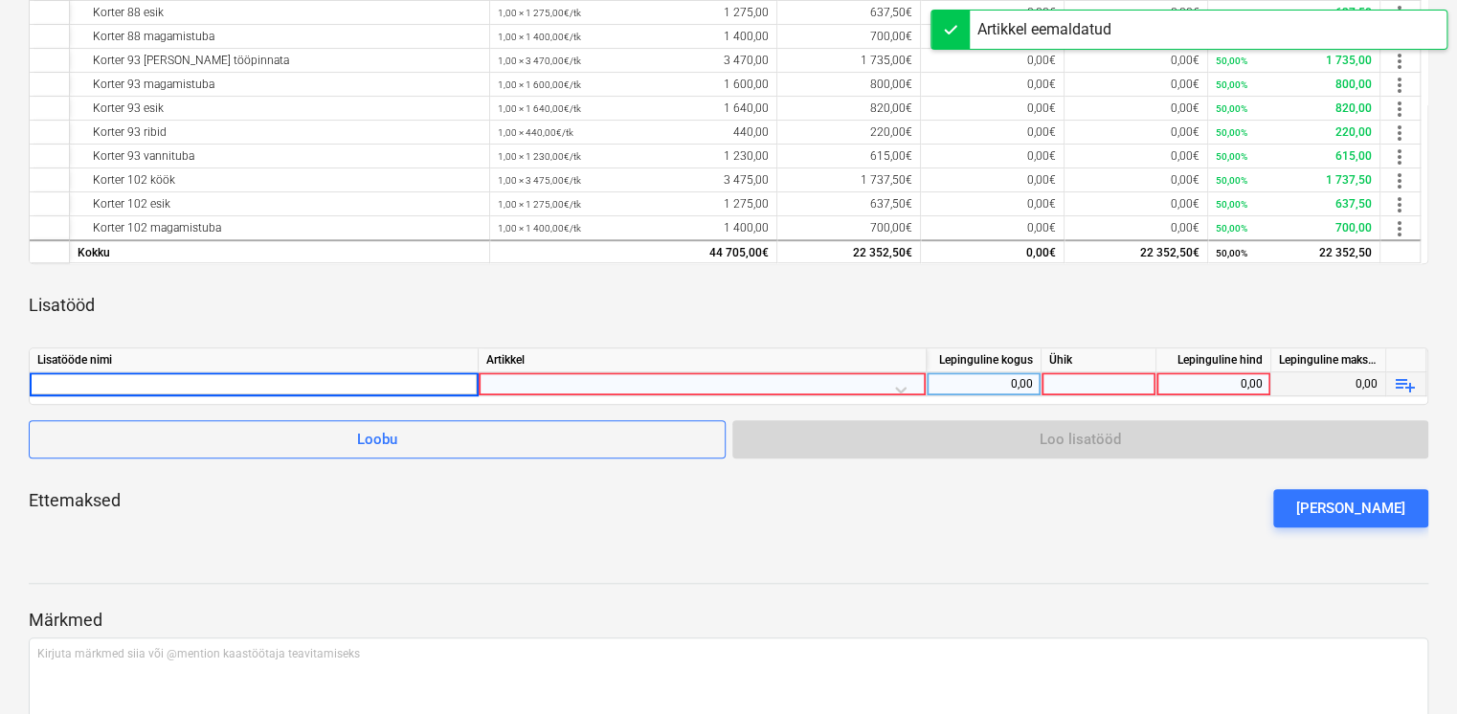
type input "Köögi tehnika: (korter- 9;28;37;73;79;88;102)"
click at [526, 389] on div at bounding box center [702, 389] width 432 height 34
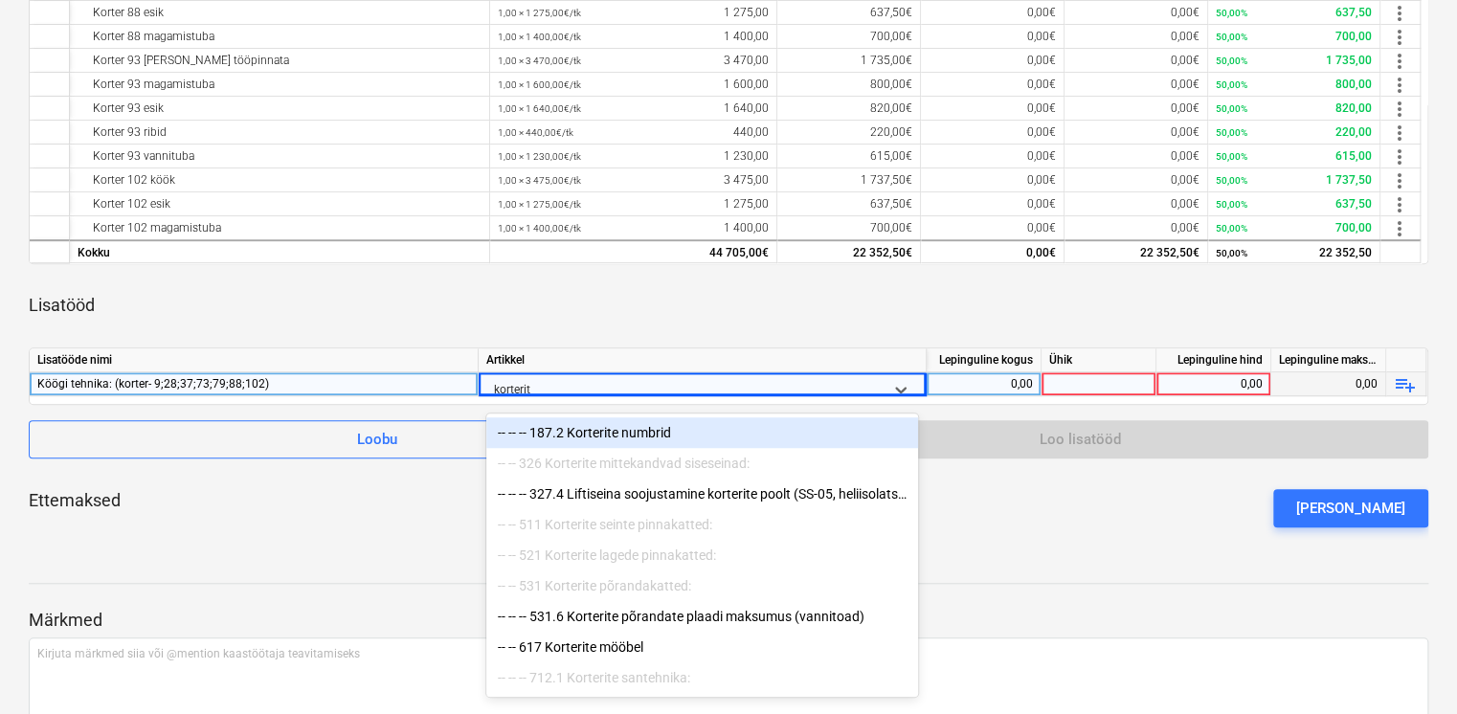
type input "korterite"
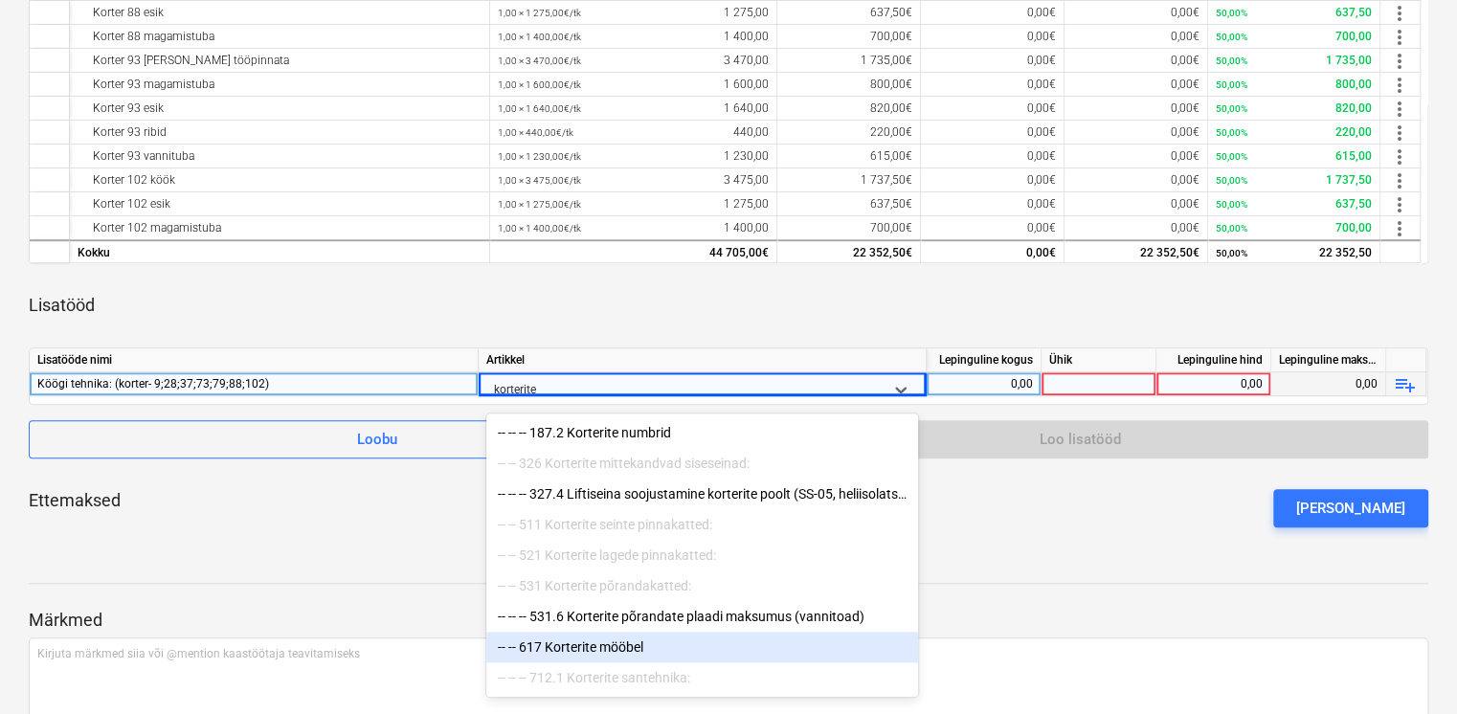
click at [618, 655] on div "-- -- 617 Korterite mööbel" at bounding box center [702, 647] width 432 height 31
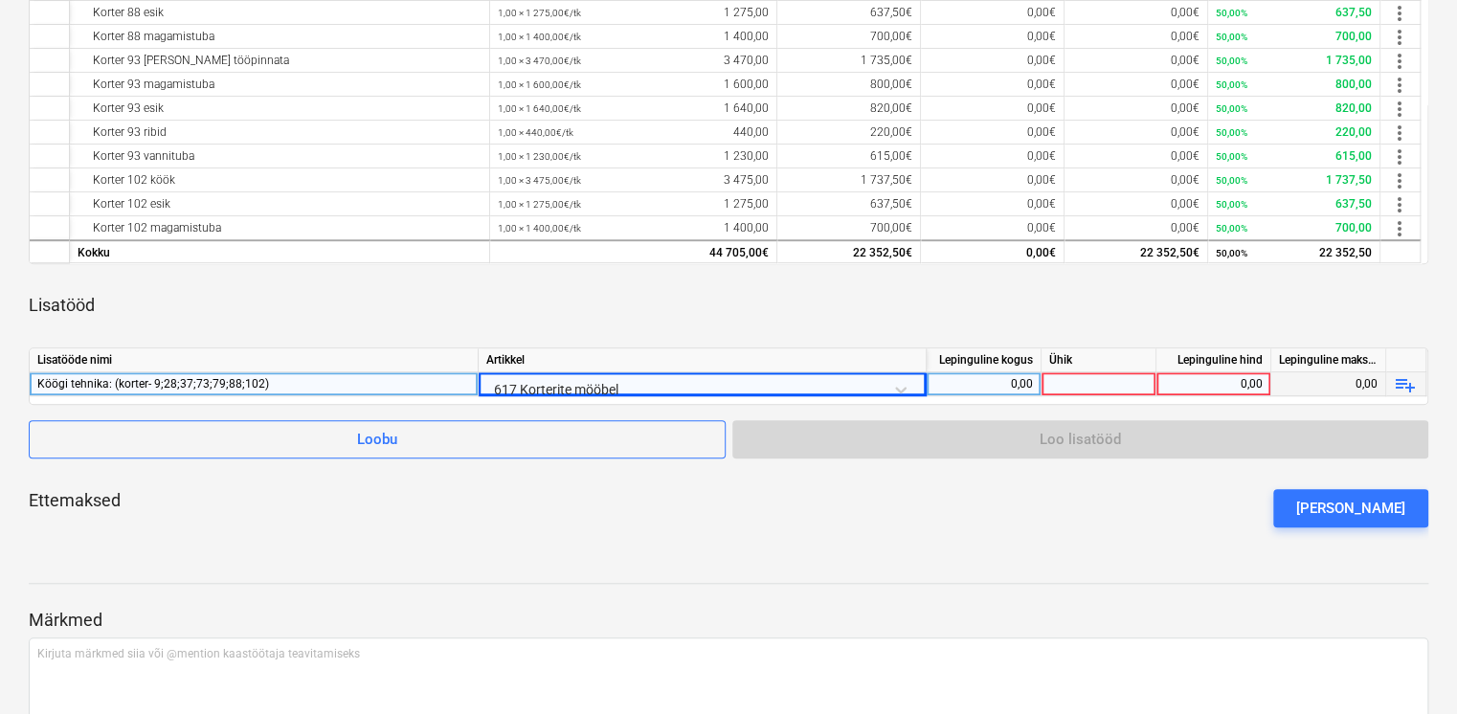
click at [1022, 384] on div "0,00" at bounding box center [983, 384] width 99 height 24
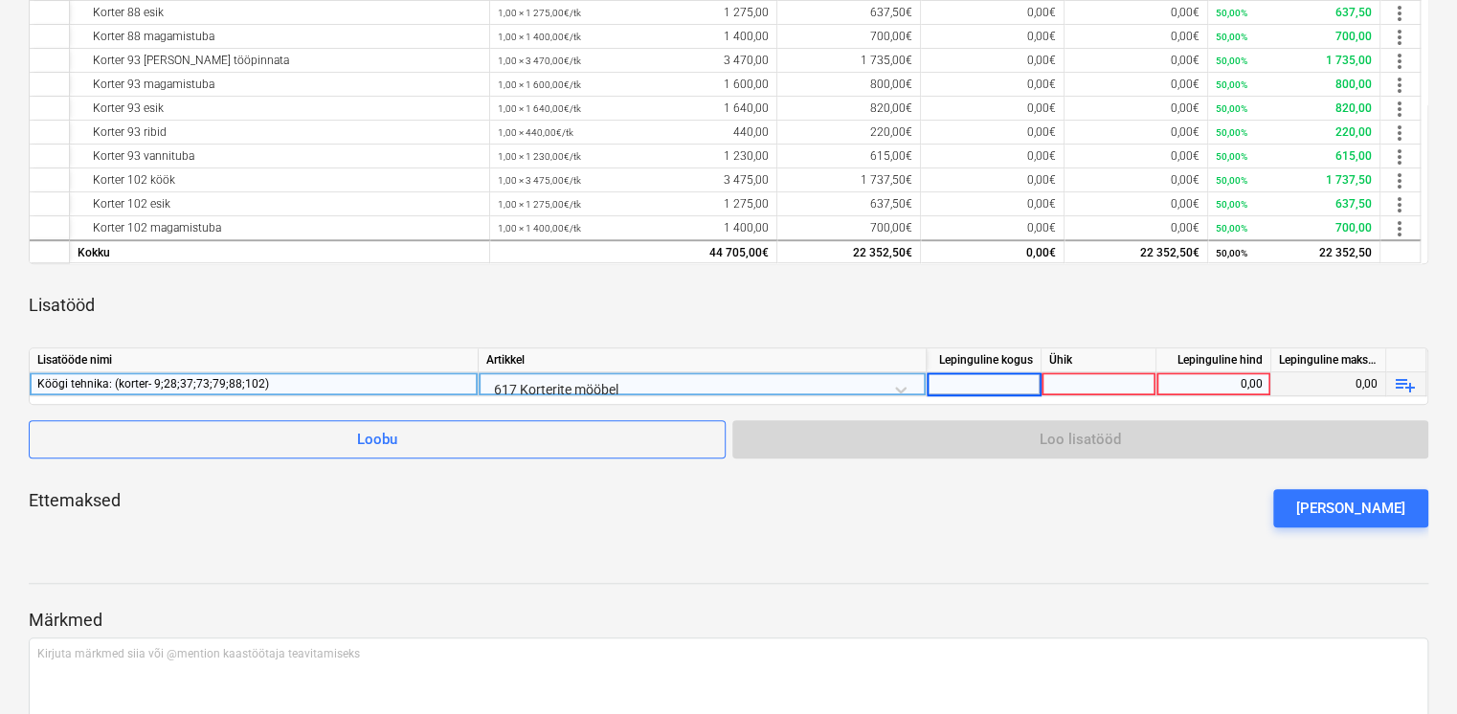
type input "1"
click at [1060, 390] on div at bounding box center [1099, 384] width 115 height 24
type input "kmpl"
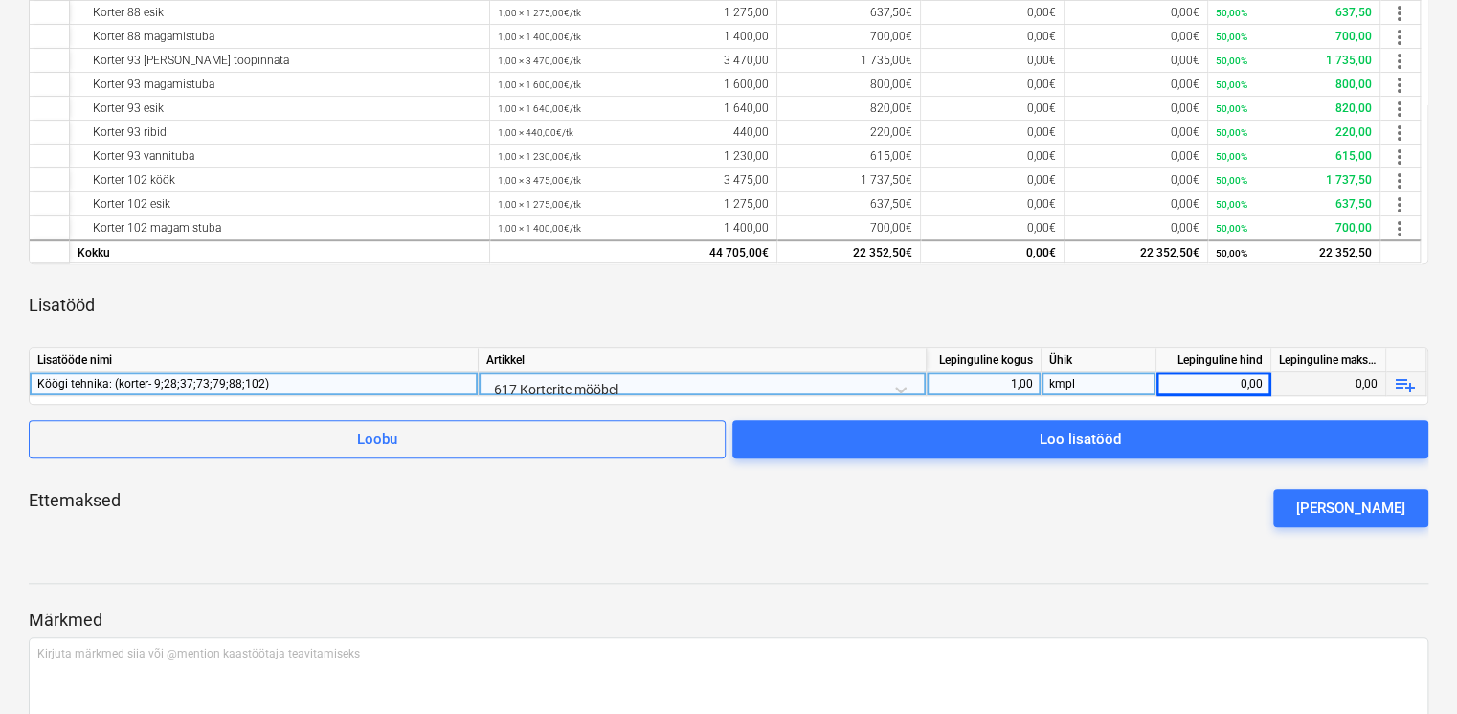
click at [1218, 393] on div "0,00" at bounding box center [1213, 384] width 99 height 24
type input "10086"
click at [1153, 532] on div "Ettemaksed [PERSON_NAME] ettemaks" at bounding box center [729, 508] width 1400 height 69
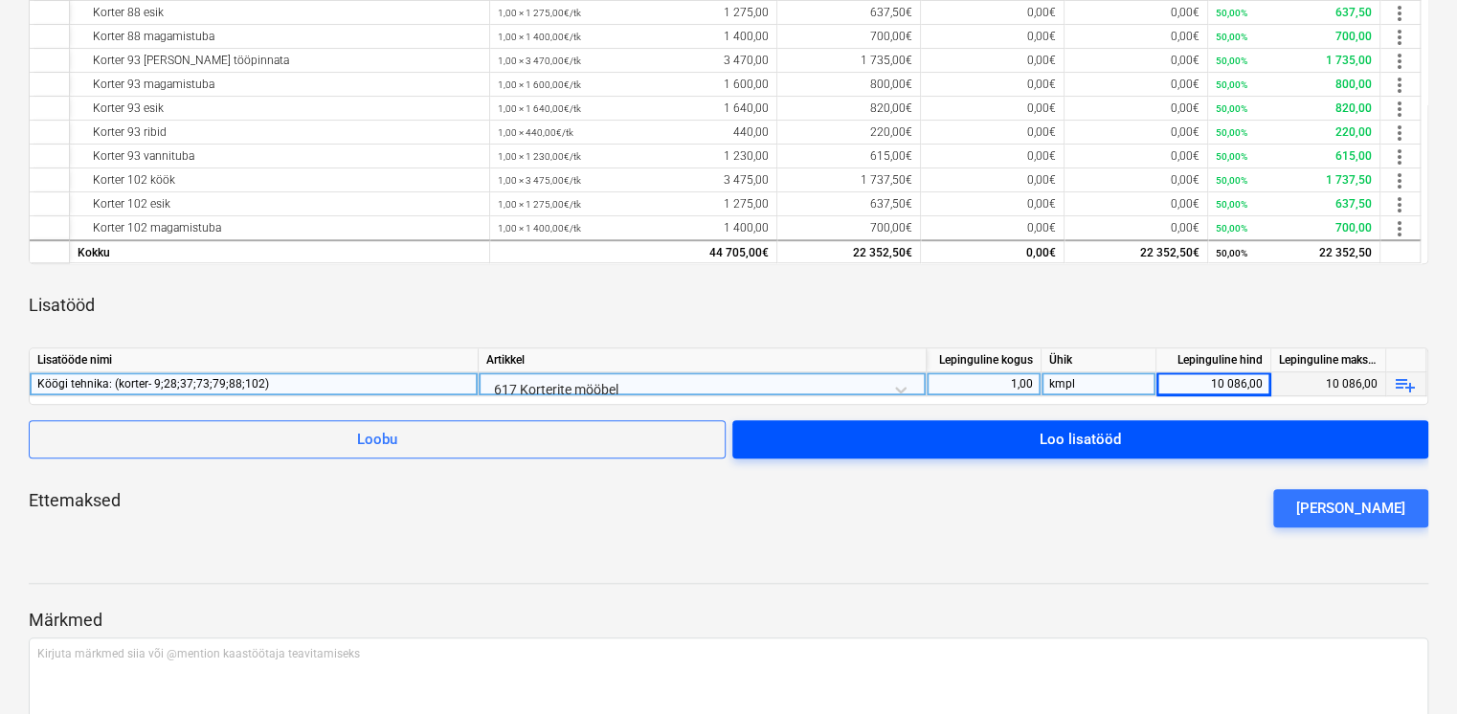
click at [1172, 436] on span "Loo lisatööd" at bounding box center [1080, 439] width 650 height 25
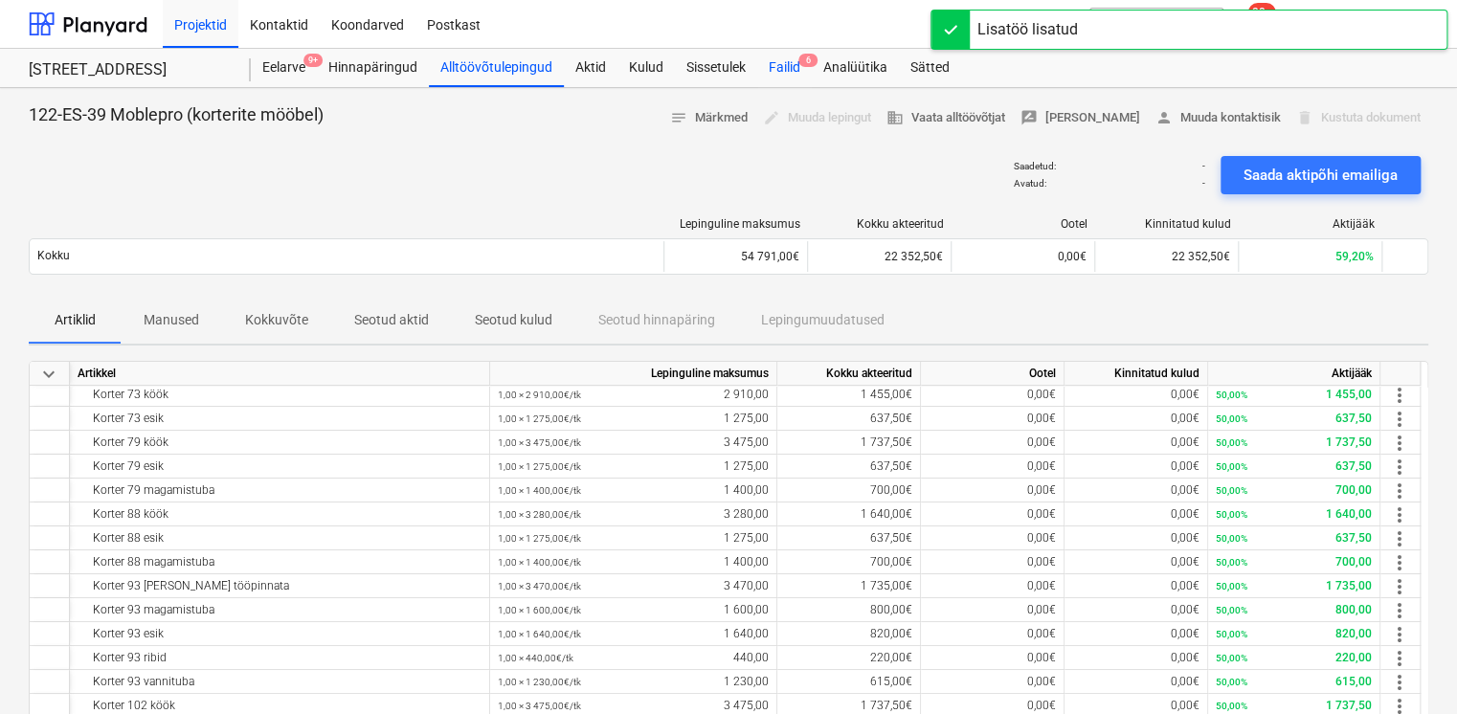
click at [790, 66] on div "Failid 6" at bounding box center [784, 68] width 55 height 38
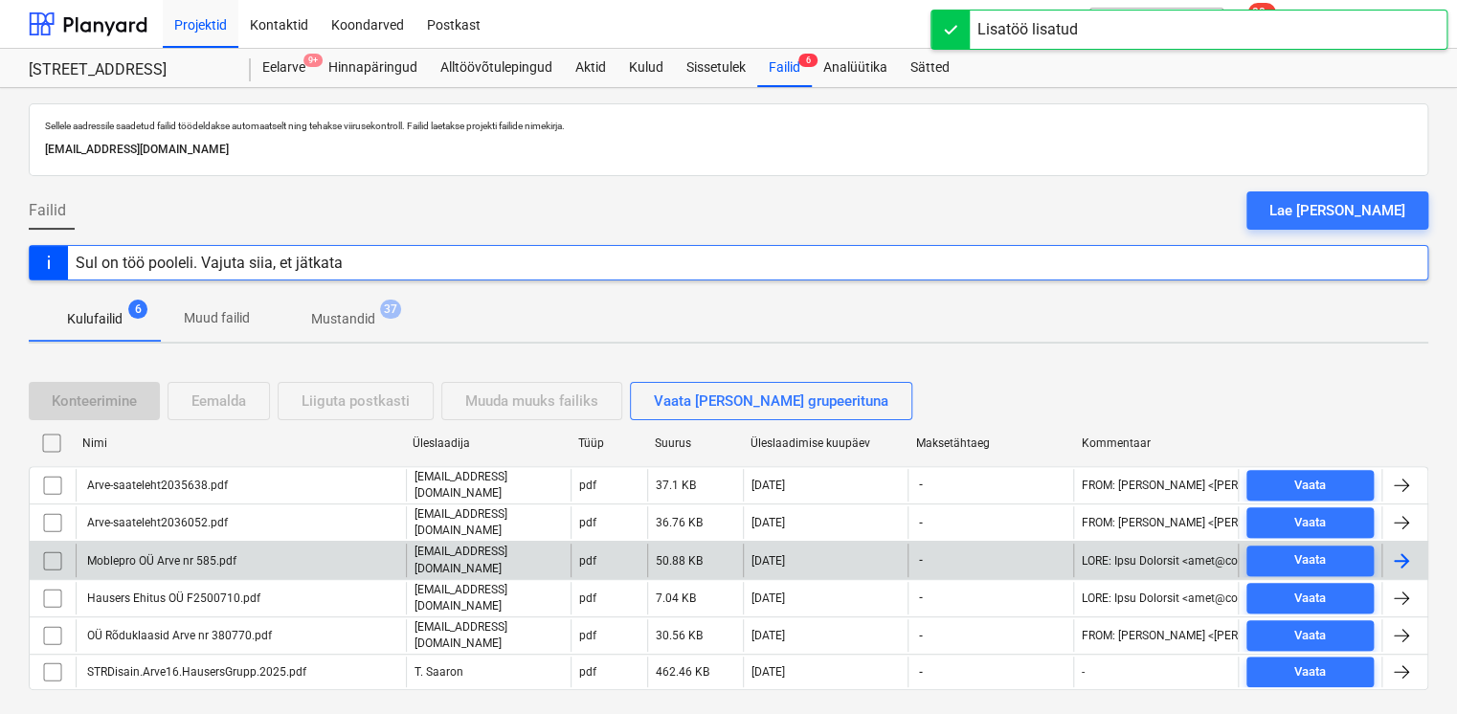
click at [318, 562] on div "Moblepro OÜ Arve nr 585.pdf" at bounding box center [241, 560] width 330 height 33
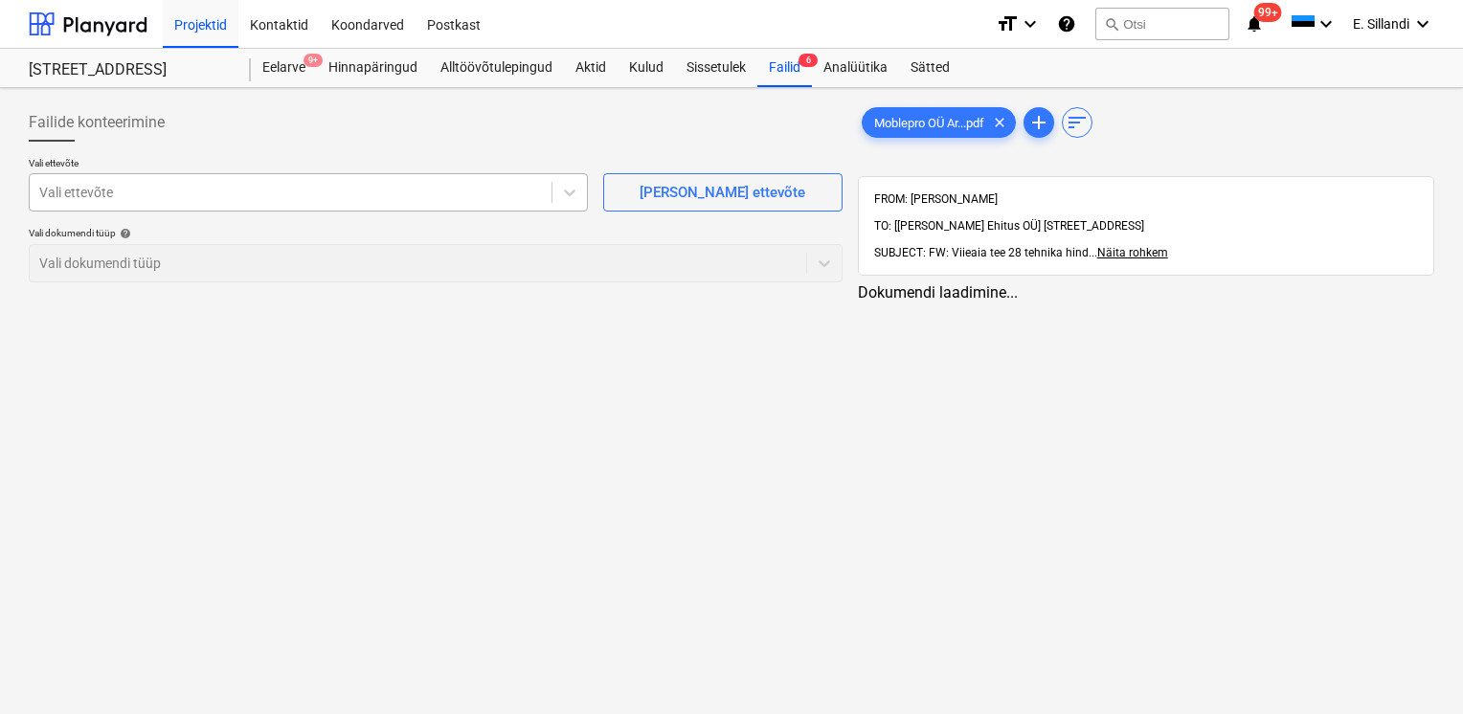
click at [268, 173] on div "Vali ettevõte" at bounding box center [308, 192] width 559 height 38
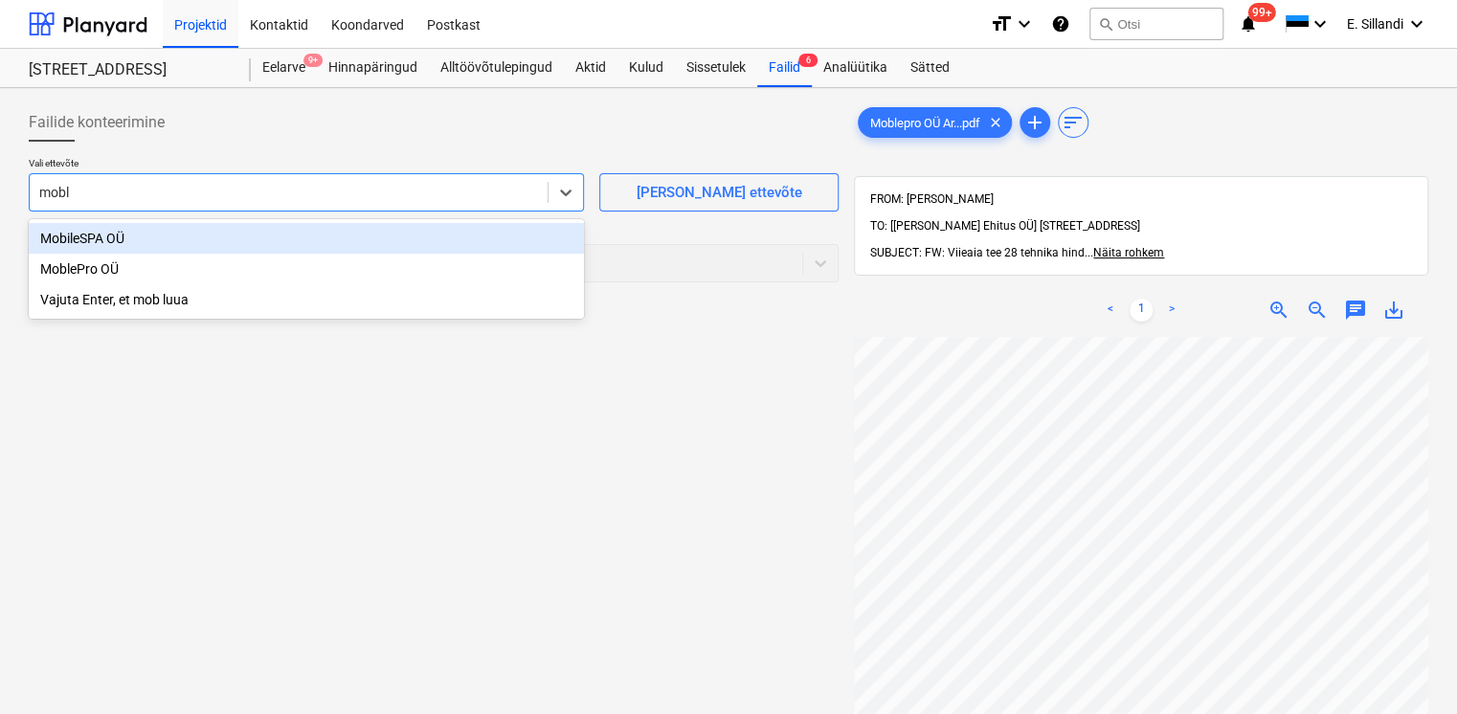
type input "moble"
click at [178, 238] on div "MoblePro OÜ" at bounding box center [306, 238] width 555 height 31
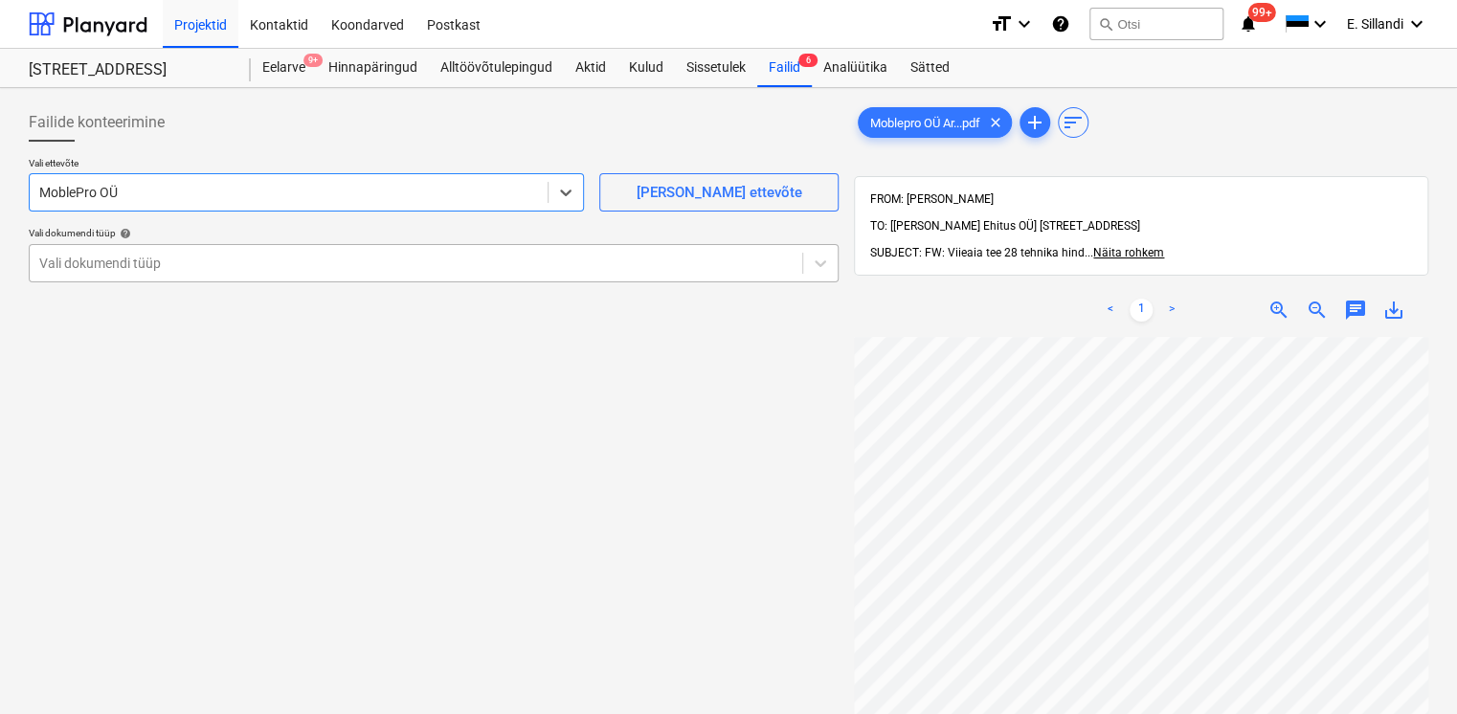
click at [161, 264] on div at bounding box center [415, 263] width 753 height 19
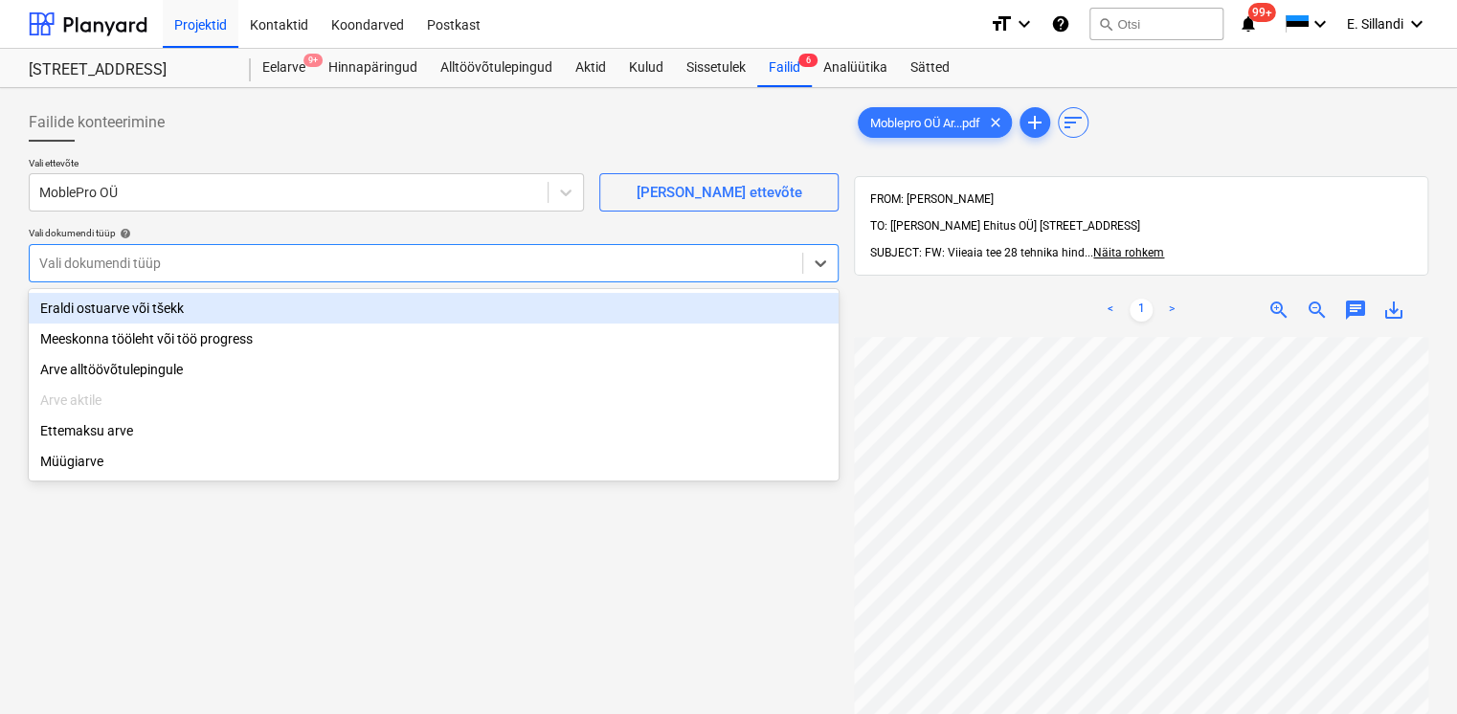
click at [153, 308] on div "Eraldi ostuarve või tšekk" at bounding box center [434, 308] width 810 height 31
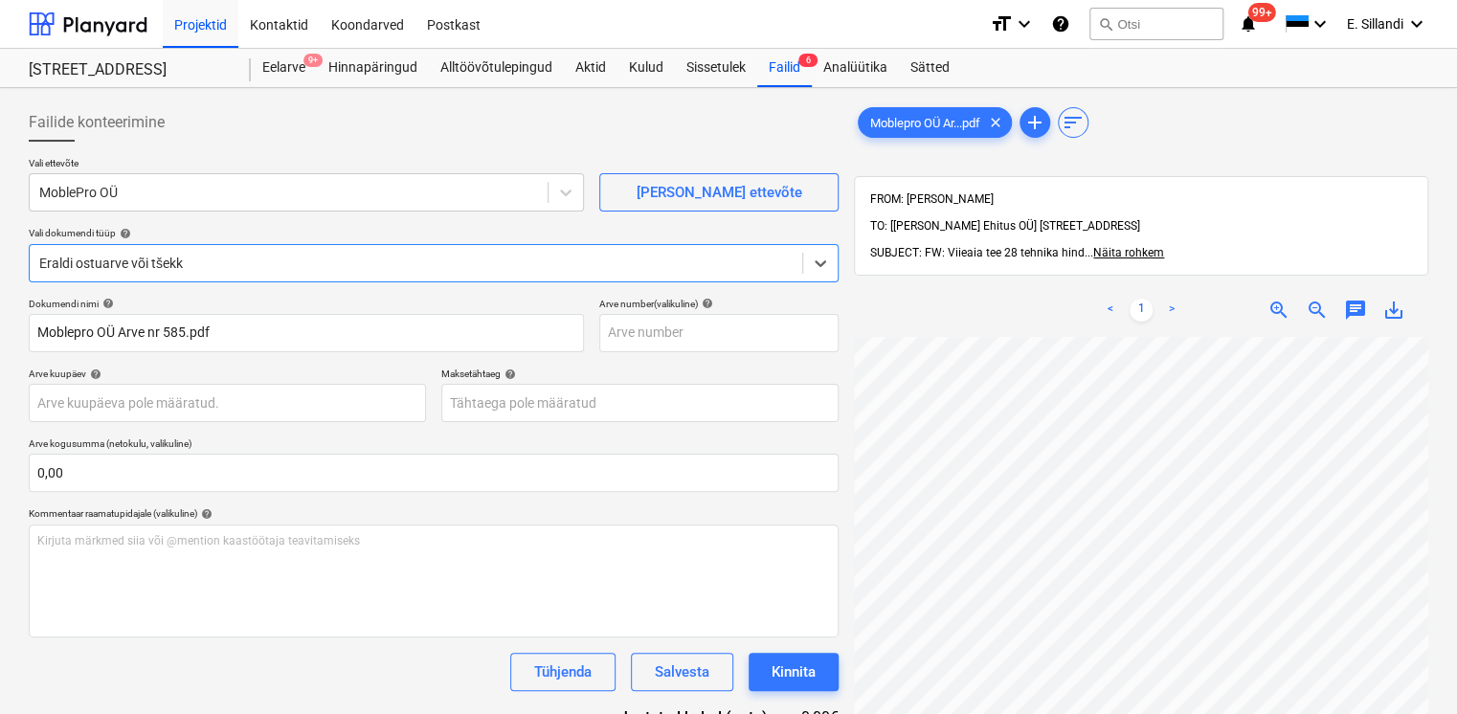
click at [209, 266] on div at bounding box center [415, 263] width 753 height 19
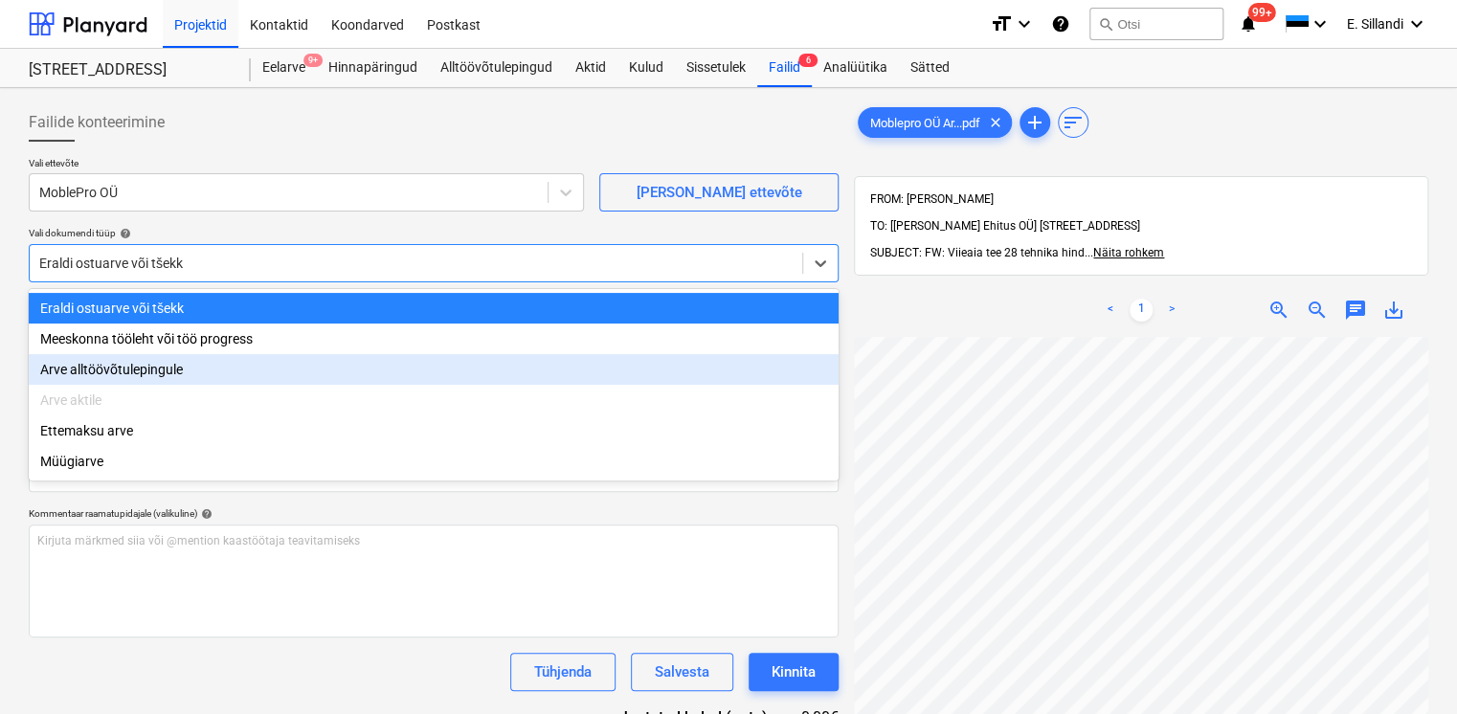
click at [207, 375] on div "Arve alltöövõtulepingule" at bounding box center [434, 369] width 810 height 31
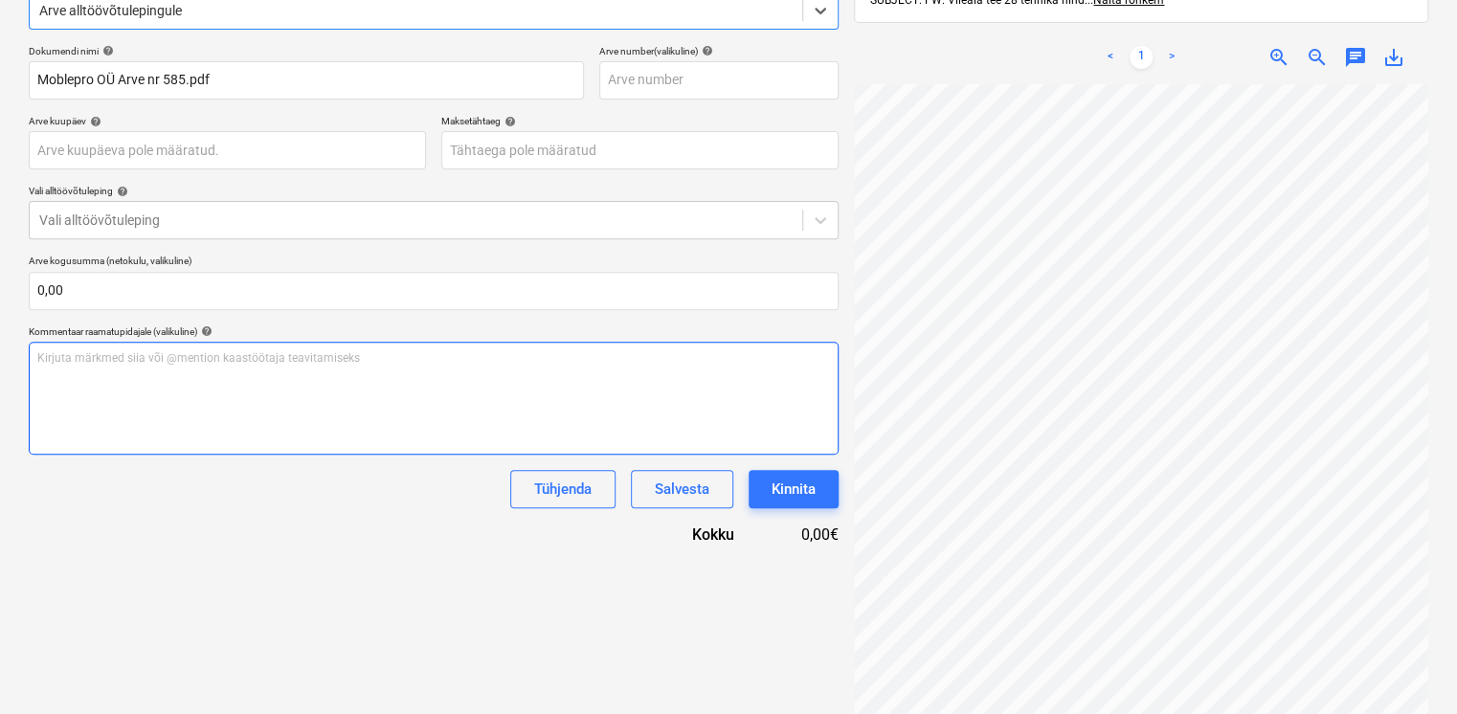
scroll to position [272, 0]
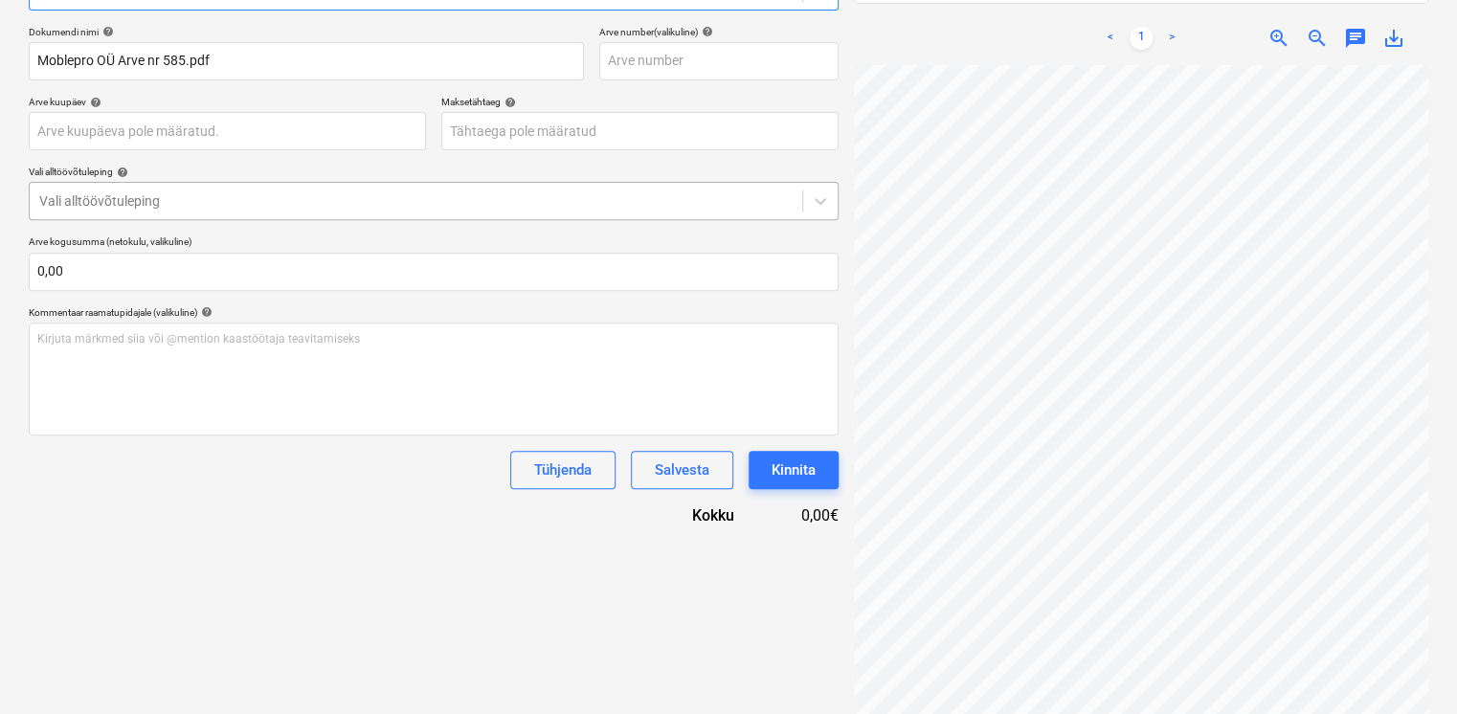
click at [192, 205] on div at bounding box center [415, 200] width 753 height 19
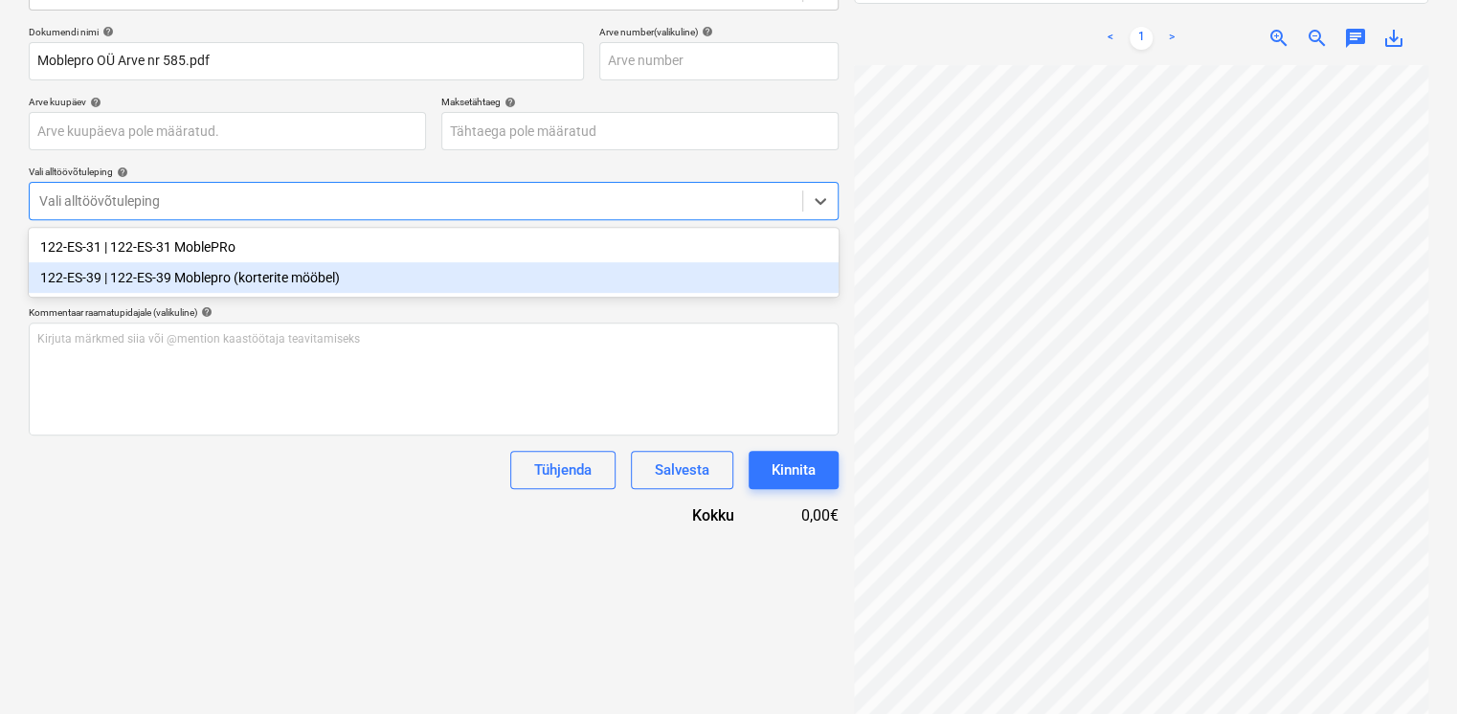
click at [172, 281] on div "122-ES-39 | 122-ES-39 Moblepro (korterite mööbel)" at bounding box center [434, 277] width 810 height 31
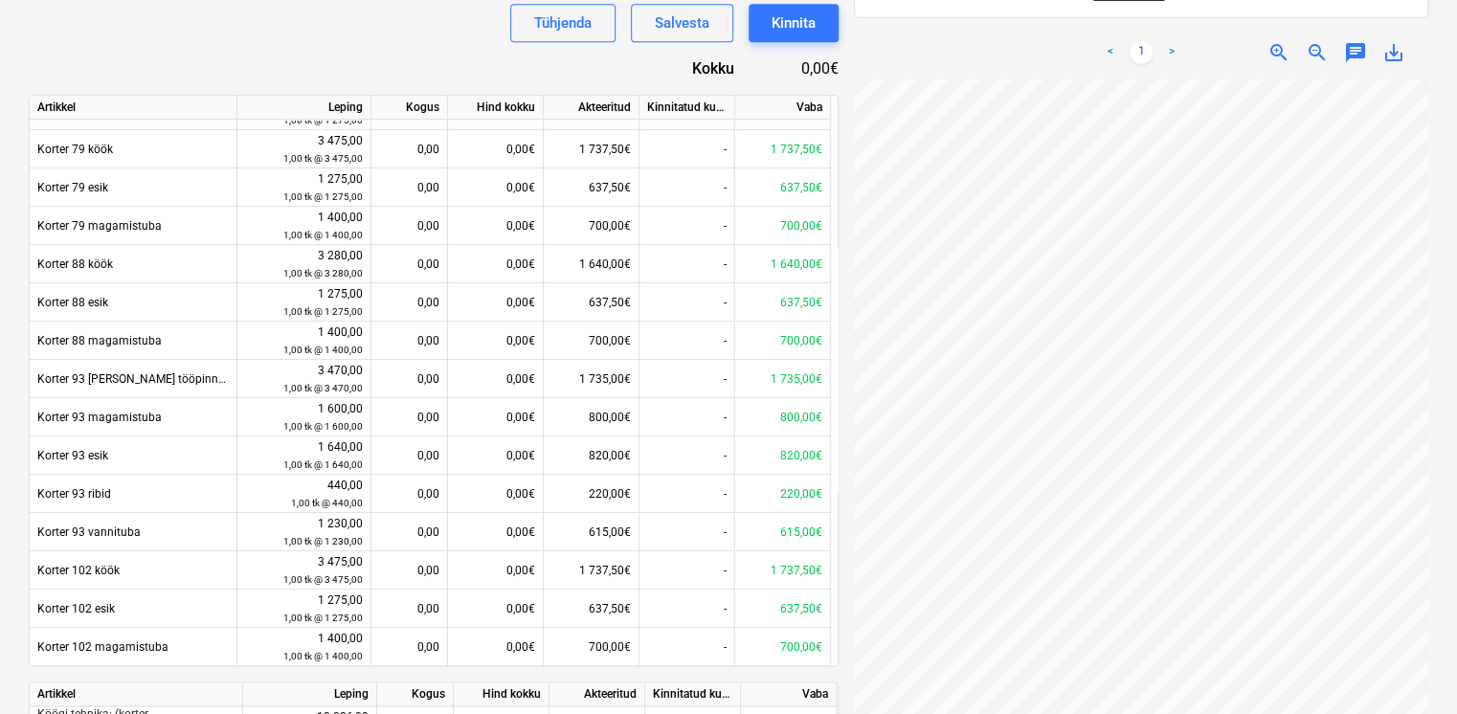
scroll to position [826, 0]
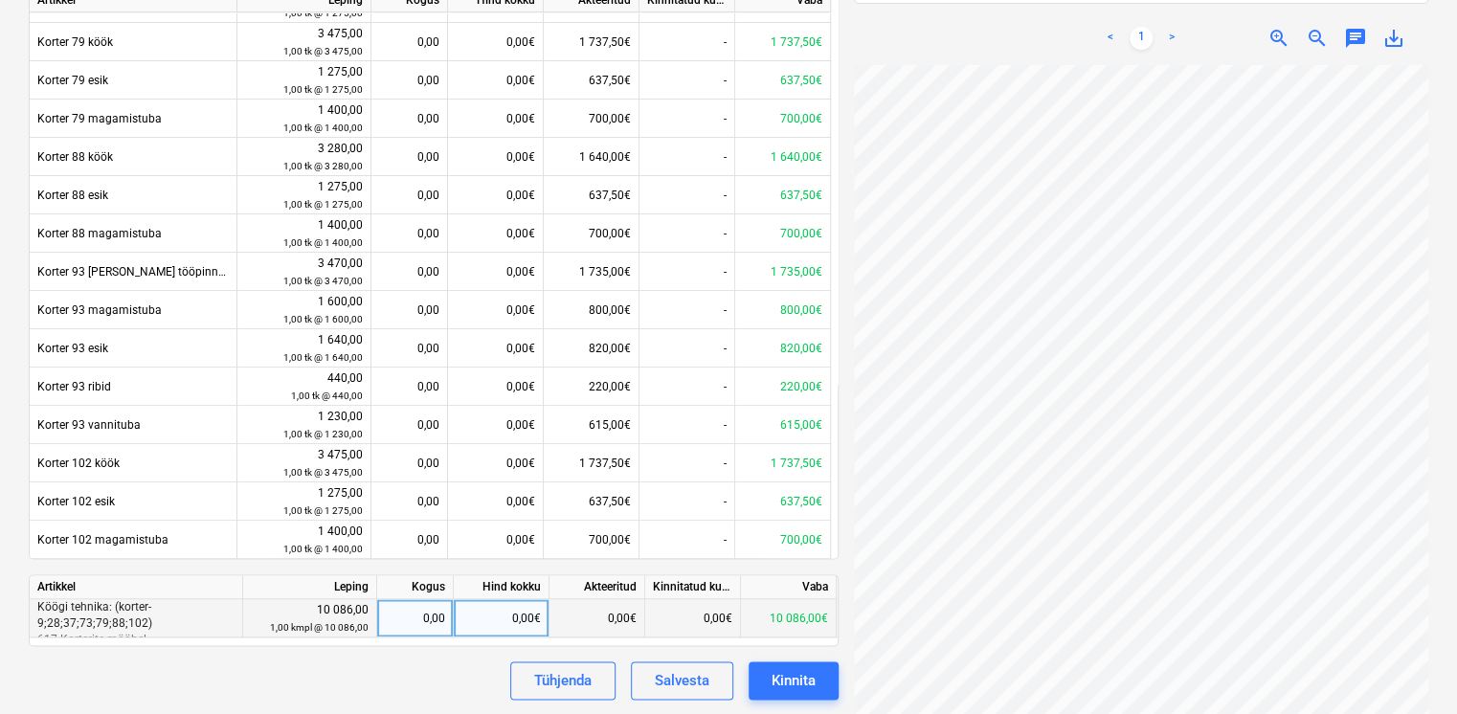
click at [417, 617] on div "0,00" at bounding box center [415, 618] width 60 height 38
type input "1"
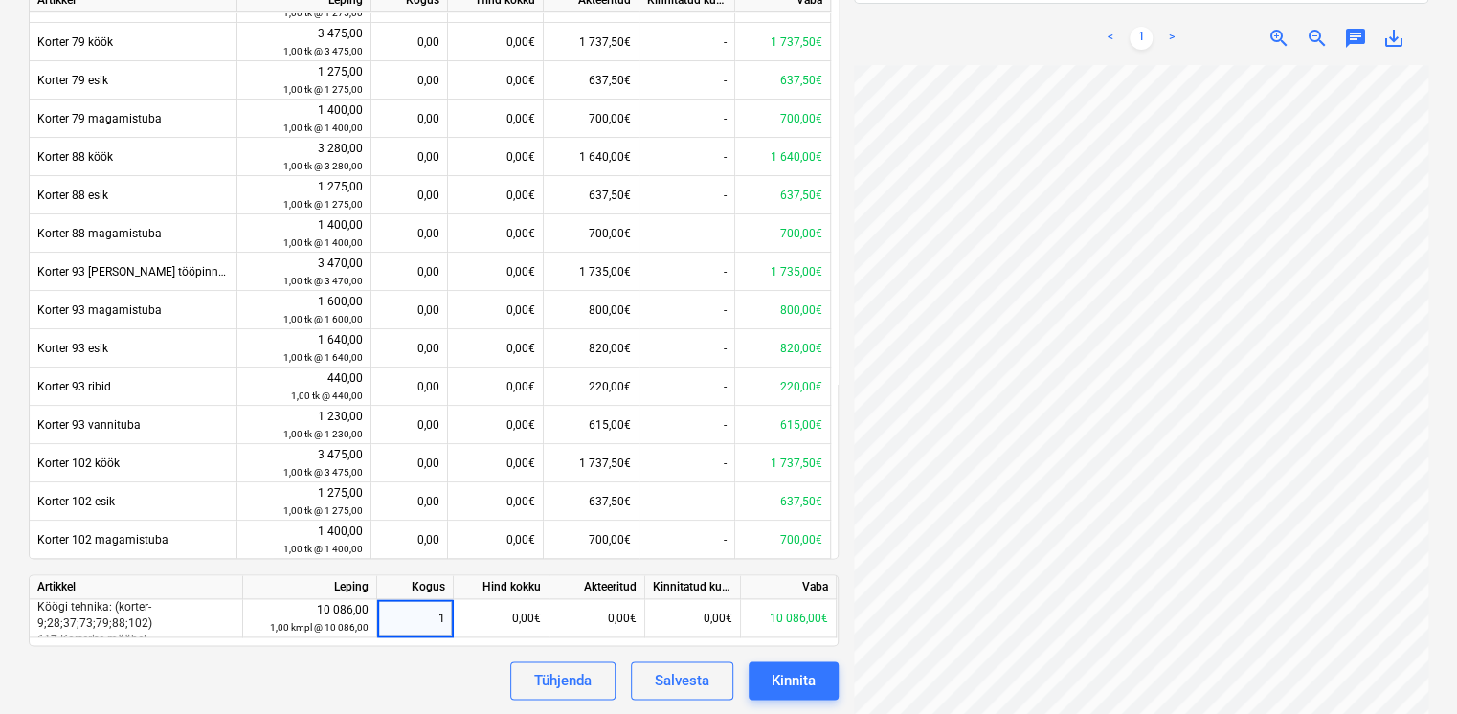
click at [375, 665] on div "Tühjenda Salvesta Kinnita" at bounding box center [434, 681] width 810 height 38
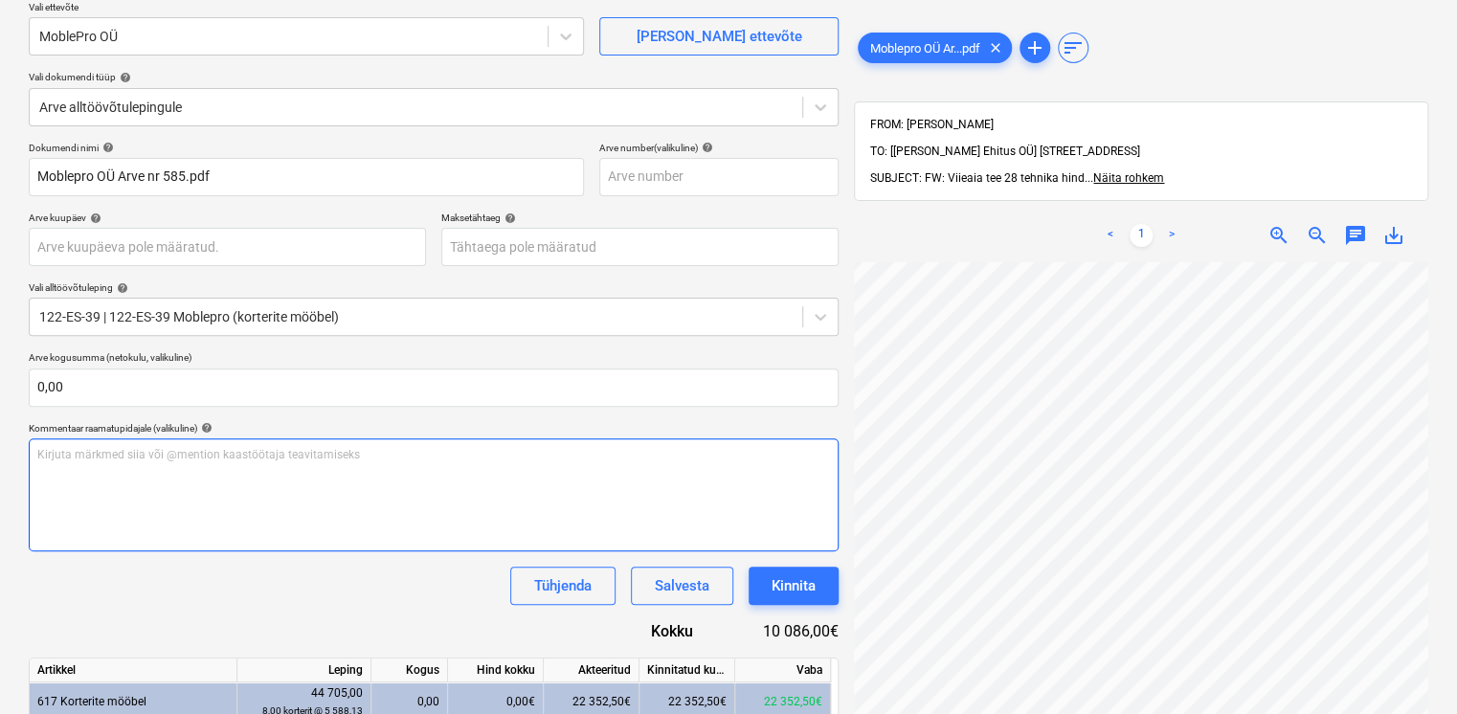
scroll to position [151, 147]
